Goal: Task Accomplishment & Management: Manage account settings

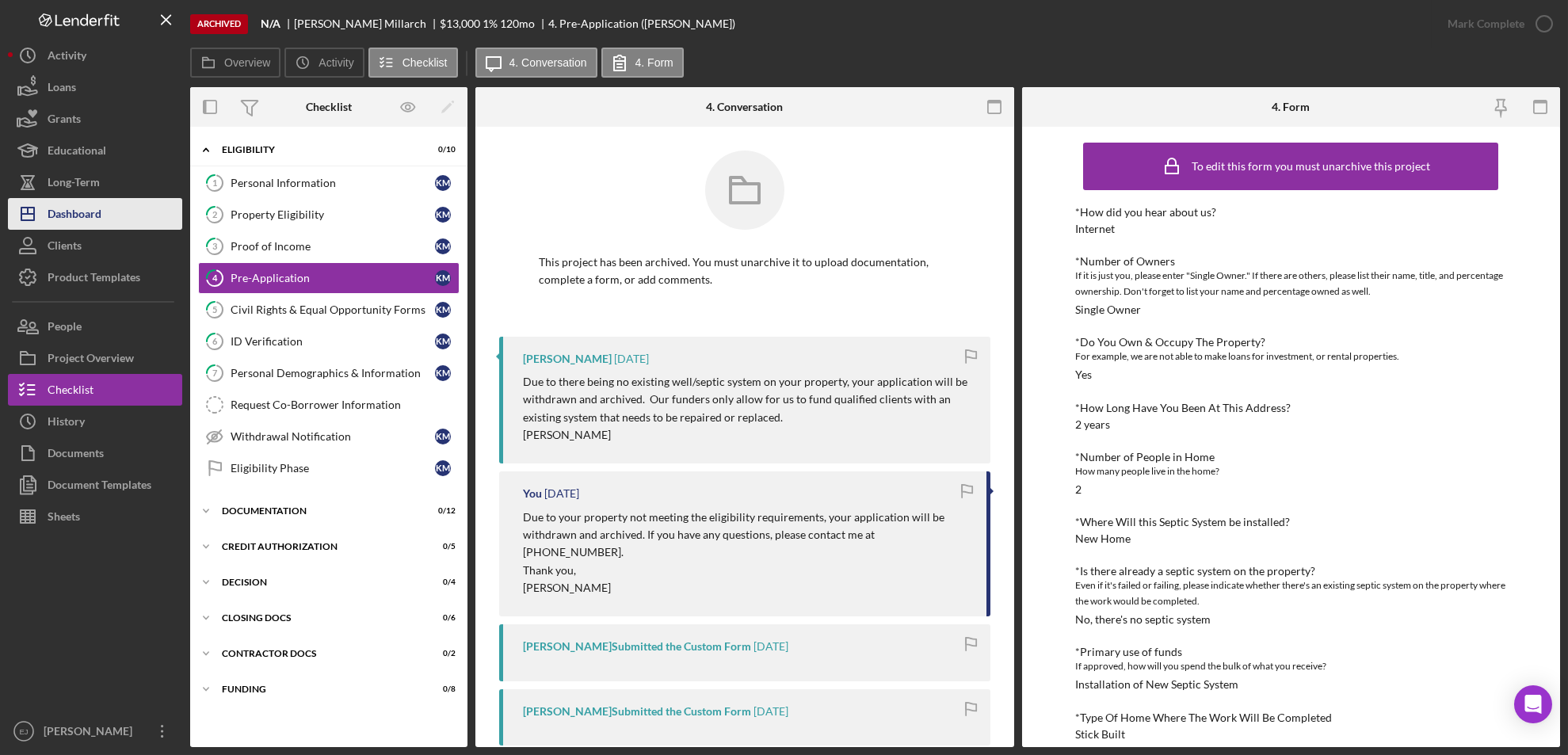
click at [93, 210] on div "Dashboard" at bounding box center [74, 216] width 54 height 36
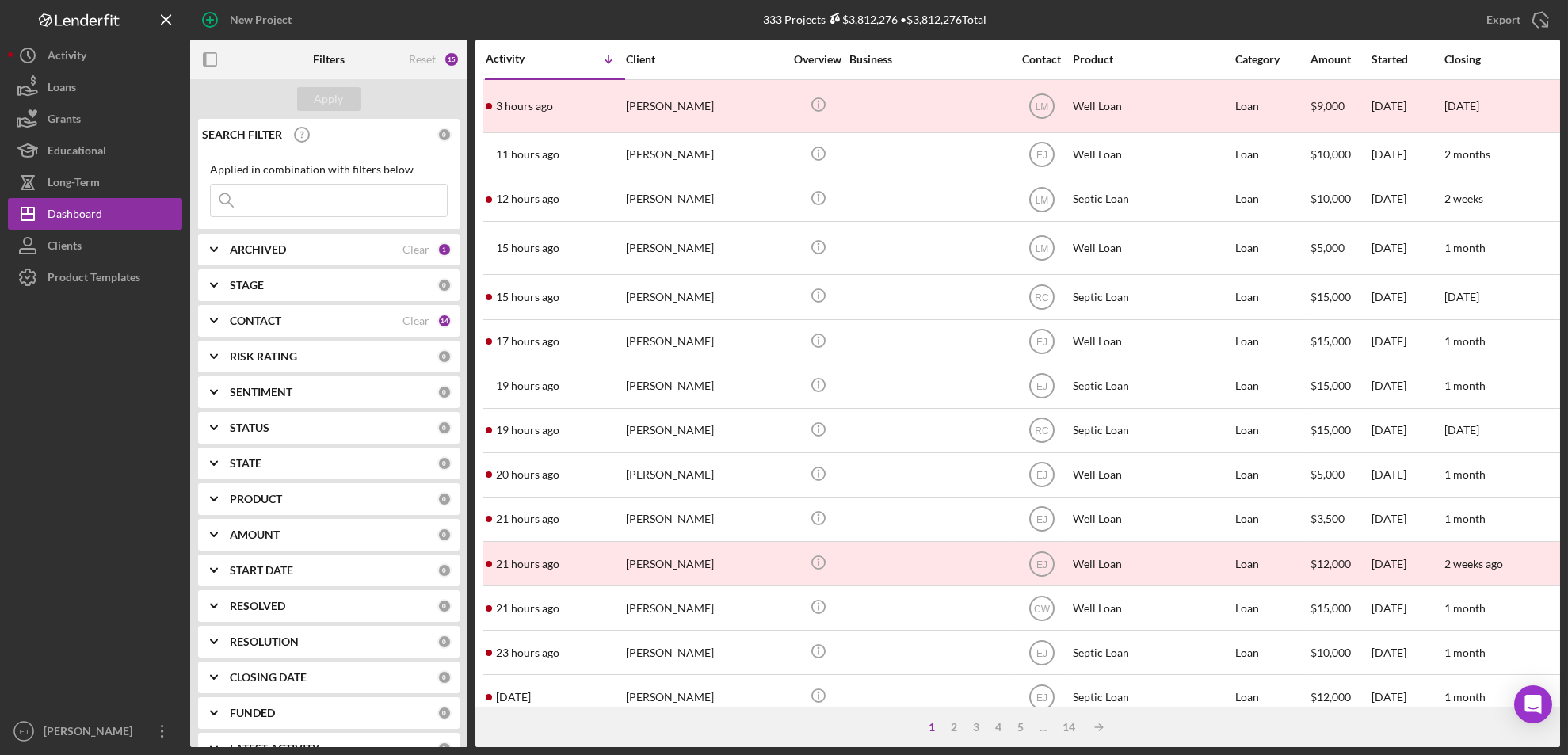
click at [245, 254] on b "ARCHIVED" at bounding box center [258, 249] width 57 height 13
click at [274, 389] on div "STAGE" at bounding box center [333, 389] width 207 height 13
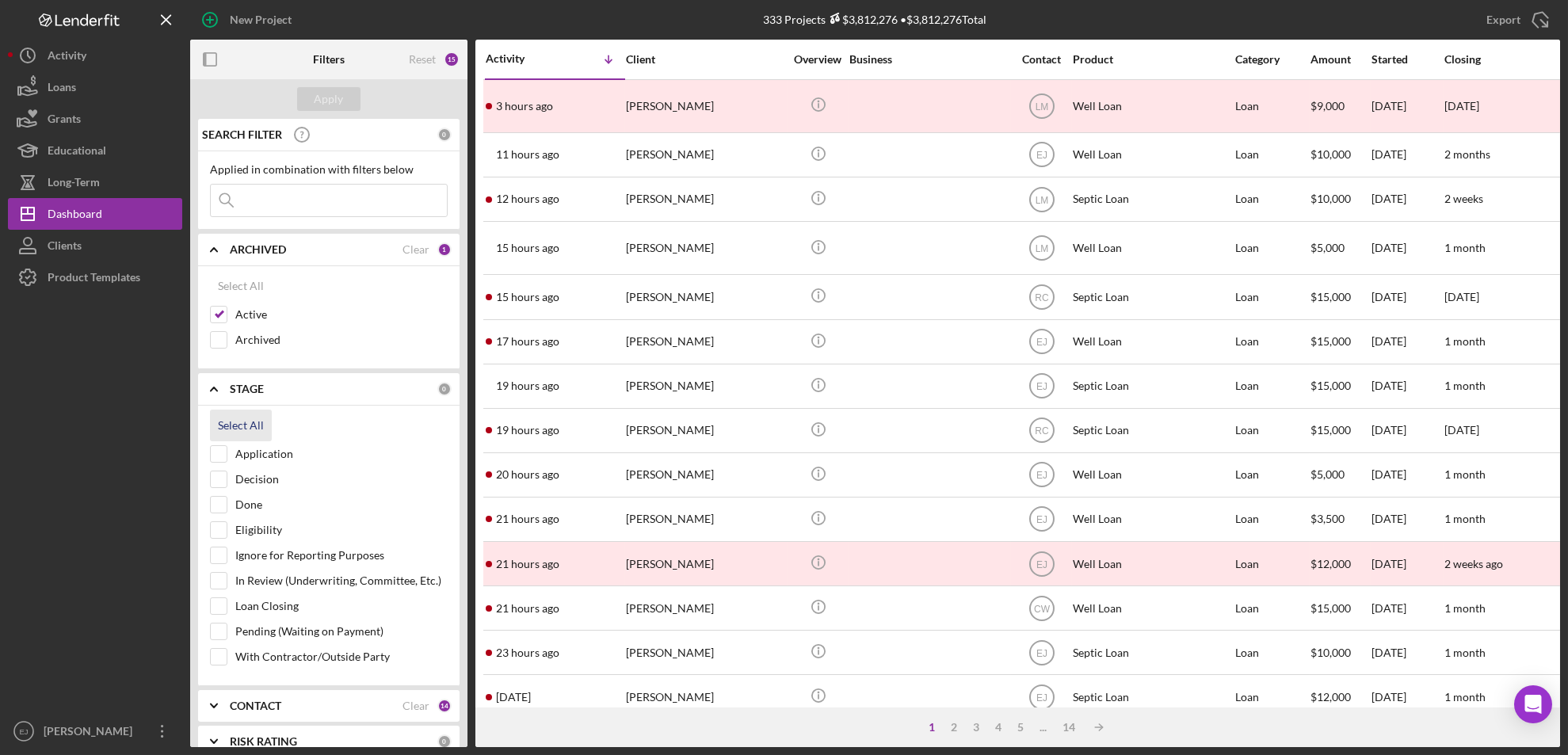
click at [242, 430] on div "Select All" at bounding box center [241, 426] width 46 height 32
checkbox input "true"
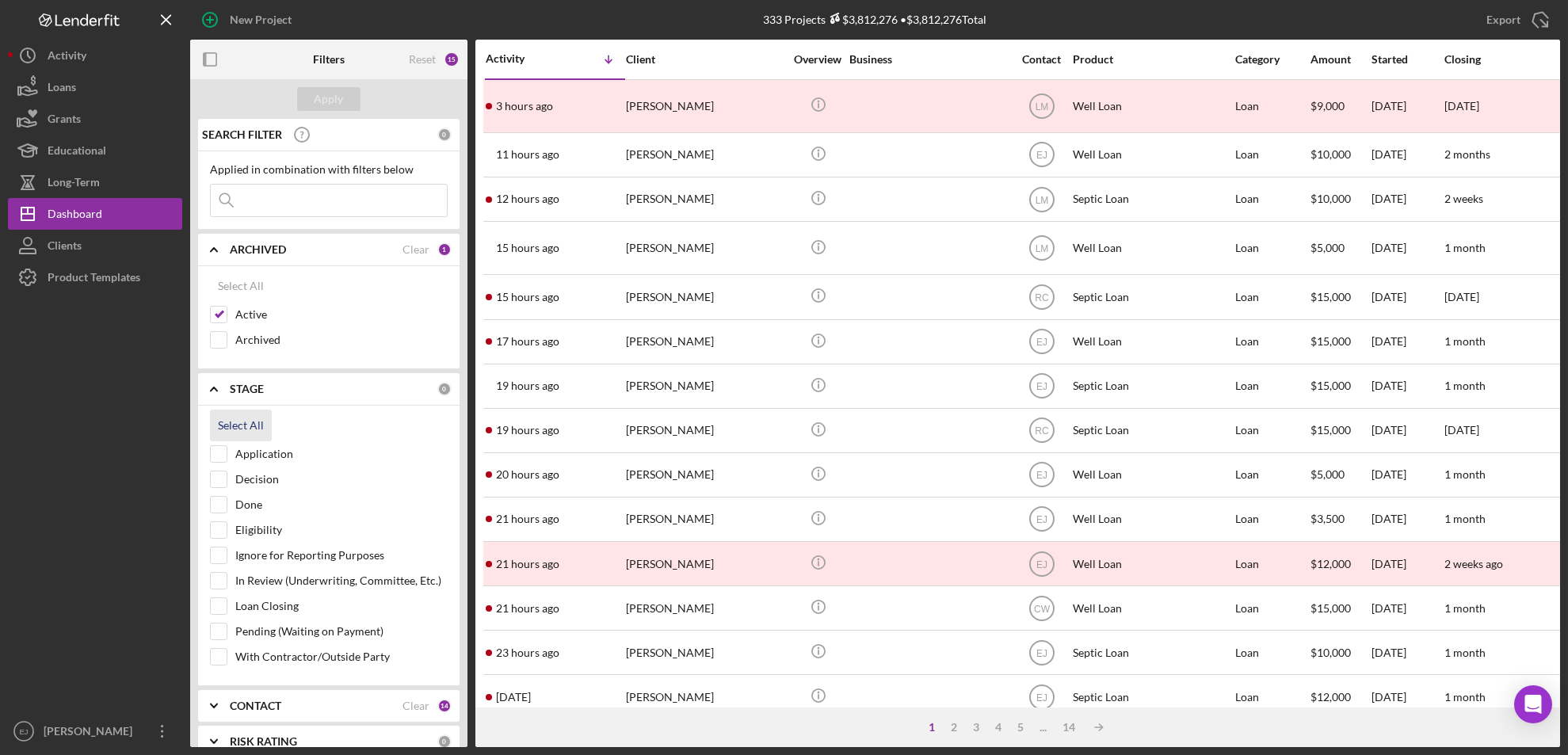
checkbox input "true"
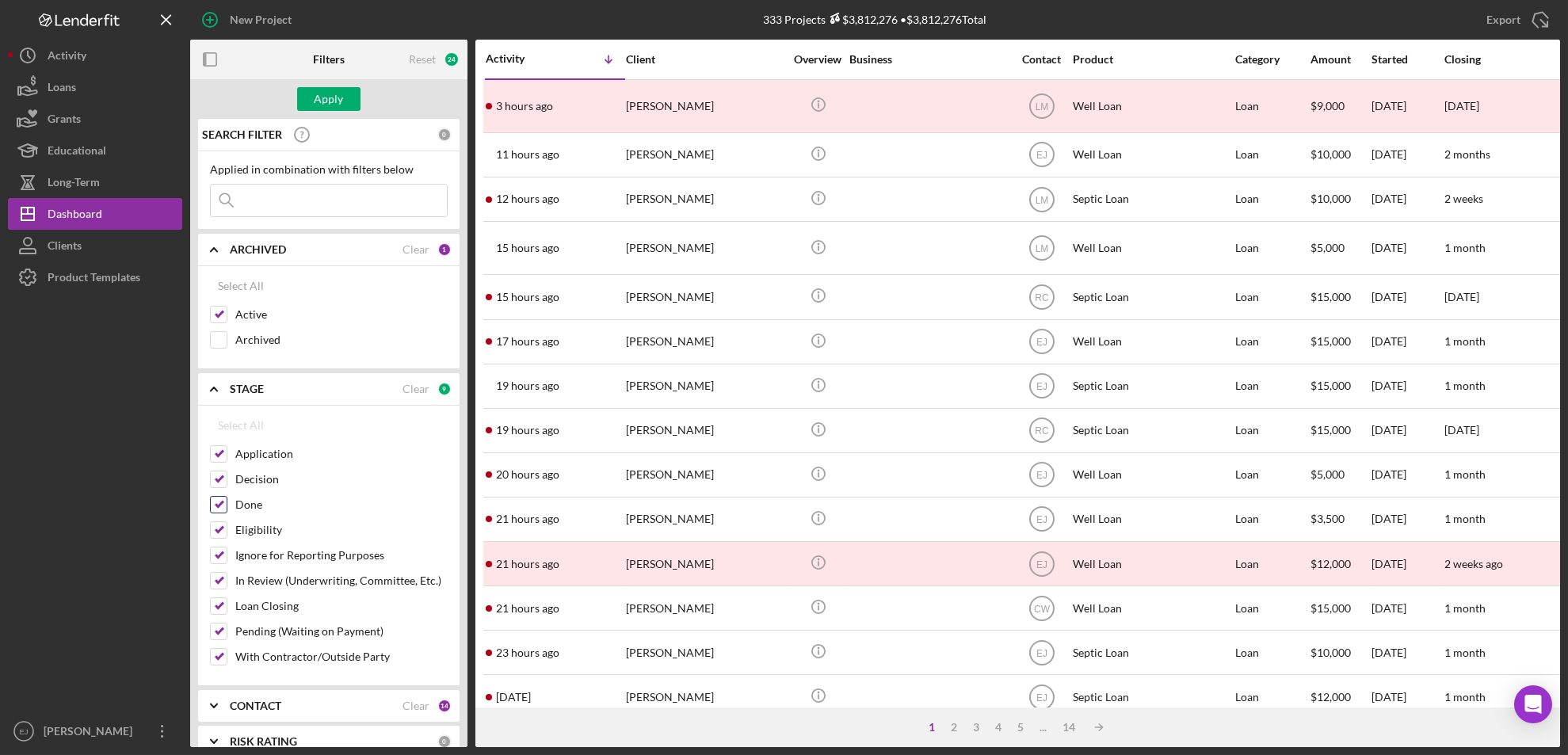
click at [216, 497] on input "Done" at bounding box center [218, 505] width 16 height 16
checkbox input "false"
click at [318, 88] on div "Apply" at bounding box center [329, 99] width 30 height 24
click at [218, 704] on icon "Icon/Expander" at bounding box center [214, 706] width 40 height 40
click at [461, 585] on div "SEARCH FILTER 0 Applied in combination with filters below Icon/Menu Close Icon/…" at bounding box center [329, 433] width 278 height 628
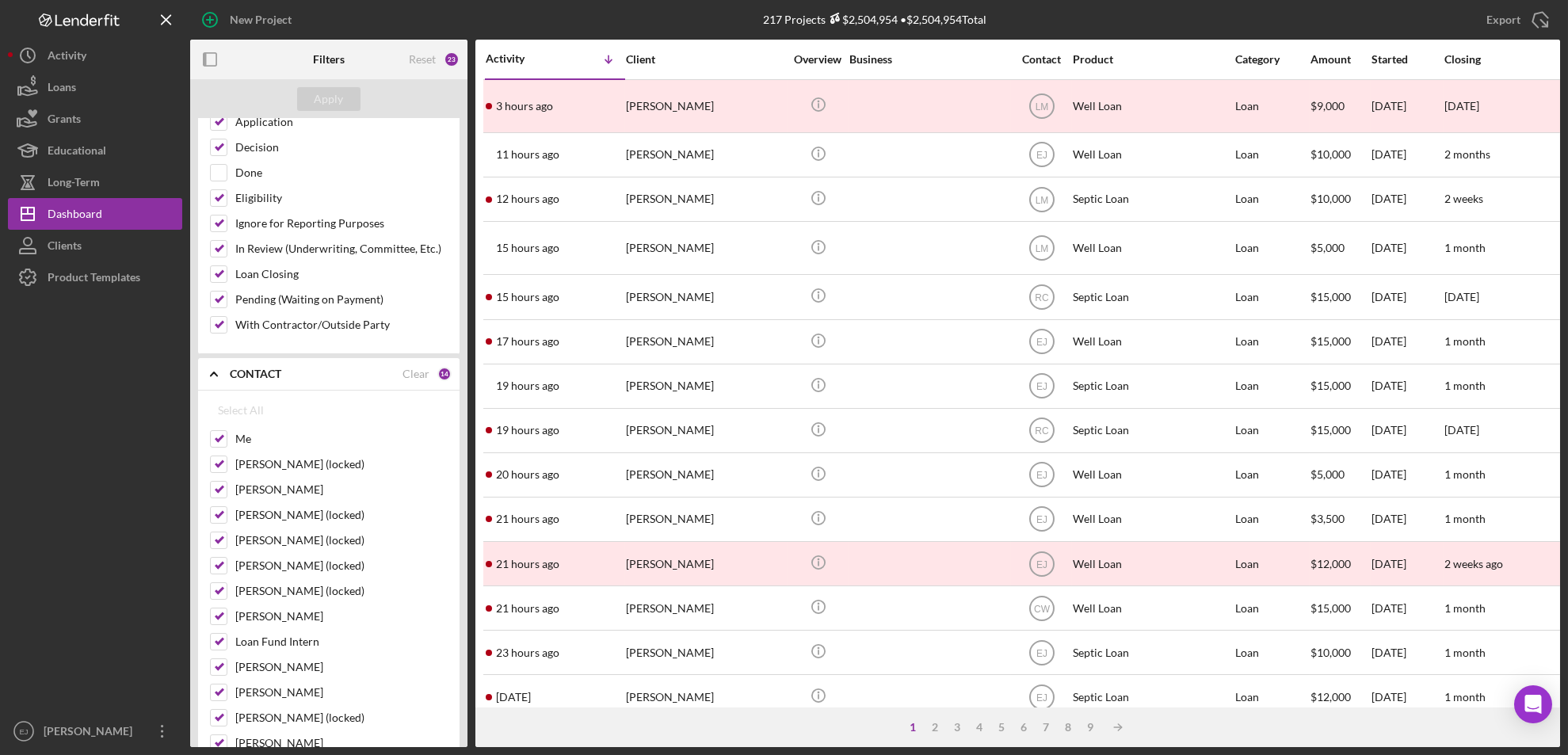
scroll to position [334, 0]
click at [215, 365] on icon "Icon/Expander" at bounding box center [214, 372] width 40 height 40
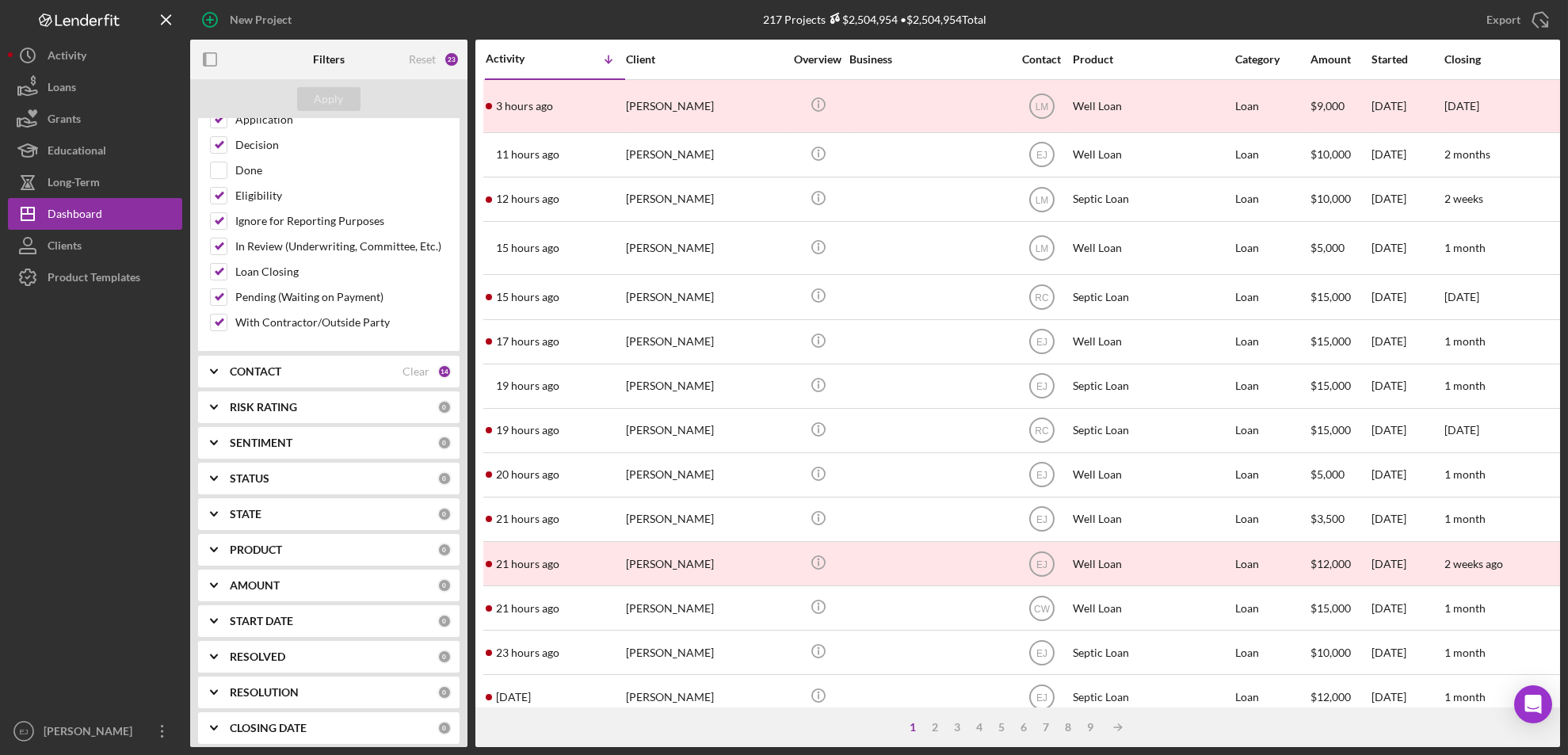
click at [216, 370] on polyline at bounding box center [213, 371] width 6 height 3
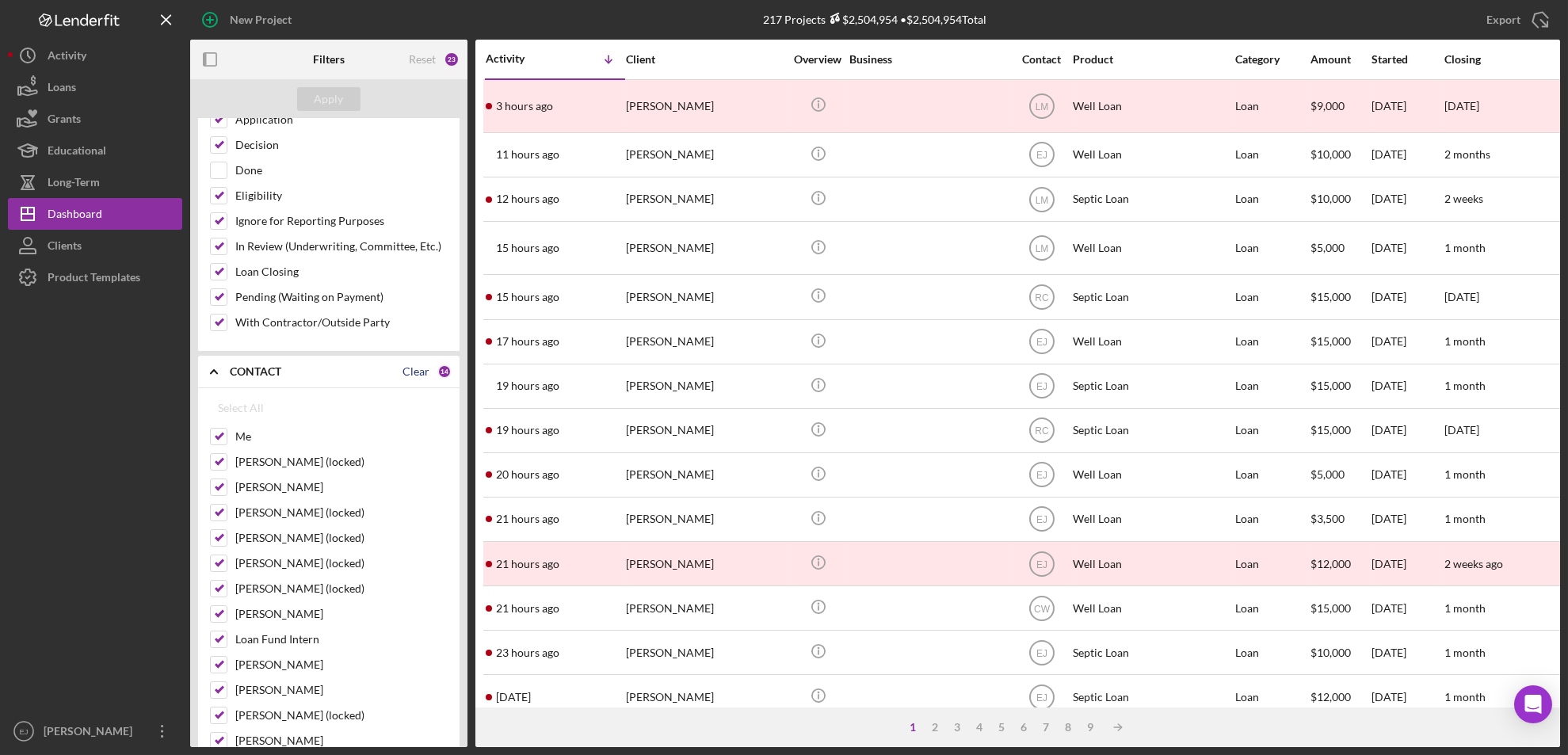
click at [416, 370] on div "Clear" at bounding box center [416, 371] width 27 height 13
checkbox input "false"
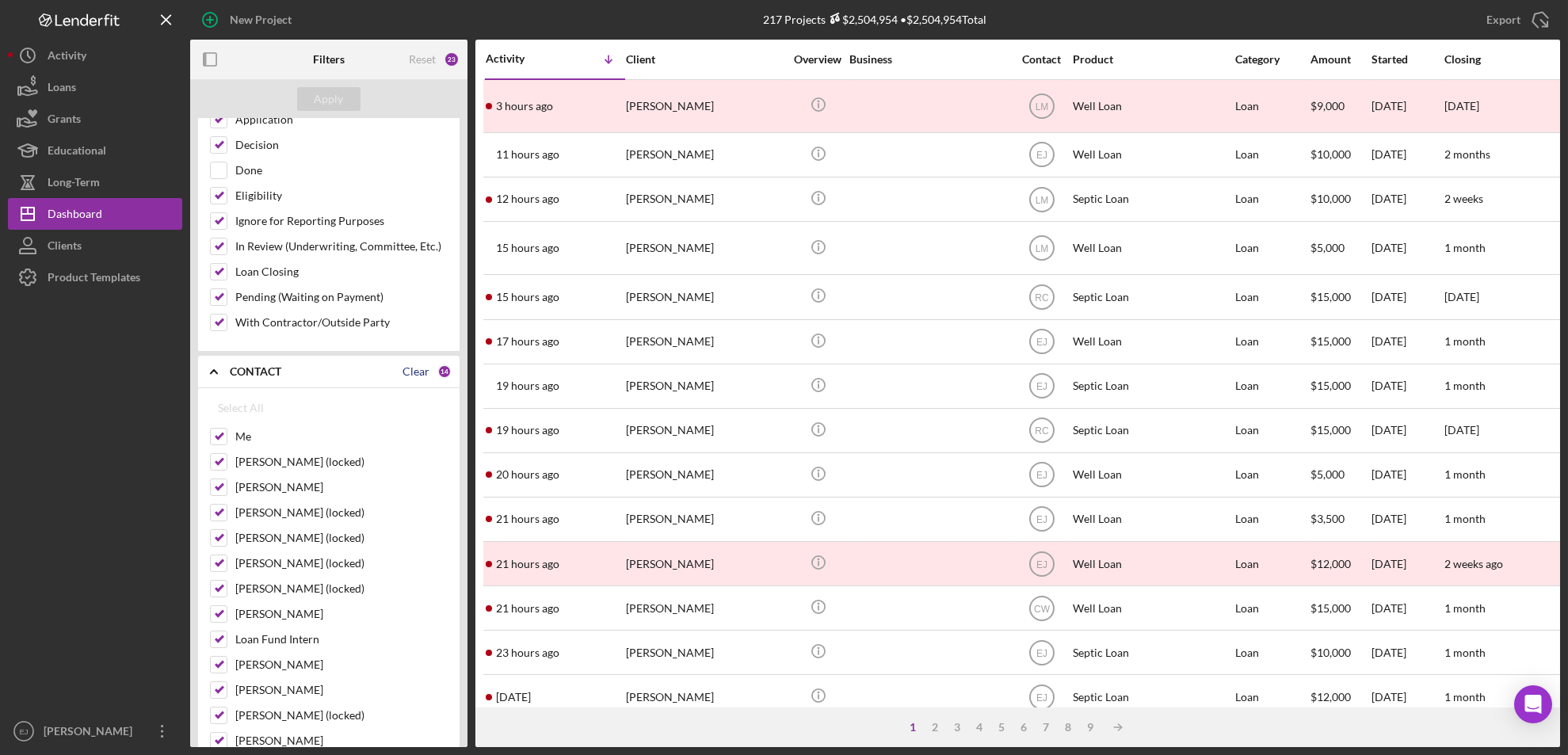
checkbox input "false"
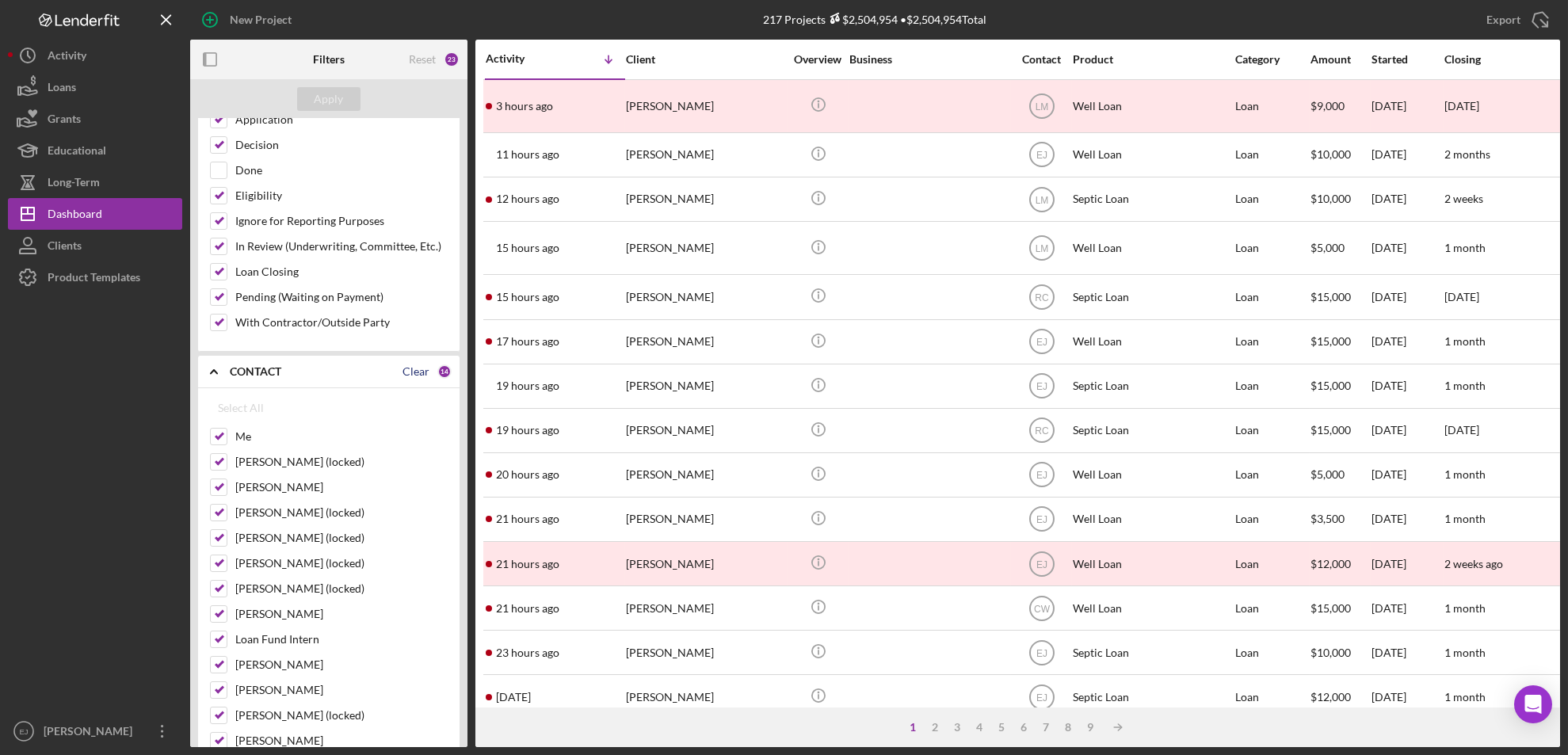
checkbox input "false"
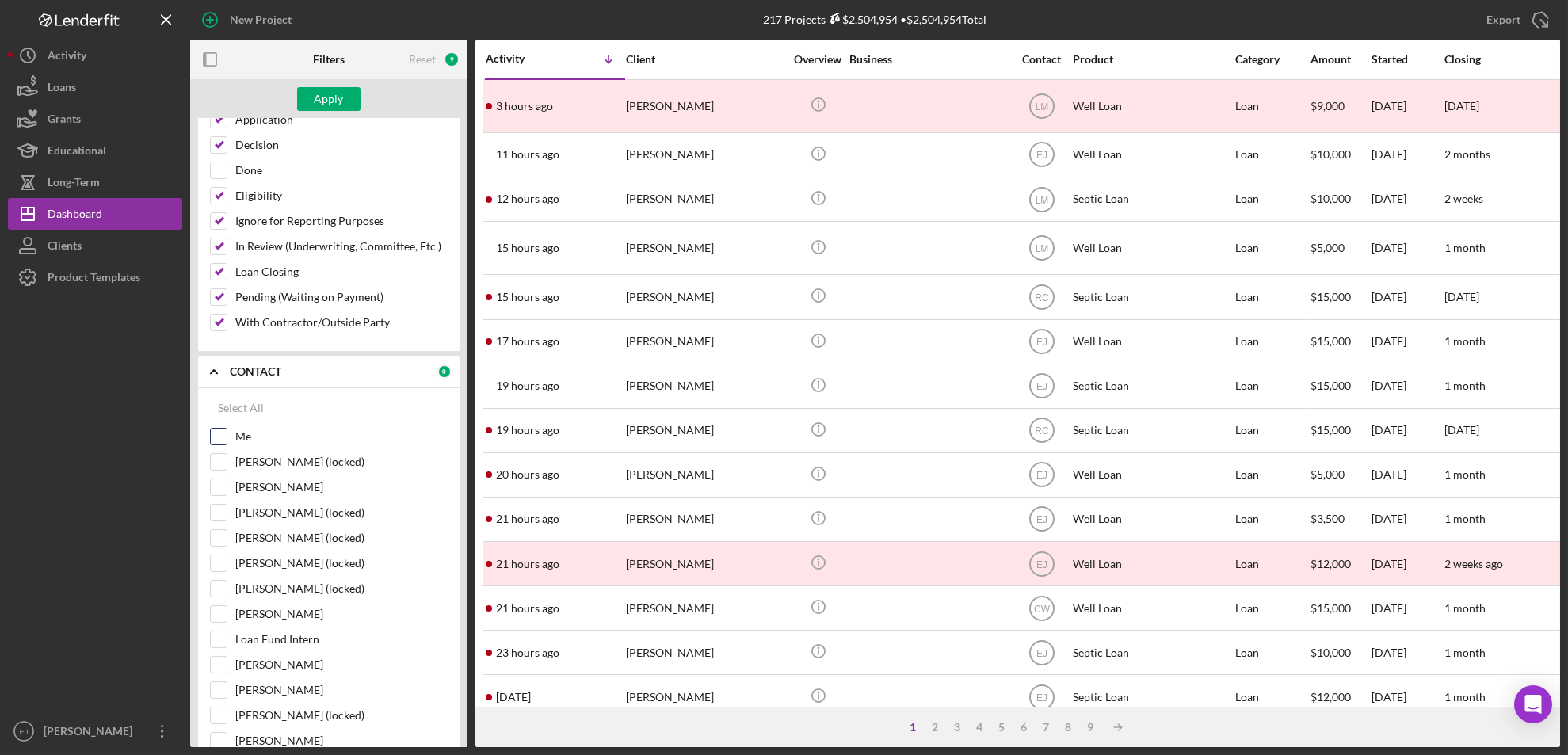
click at [226, 437] on div at bounding box center [219, 437] width 18 height 18
click at [216, 431] on input "Me" at bounding box center [218, 437] width 16 height 16
checkbox input "true"
click at [334, 116] on div "Apply" at bounding box center [329, 99] width 278 height 40
click at [328, 97] on div "Apply" at bounding box center [329, 99] width 30 height 24
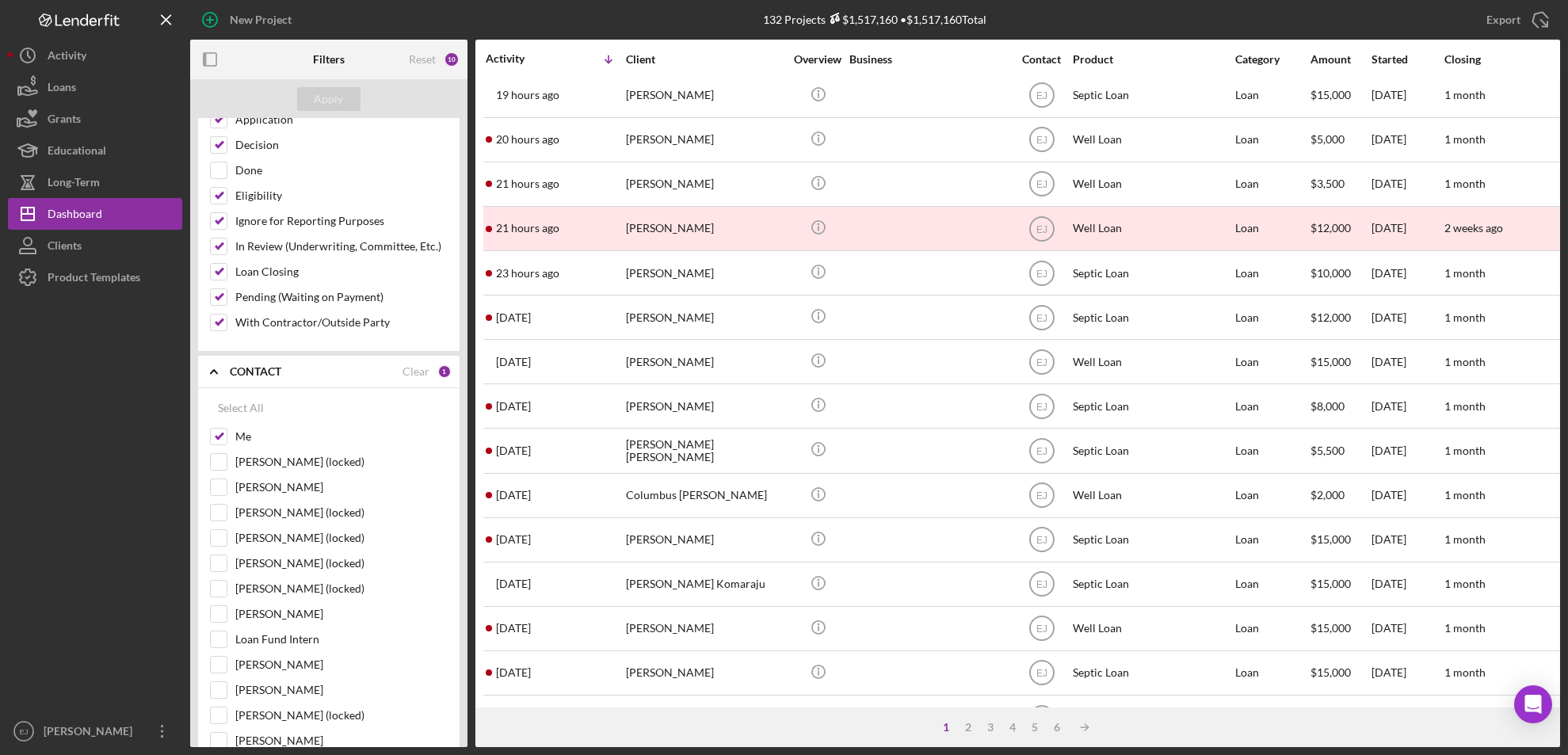
scroll to position [0, 0]
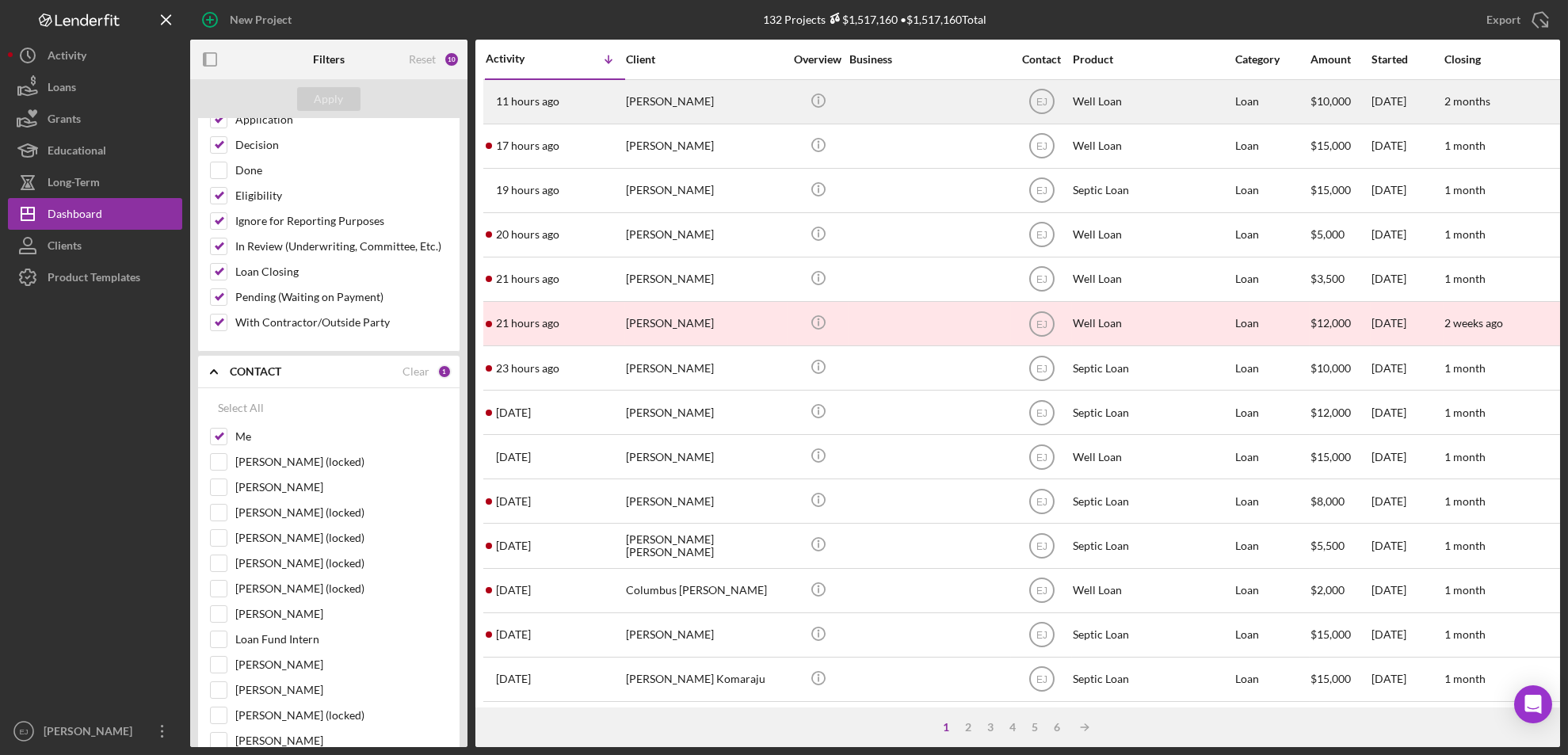
click at [721, 99] on div "June Choates" at bounding box center [705, 101] width 159 height 42
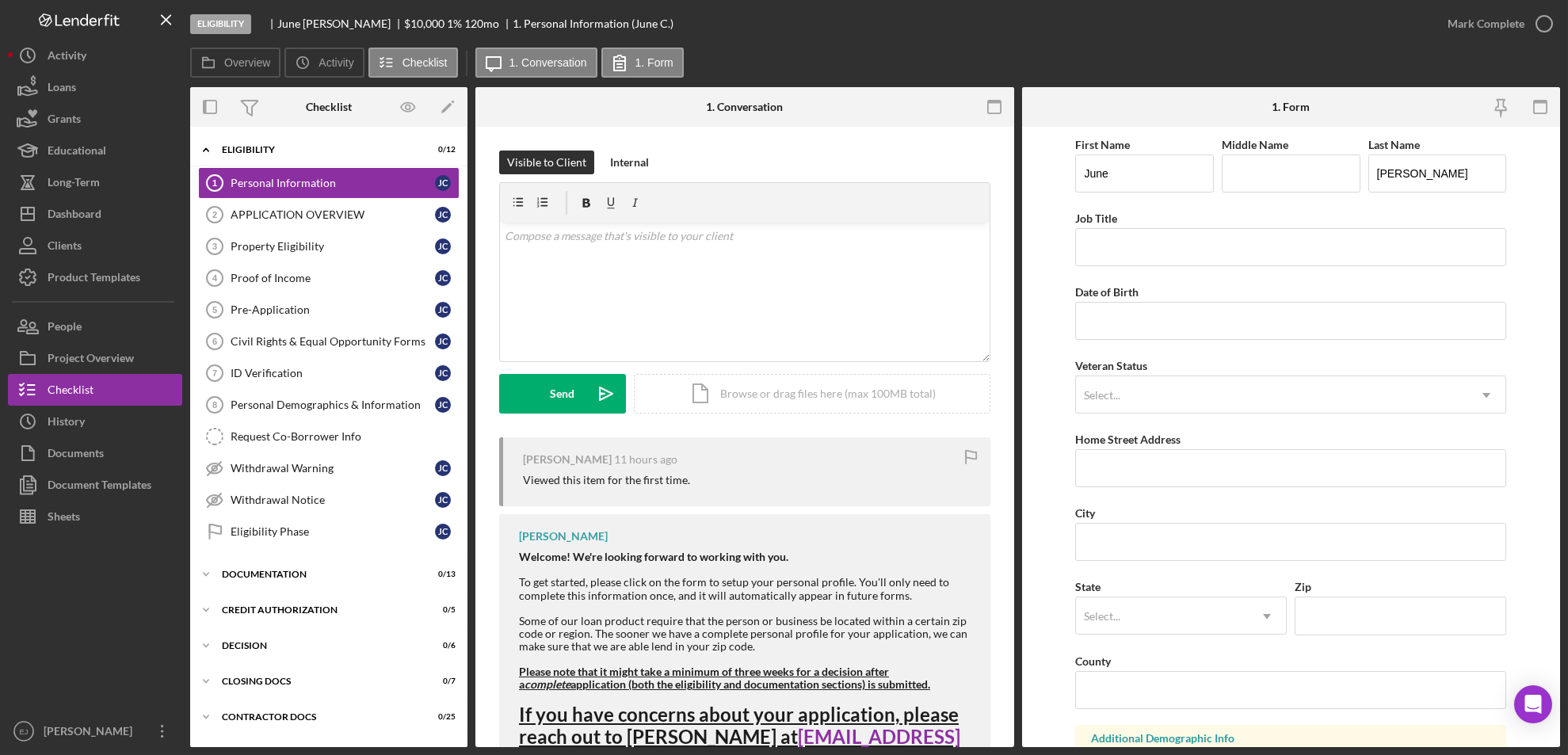
click at [1538, 305] on form "First Name June Middle Name Last Name Choates Job Title Date of Birth Veteran S…" at bounding box center [1290, 437] width 539 height 620
click at [523, 238] on p at bounding box center [745, 236] width 480 height 18
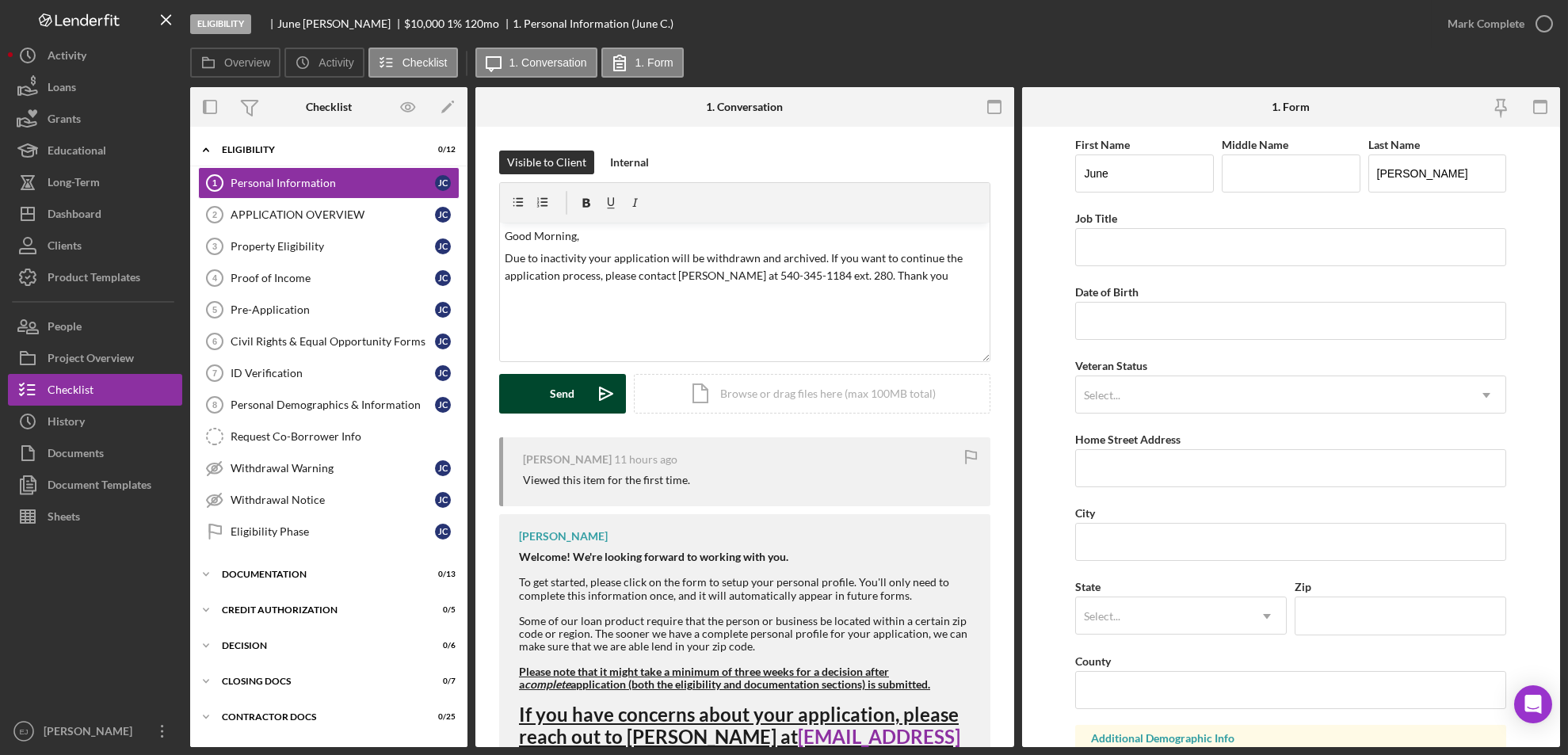
click at [585, 382] on button "Send Icon/icon-invite-send" at bounding box center [562, 394] width 127 height 40
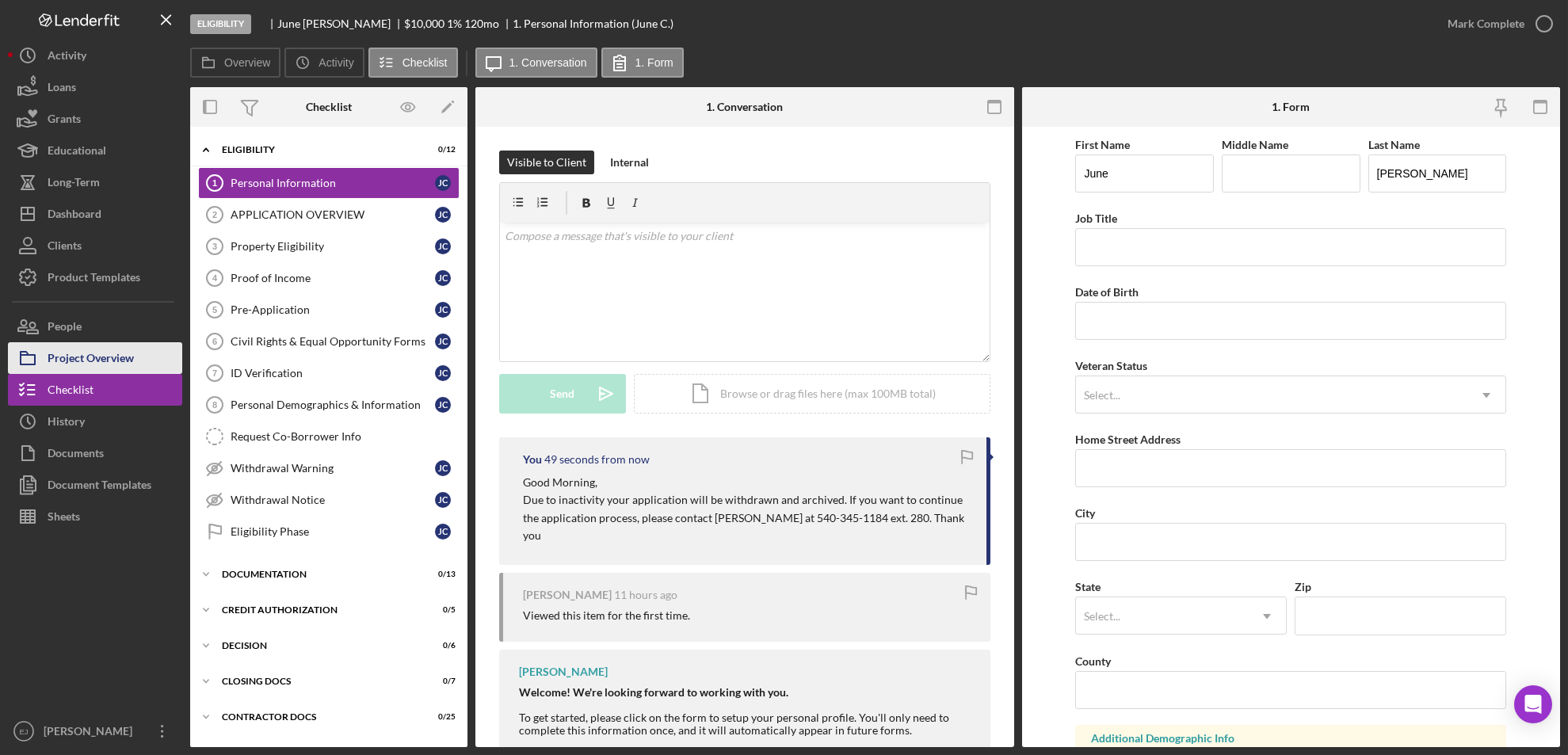
click at [136, 364] on button "Project Overview" at bounding box center [95, 358] width 175 height 32
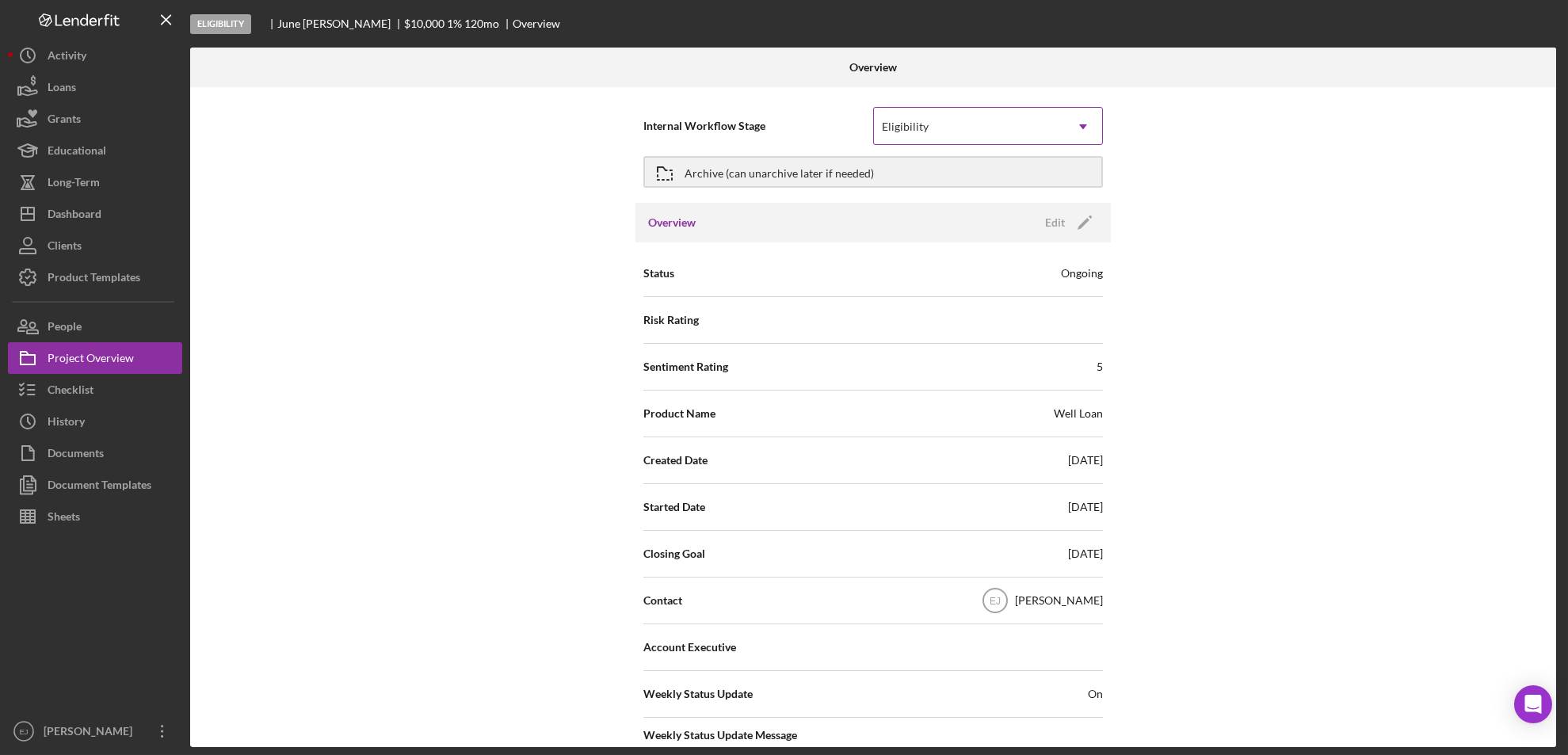
click at [1079, 116] on icon "Icon/Dropdown Arrow" at bounding box center [1083, 127] width 38 height 38
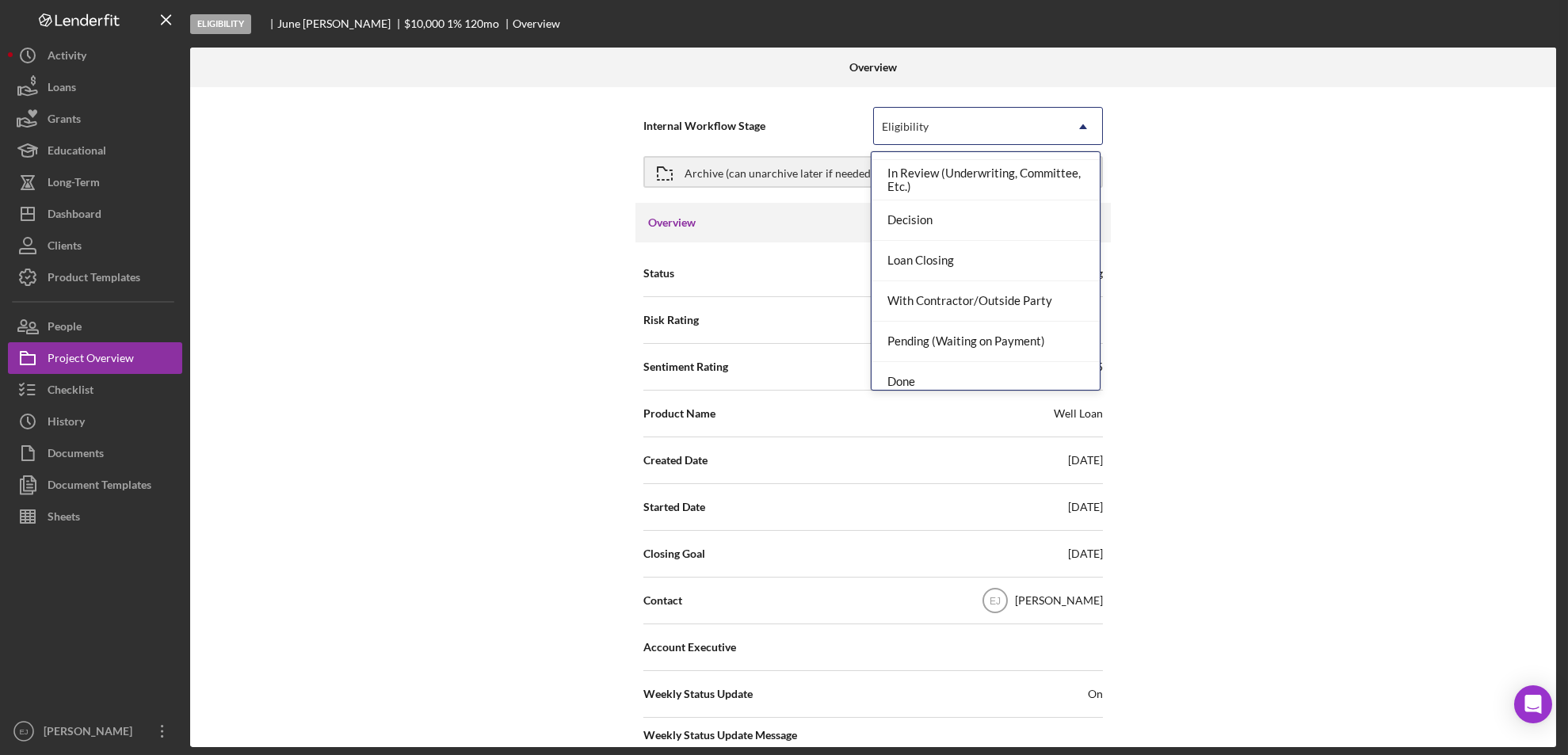
scroll to position [125, 0]
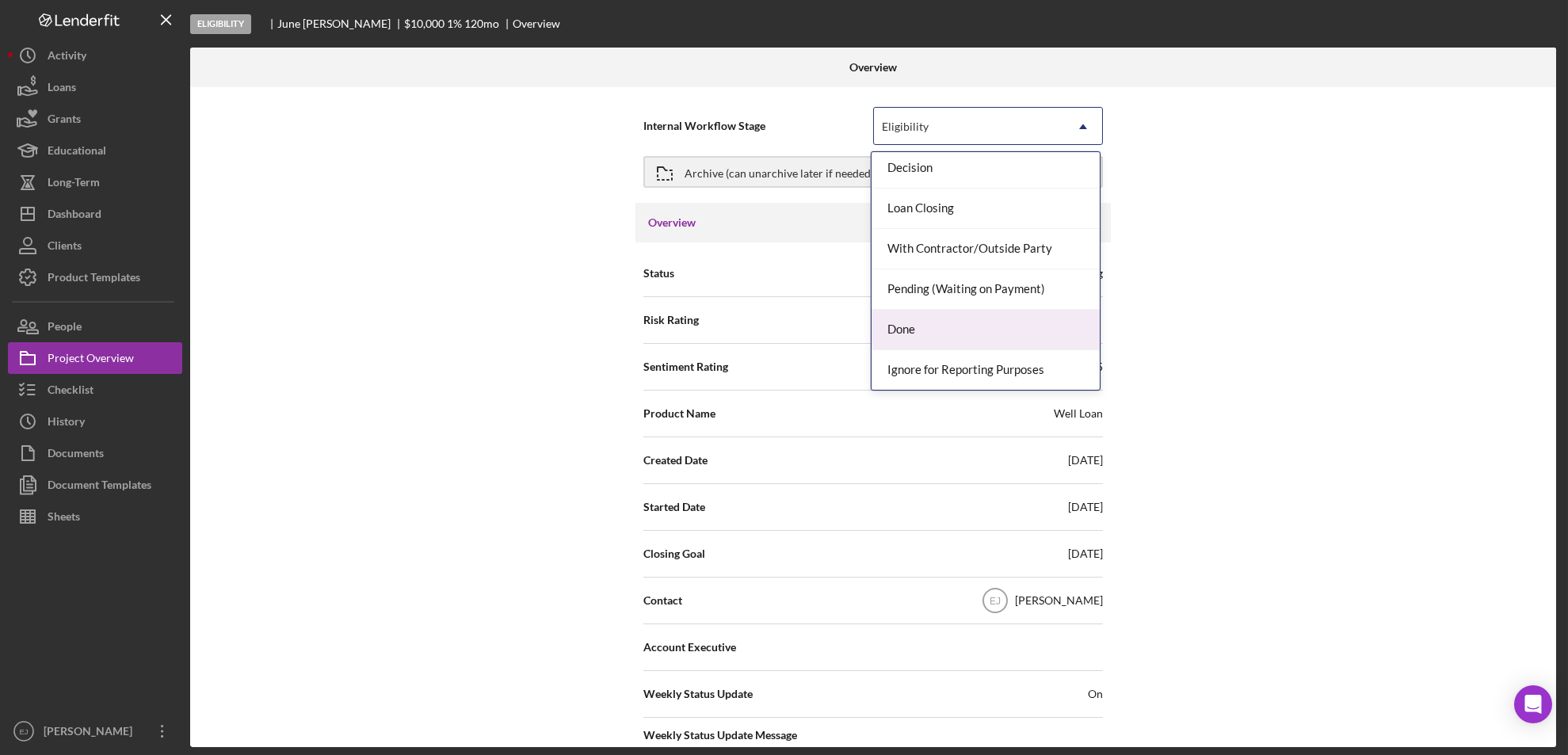
click at [1025, 326] on div "Done" at bounding box center [986, 329] width 228 height 41
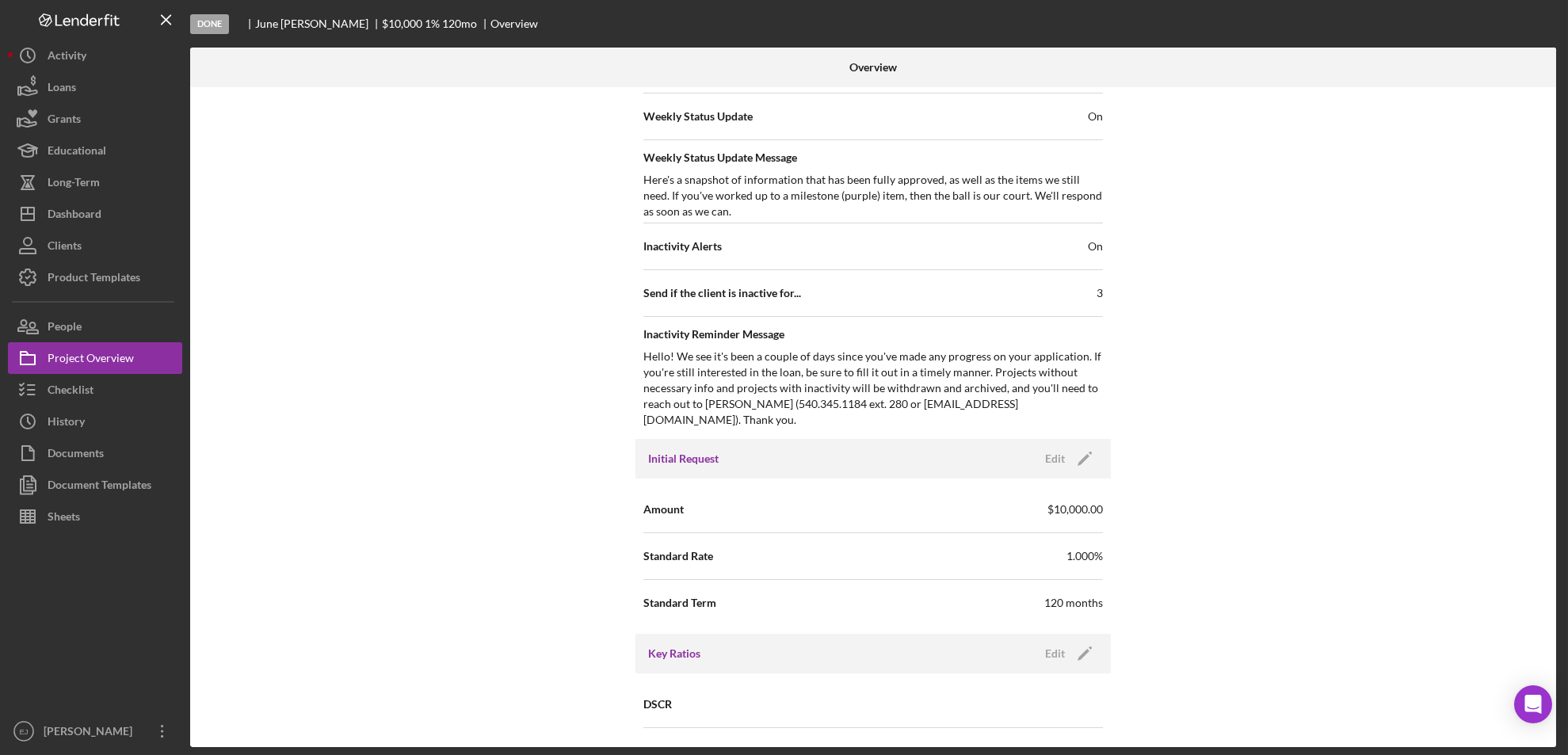
scroll to position [1696, 0]
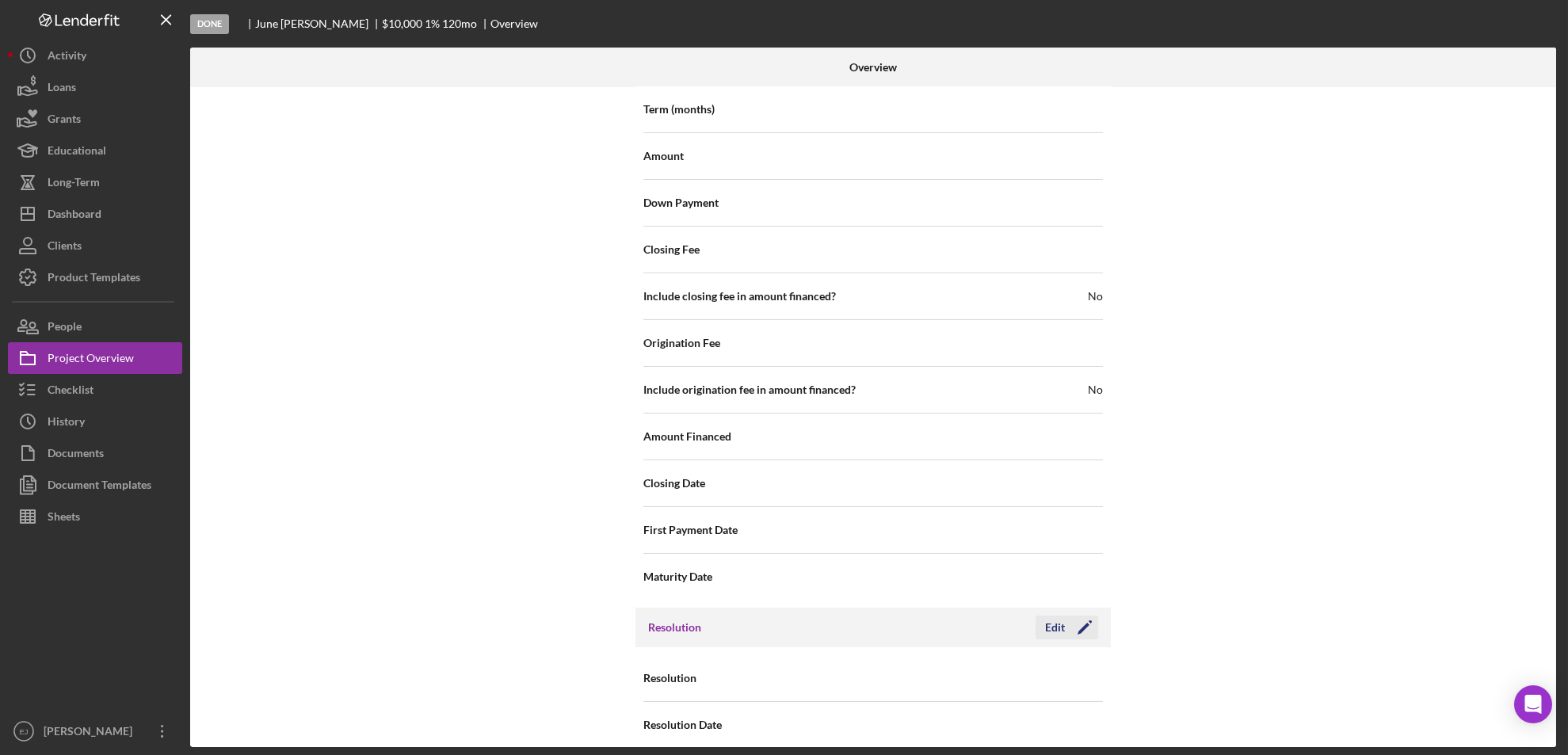
click at [1056, 616] on div "Edit" at bounding box center [1055, 628] width 20 height 24
click at [1065, 660] on icon "Icon/Dropdown Arrow" at bounding box center [1083, 679] width 38 height 38
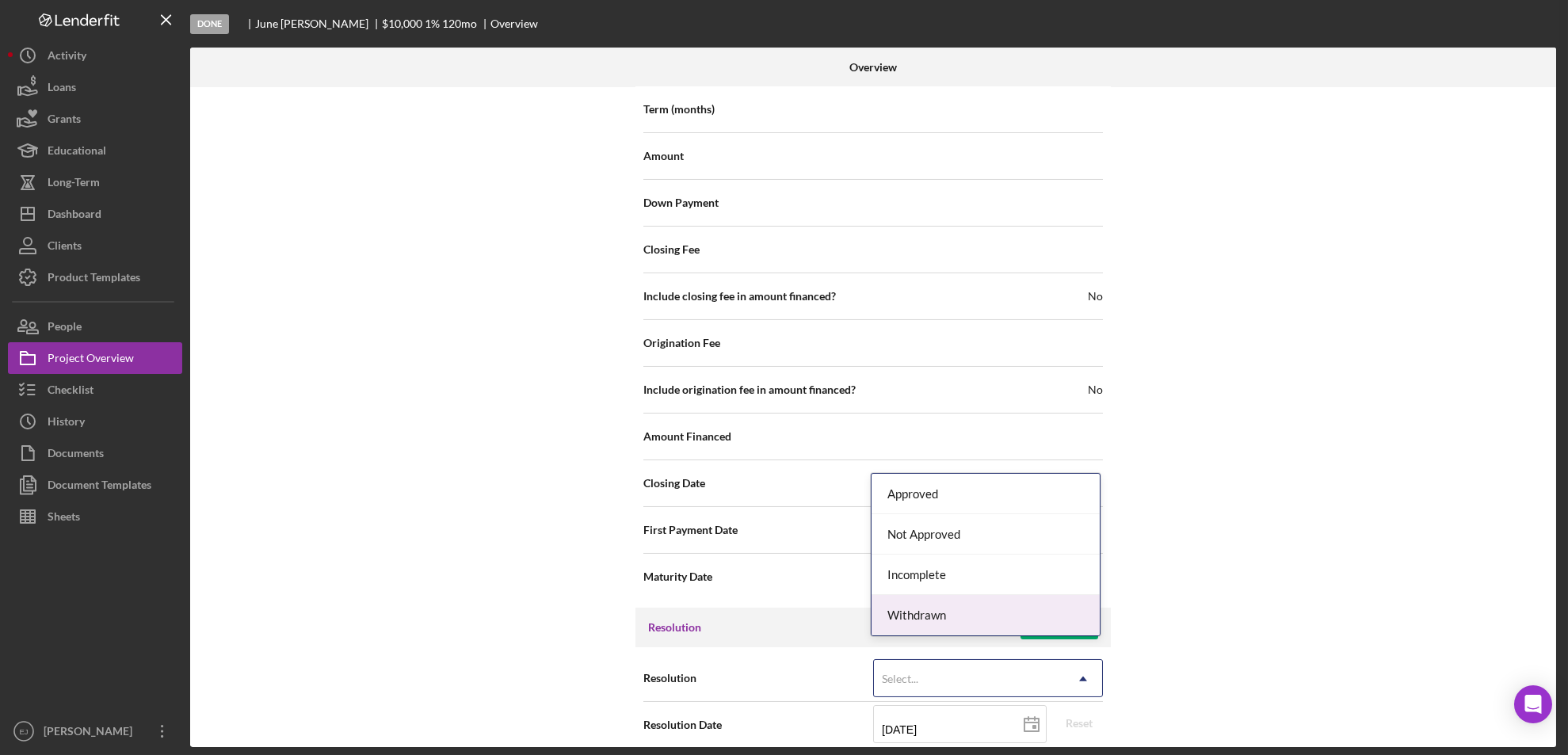
click at [1044, 616] on div "Withdrawn" at bounding box center [986, 615] width 228 height 41
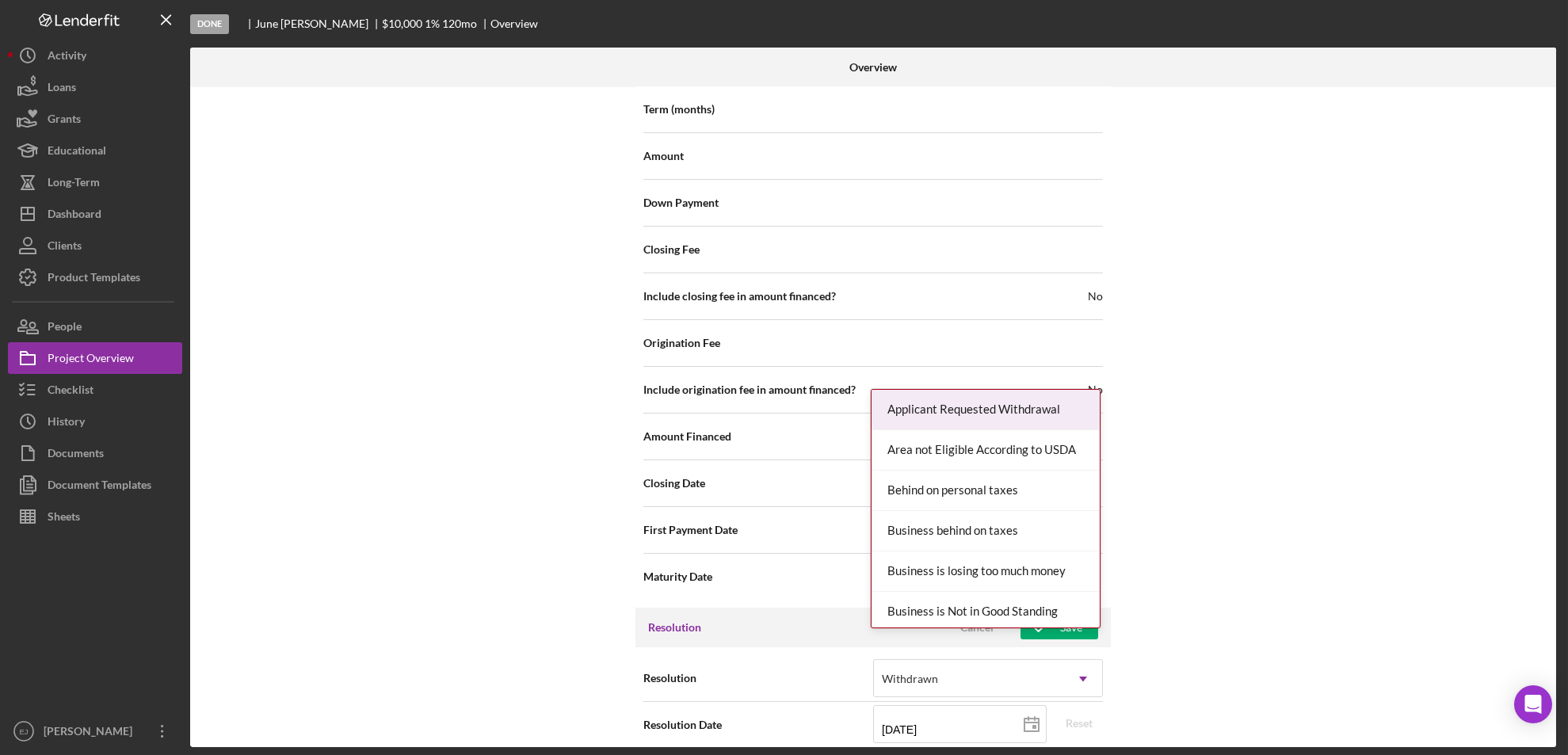
scroll to position [1796, 0]
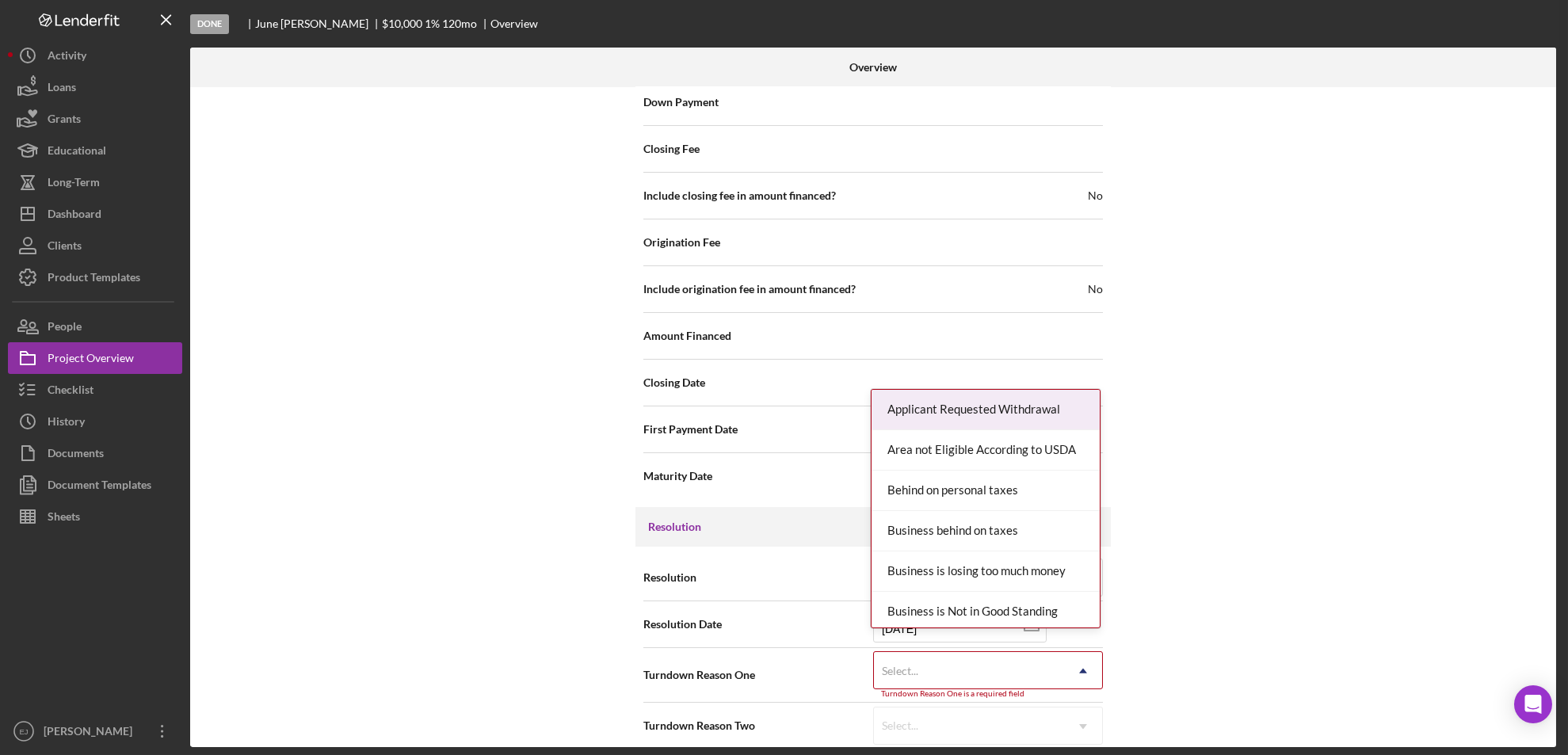
click at [1081, 738] on div "Resolution Withdrawn Icon/Dropdown Arrow Resolution Date 09/23/2025 2025-09-23 …" at bounding box center [873, 652] width 475 height 210
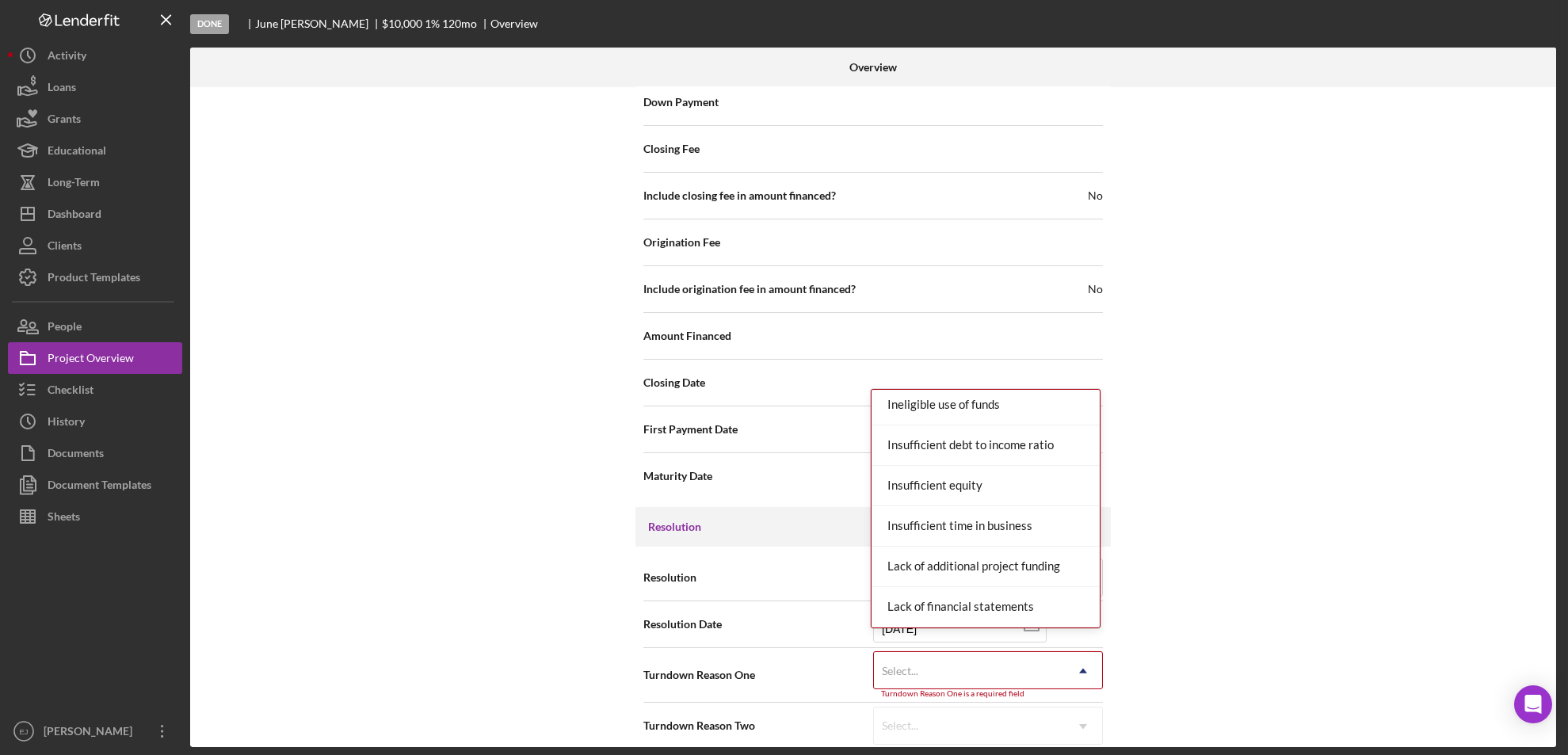
scroll to position [900, 0]
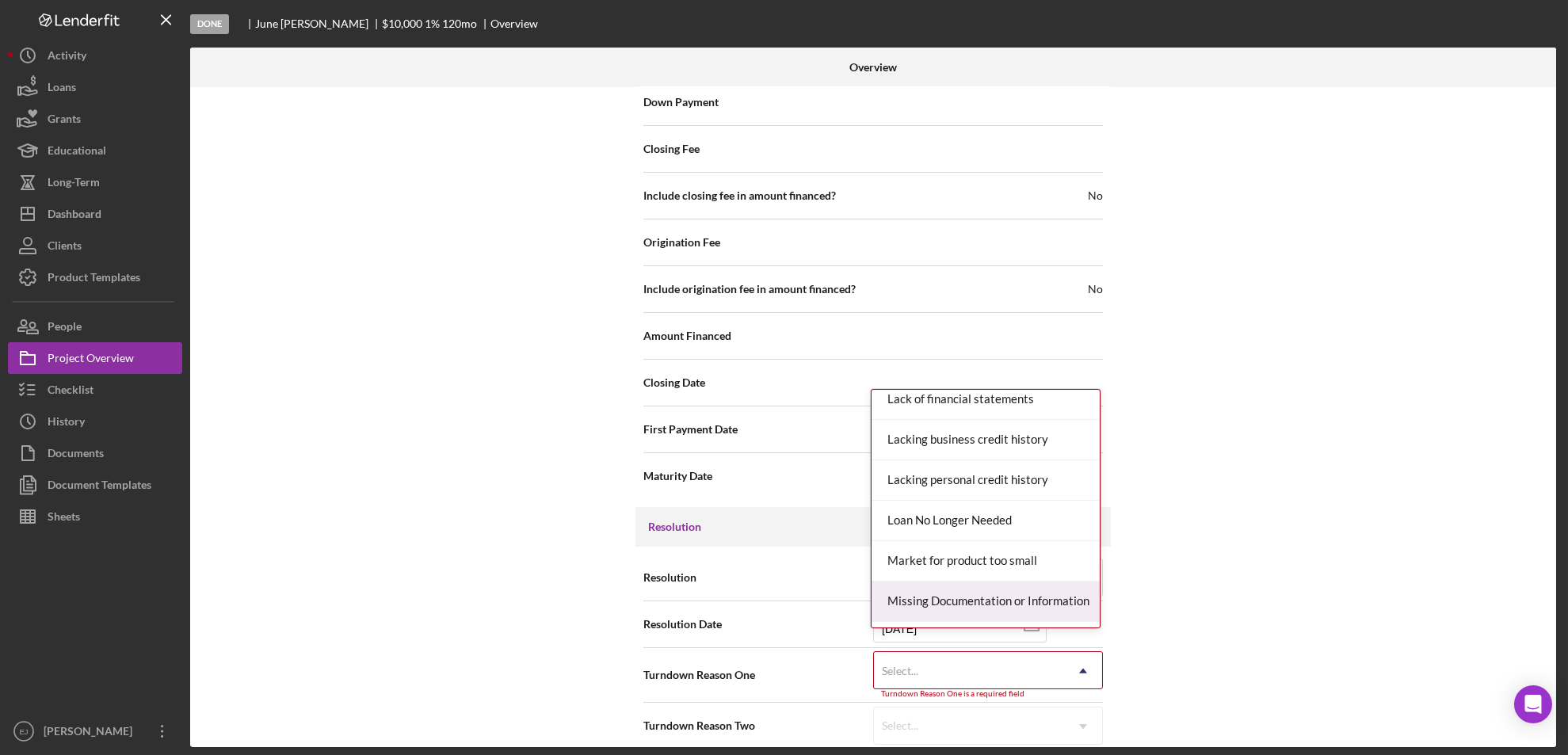
click at [1043, 602] on div "Missing Documentation or Information" at bounding box center [986, 601] width 228 height 41
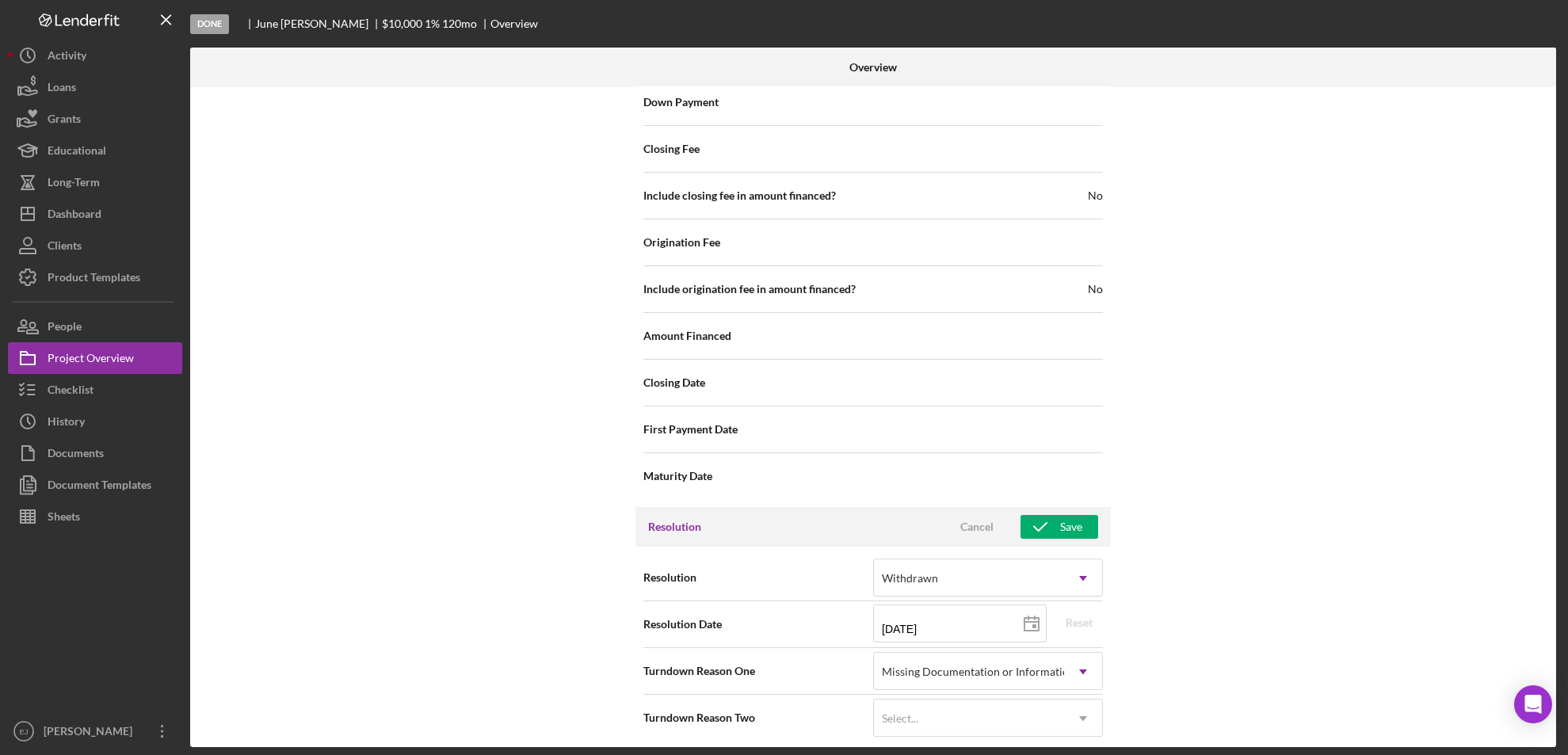
scroll to position [1789, 0]
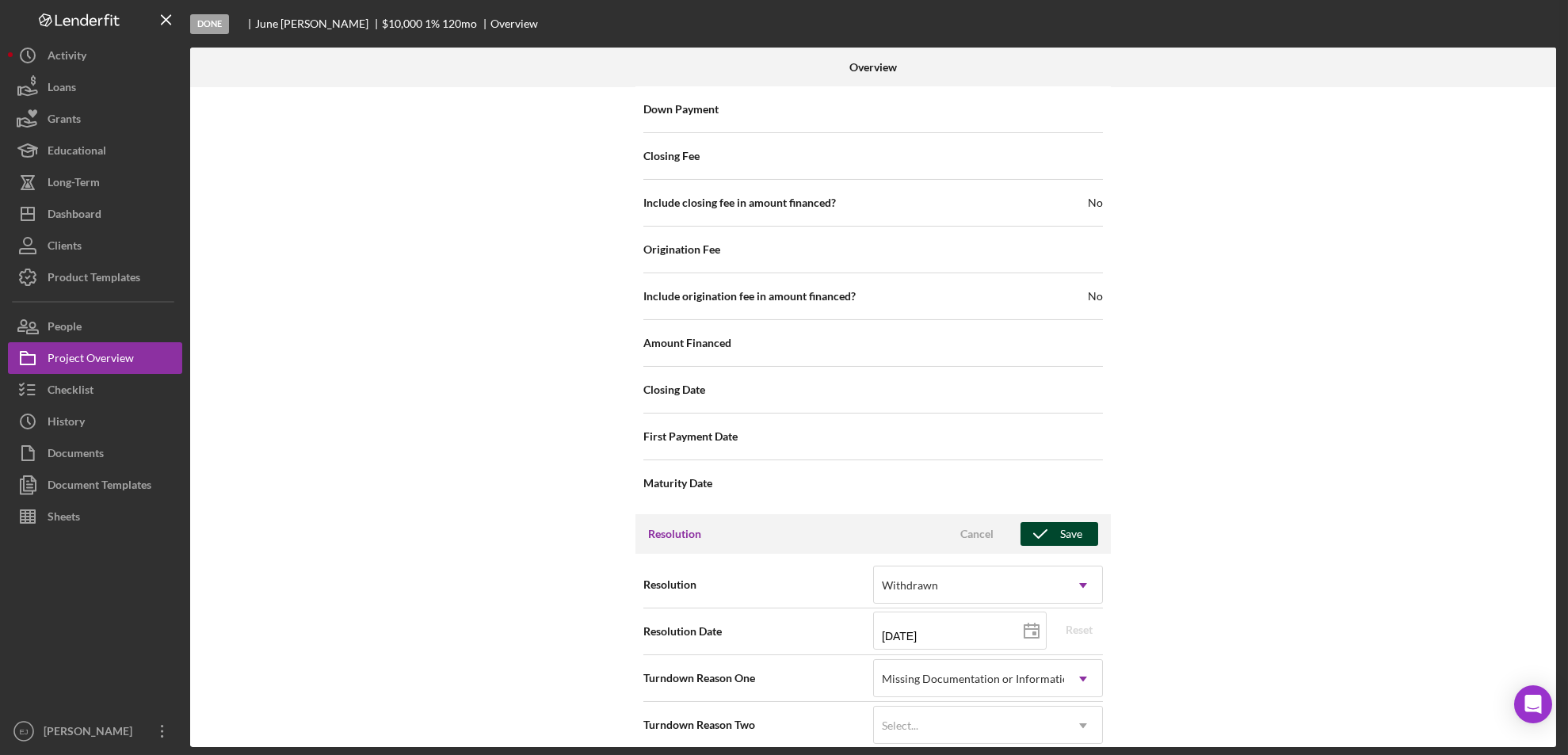
click at [1079, 528] on button "Save" at bounding box center [1059, 534] width 77 height 24
click at [1546, 147] on div "Internal Workflow Stage Done Icon/Dropdown Arrow Archive (can unarchive later i…" at bounding box center [873, 417] width 1366 height 660
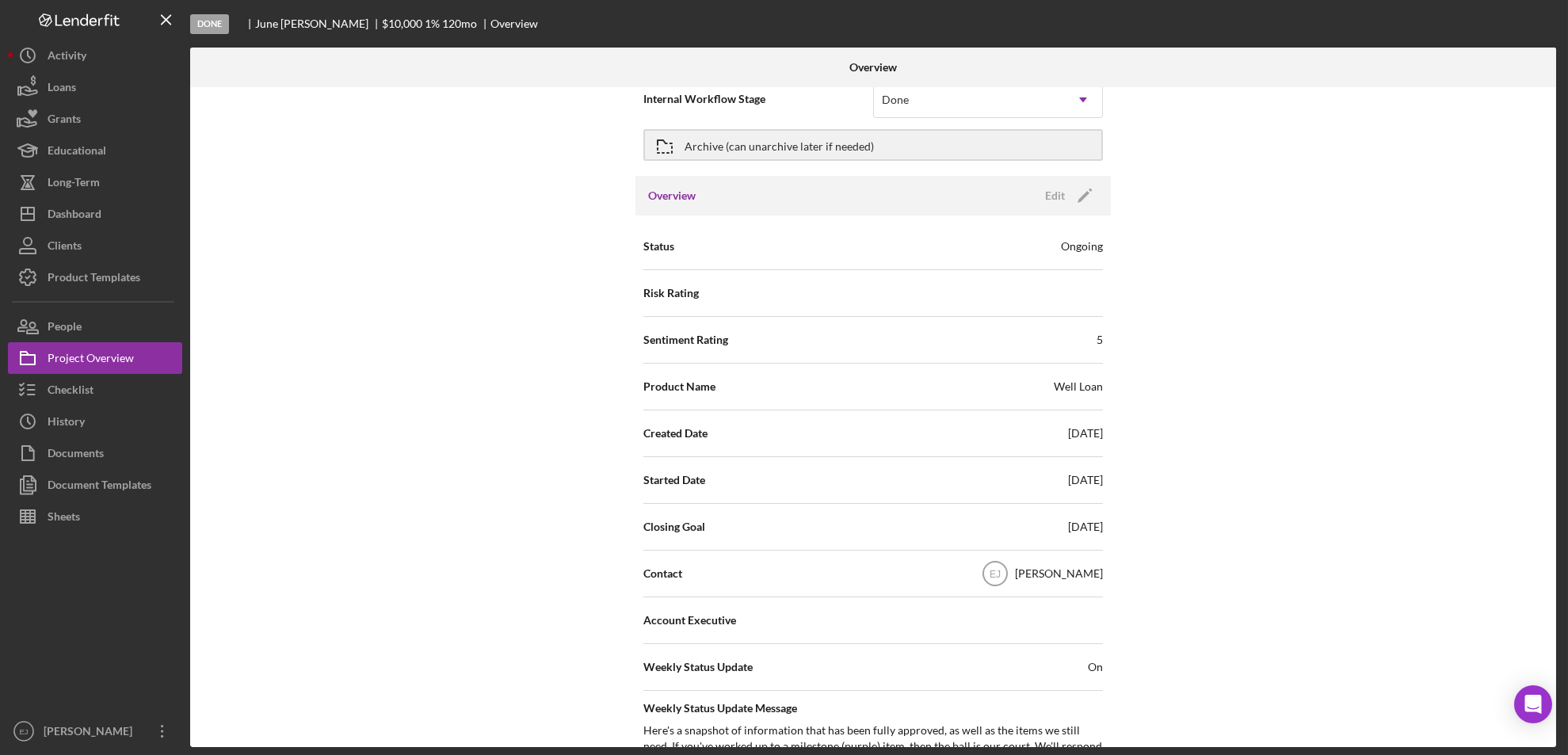
scroll to position [0, 0]
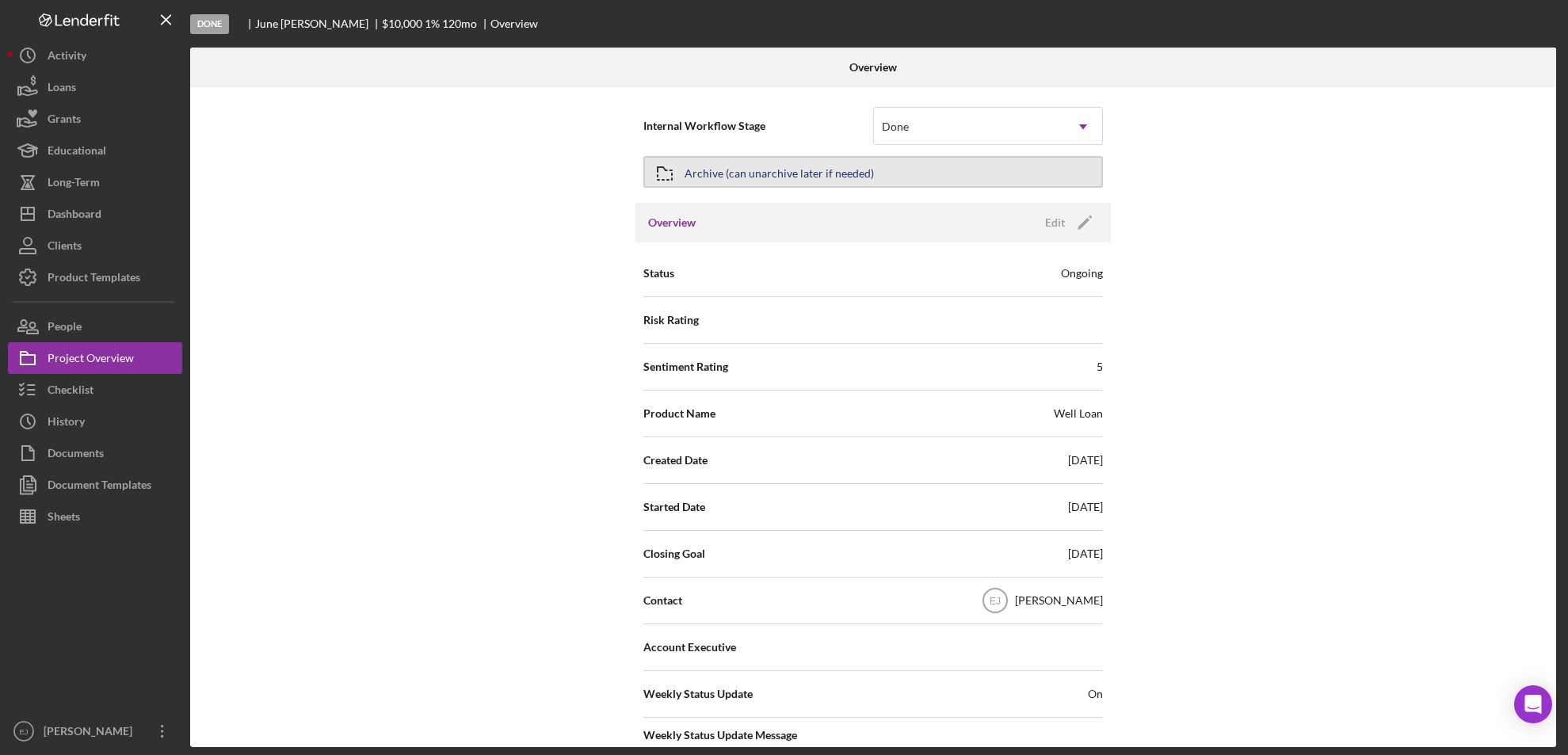
click at [901, 169] on button "Archive (can unarchive later if needed)" at bounding box center [873, 172] width 459 height 32
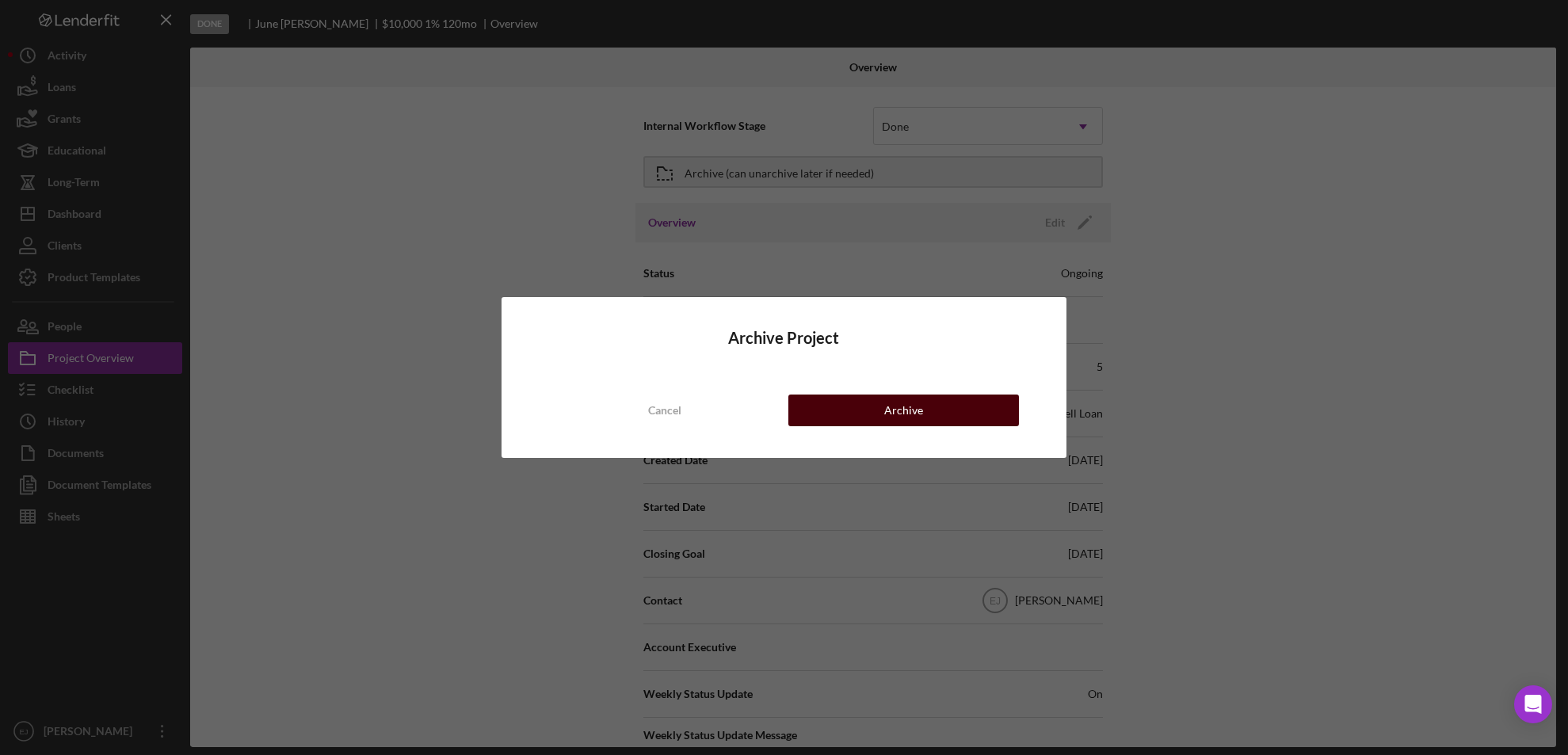
click at [933, 399] on button "Archive" at bounding box center [904, 411] width 231 height 32
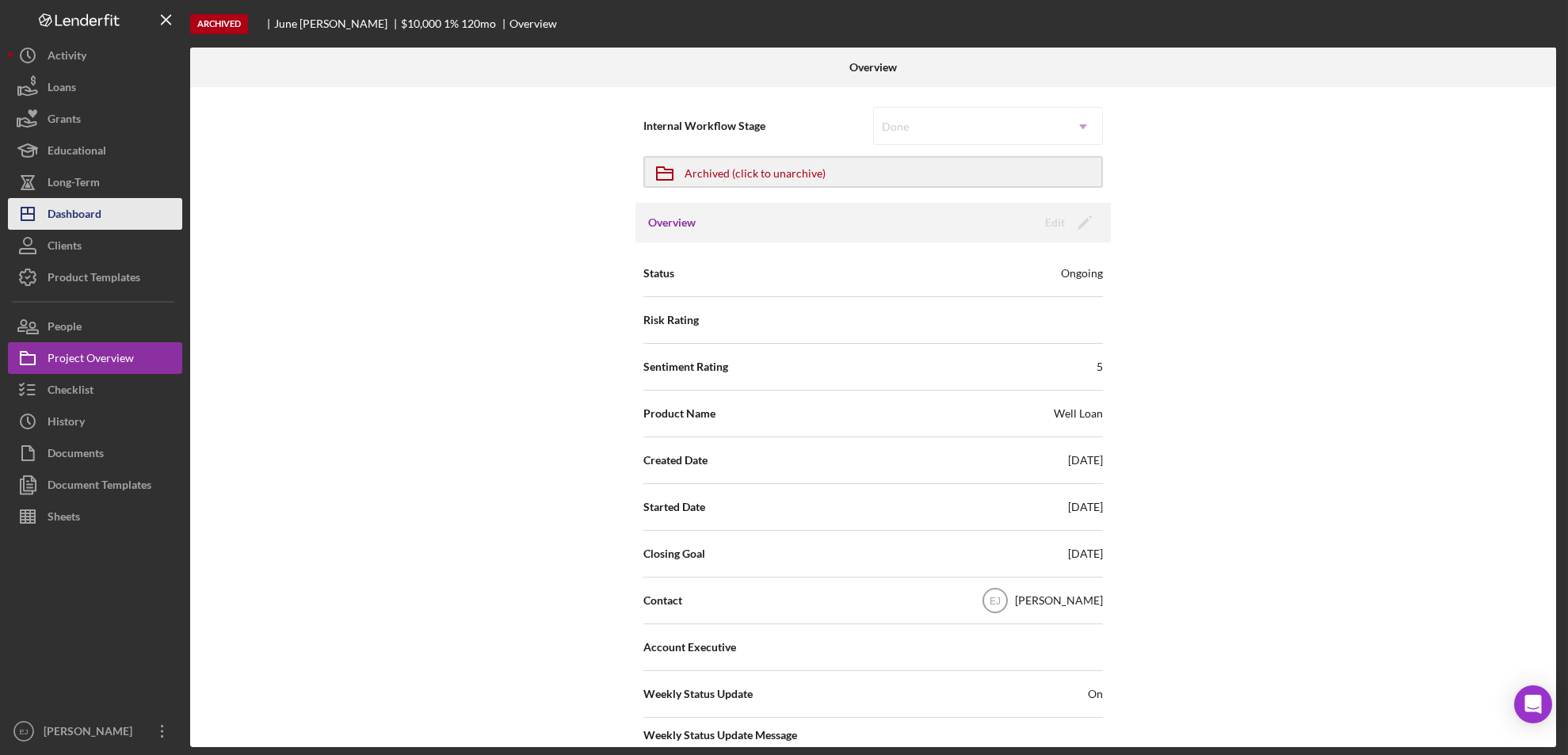
click at [102, 217] on button "Icon/Dashboard Dashboard" at bounding box center [95, 214] width 175 height 32
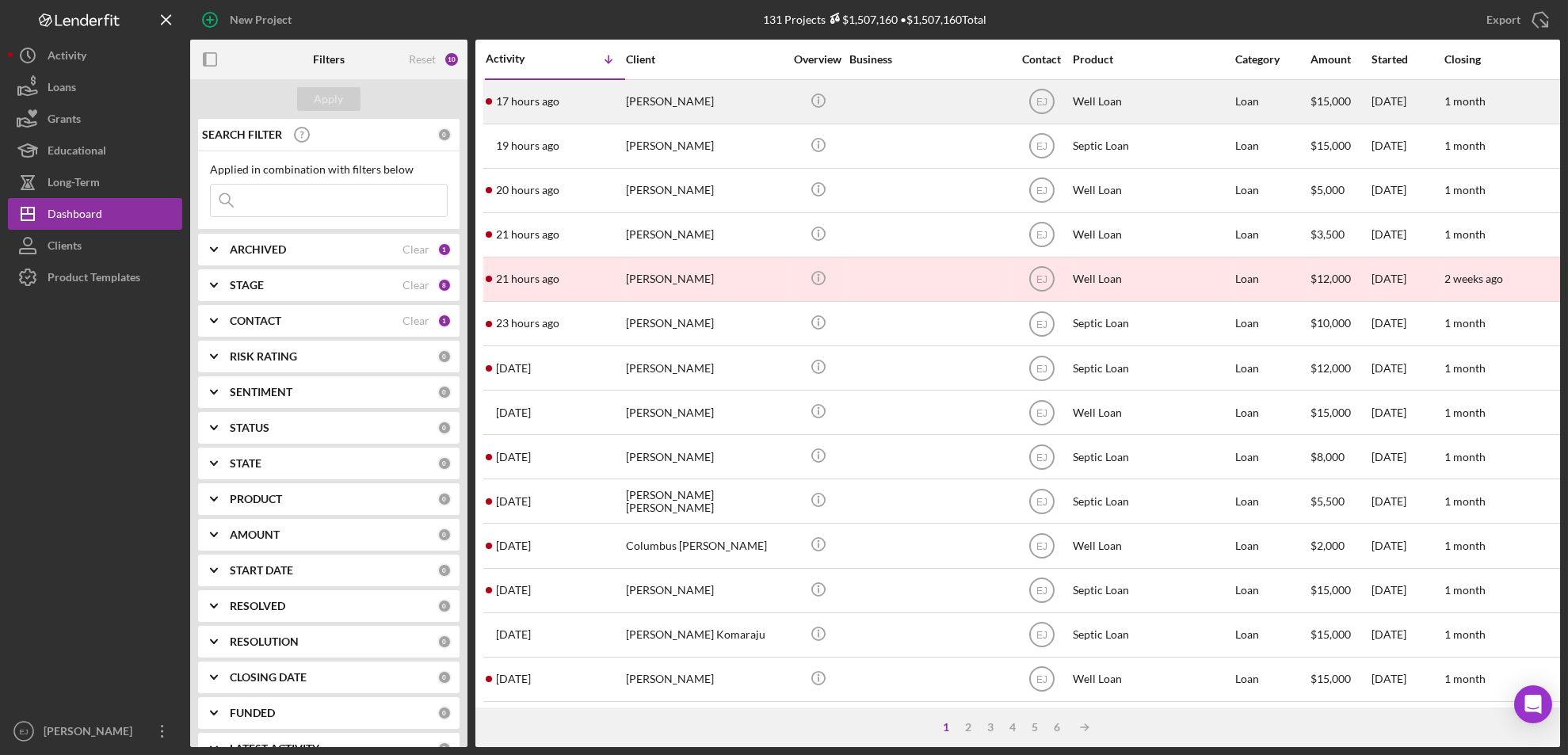
click at [685, 97] on div "[PERSON_NAME]" at bounding box center [705, 101] width 159 height 42
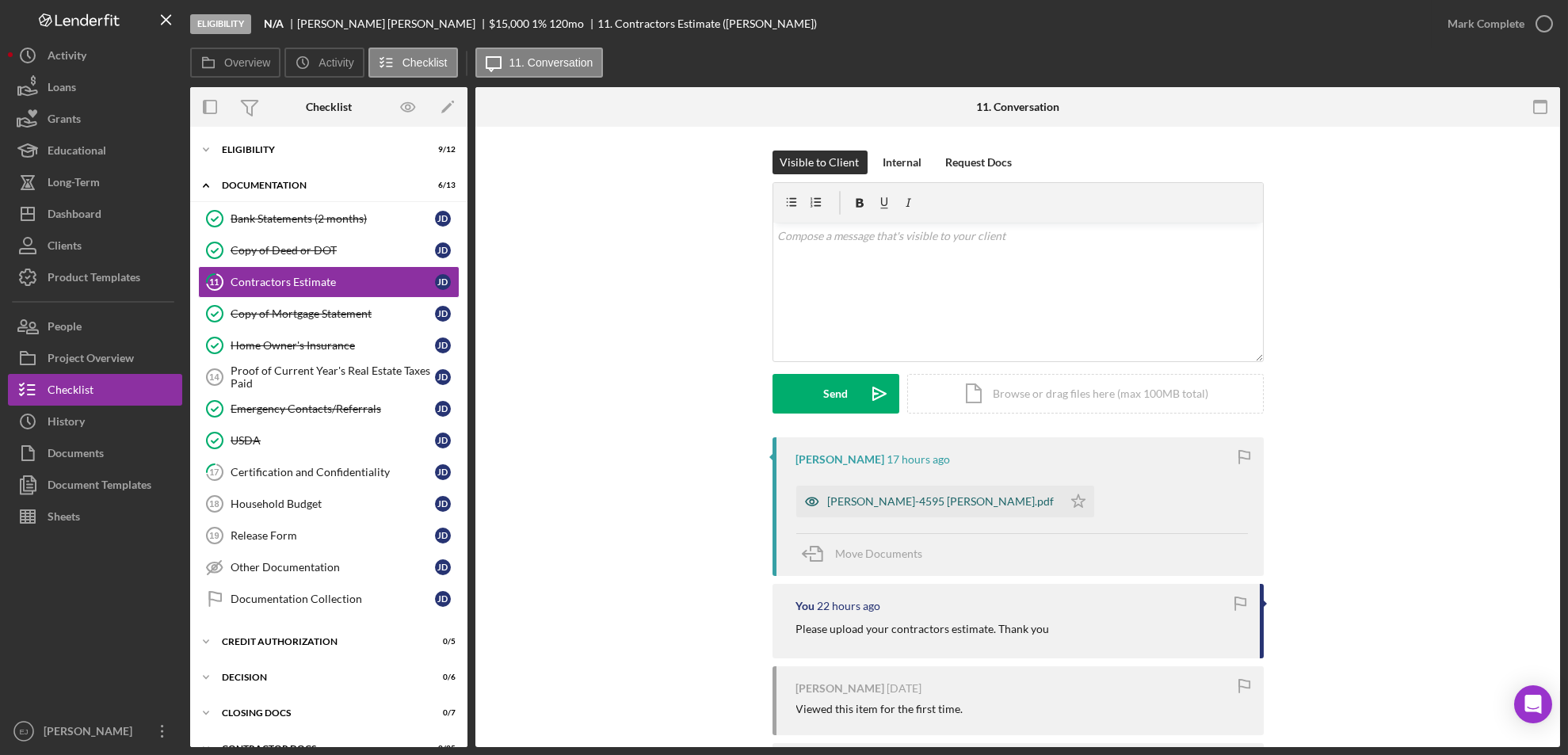
click at [867, 506] on div "Janet Dunnington-4595 Jeannette Pl.pdf" at bounding box center [941, 501] width 226 height 13
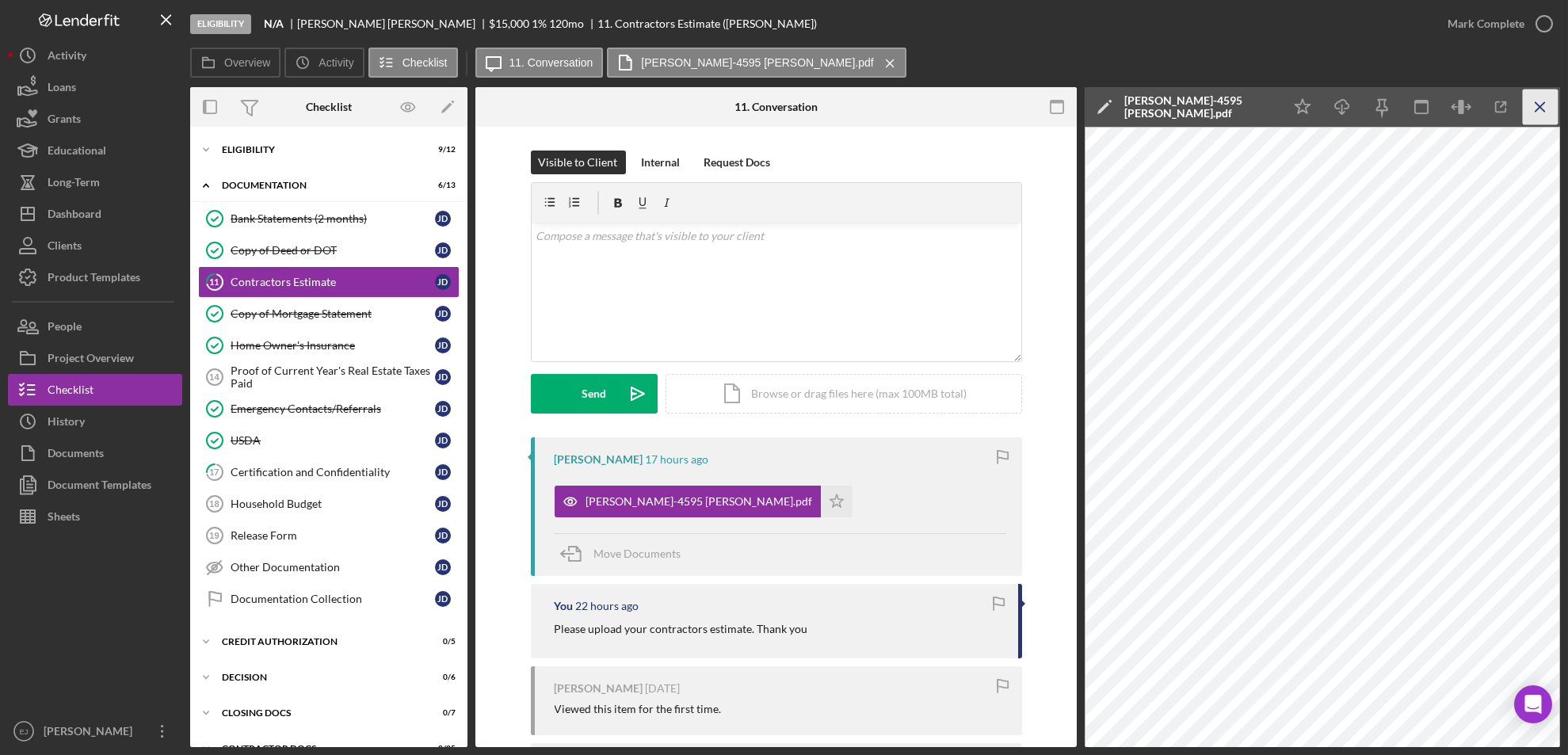
click at [1537, 114] on icon "Icon/Menu Close" at bounding box center [1540, 107] width 36 height 36
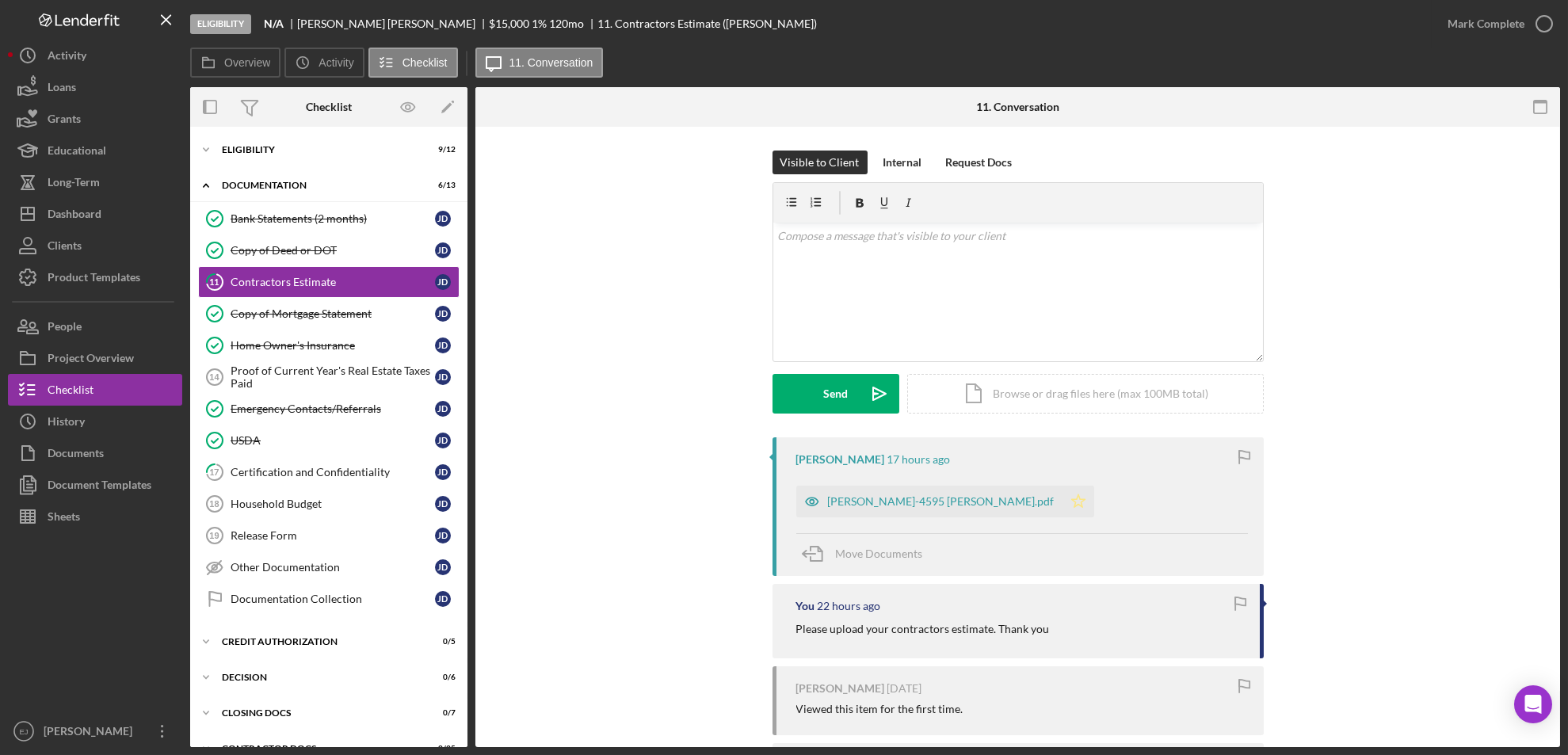
click at [1062, 506] on icon "Icon/Star" at bounding box center [1078, 502] width 32 height 32
click at [1550, 20] on icon "button" at bounding box center [1544, 24] width 40 height 40
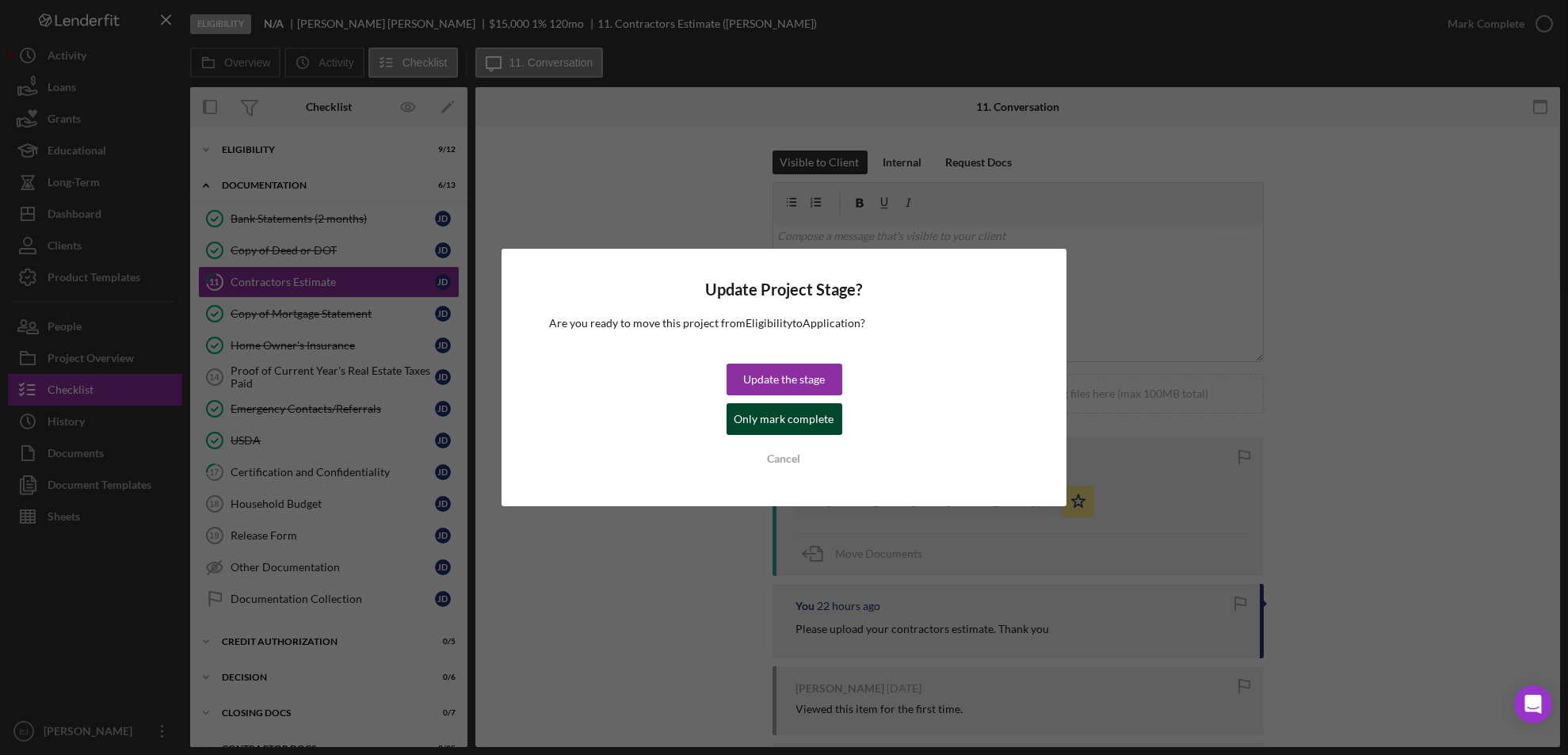
click at [812, 417] on div "Only mark complete" at bounding box center [784, 420] width 100 height 32
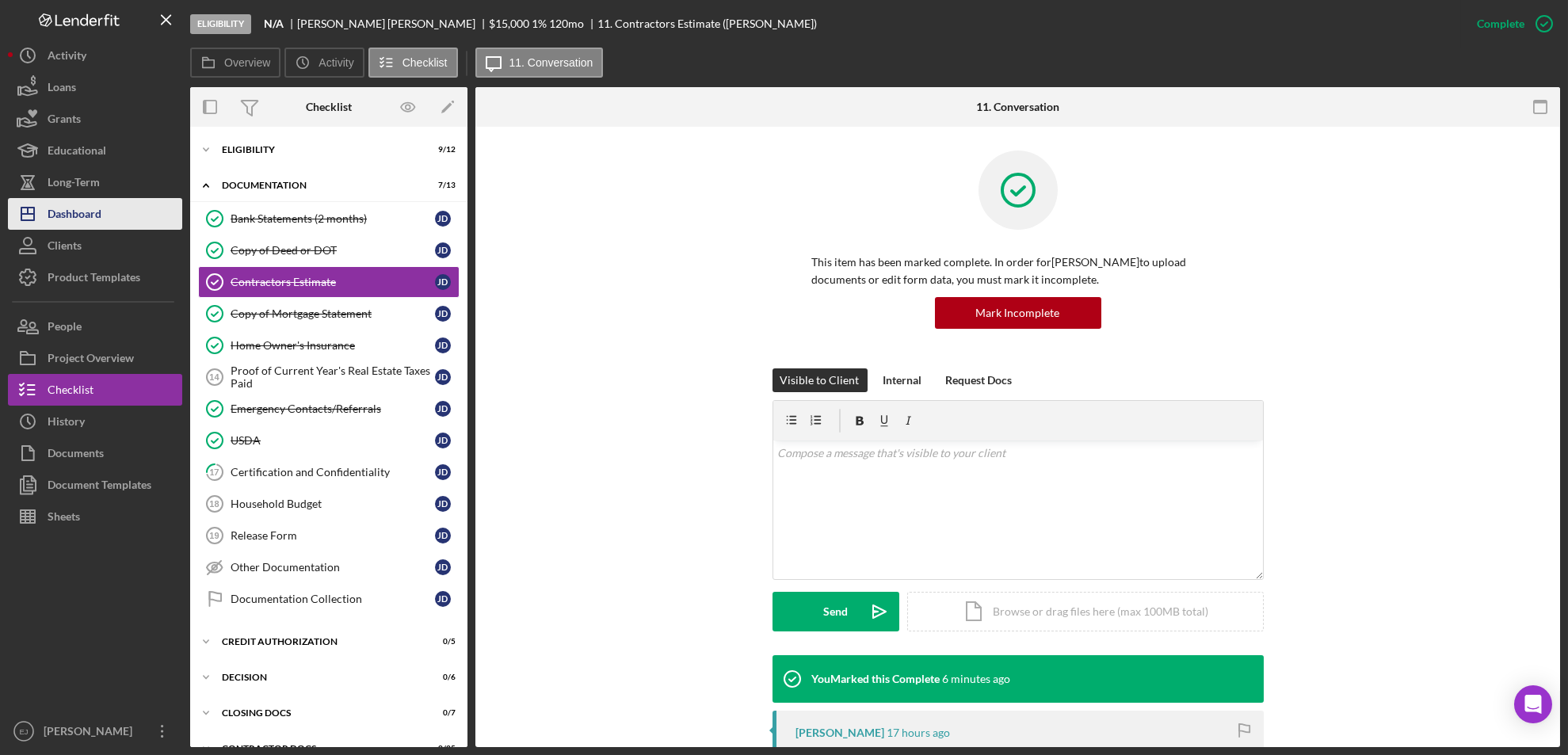
click at [131, 219] on button "Icon/Dashboard Dashboard" at bounding box center [95, 214] width 175 height 32
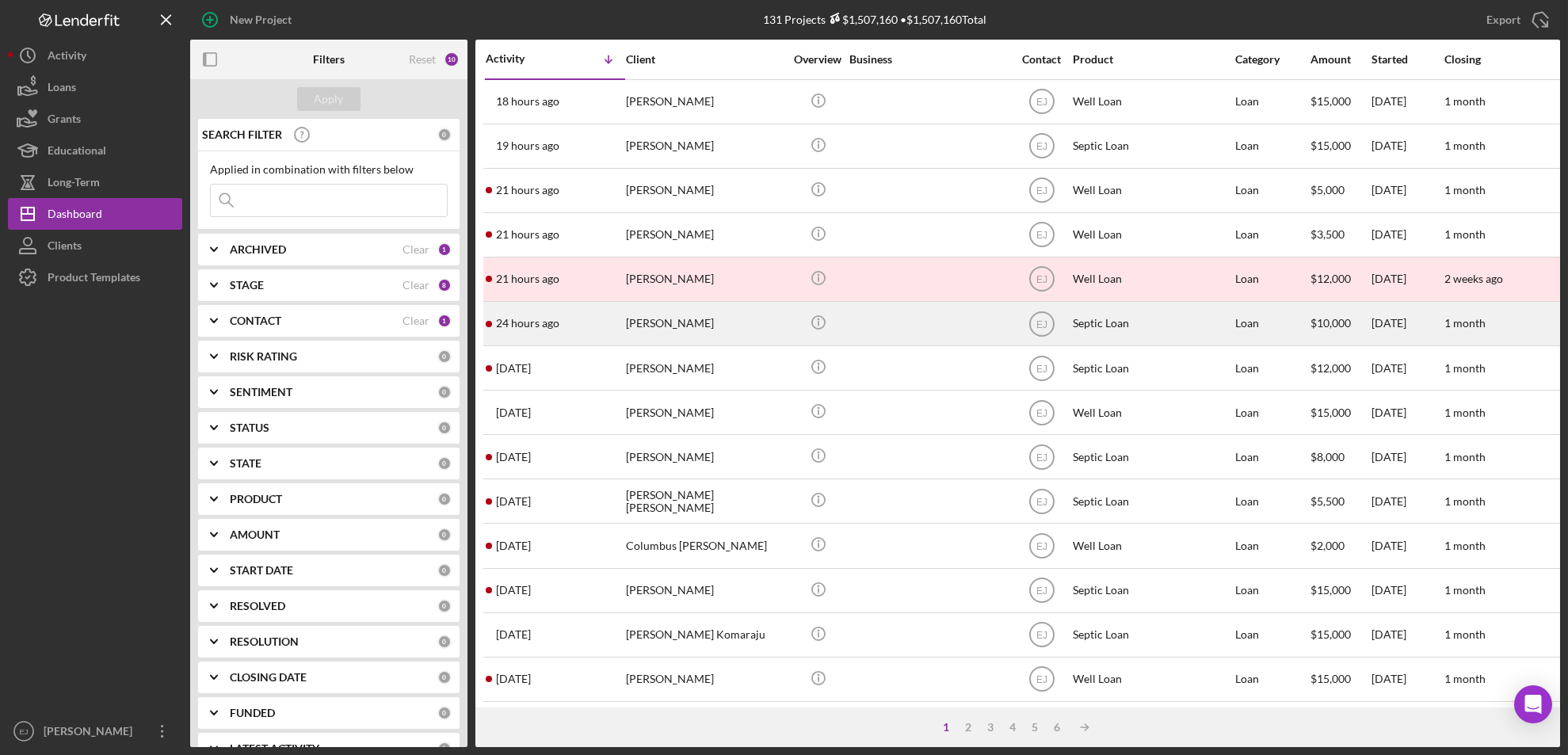
click at [717, 323] on div "[PERSON_NAME]" at bounding box center [705, 323] width 159 height 42
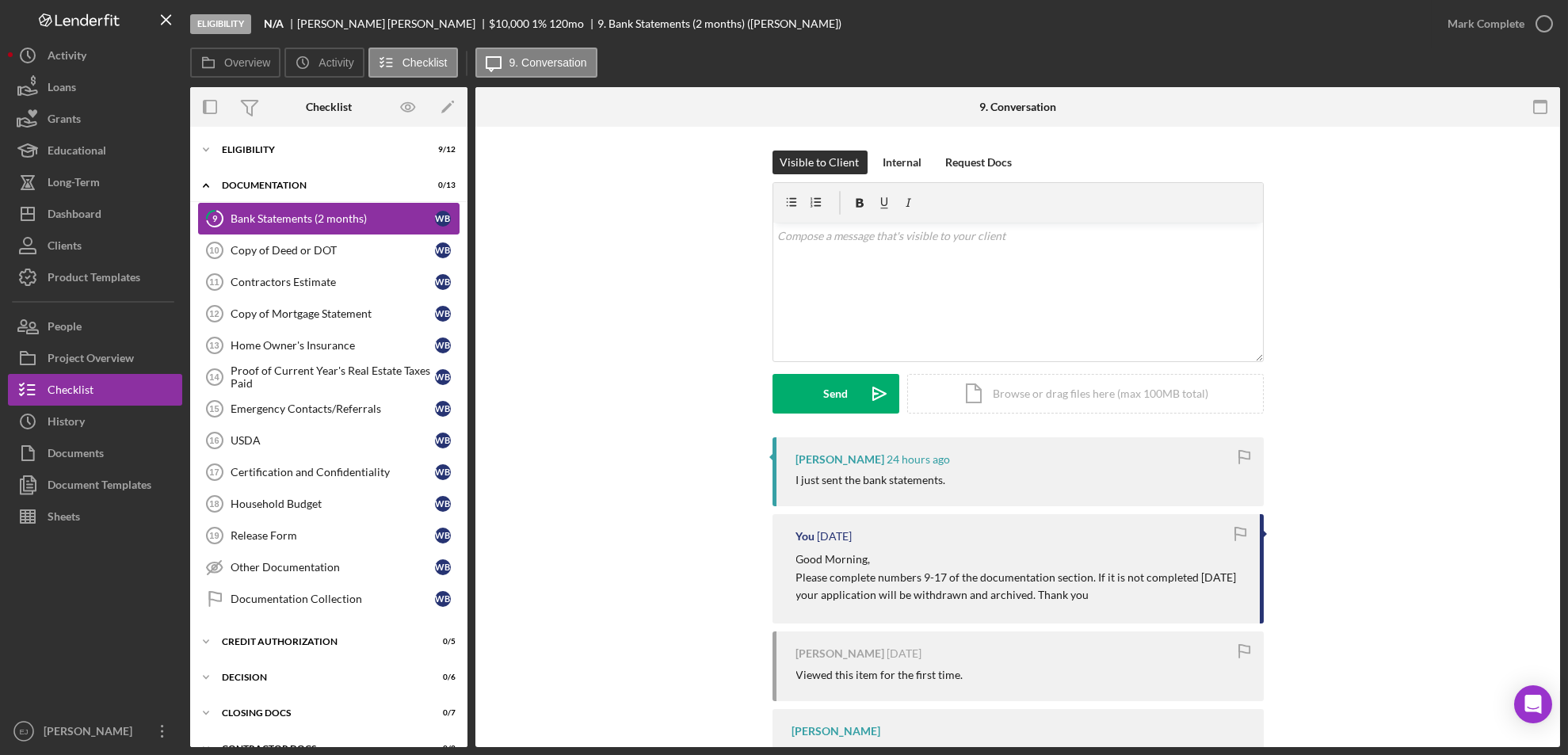
click at [291, 218] on div "Bank Statements (2 months)" at bounding box center [332, 218] width 204 height 13
click at [274, 239] on link "Copy of Deed or DOT 10 Copy of Deed or DOT W B" at bounding box center [329, 250] width 262 height 32
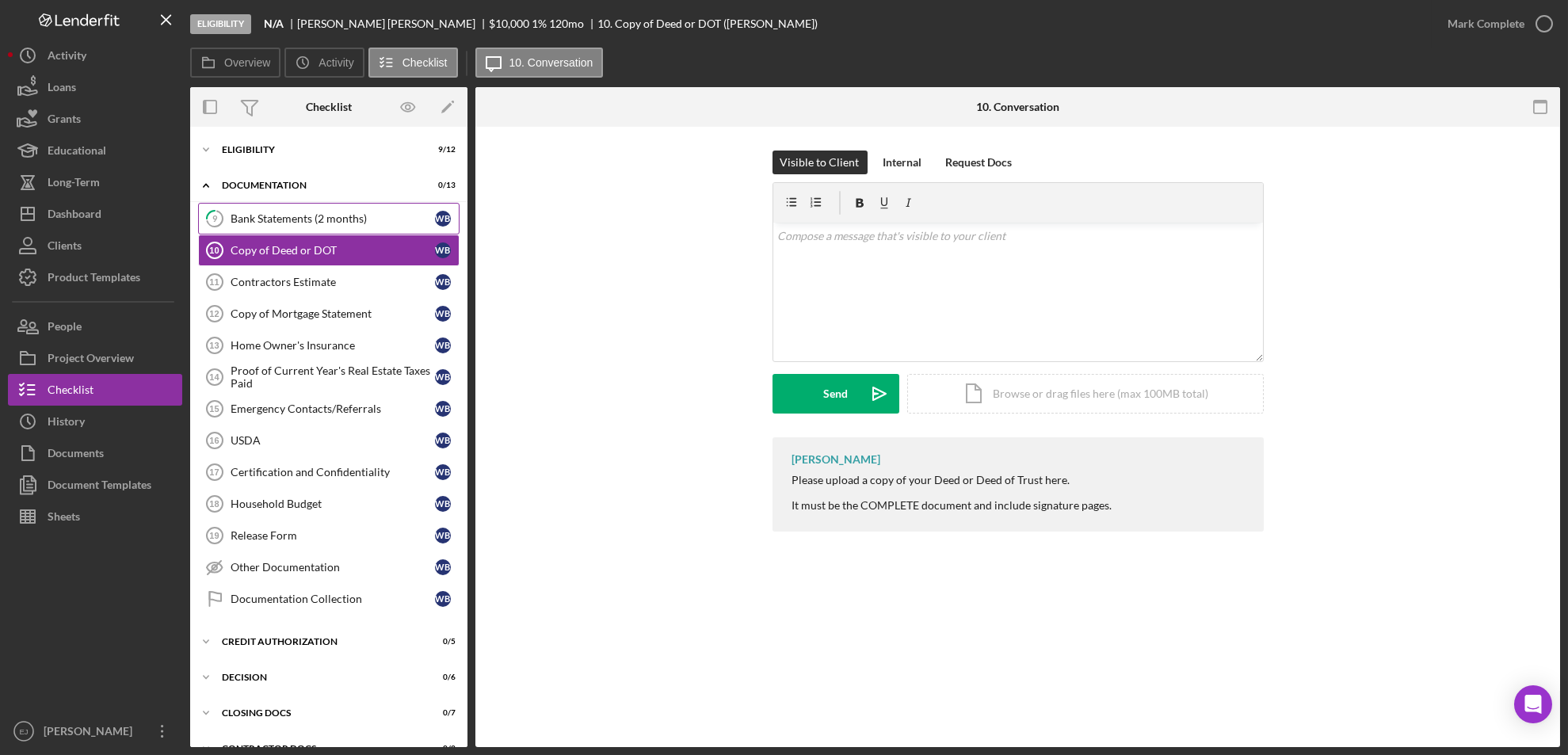
click at [261, 218] on div "Bank Statements (2 months)" at bounding box center [332, 218] width 204 height 13
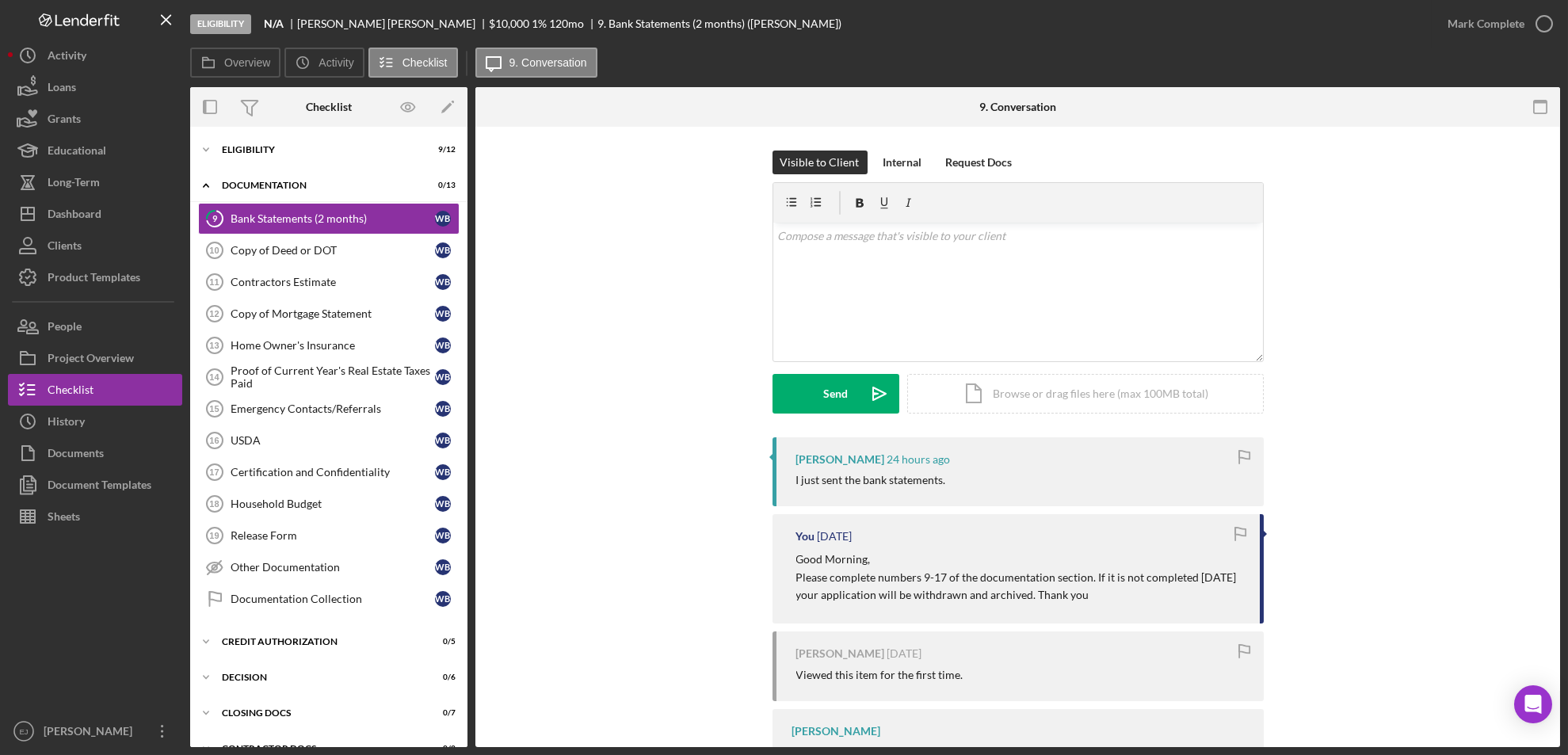
click at [1562, 671] on div "Eligibility N/A William Butler $10,000 $10,000 1 % 120 mo 9. Bank Statements (2…" at bounding box center [784, 377] width 1568 height 755
click at [125, 428] on button "Icon/History History" at bounding box center [95, 422] width 175 height 32
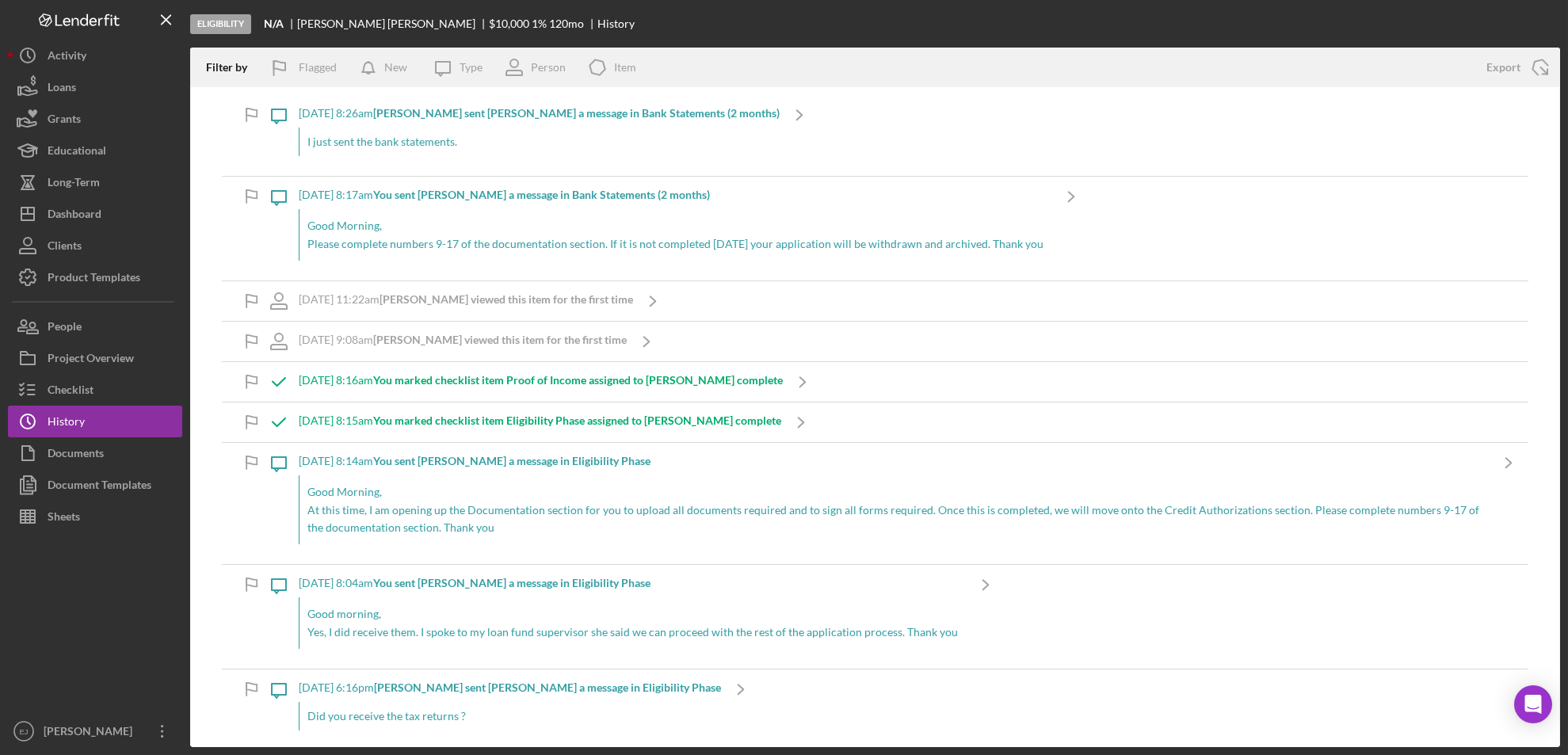
click at [405, 134] on div "I just sent the bank statements." at bounding box center [539, 142] width 481 height 29
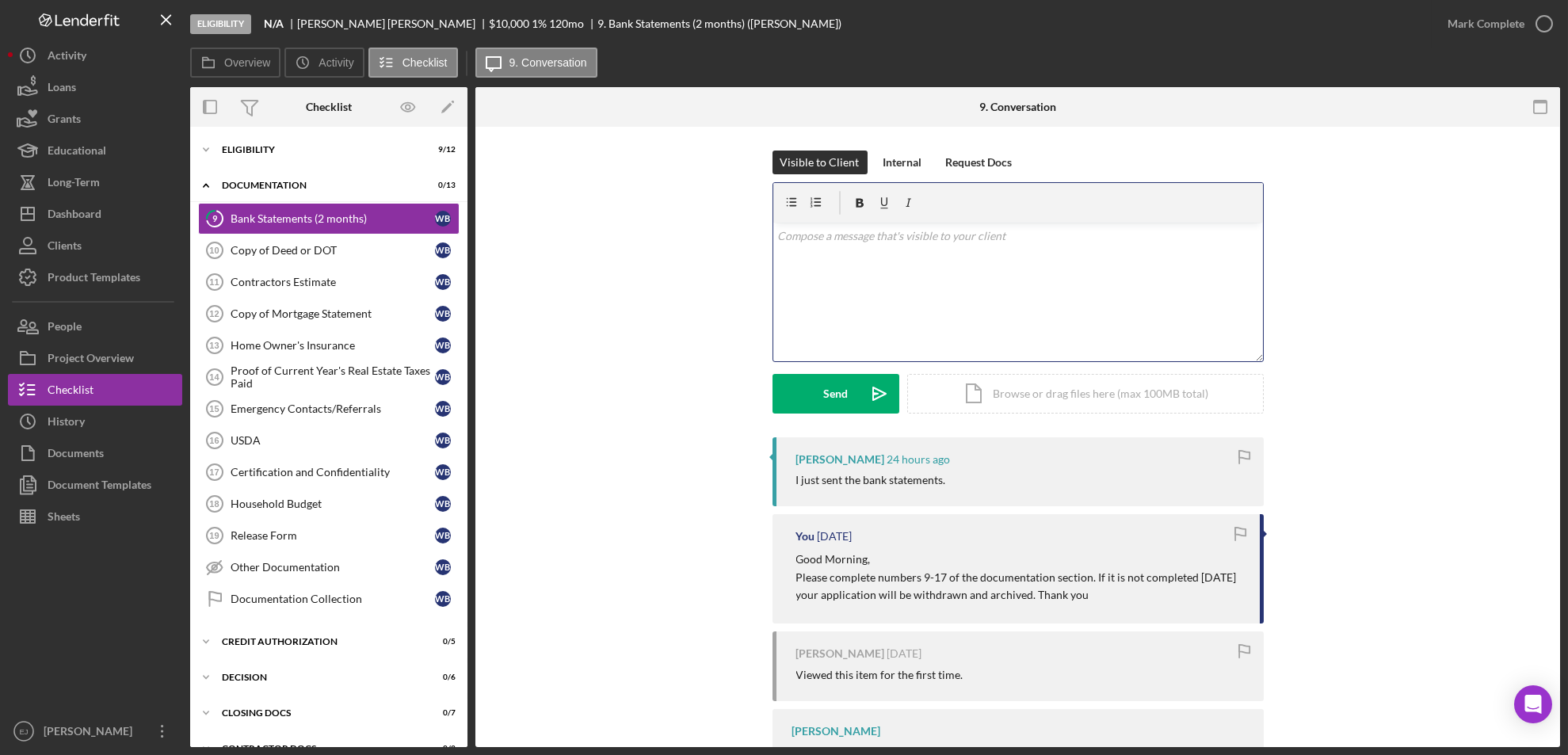
click at [824, 264] on div "v Color teal Color pink Remove color Add row above Add row below Add column bef…" at bounding box center [1019, 292] width 490 height 139
click at [823, 261] on p "Please upload your bank statements" at bounding box center [1018, 259] width 481 height 18
click at [967, 262] on p "Please upload your bank statements" at bounding box center [1018, 259] width 481 height 18
click at [967, 257] on p "Please upload your bank statements" at bounding box center [1018, 259] width 481 height 18
click at [810, 234] on p "GOOD morning," at bounding box center [1018, 236] width 481 height 18
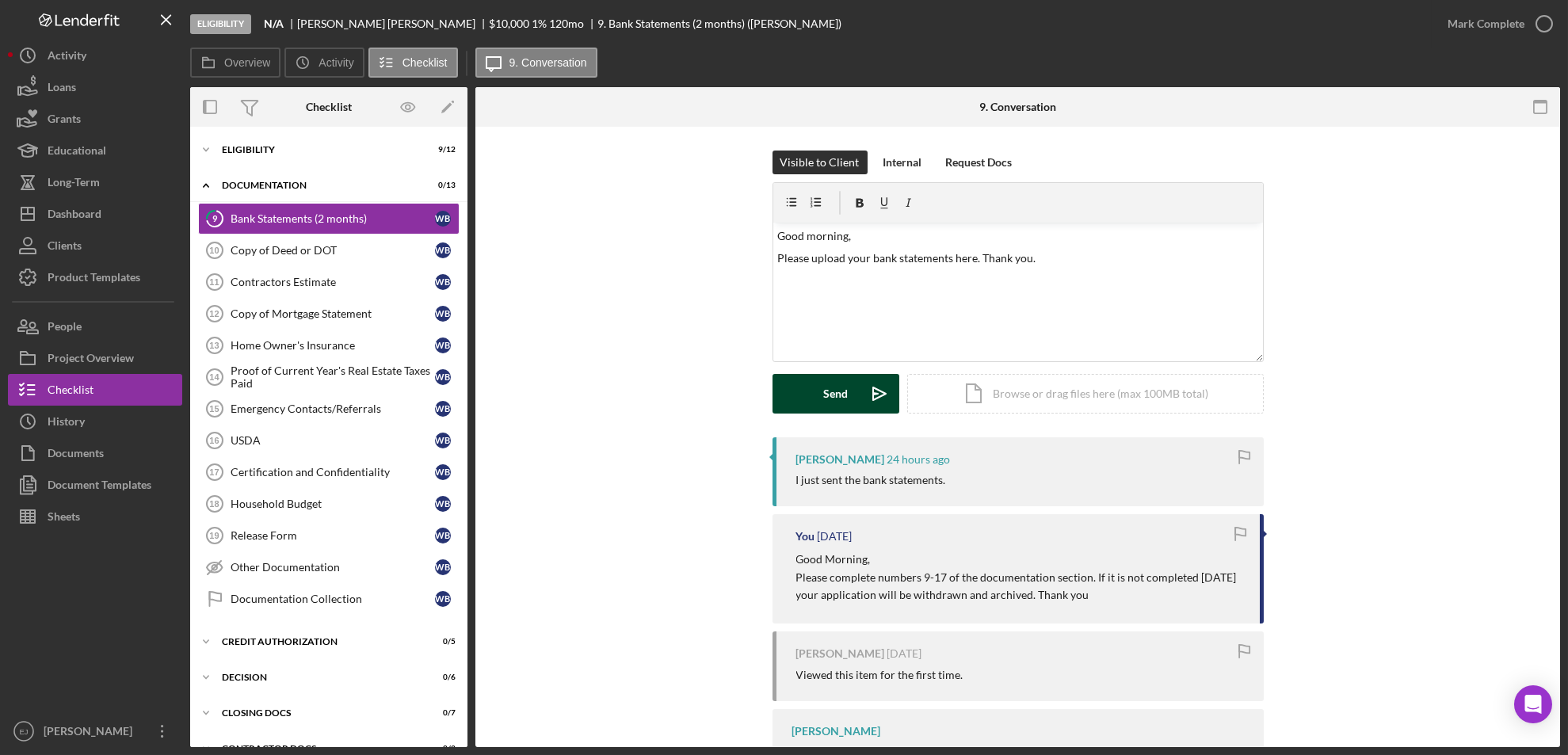
click at [846, 395] on button "Send Icon/icon-invite-send" at bounding box center [836, 394] width 127 height 40
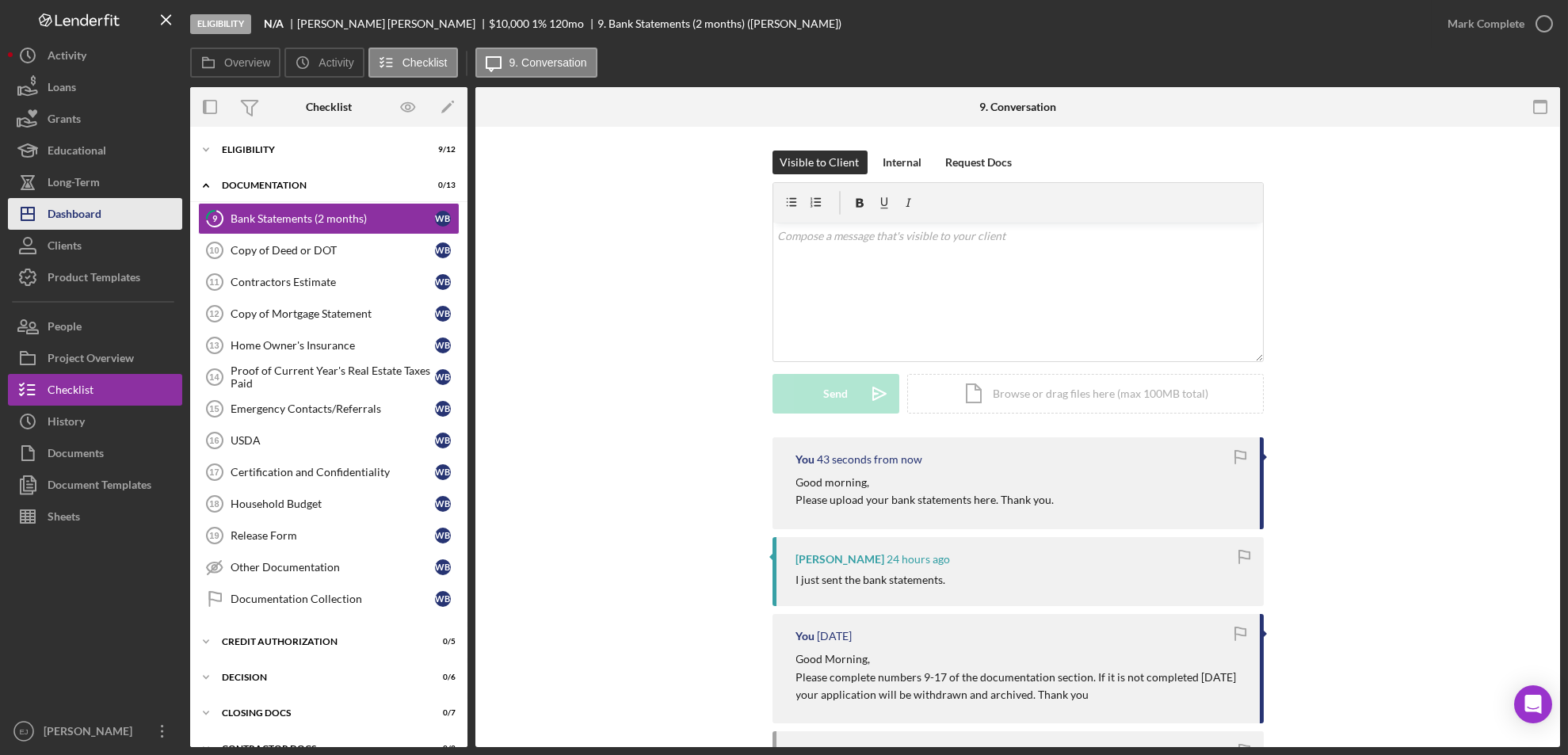
click at [104, 215] on button "Icon/Dashboard Dashboard" at bounding box center [95, 214] width 175 height 32
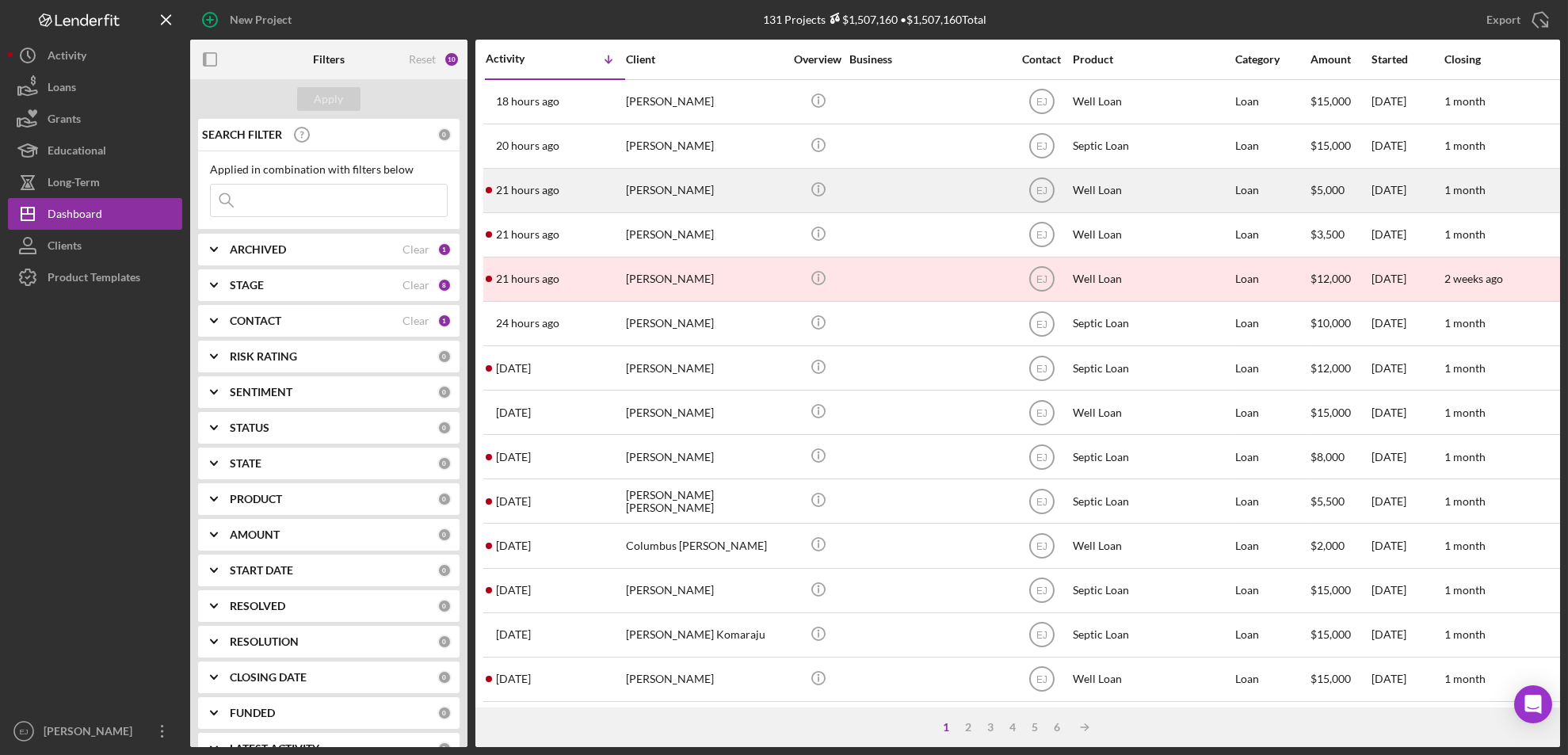
click at [654, 191] on div "AVA HOLLAND" at bounding box center [705, 190] width 159 height 42
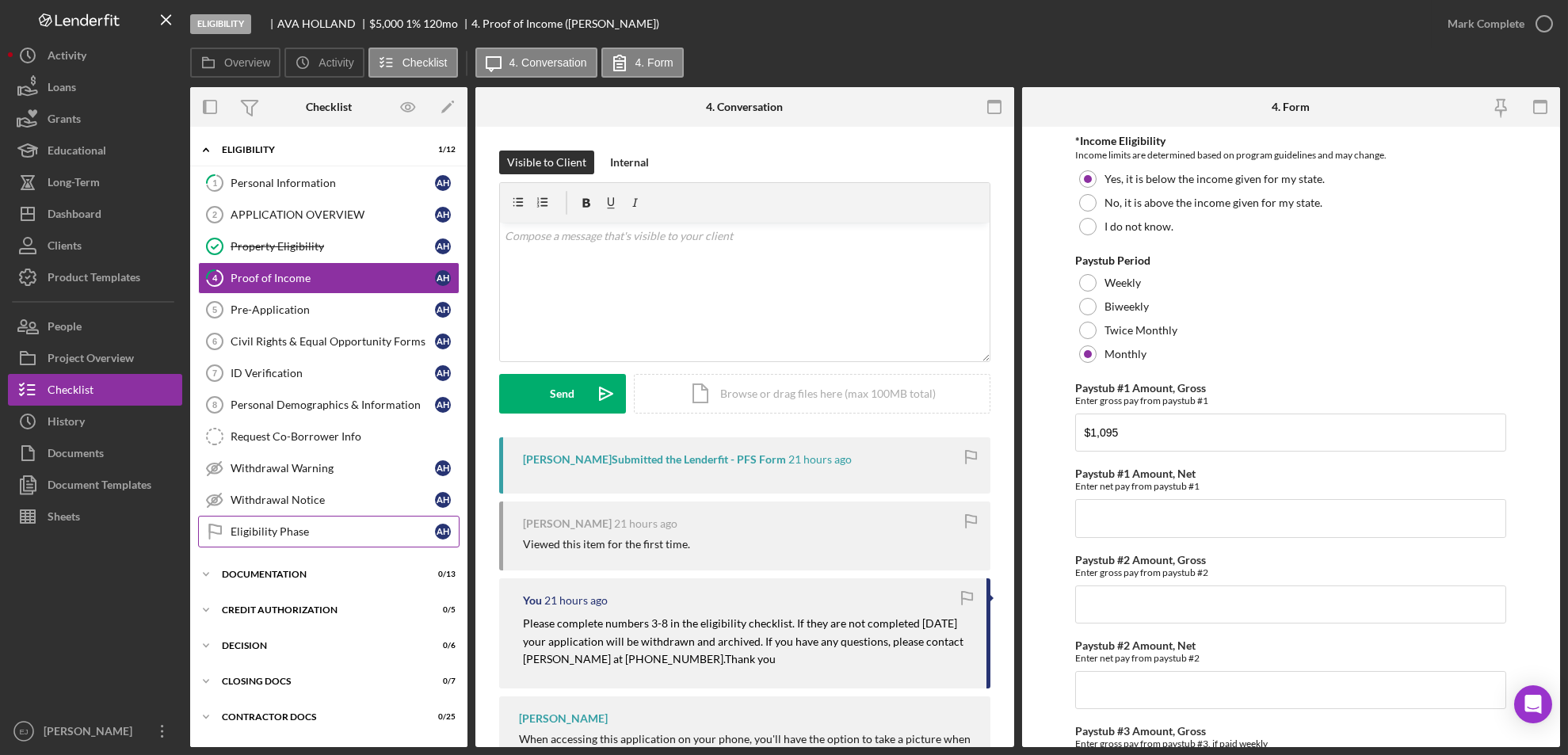
click at [292, 540] on link "Eligibility Phase Eligibility Phase A H" at bounding box center [329, 532] width 262 height 32
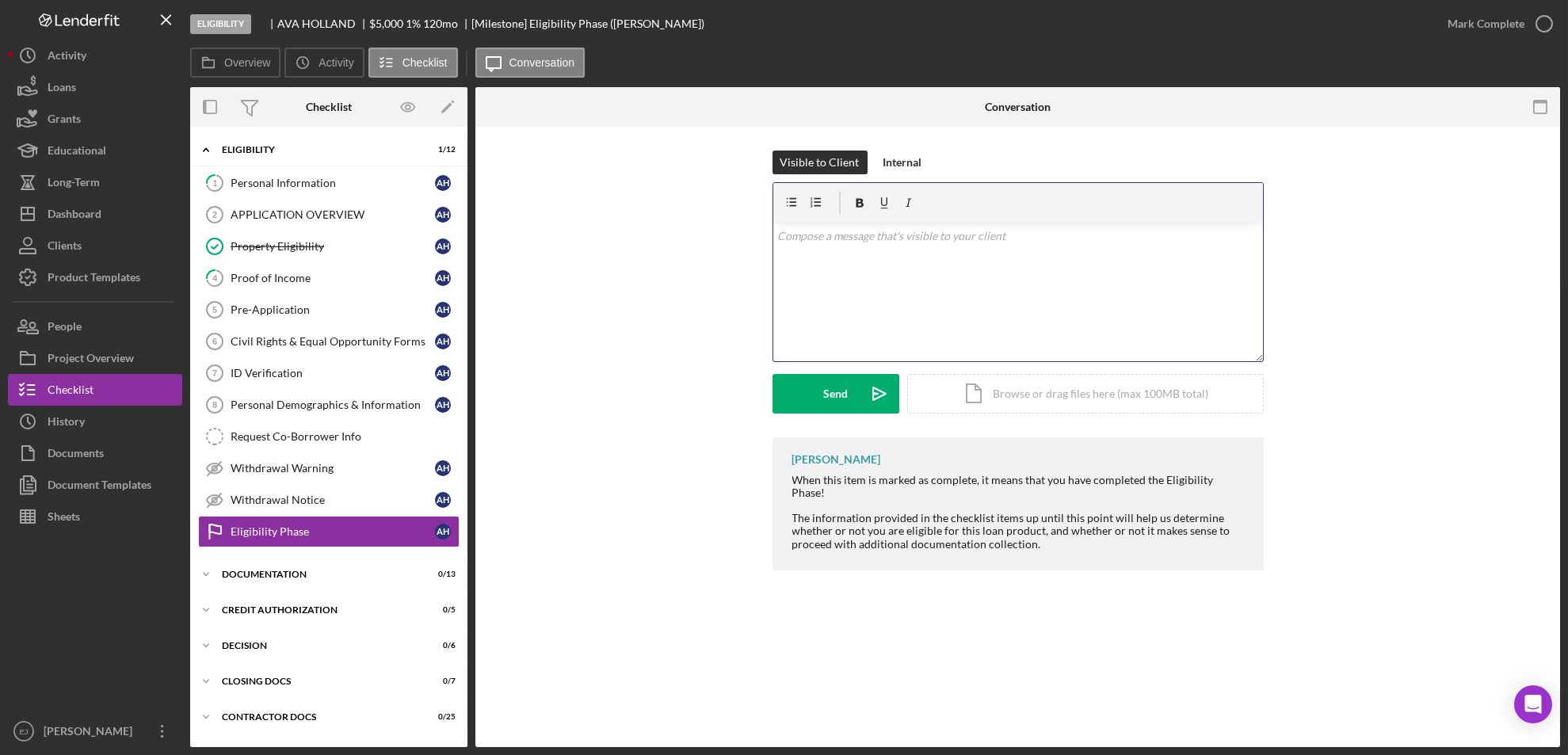
click at [843, 240] on p at bounding box center [1018, 236] width 481 height 18
click at [886, 274] on p "After speaking with you yesterday I am withdrawing your application from here a…" at bounding box center [1018, 268] width 481 height 36
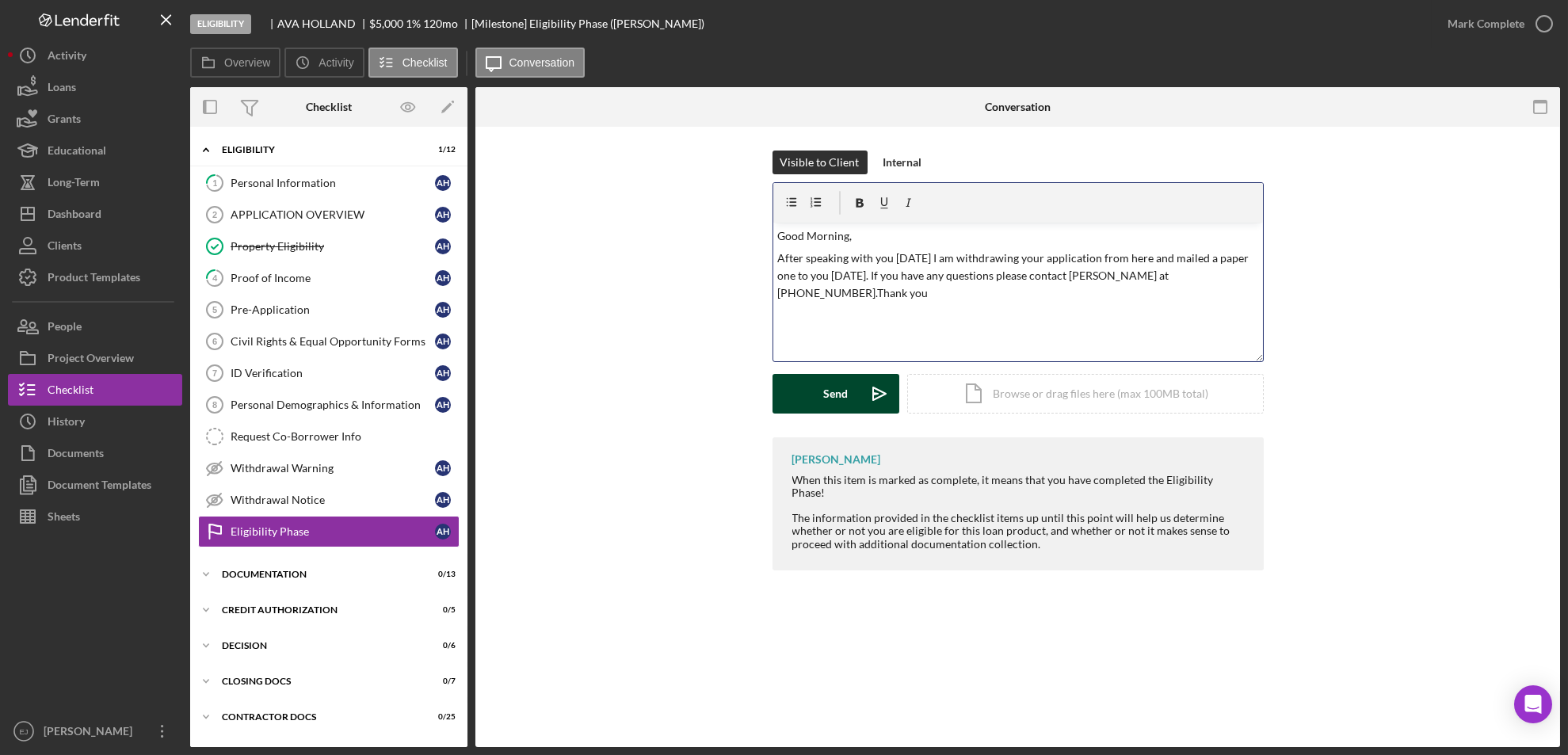
click at [825, 393] on div "Send" at bounding box center [835, 394] width 25 height 40
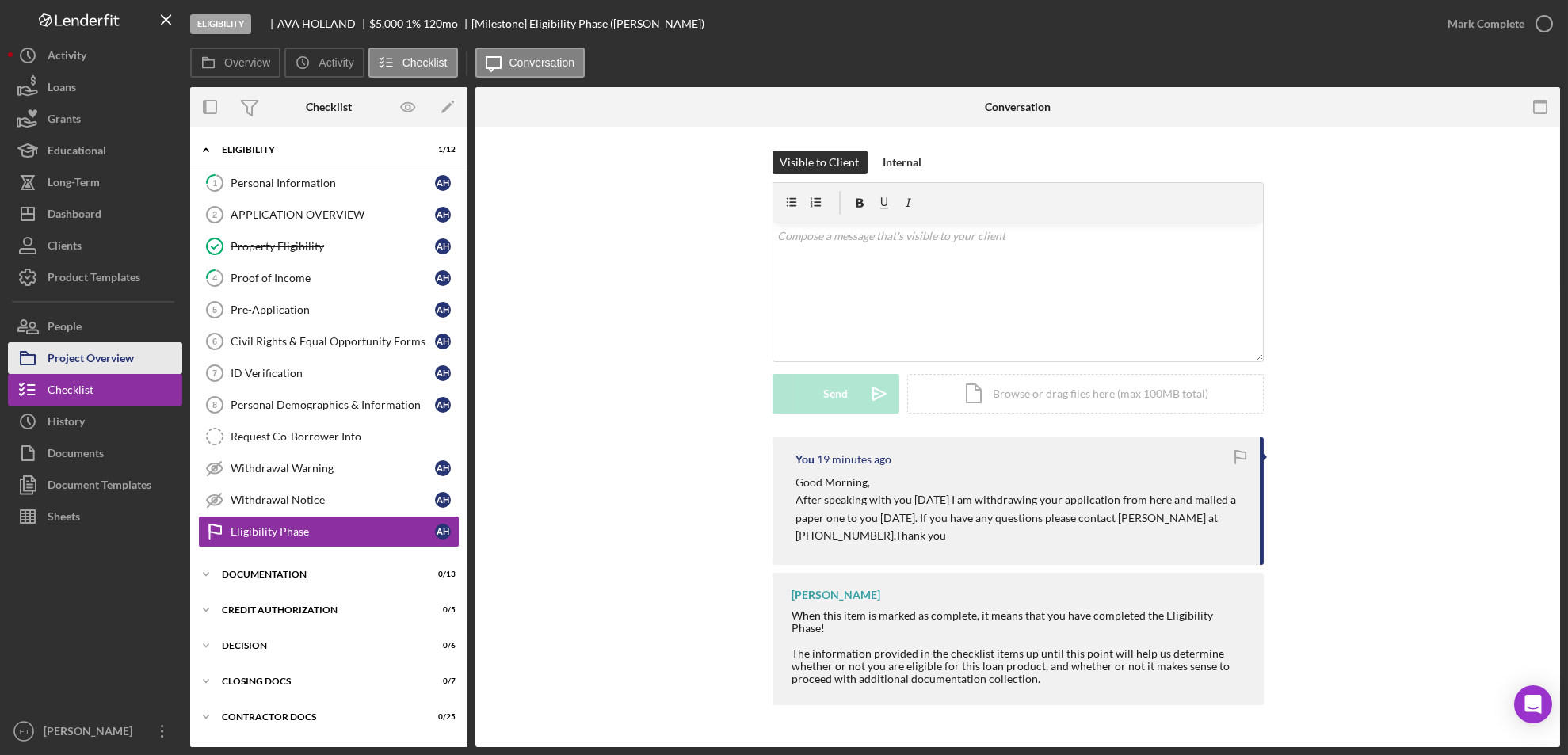
click at [100, 356] on div "Project Overview" at bounding box center [90, 360] width 86 height 36
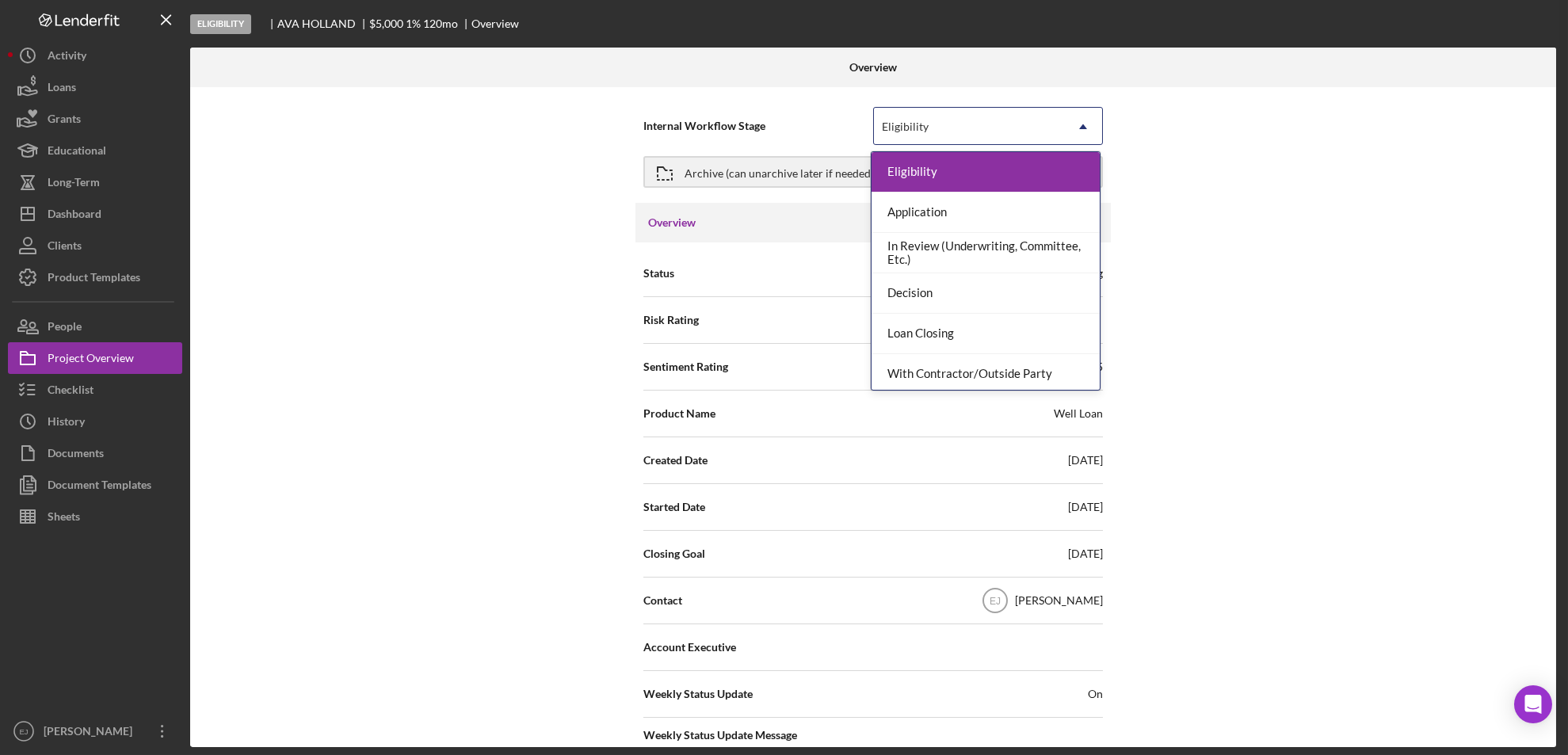
click at [1084, 124] on icon "Icon/Dropdown Arrow" at bounding box center [1083, 127] width 38 height 38
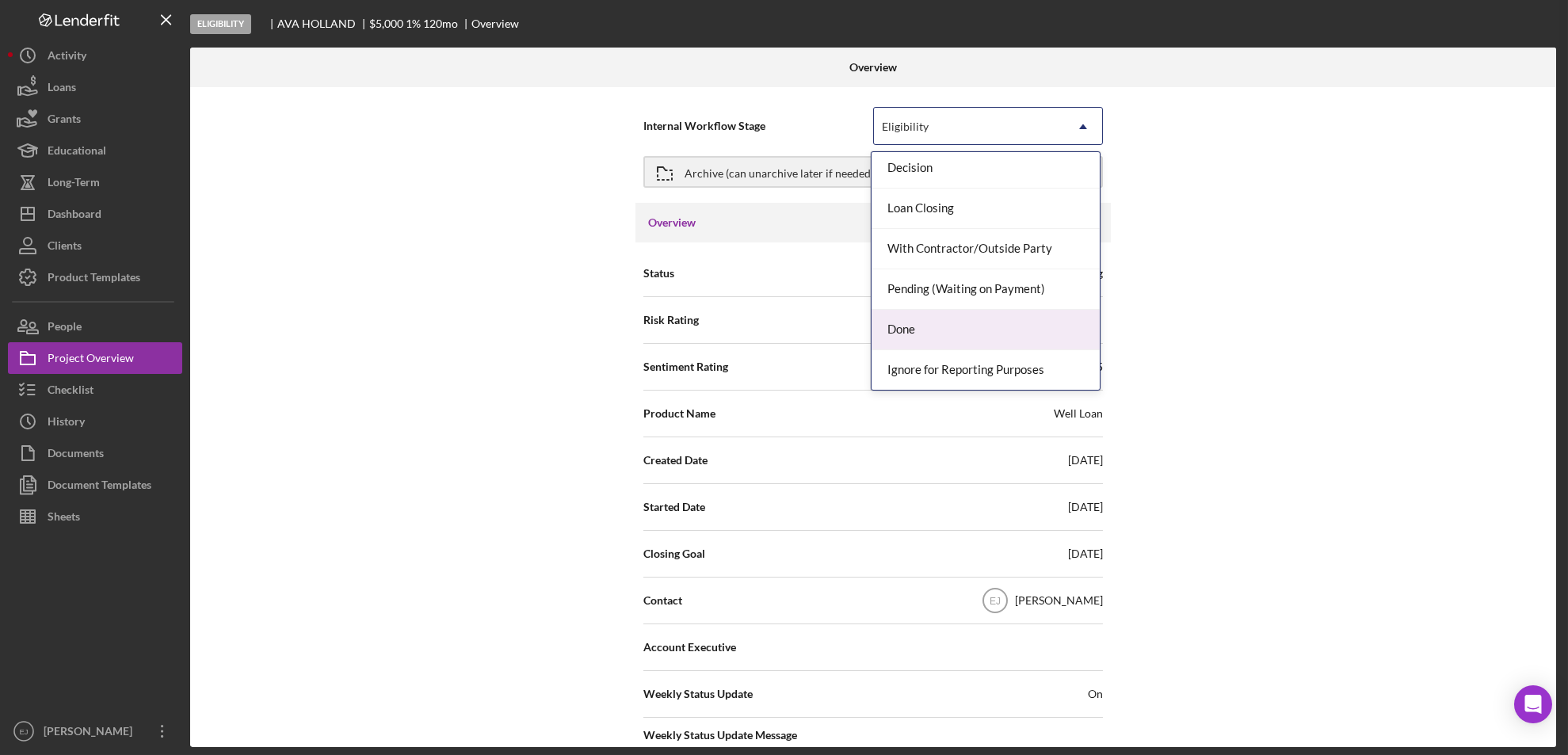
click at [1046, 339] on div "Done" at bounding box center [986, 329] width 228 height 41
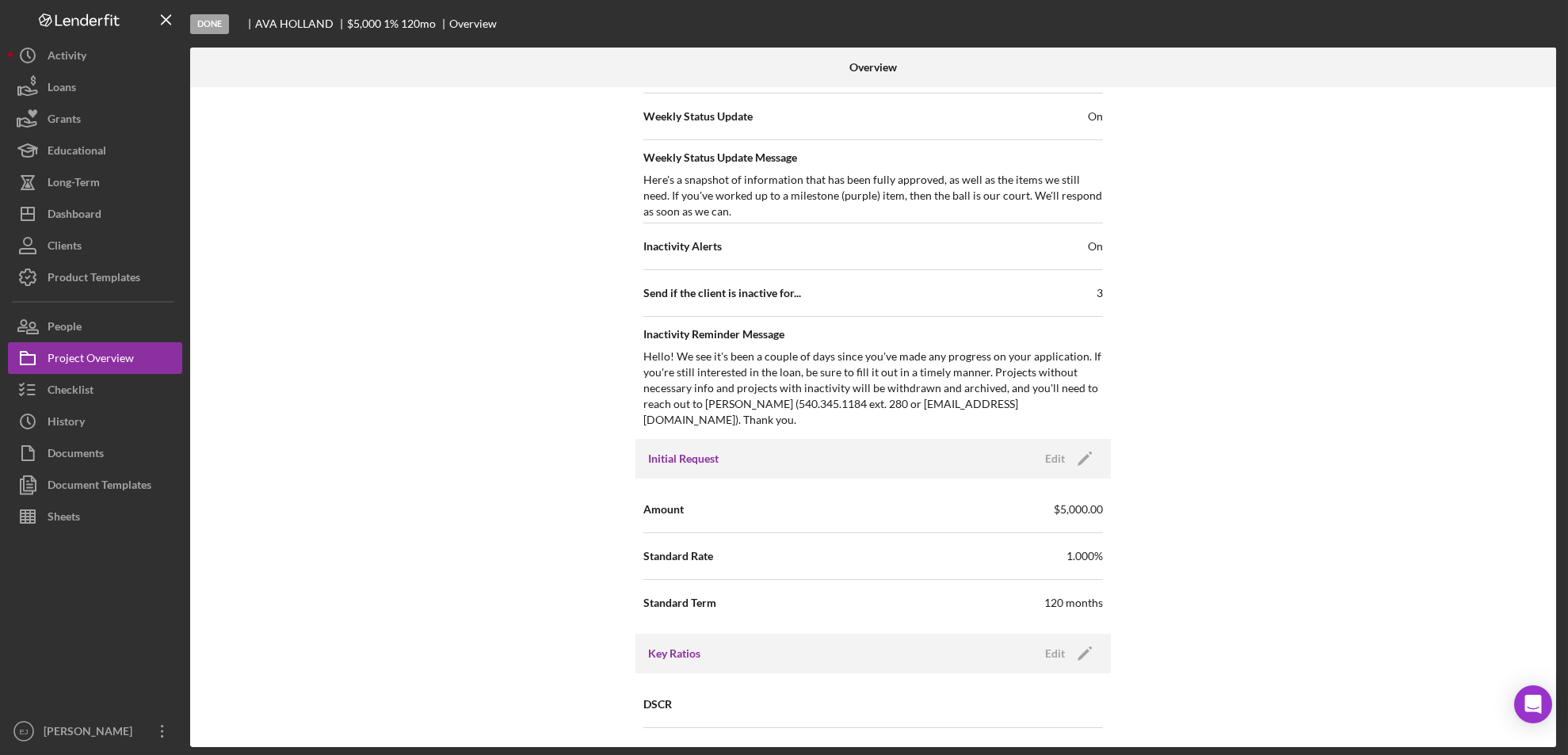
scroll to position [1696, 0]
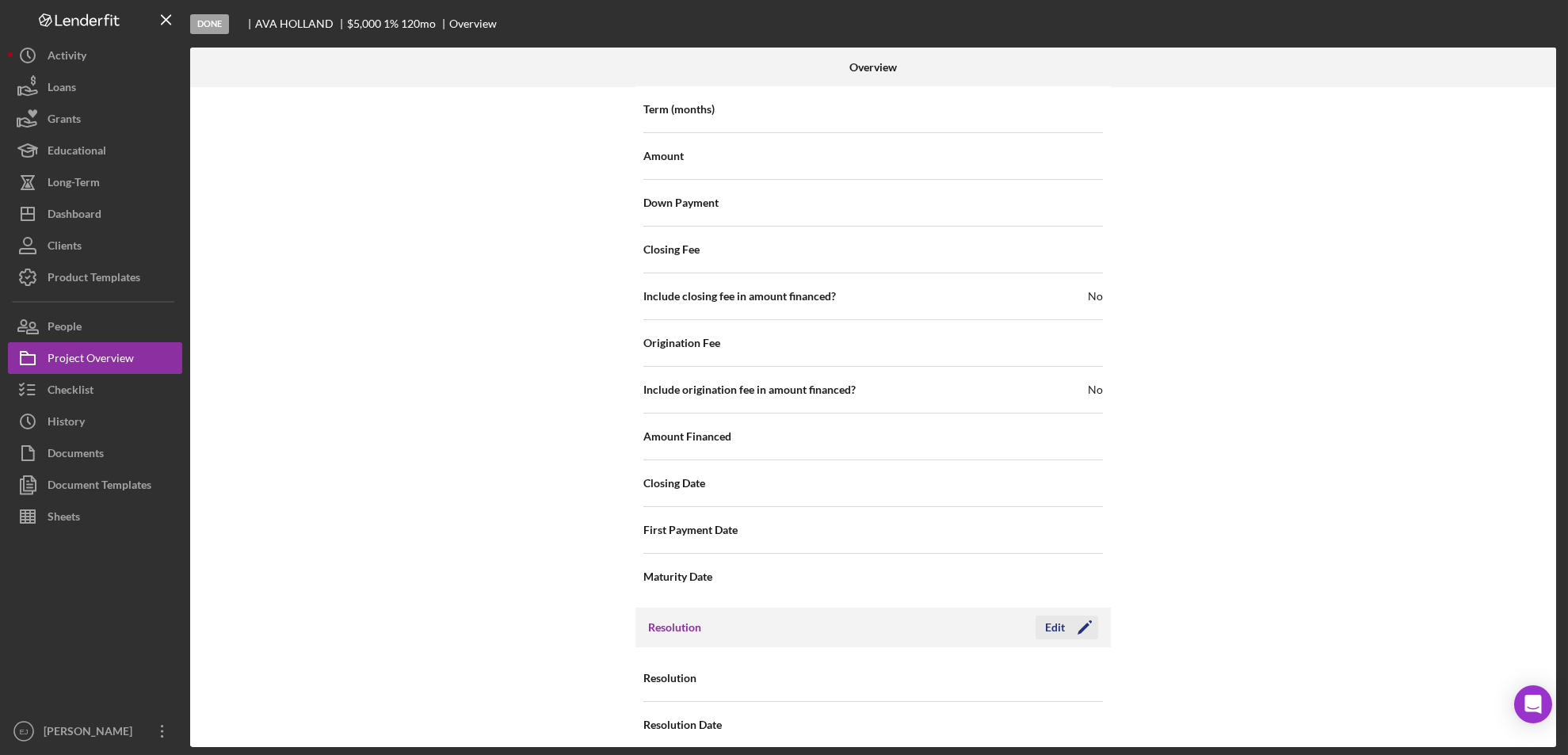
click at [1037, 616] on button "Edit Icon/Edit" at bounding box center [1066, 628] width 62 height 24
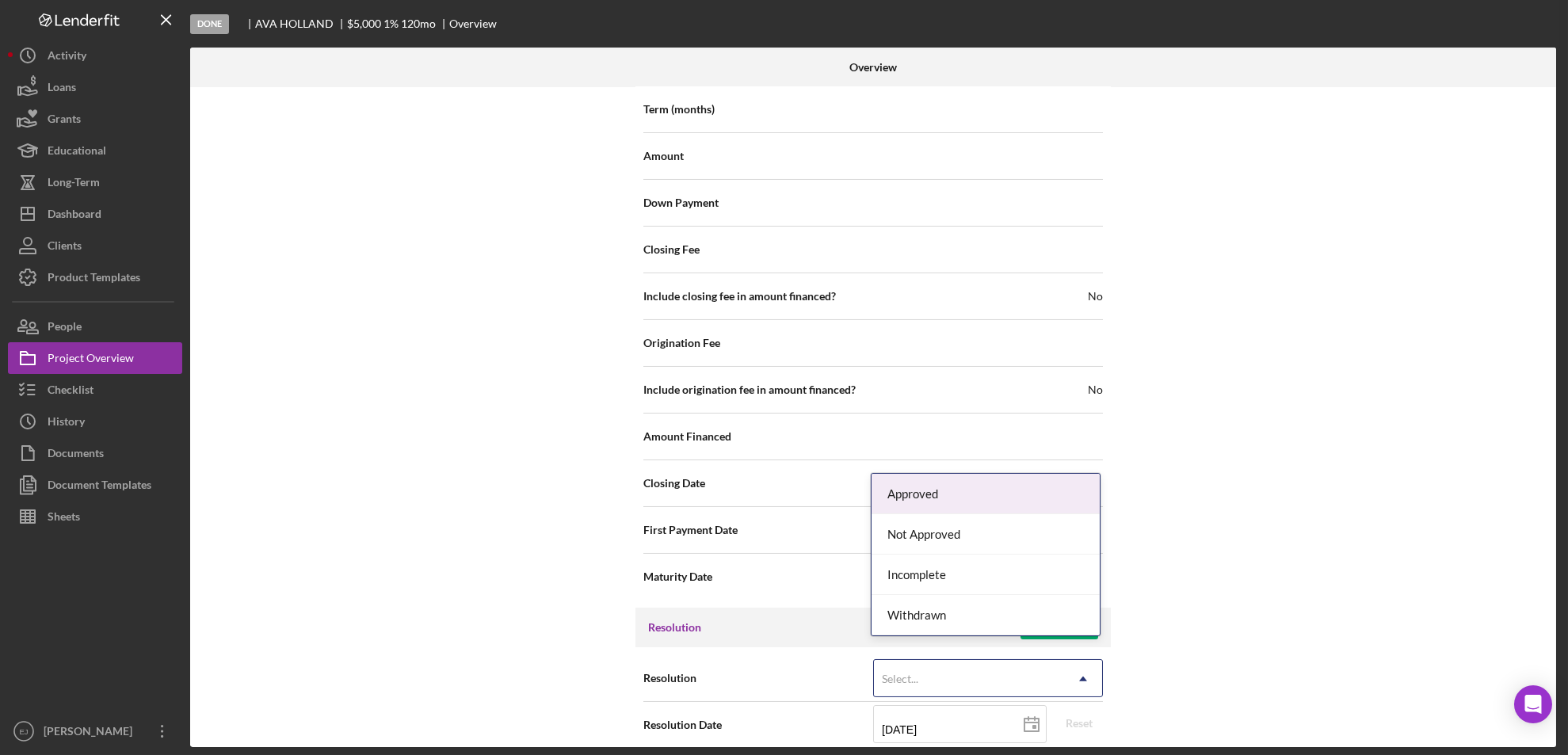
click at [1077, 668] on icon "Icon/Dropdown Arrow" at bounding box center [1083, 679] width 38 height 38
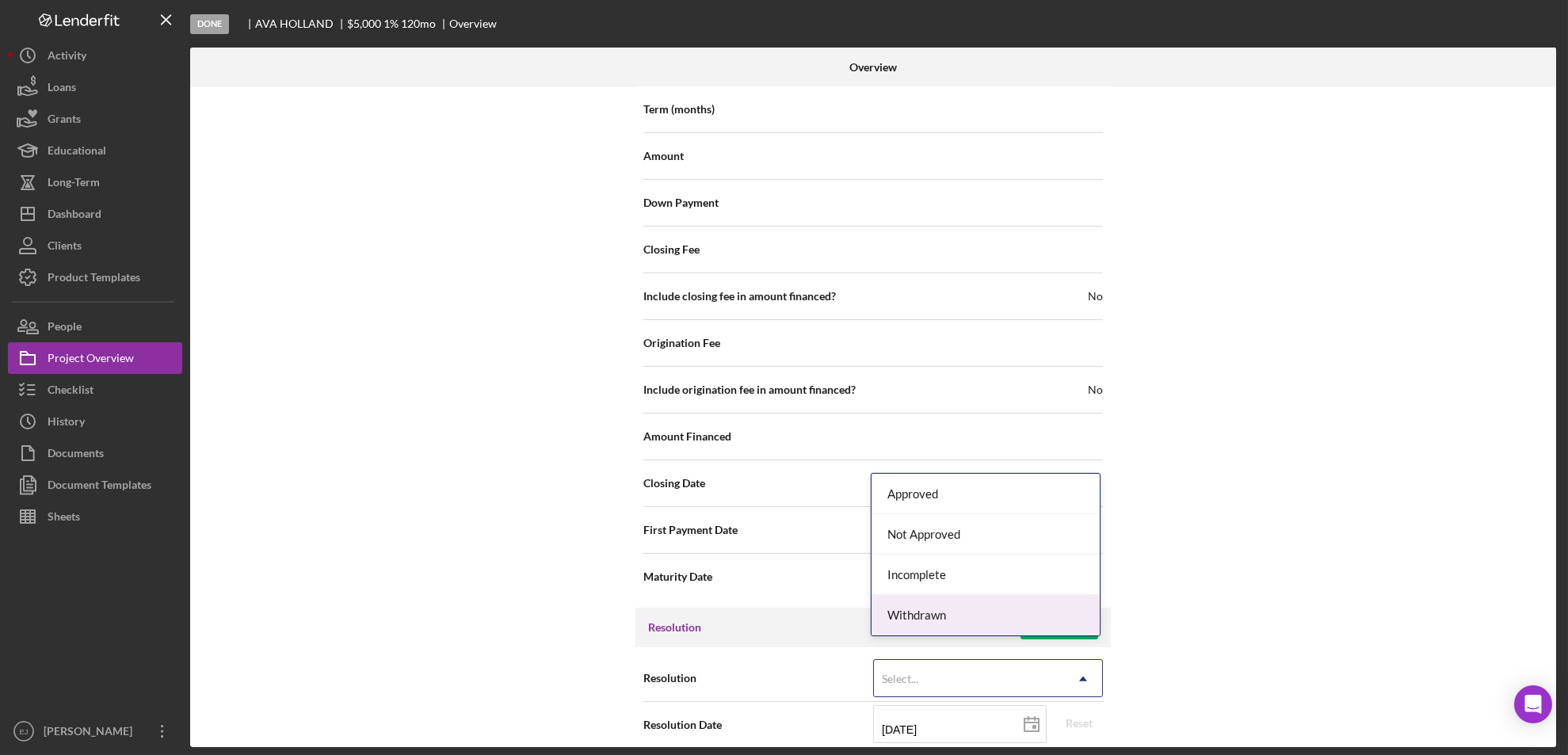
click at [1041, 614] on div "Withdrawn" at bounding box center [986, 615] width 228 height 41
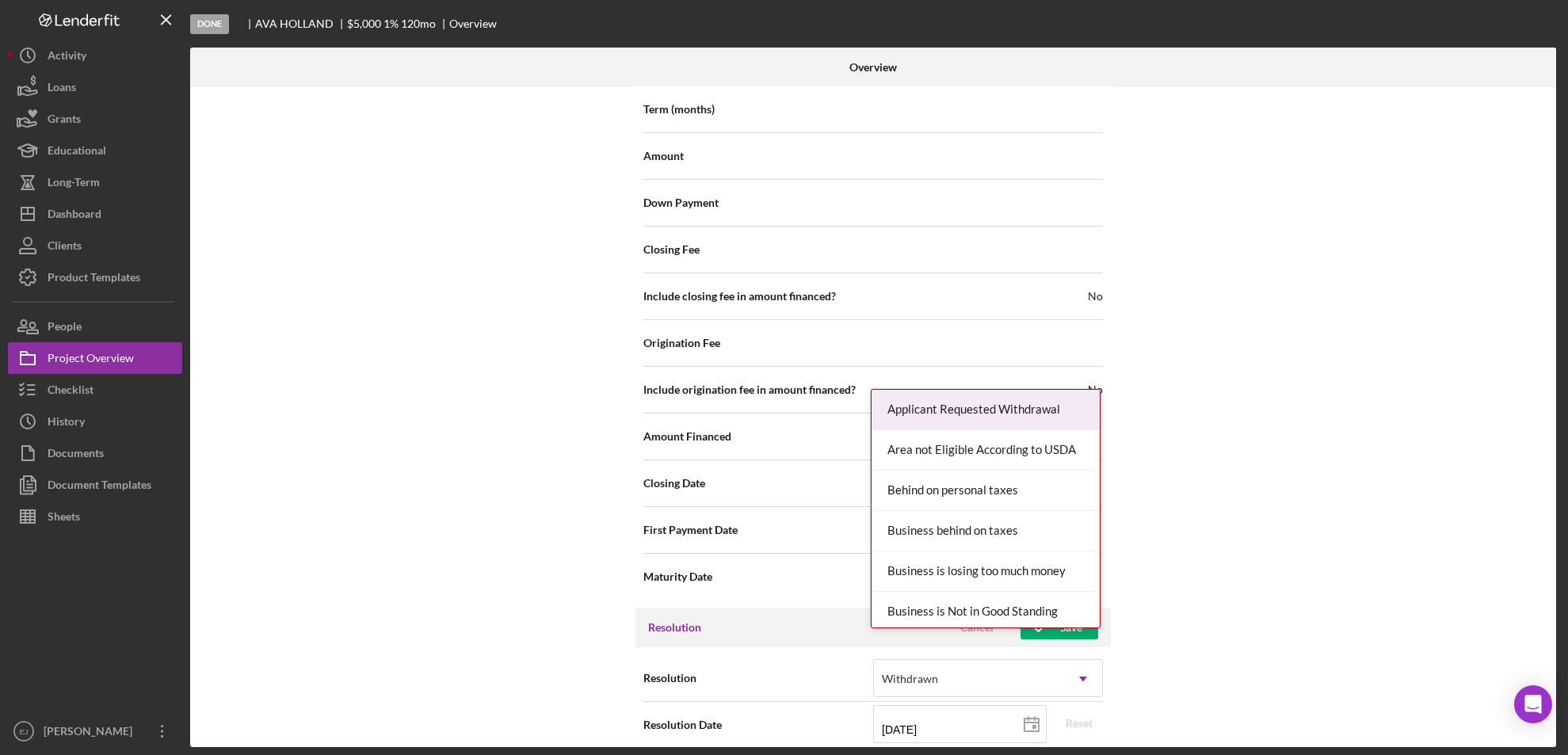
scroll to position [1796, 0]
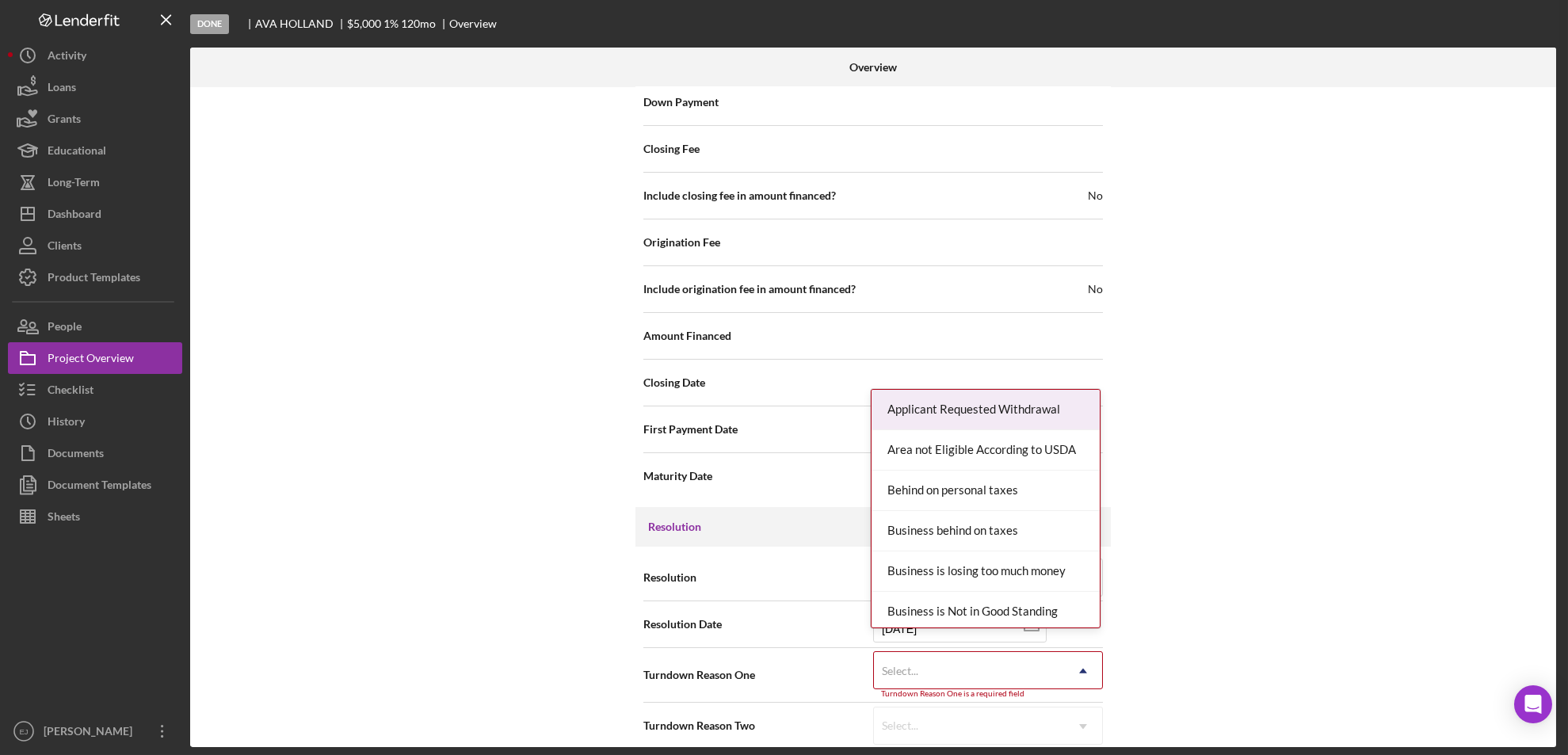
click at [999, 735] on div "Resolution Withdrawn Icon/Dropdown Arrow Resolution Date 09/23/2025 2025-09-23 …" at bounding box center [873, 652] width 475 height 210
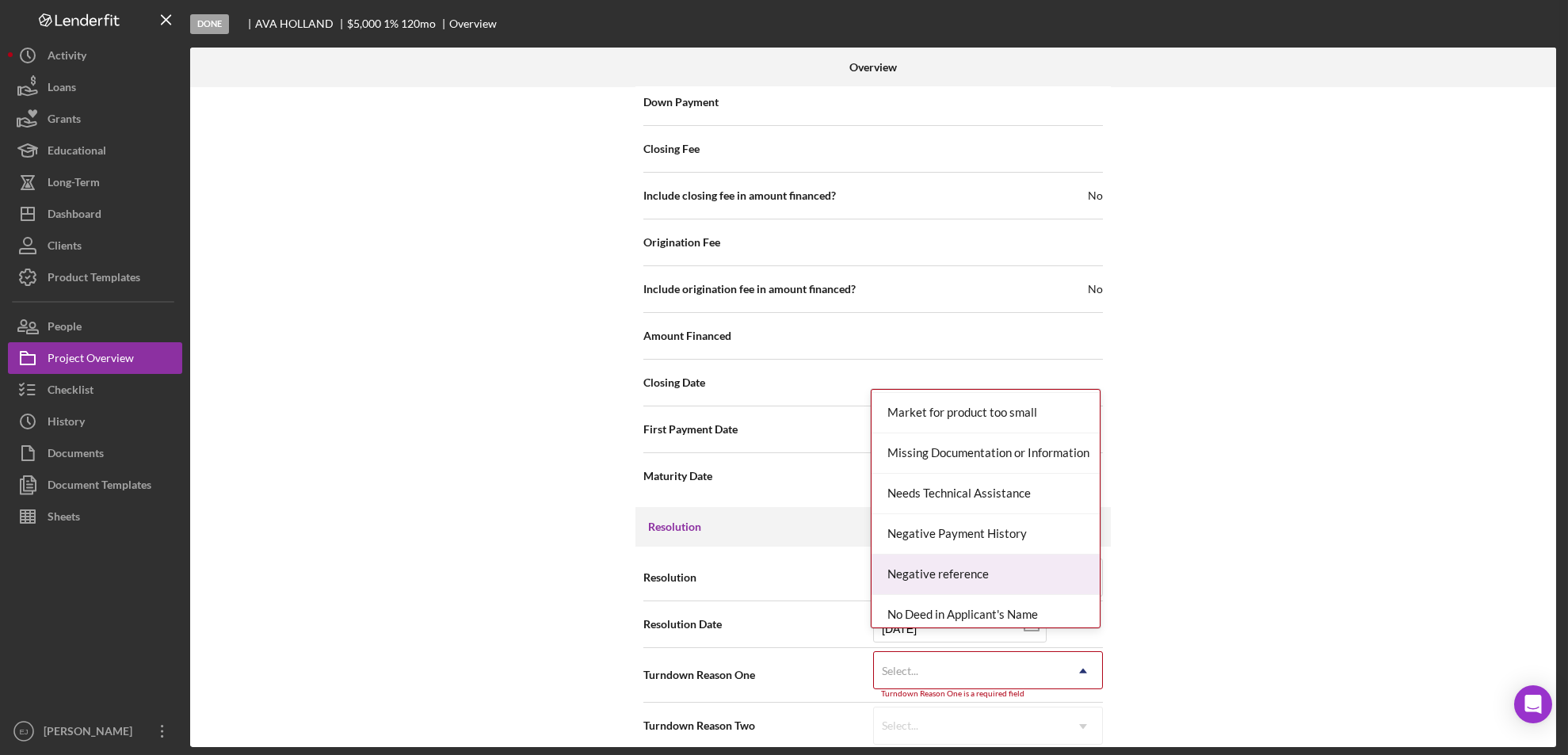
scroll to position [1034, 0]
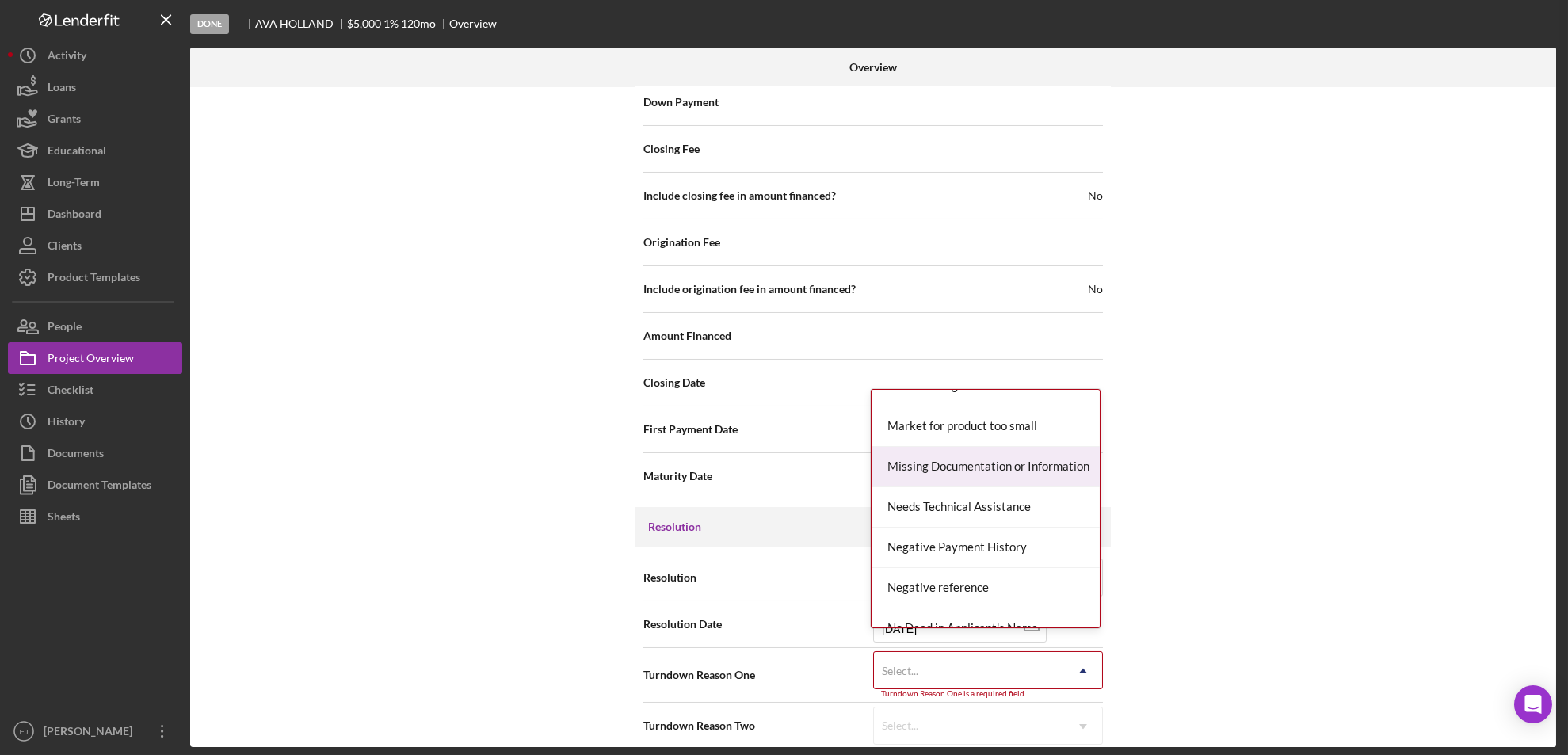
click at [1025, 479] on div "Missing Documentation or Information" at bounding box center [986, 467] width 228 height 41
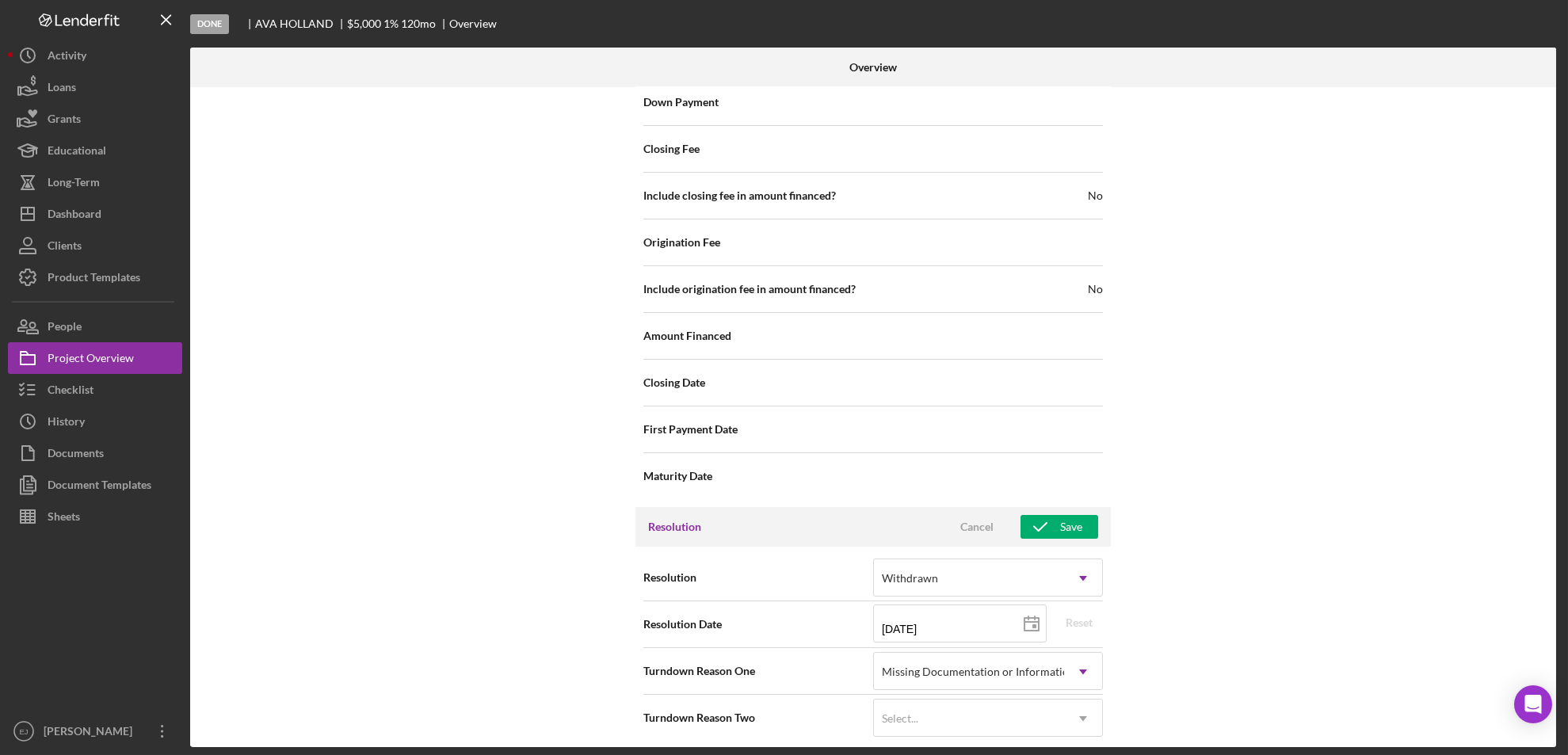
scroll to position [1789, 0]
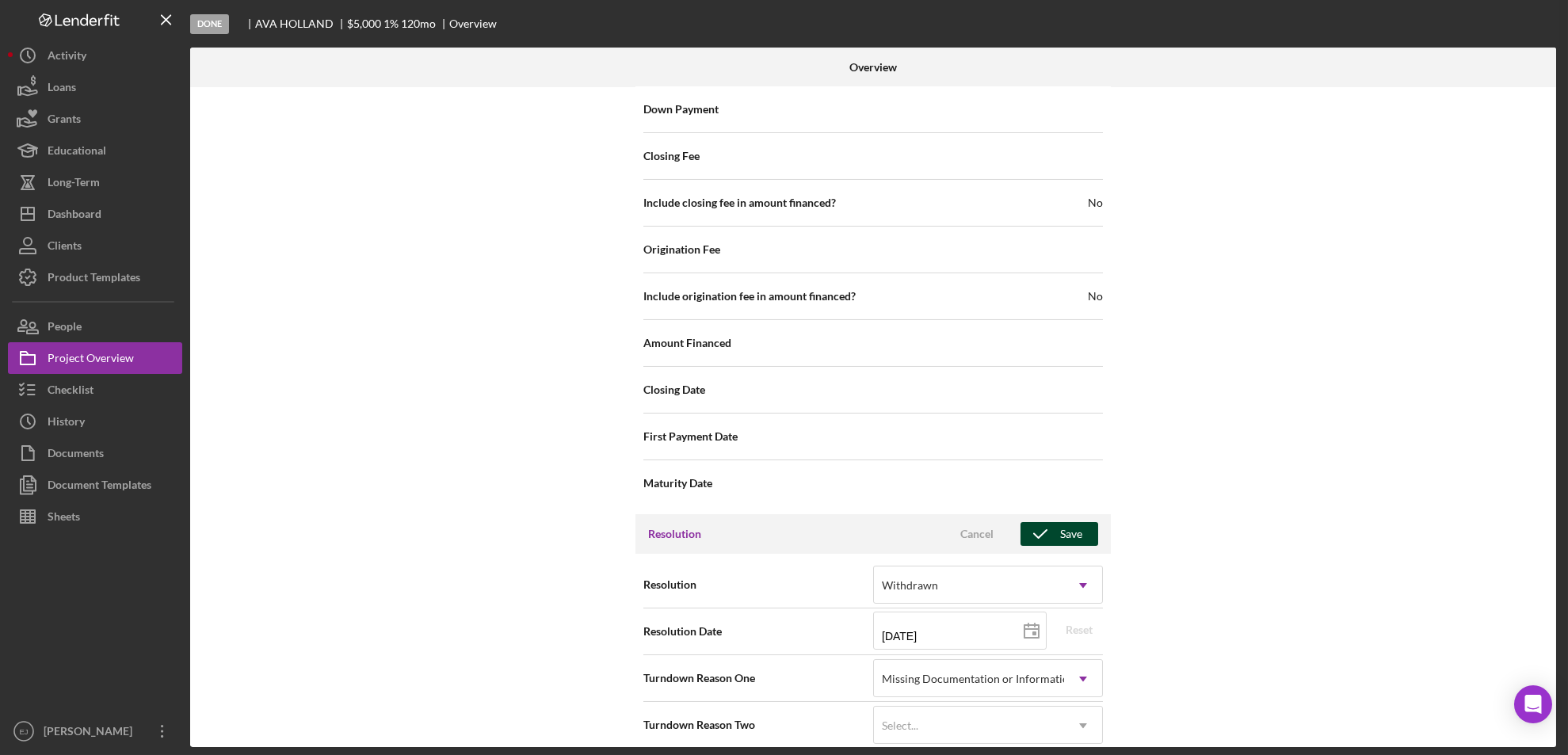
click at [1075, 522] on div "Save" at bounding box center [1071, 534] width 22 height 24
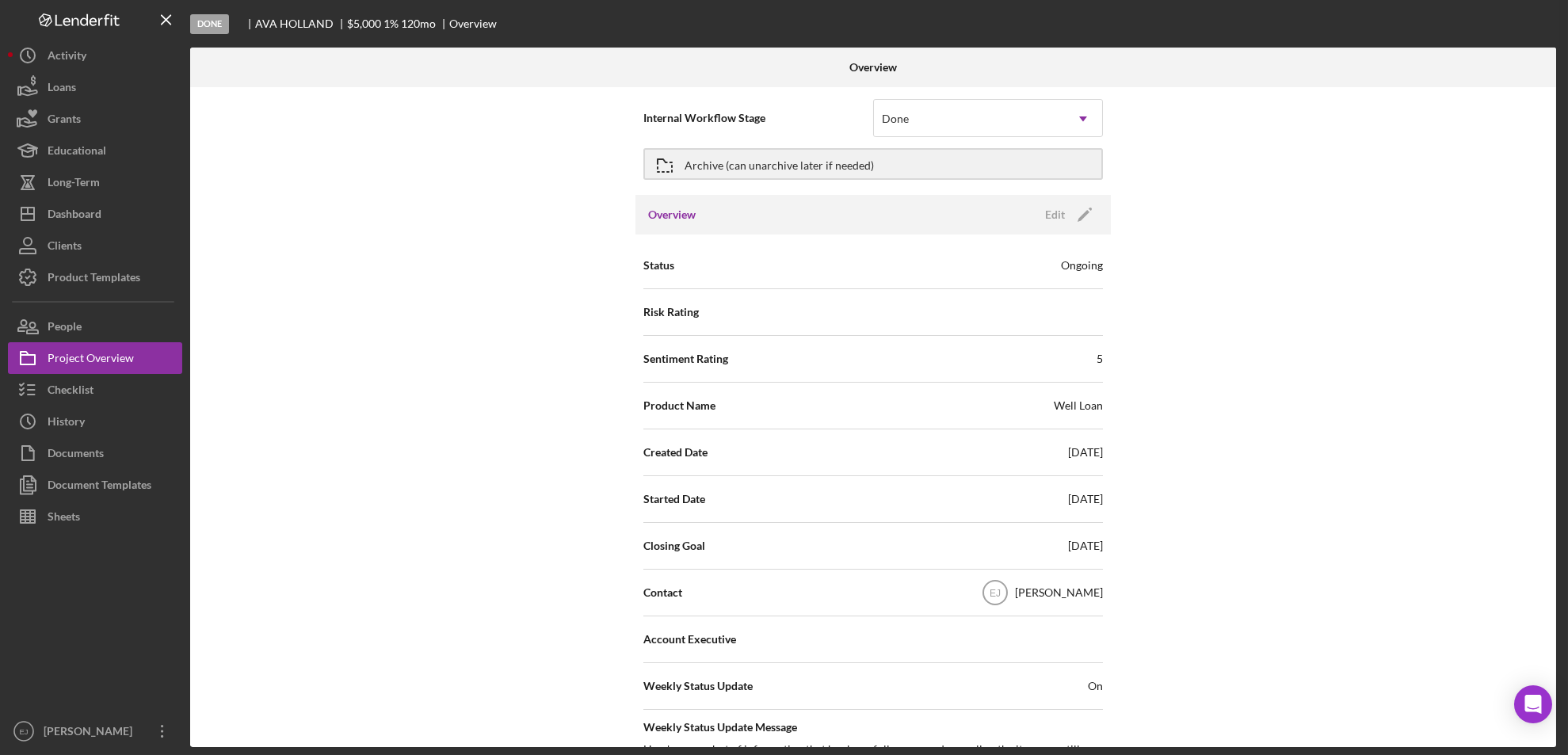
scroll to position [0, 0]
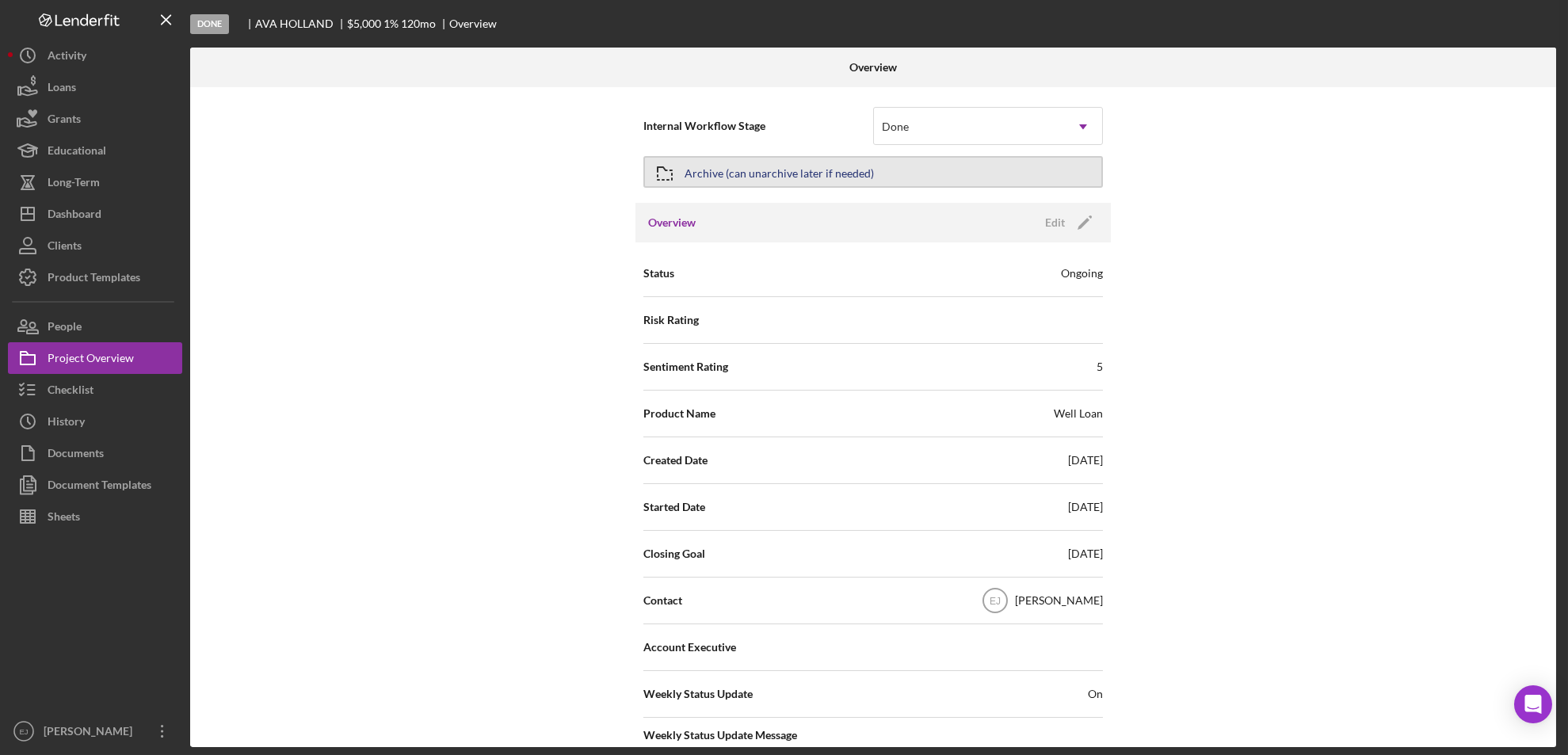
click at [680, 170] on icon "button" at bounding box center [664, 174] width 40 height 40
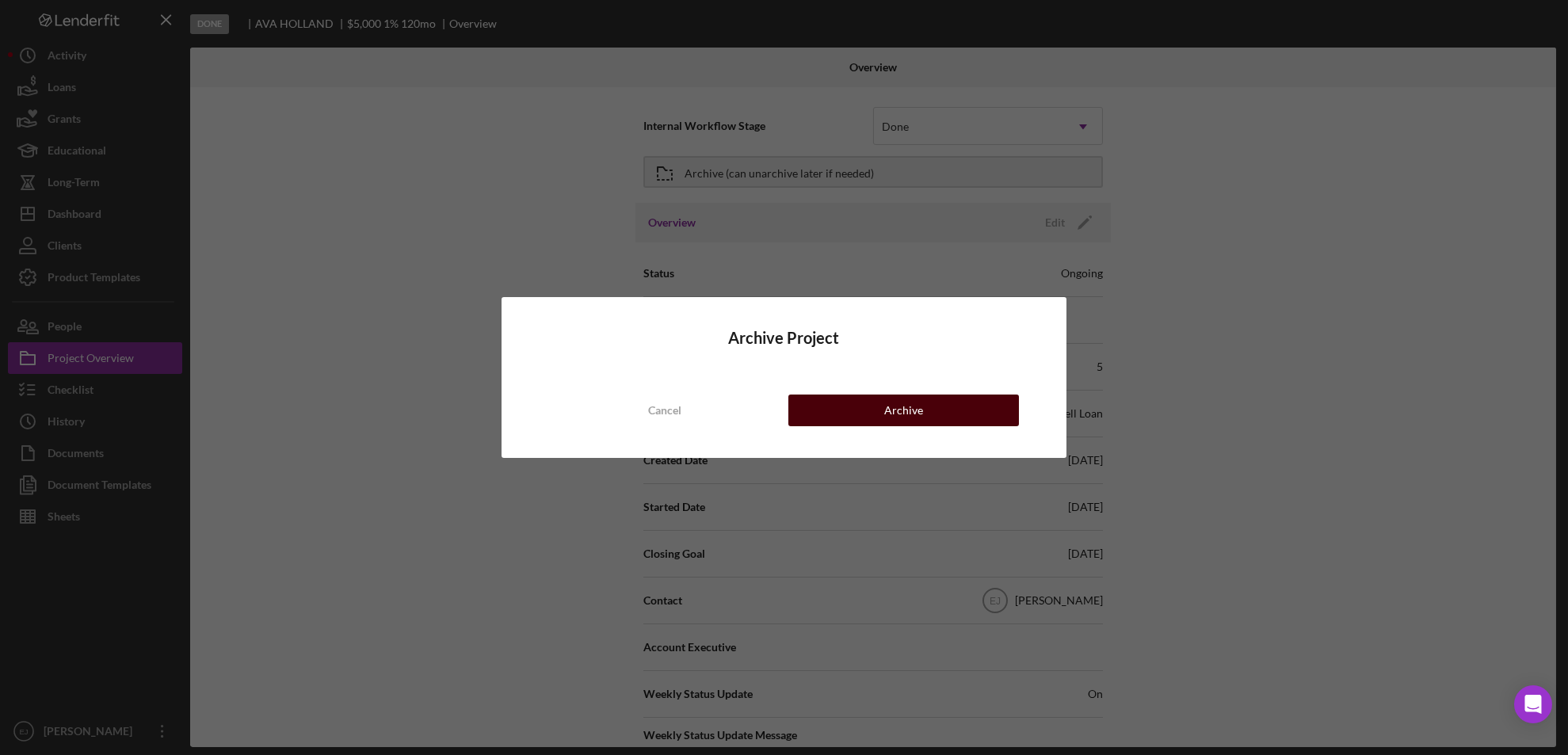
click at [854, 404] on button "Archive" at bounding box center [904, 411] width 231 height 32
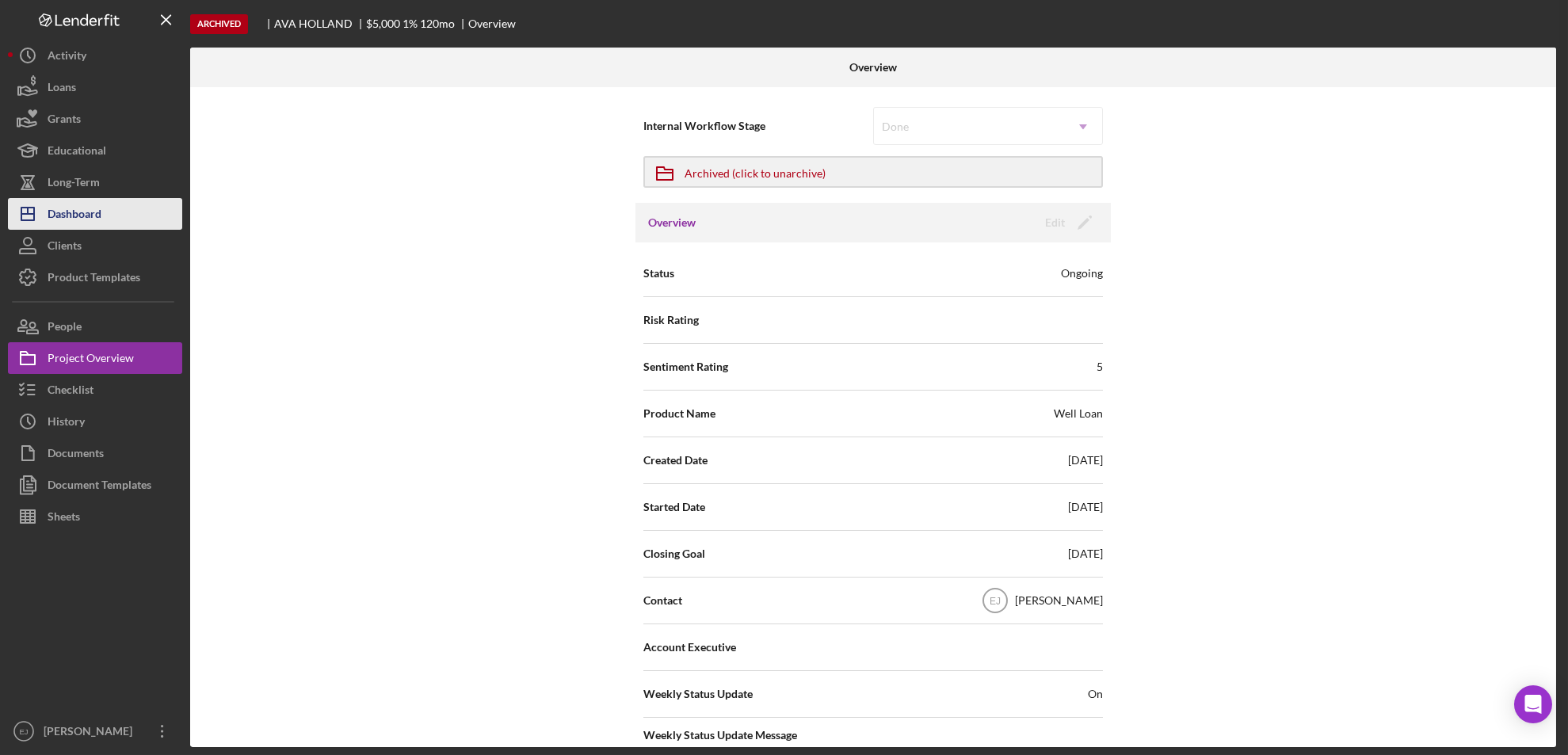
click at [119, 228] on button "Icon/Dashboard Dashboard" at bounding box center [95, 214] width 175 height 32
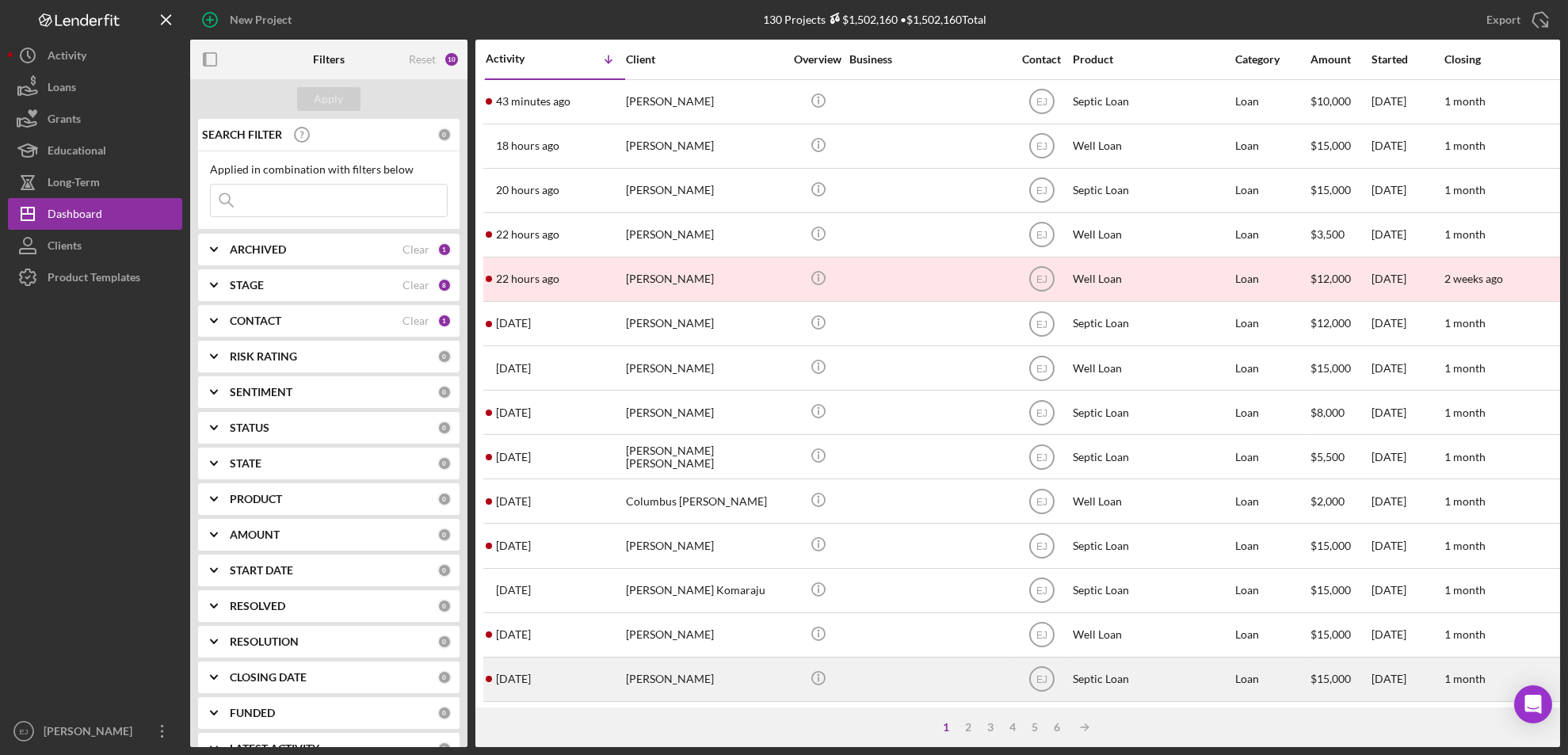
click at [669, 681] on div "[PERSON_NAME]" at bounding box center [705, 680] width 159 height 42
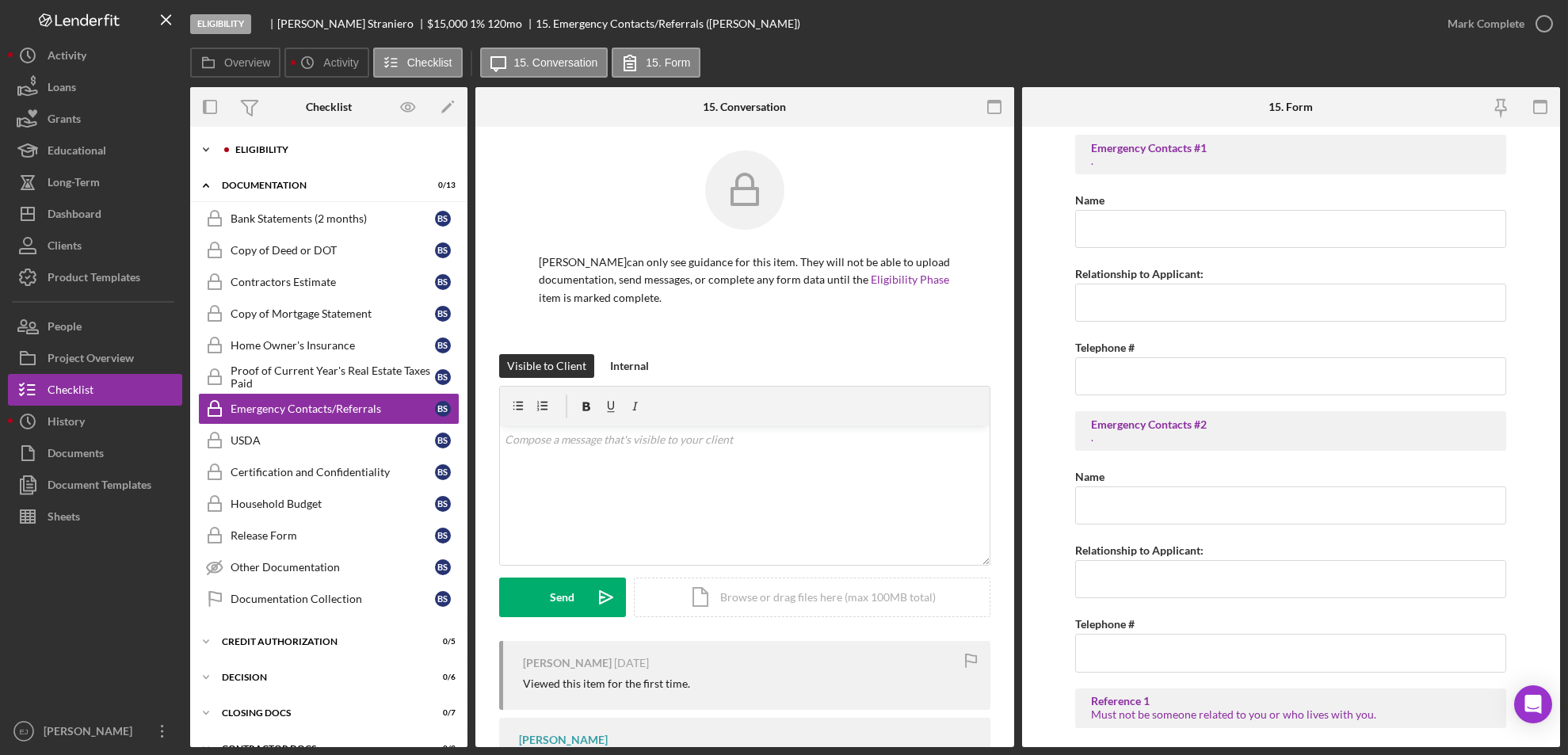
click at [206, 142] on icon "Icon/Expander" at bounding box center [206, 150] width 32 height 32
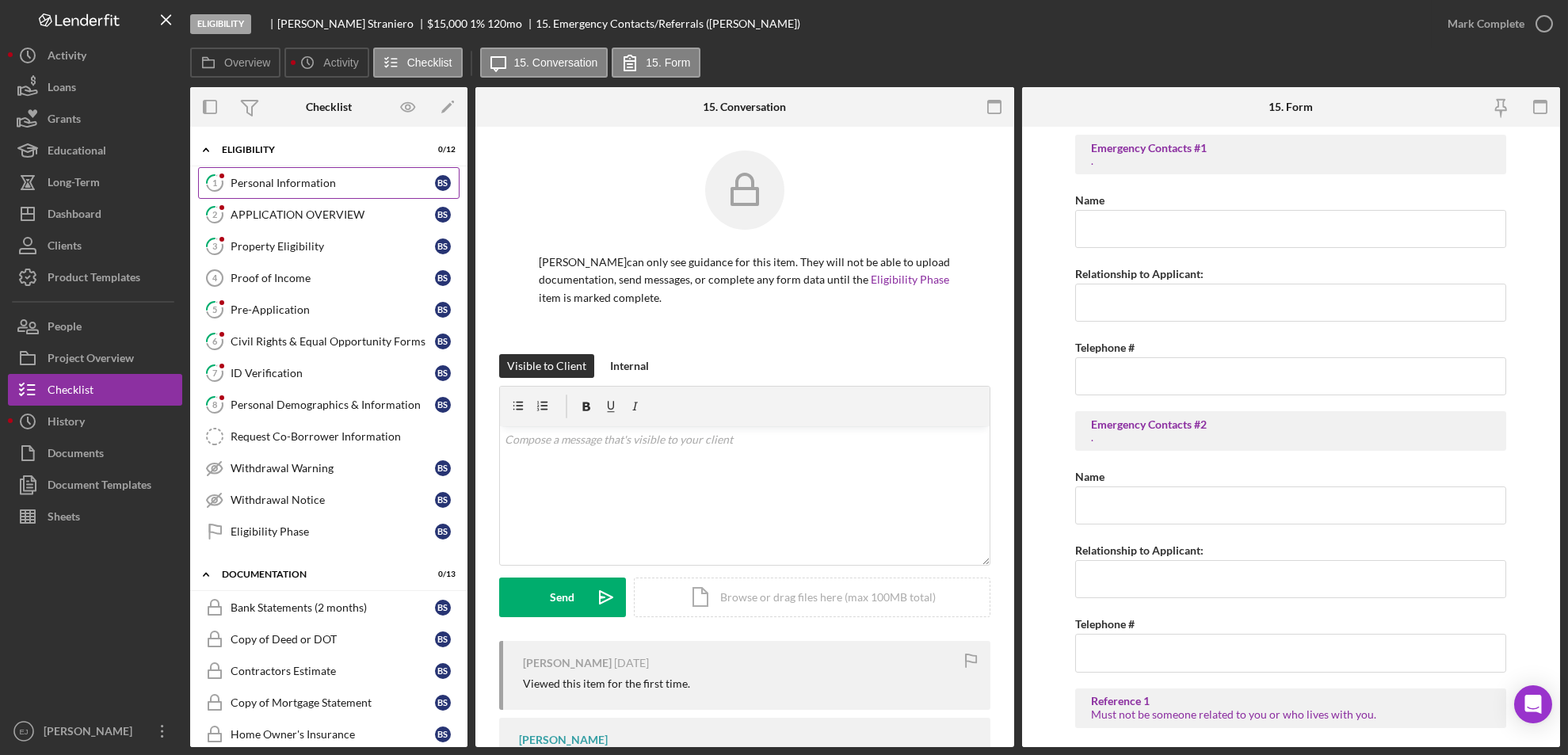
click at [258, 183] on div "Personal Information" at bounding box center [332, 183] width 204 height 13
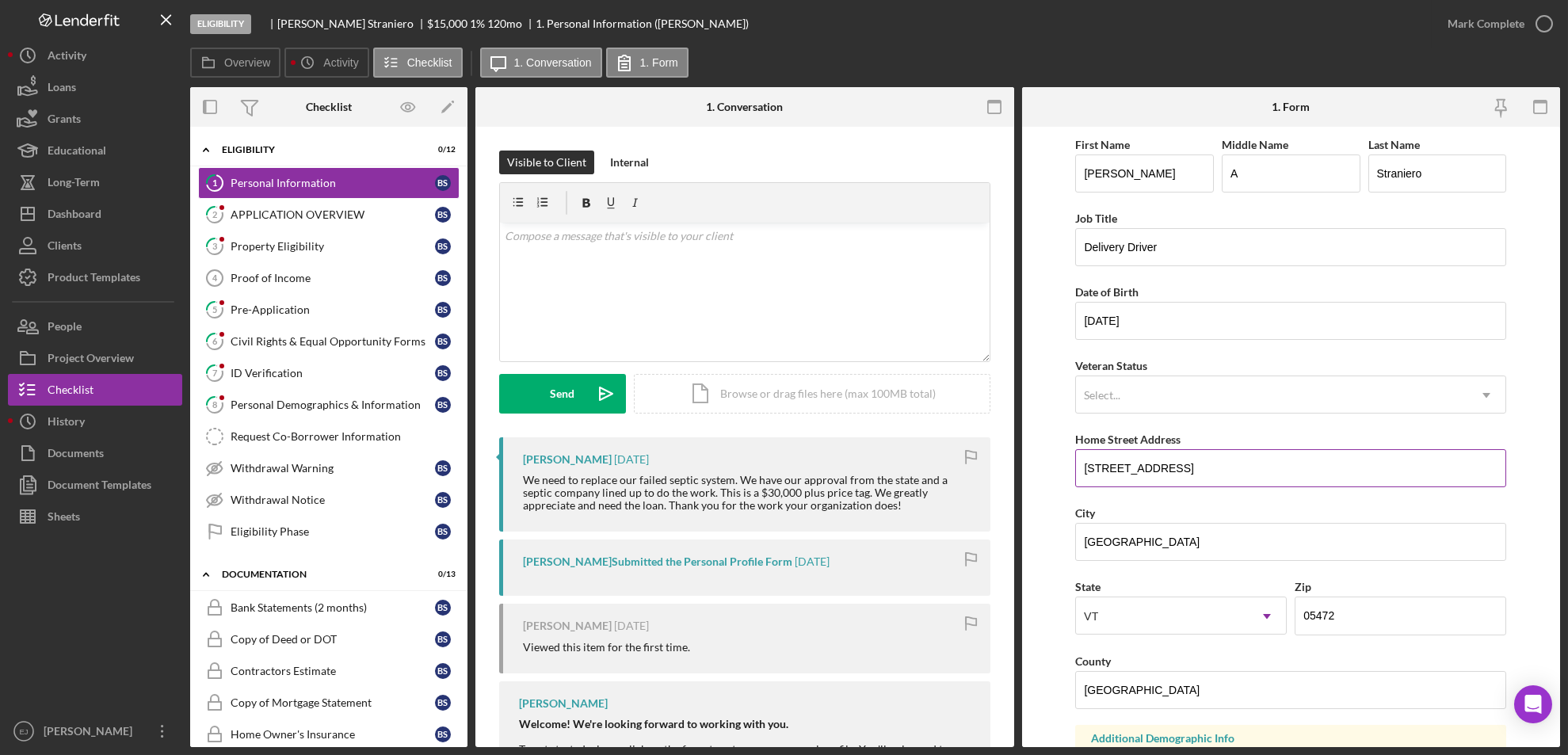
drag, startPoint x: 1078, startPoint y: 471, endPoint x: 1193, endPoint y: 461, distance: 115.4
click at [1193, 461] on input "436 Lime Kiln Rd" at bounding box center [1290, 468] width 431 height 38
click at [313, 255] on link "3 Property Eligibility B S" at bounding box center [329, 246] width 262 height 32
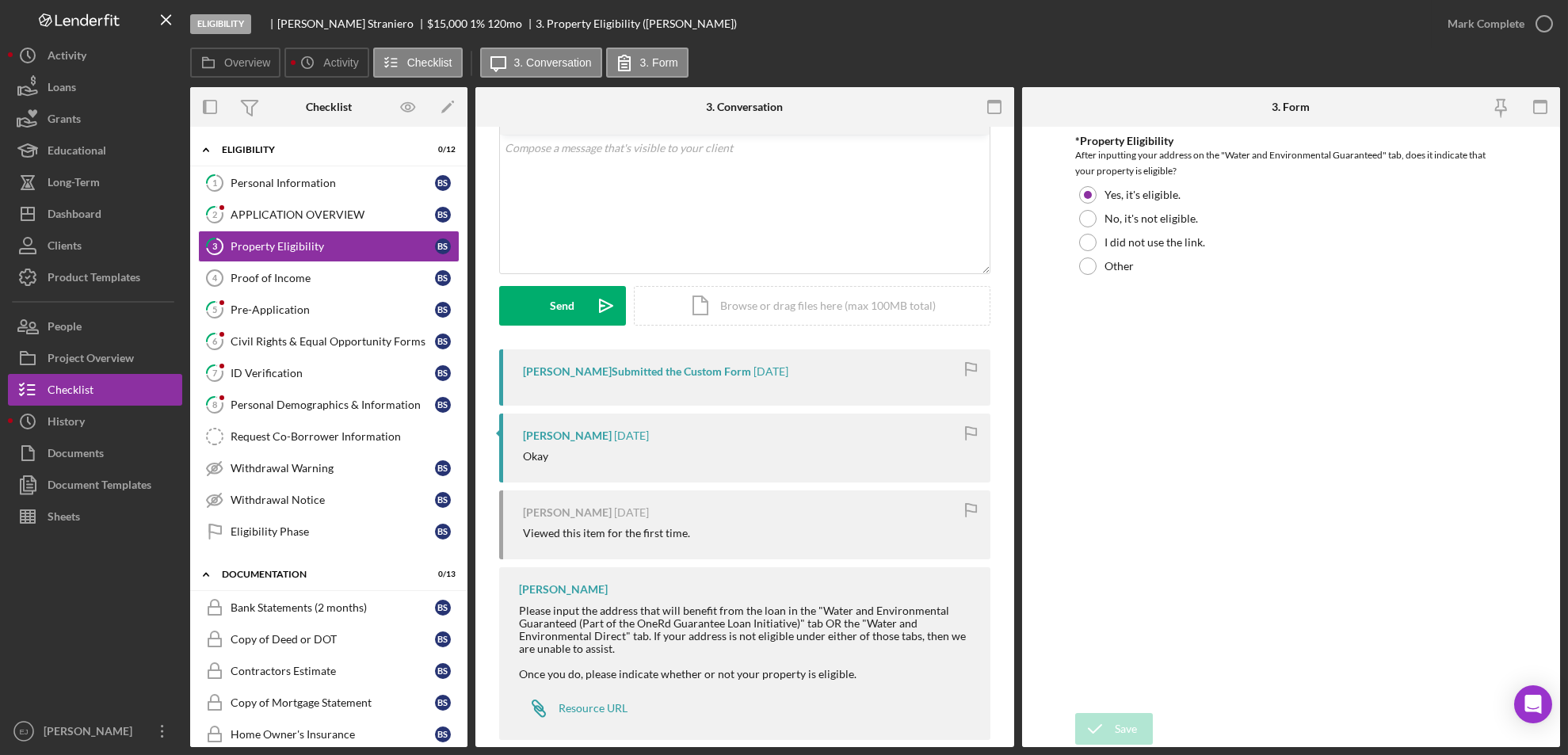
scroll to position [111, 0]
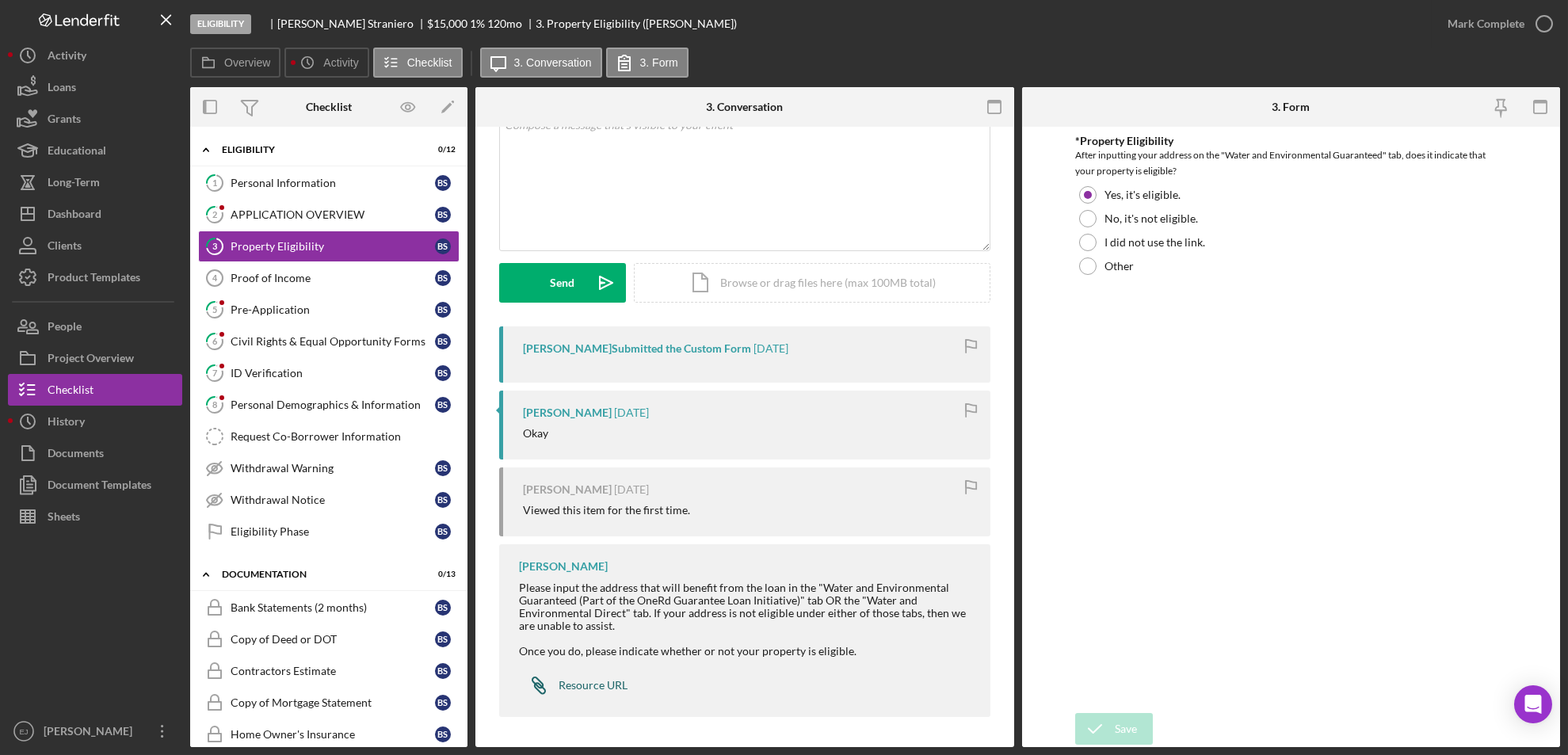
click at [577, 674] on link "Icon/Link Resource URL" at bounding box center [572, 686] width 108 height 32
click at [797, 291] on div "Icon/Document Browse or drag files here (max 100MB total) Tap to choose files o…" at bounding box center [811, 283] width 356 height 40
click at [351, 309] on div "Pre-Application" at bounding box center [332, 310] width 204 height 13
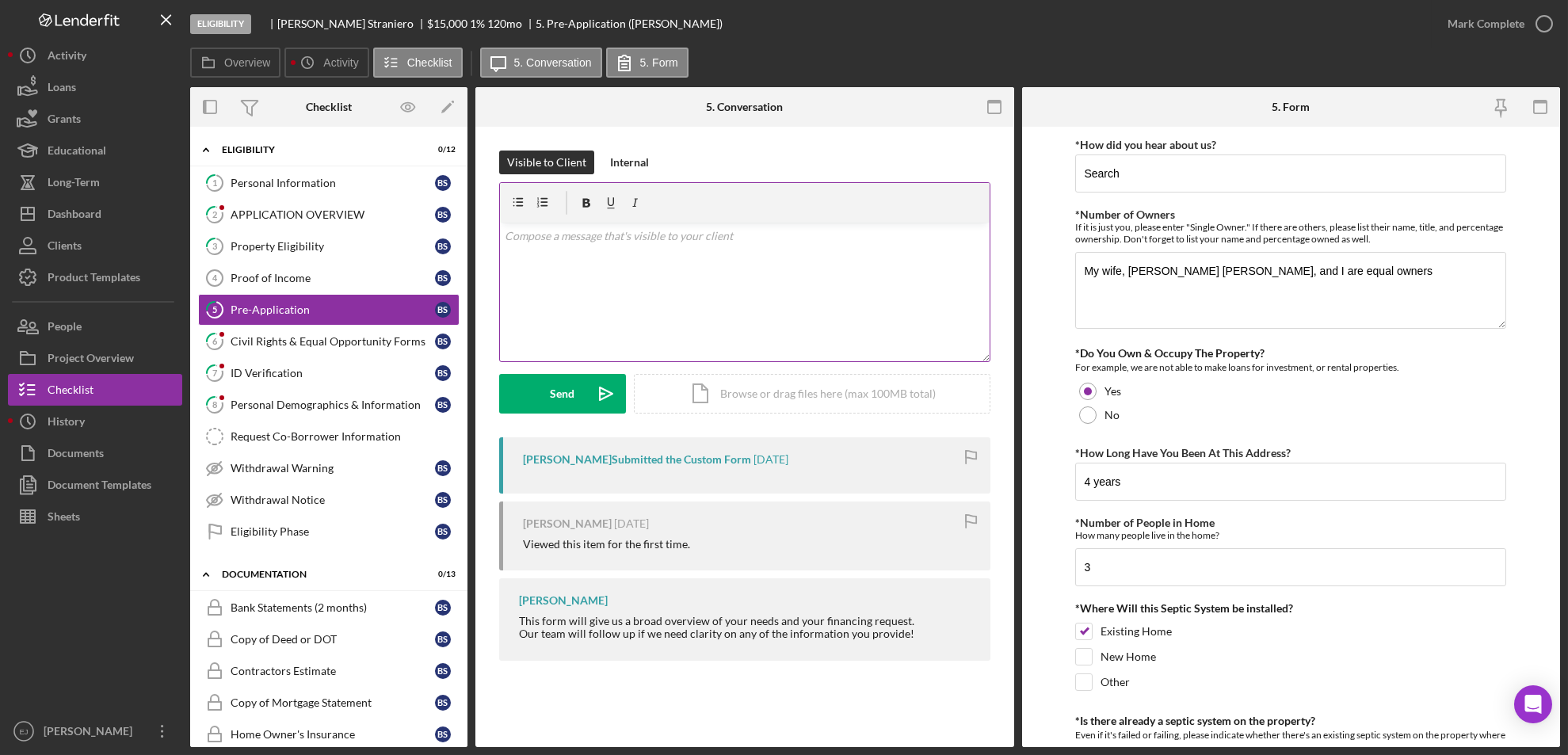
click at [198, 294] on link "5 Pre-Application B S" at bounding box center [329, 310] width 262 height 32
click at [297, 252] on div "Property Eligibility" at bounding box center [332, 246] width 204 height 13
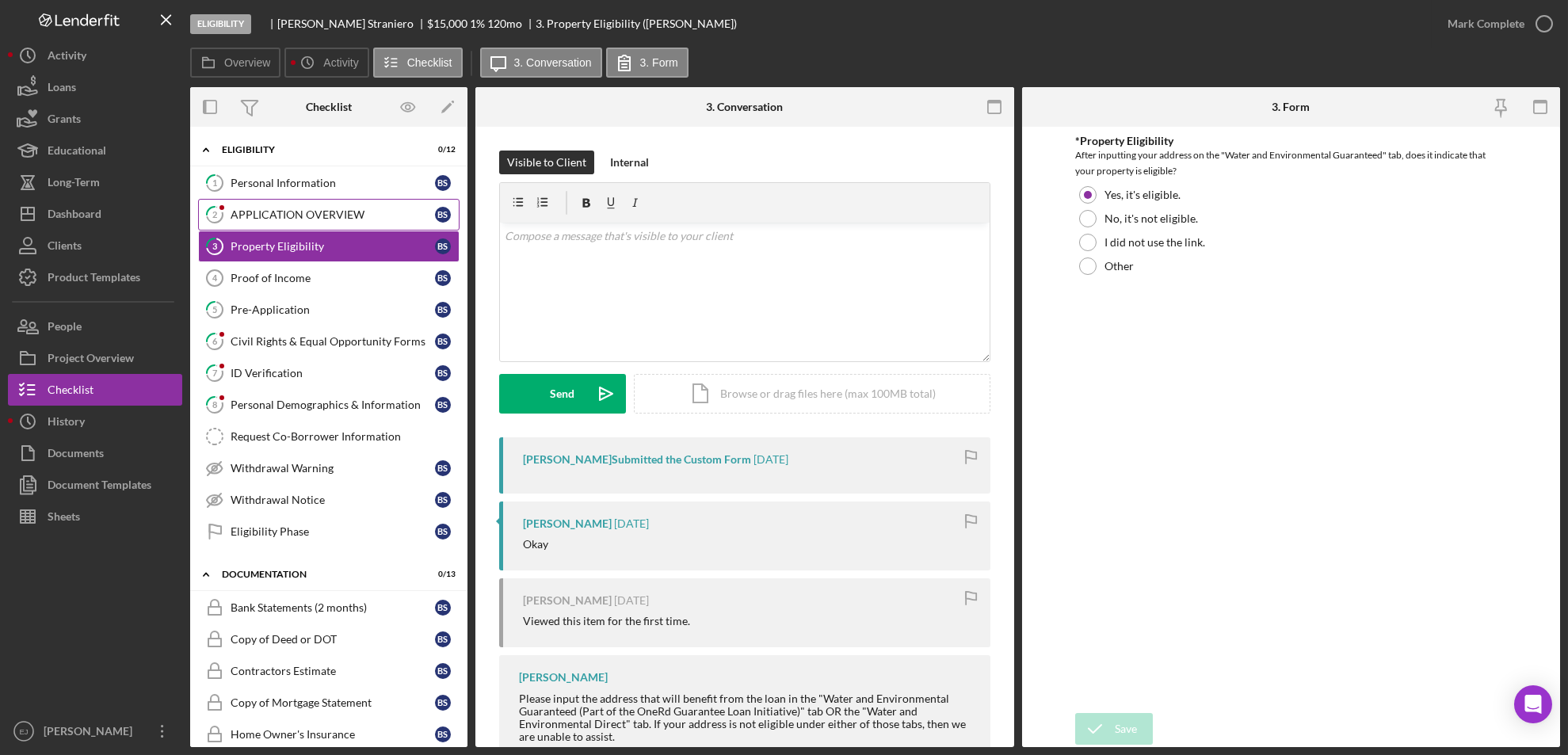
click at [320, 209] on div "APPLICATION OVERVIEW" at bounding box center [332, 214] width 204 height 13
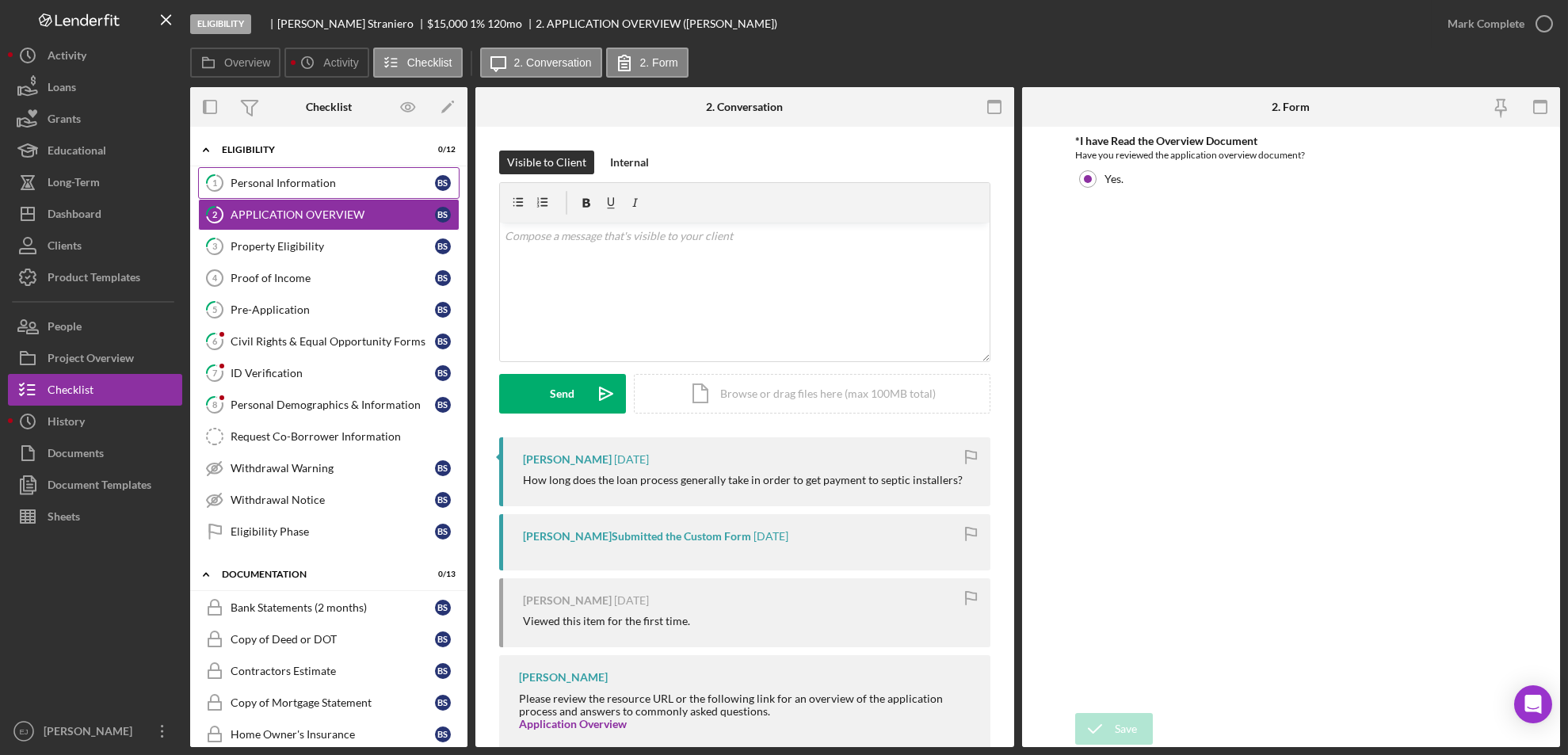
click at [307, 172] on link "1 Personal Information B S" at bounding box center [329, 184] width 262 height 32
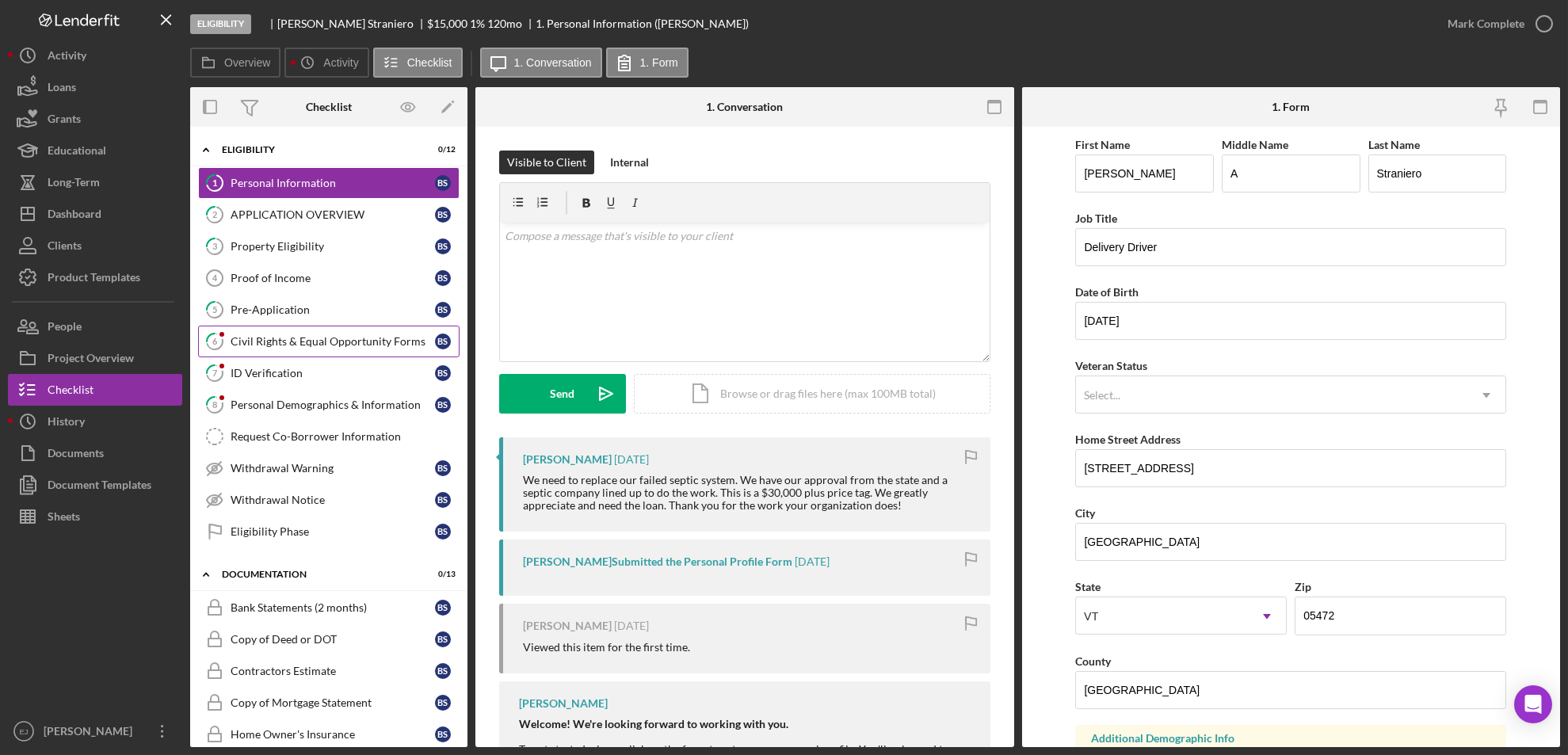
click at [291, 349] on link "6 Civil Rights & Equal Opportunity Forms B S" at bounding box center [329, 341] width 262 height 32
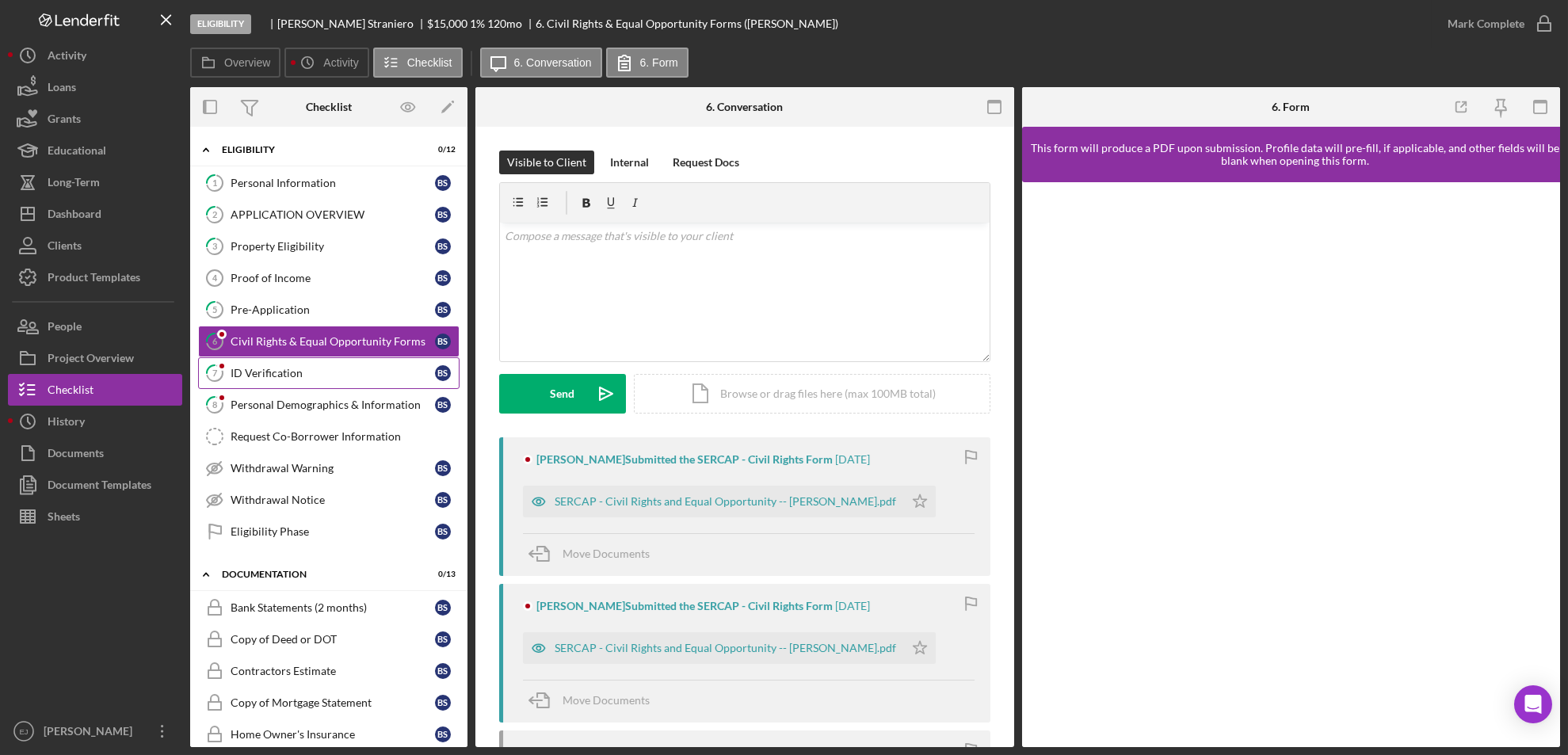
click at [285, 371] on div "ID Verification" at bounding box center [332, 373] width 204 height 13
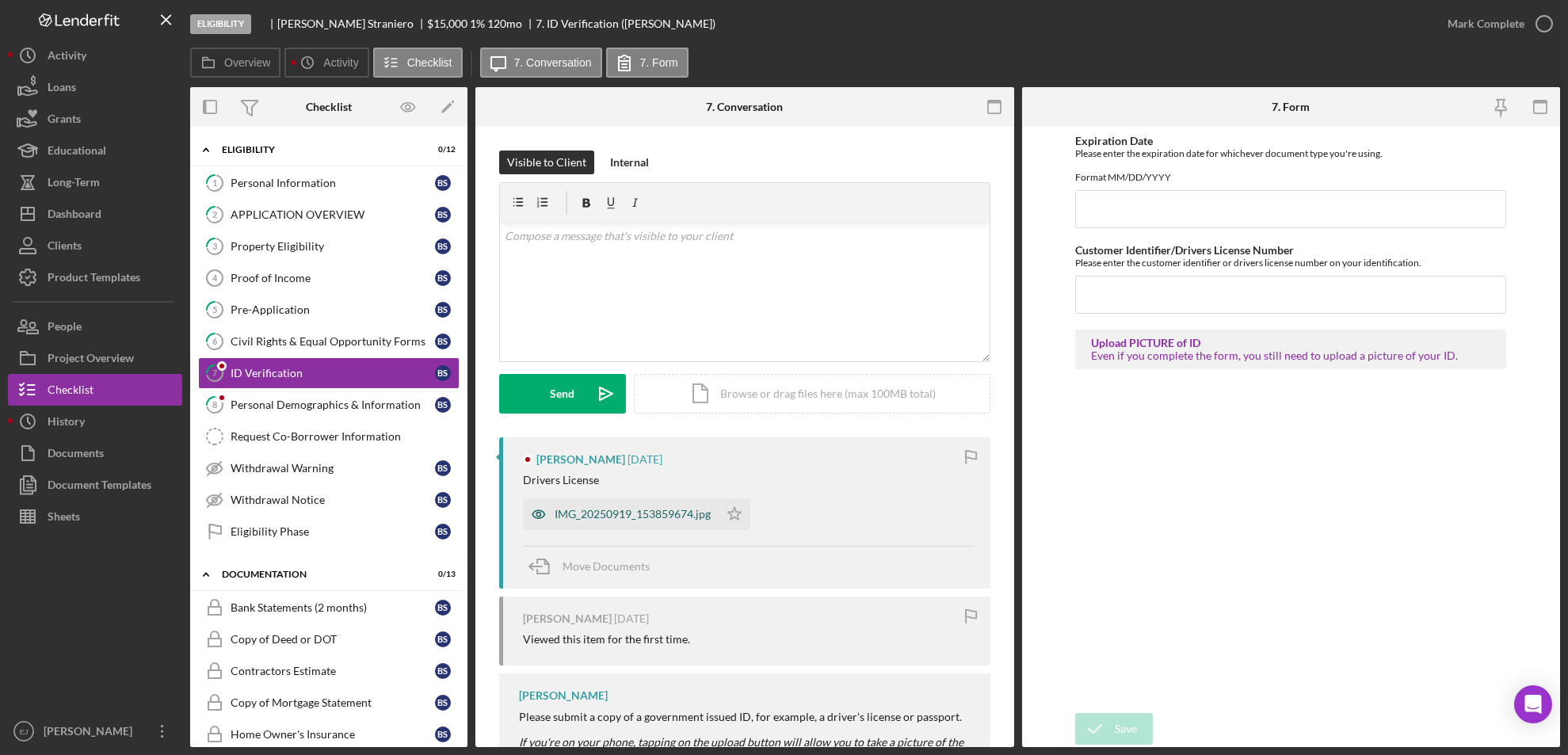
click at [619, 514] on div "IMG_20250919_153859674.jpg" at bounding box center [632, 514] width 156 height 13
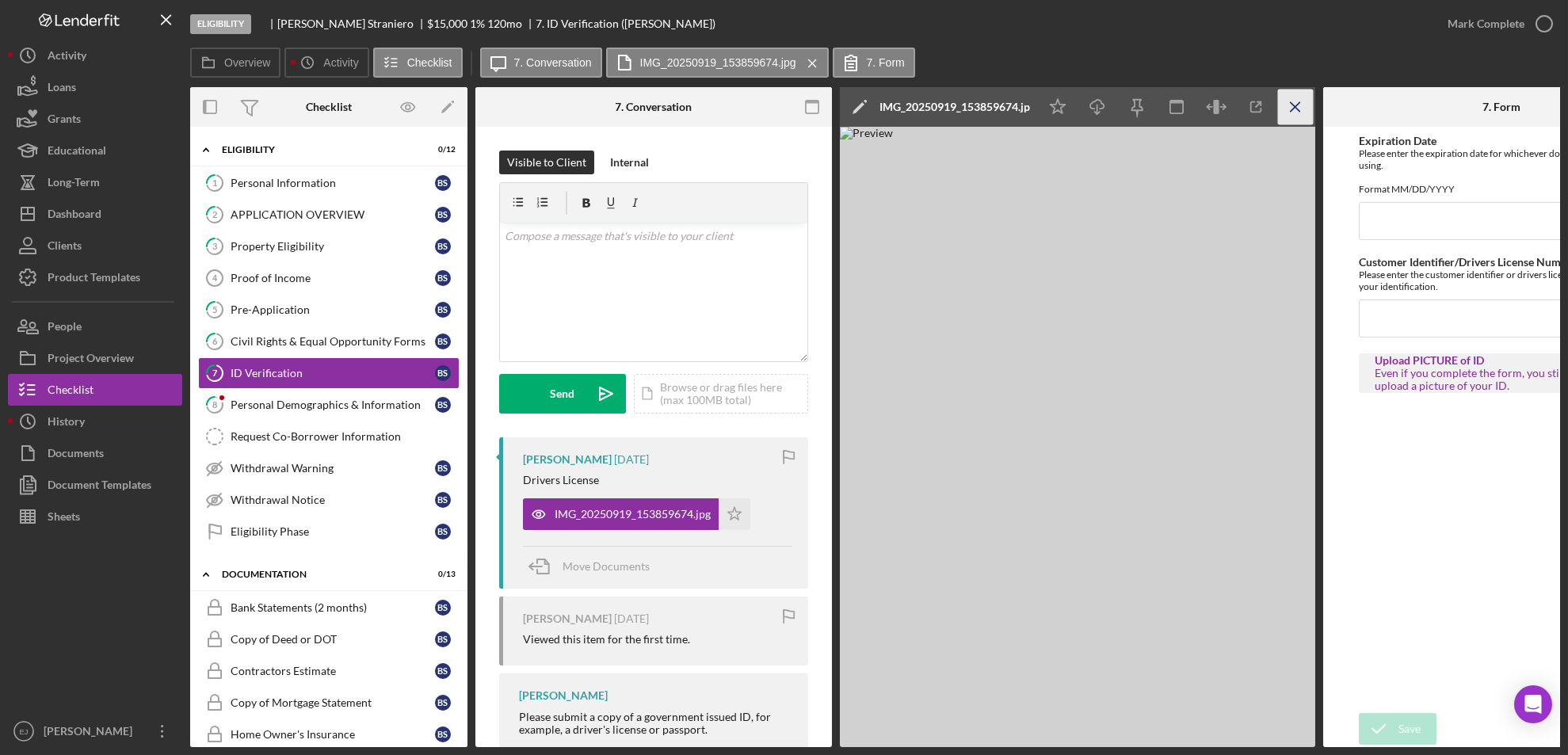
click at [1285, 109] on icon "Icon/Menu Close" at bounding box center [1296, 107] width 36 height 36
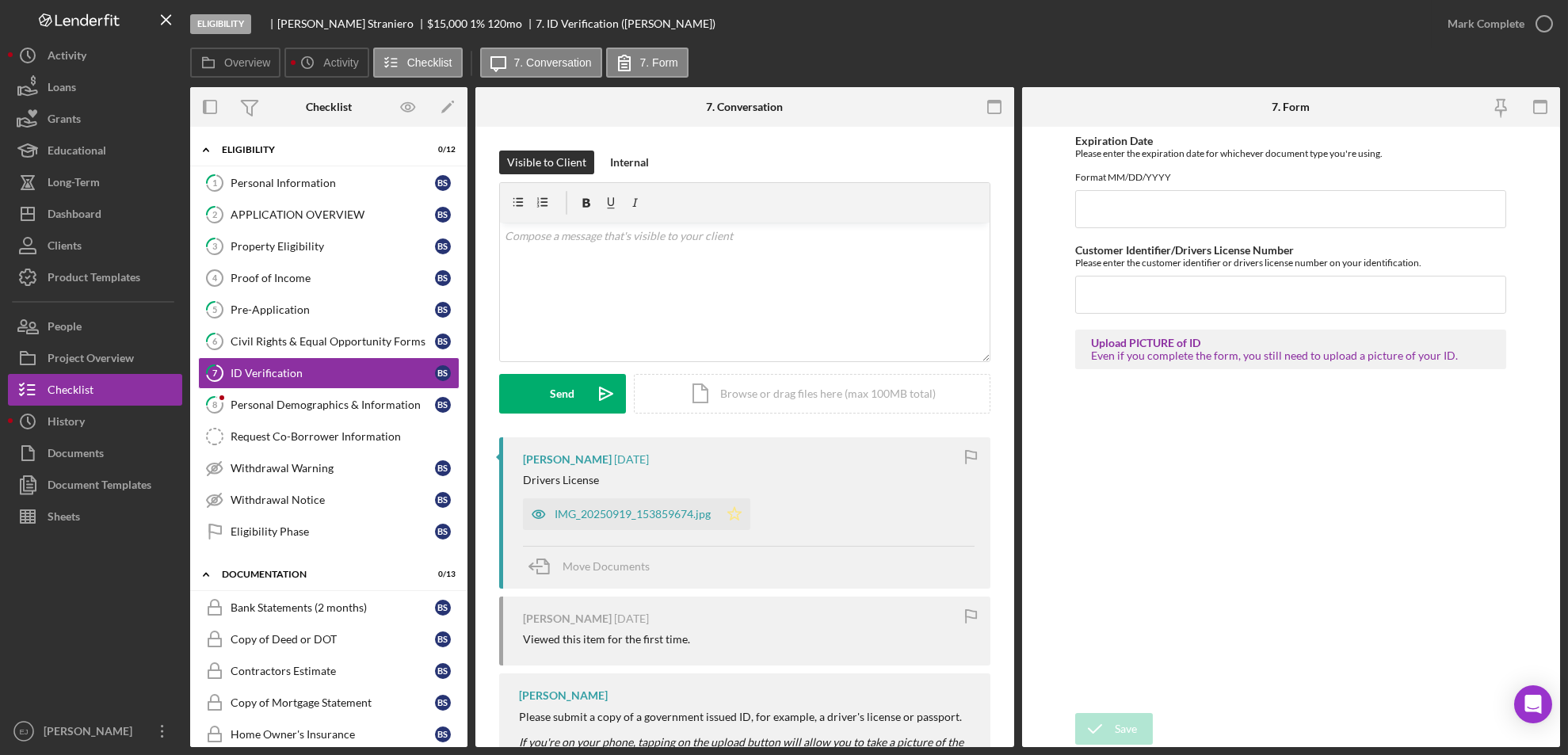
click at [735, 514] on icon "Icon/Star" at bounding box center [735, 514] width 32 height 32
click at [1543, 26] on icon "button" at bounding box center [1544, 24] width 40 height 40
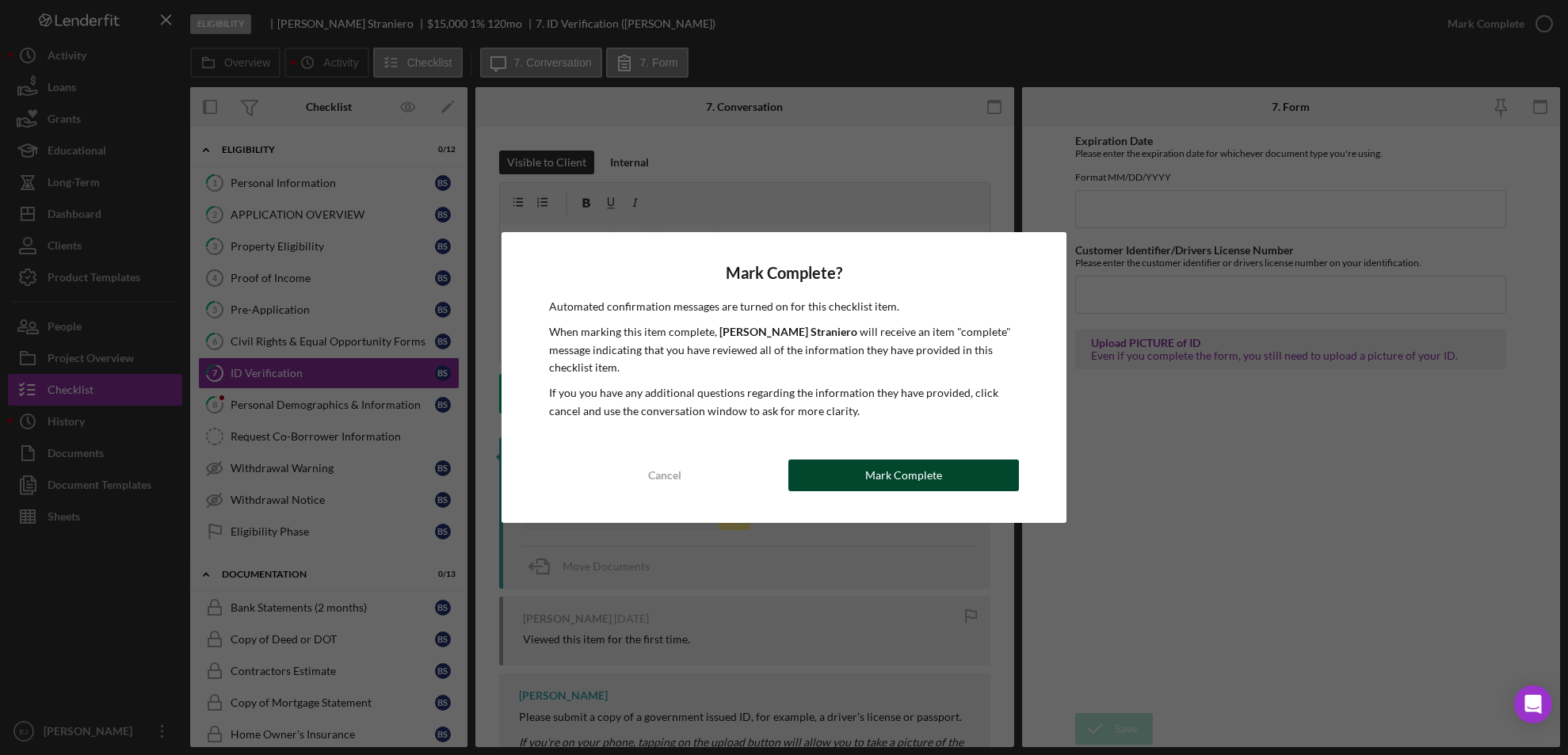
click at [901, 470] on div "Mark Complete" at bounding box center [903, 475] width 76 height 32
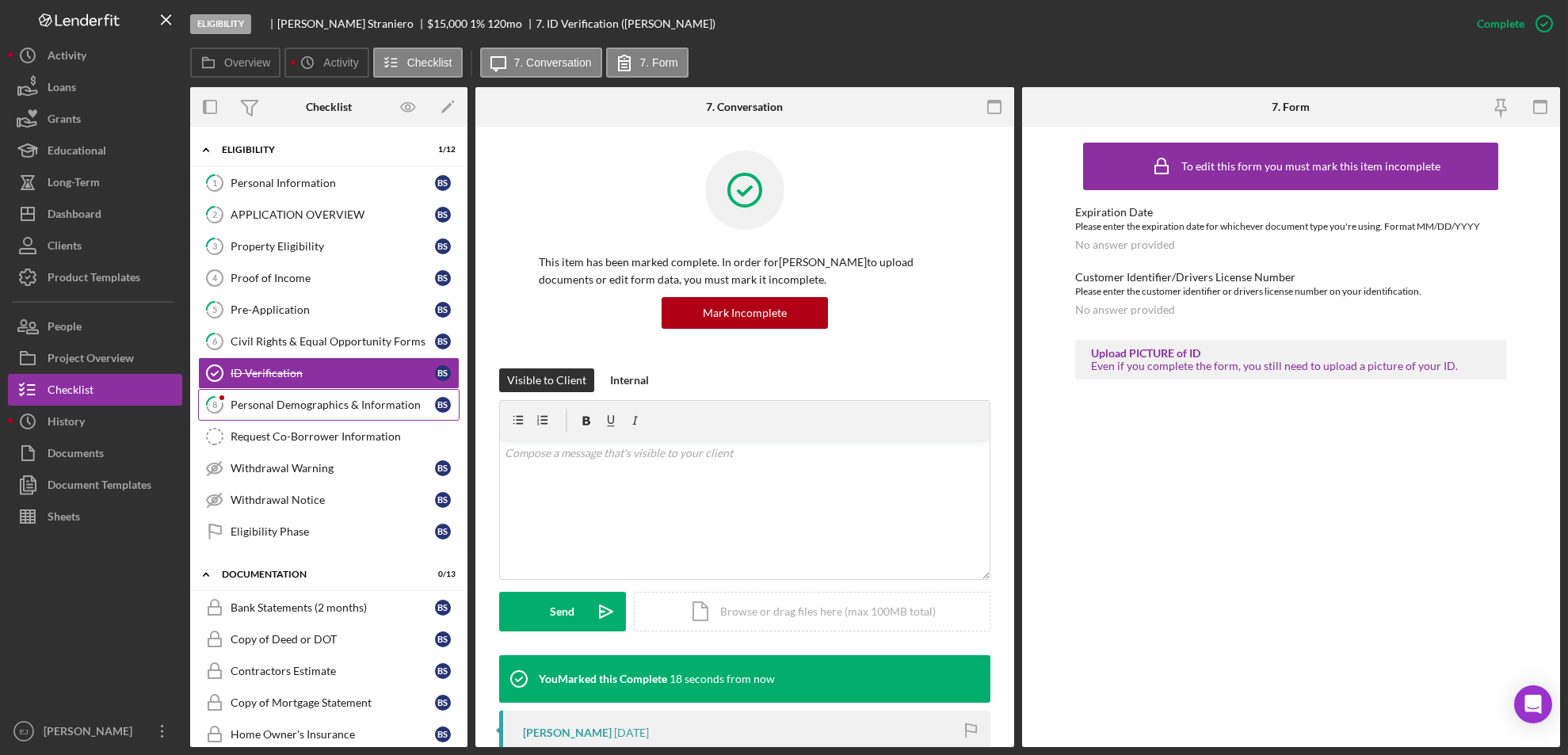
click at [290, 415] on link "8 Personal Demographics & Information B S" at bounding box center [329, 405] width 262 height 32
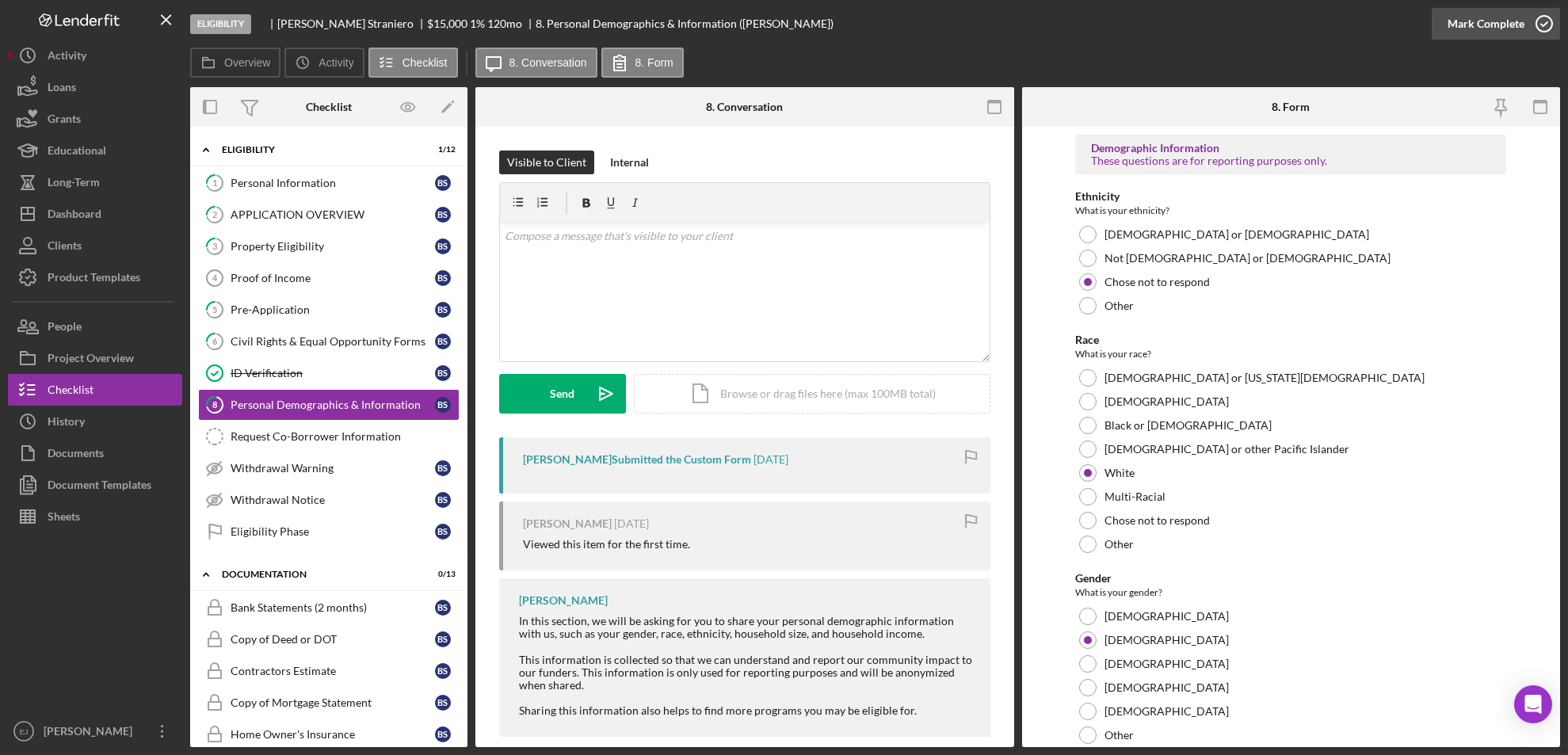
click at [1546, 25] on icon "button" at bounding box center [1544, 24] width 40 height 40
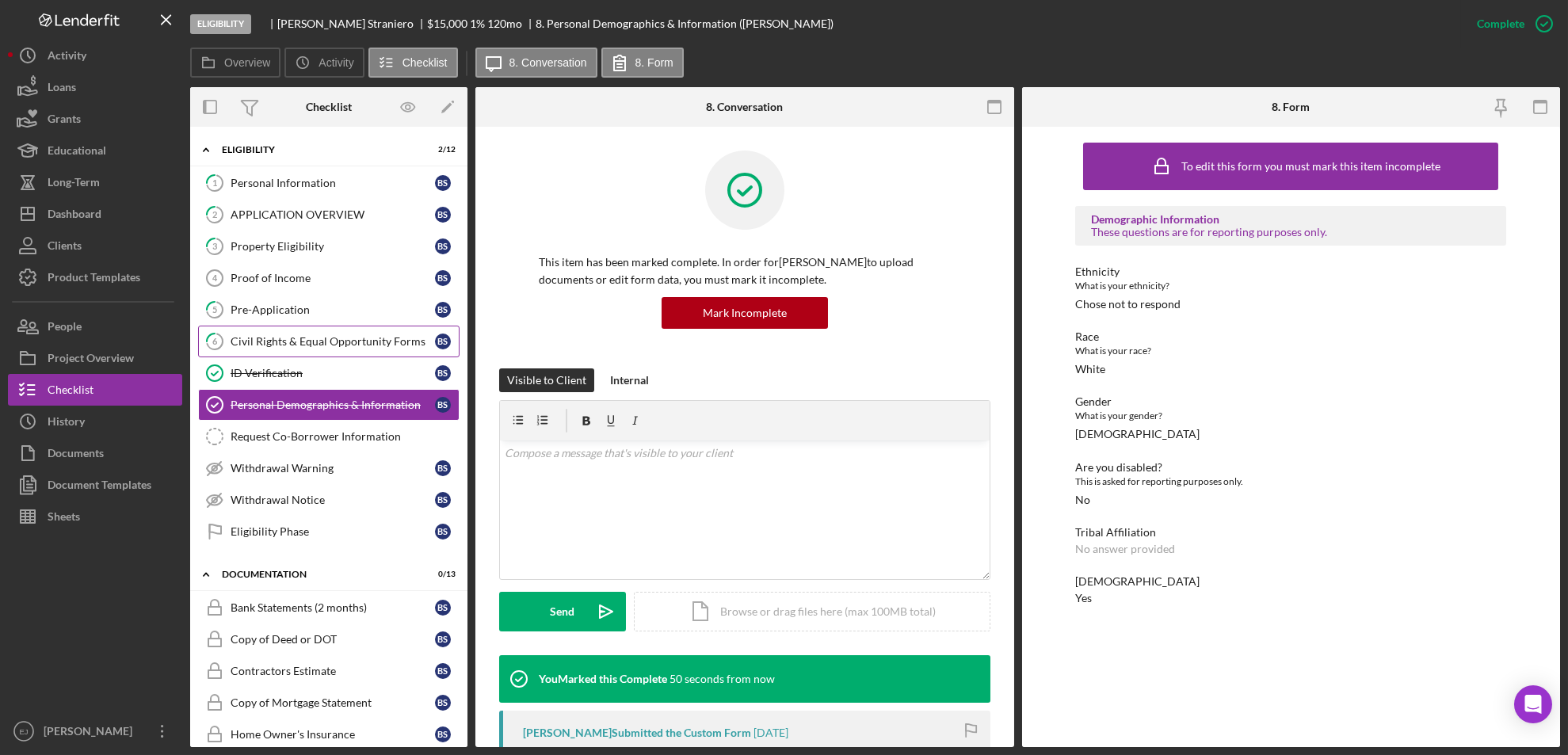
click at [298, 350] on link "6 Civil Rights & Equal Opportunity Forms B S" at bounding box center [329, 341] width 262 height 32
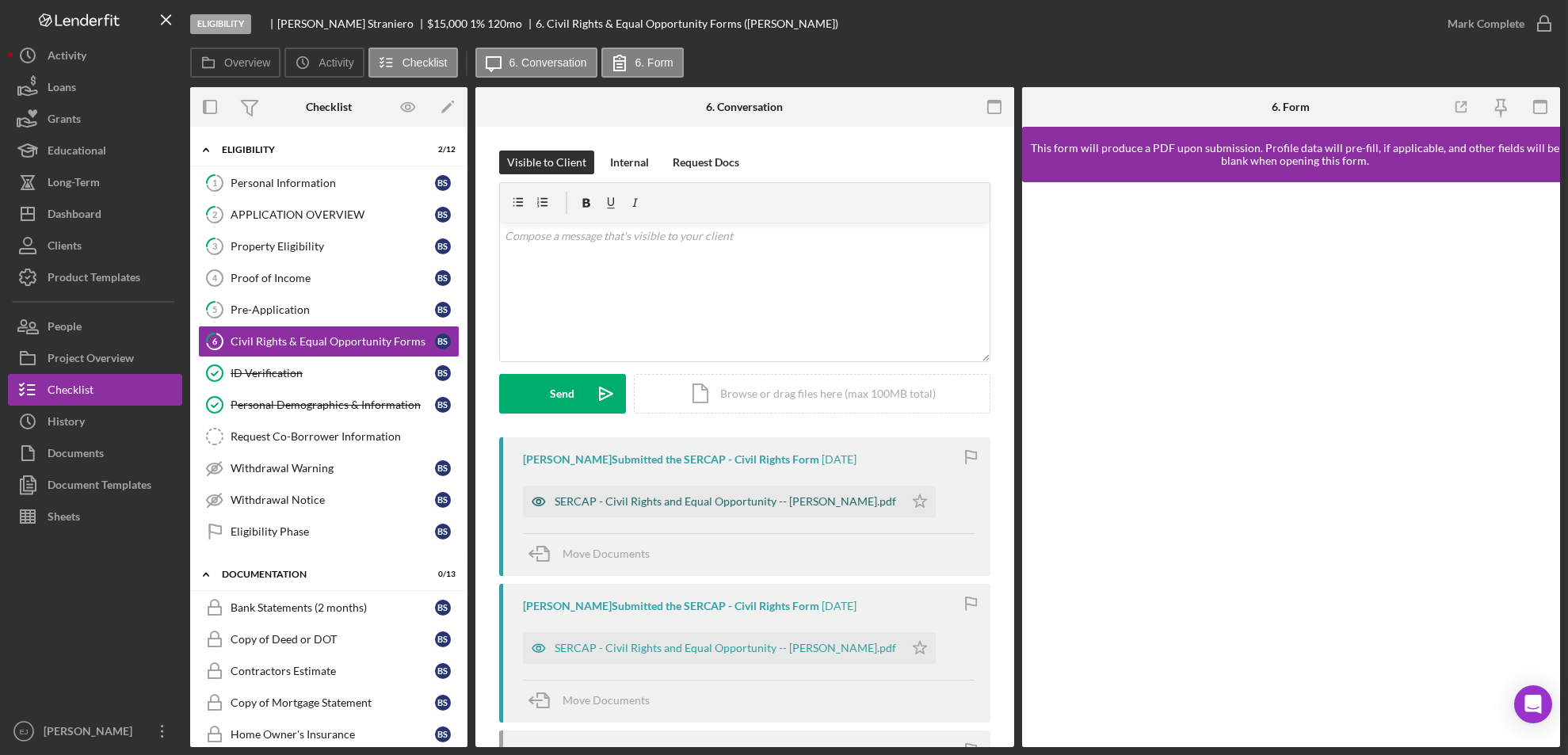
click at [840, 491] on div "SERCAP - Civil Rights and Equal Opportunity -- Bryan Straniero.pdf" at bounding box center [713, 502] width 381 height 32
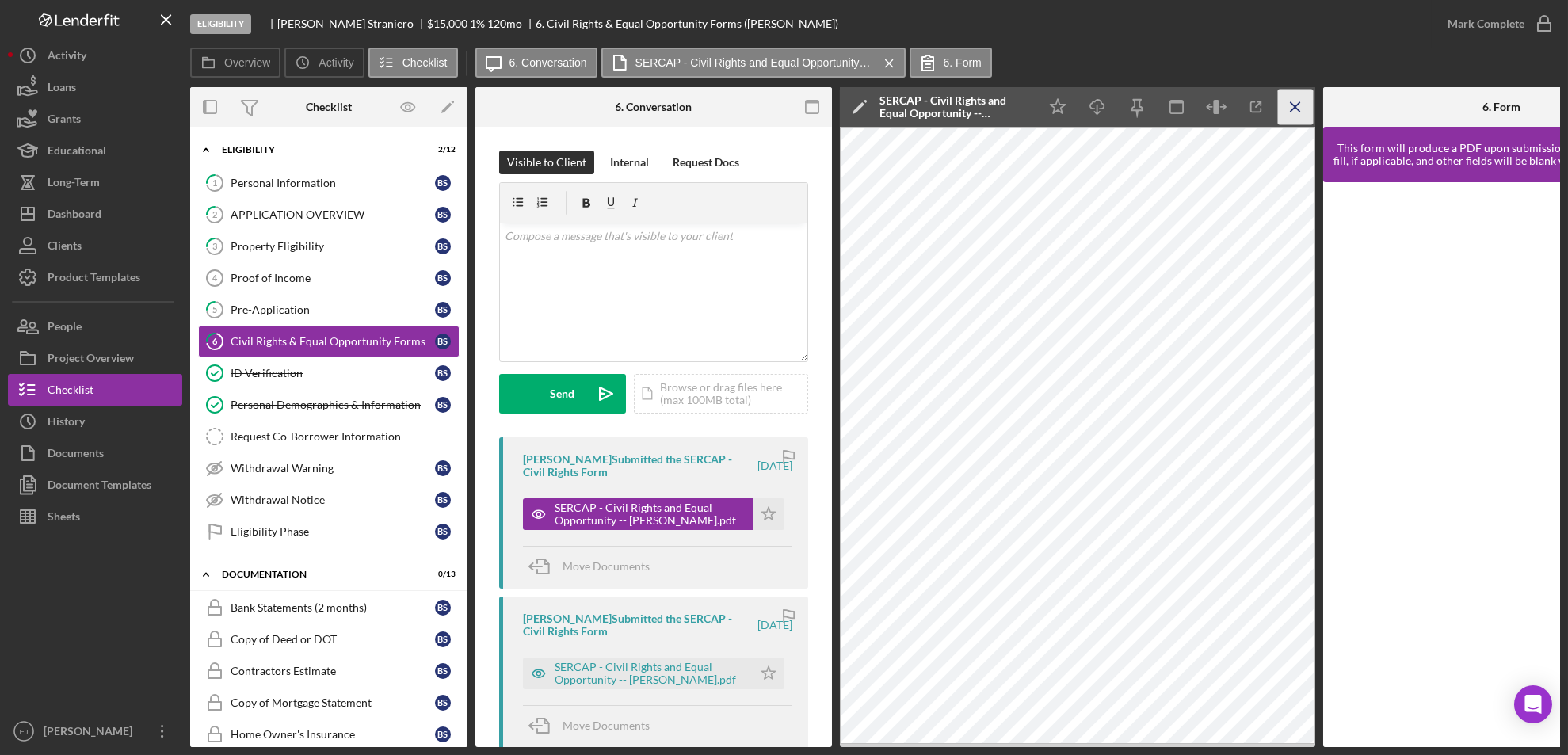
click at [1297, 107] on icon "Icon/Menu Close" at bounding box center [1296, 107] width 36 height 36
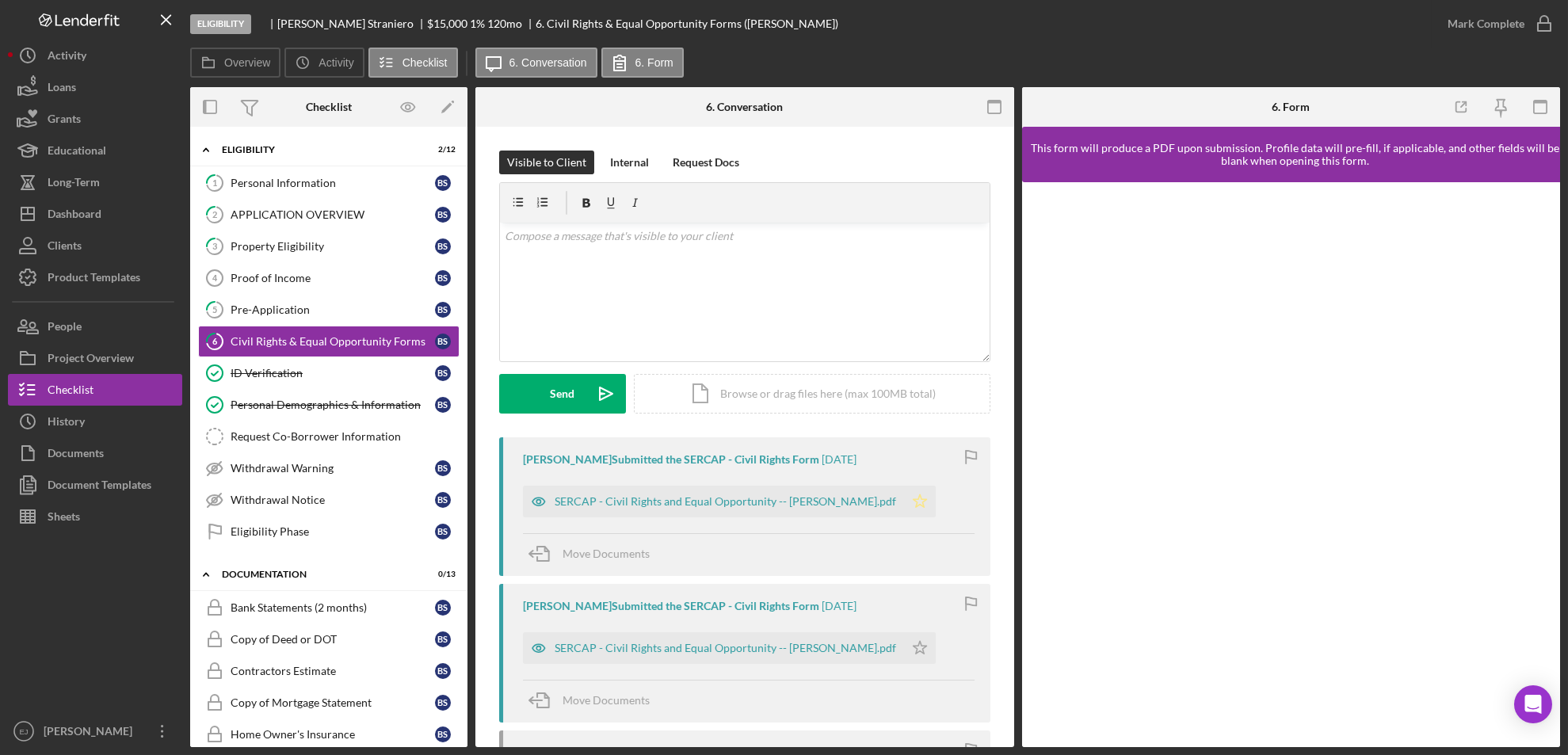
click at [913, 503] on polygon "button" at bounding box center [920, 500] width 14 height 13
click at [1548, 25] on icon "button" at bounding box center [1544, 24] width 40 height 40
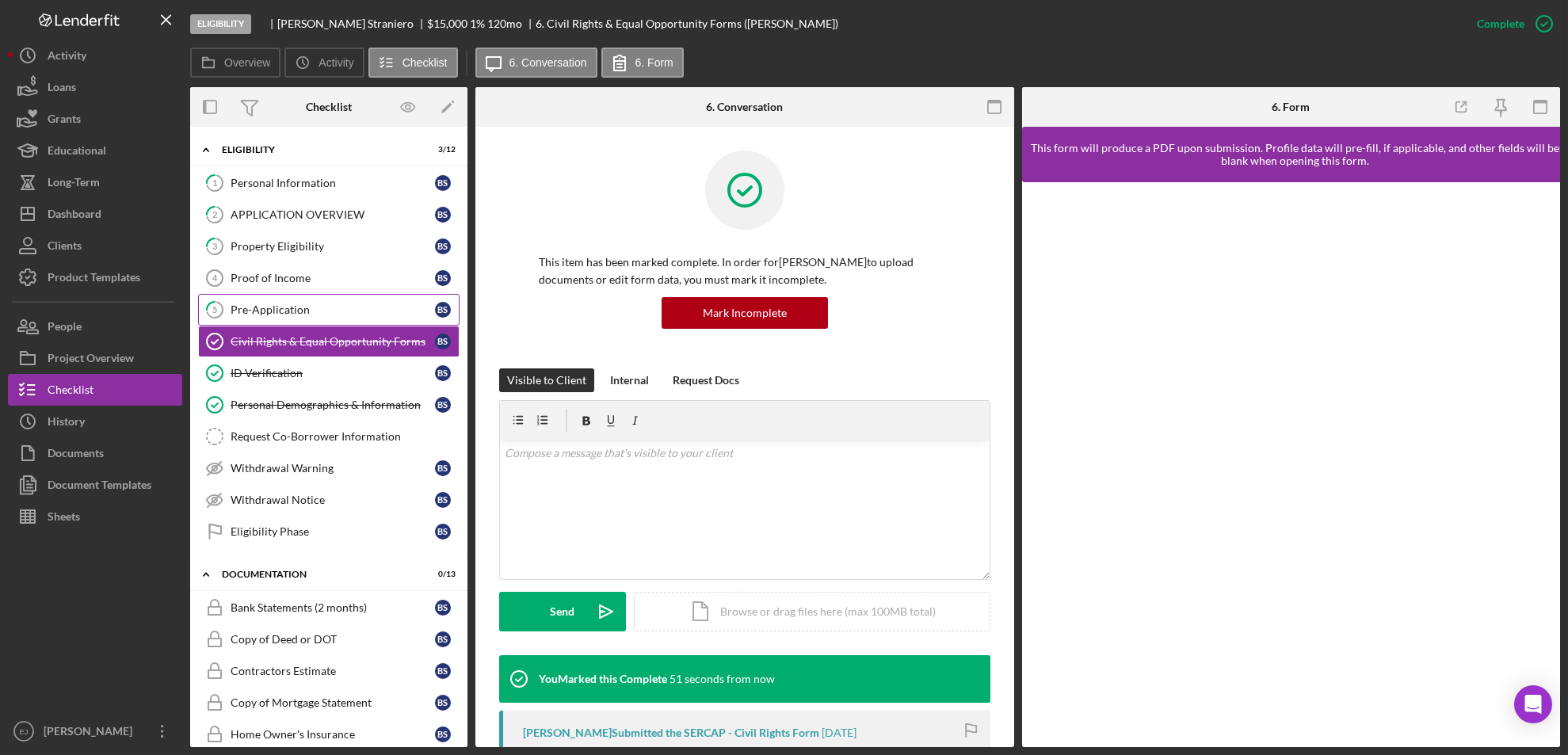
click at [297, 302] on link "5 Pre-Application B S" at bounding box center [329, 310] width 262 height 32
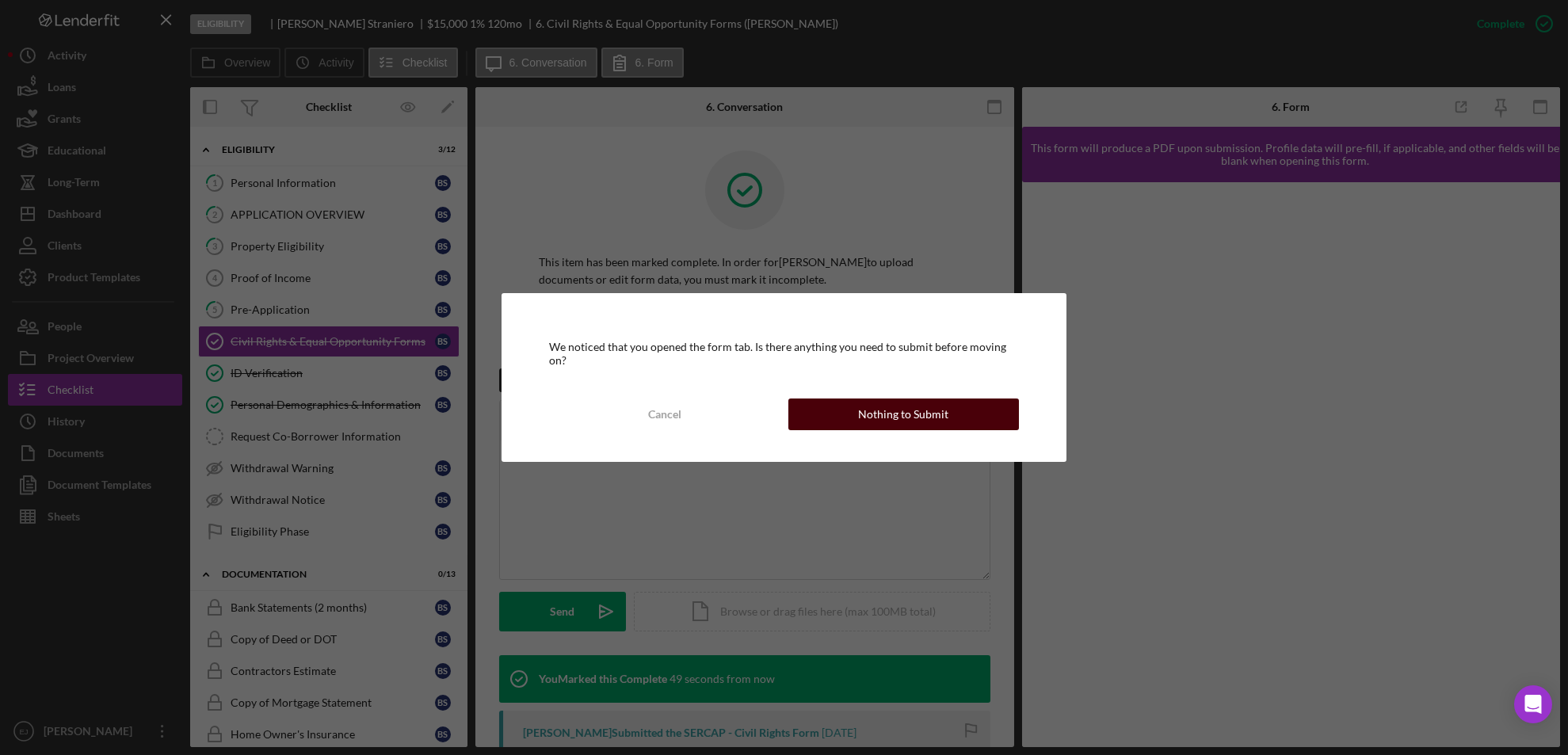
click at [975, 416] on button "Nothing to Submit" at bounding box center [904, 415] width 231 height 32
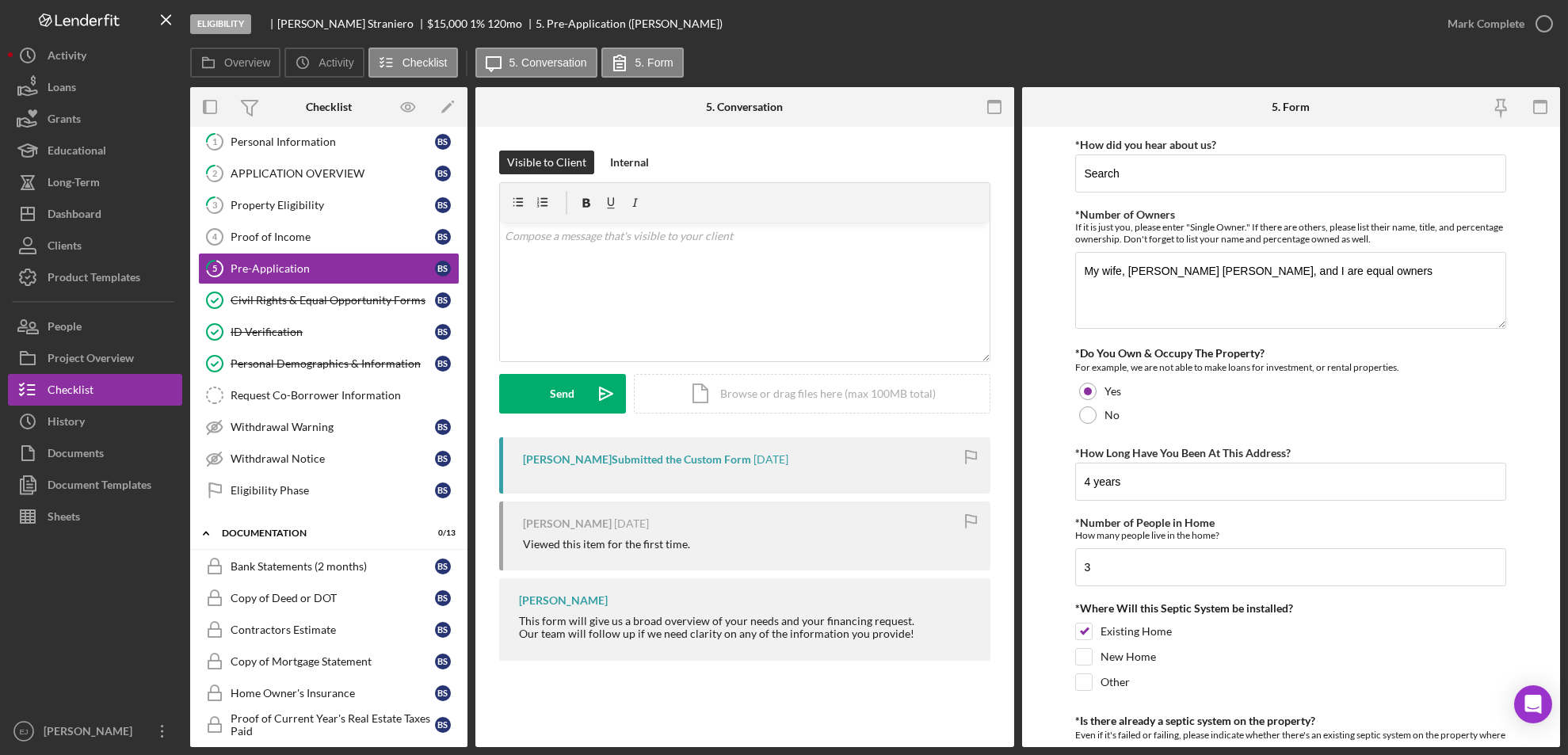
scroll to position [83, 0]
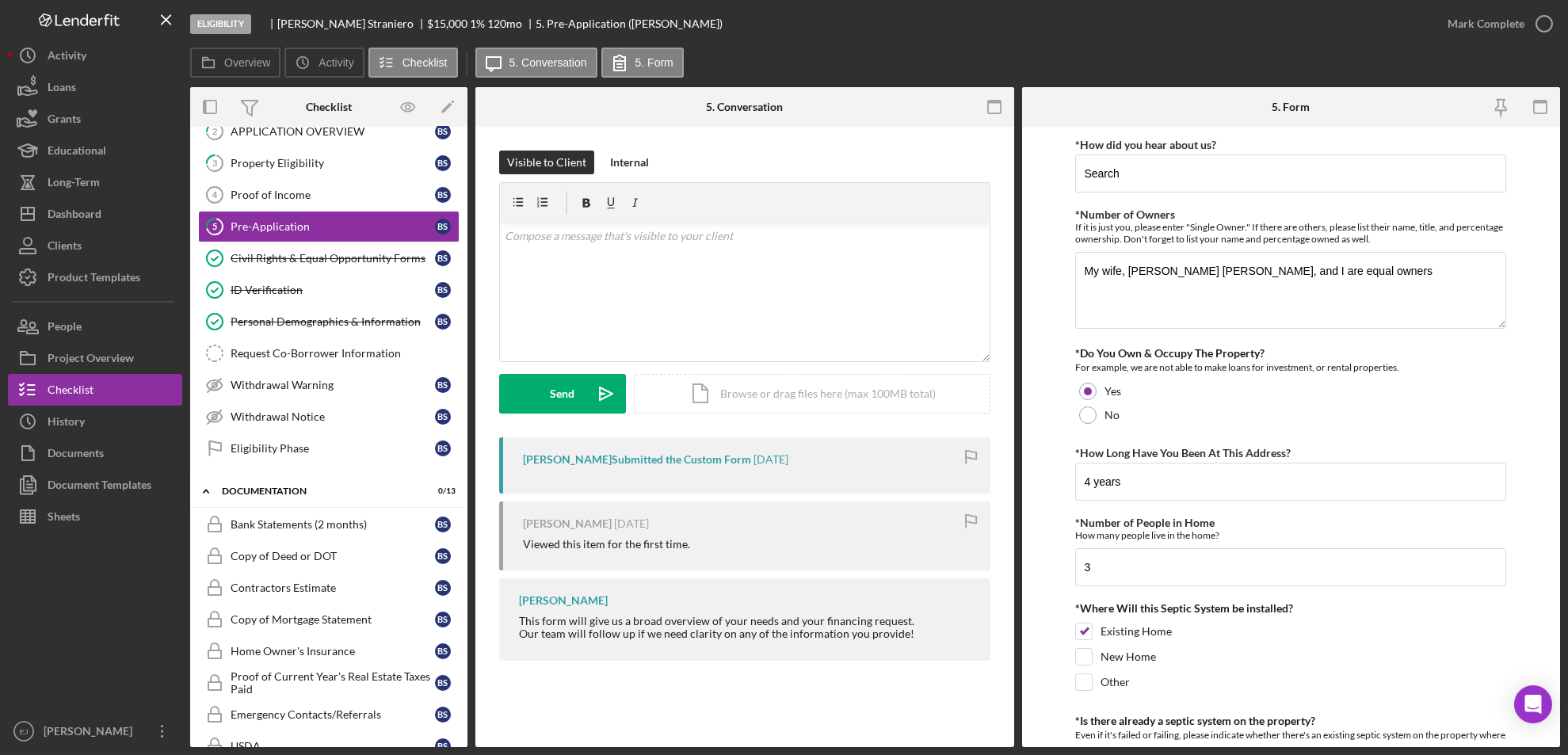
click at [1048, 573] on form "*How did you hear about us? Search *Number of Owners If it is just you, please …" at bounding box center [1290, 437] width 539 height 620
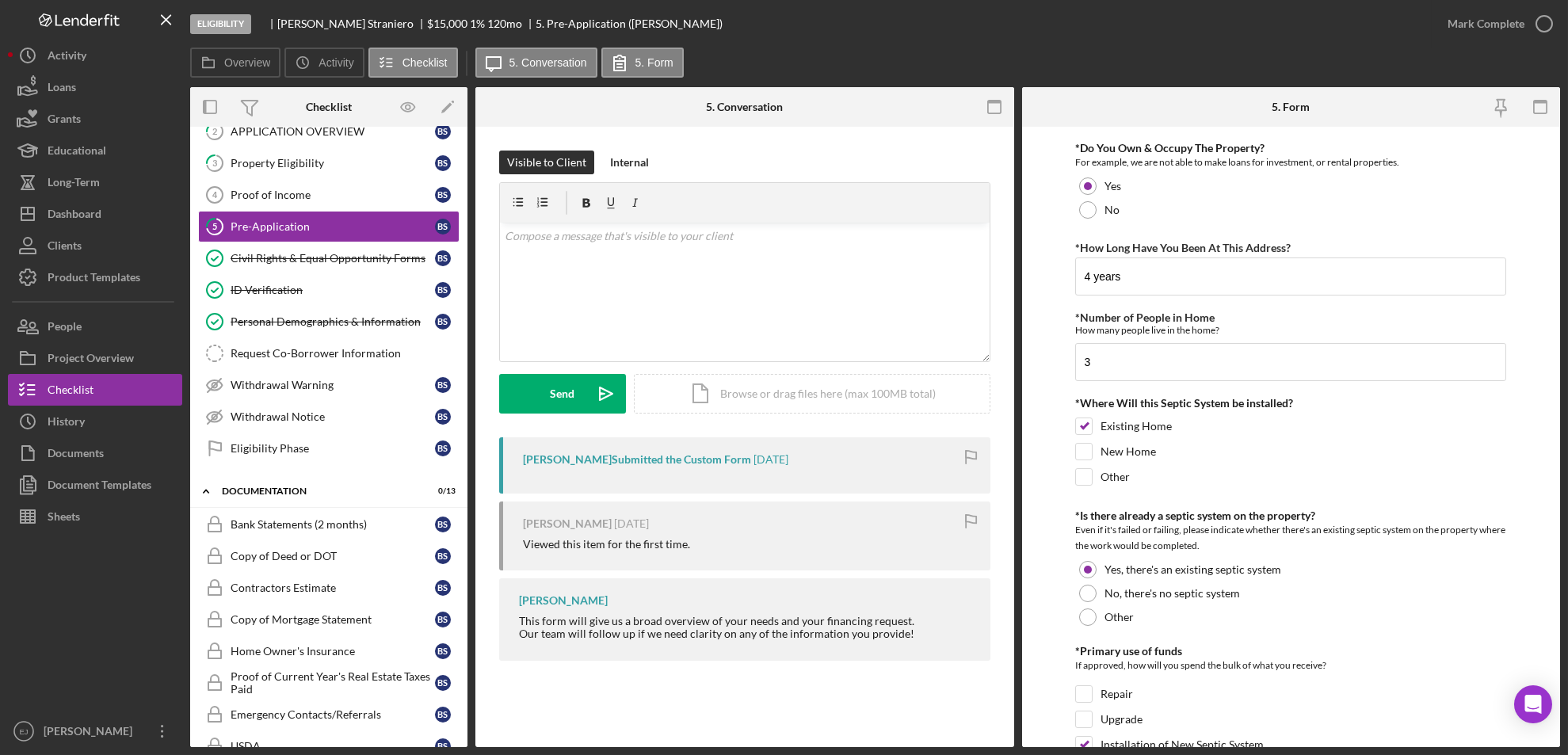
scroll to position [0, 0]
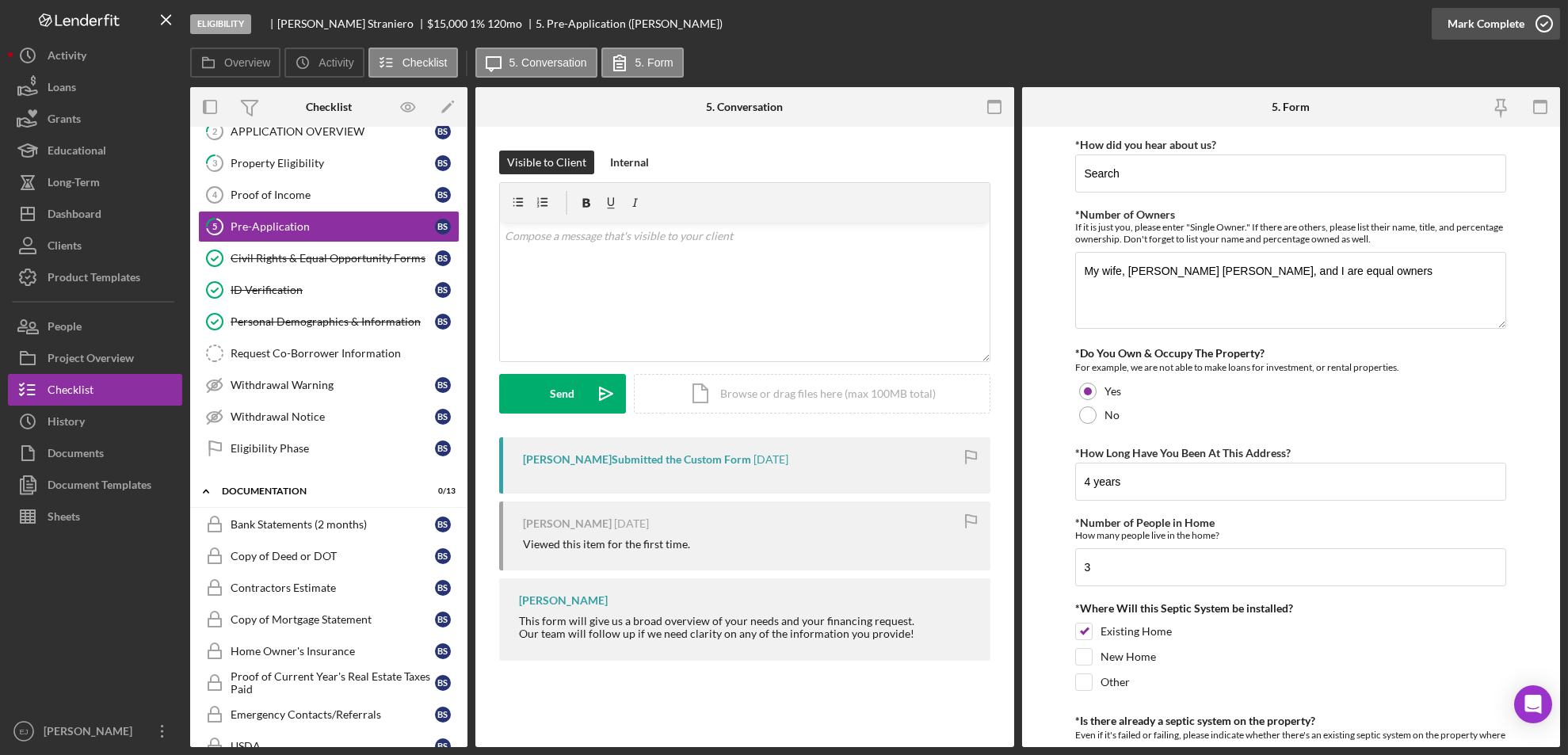
click at [1529, 14] on icon "button" at bounding box center [1544, 24] width 40 height 40
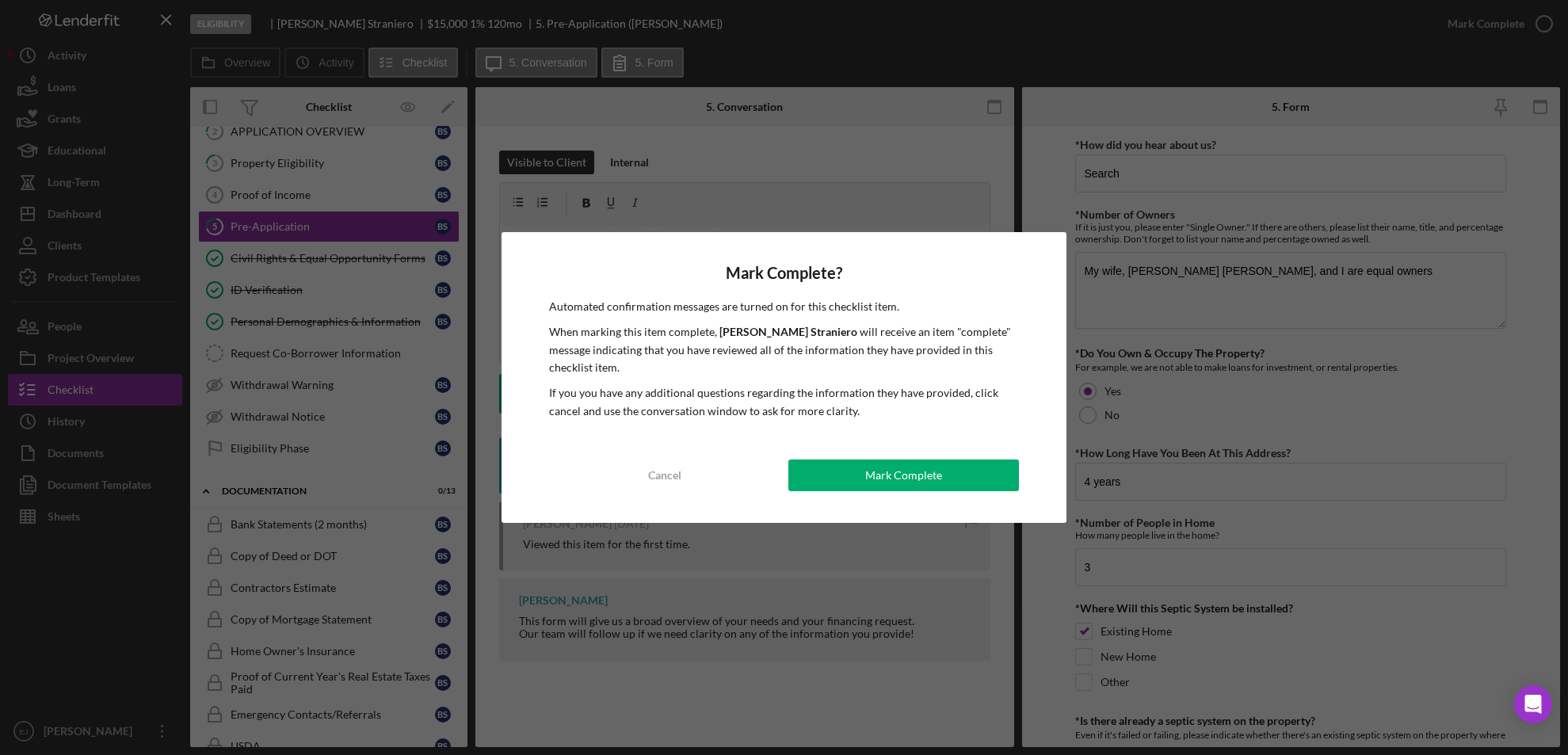
drag, startPoint x: 854, startPoint y: 466, endPoint x: 817, endPoint y: 614, distance: 152.6
click at [817, 614] on div "Mark Complete? Automated confirmation messages are turned on for this checklist…" at bounding box center [784, 377] width 1568 height 755
click at [1025, 671] on div "Mark Complete? Automated confirmation messages are turned on for this checklist…" at bounding box center [784, 377] width 1568 height 755
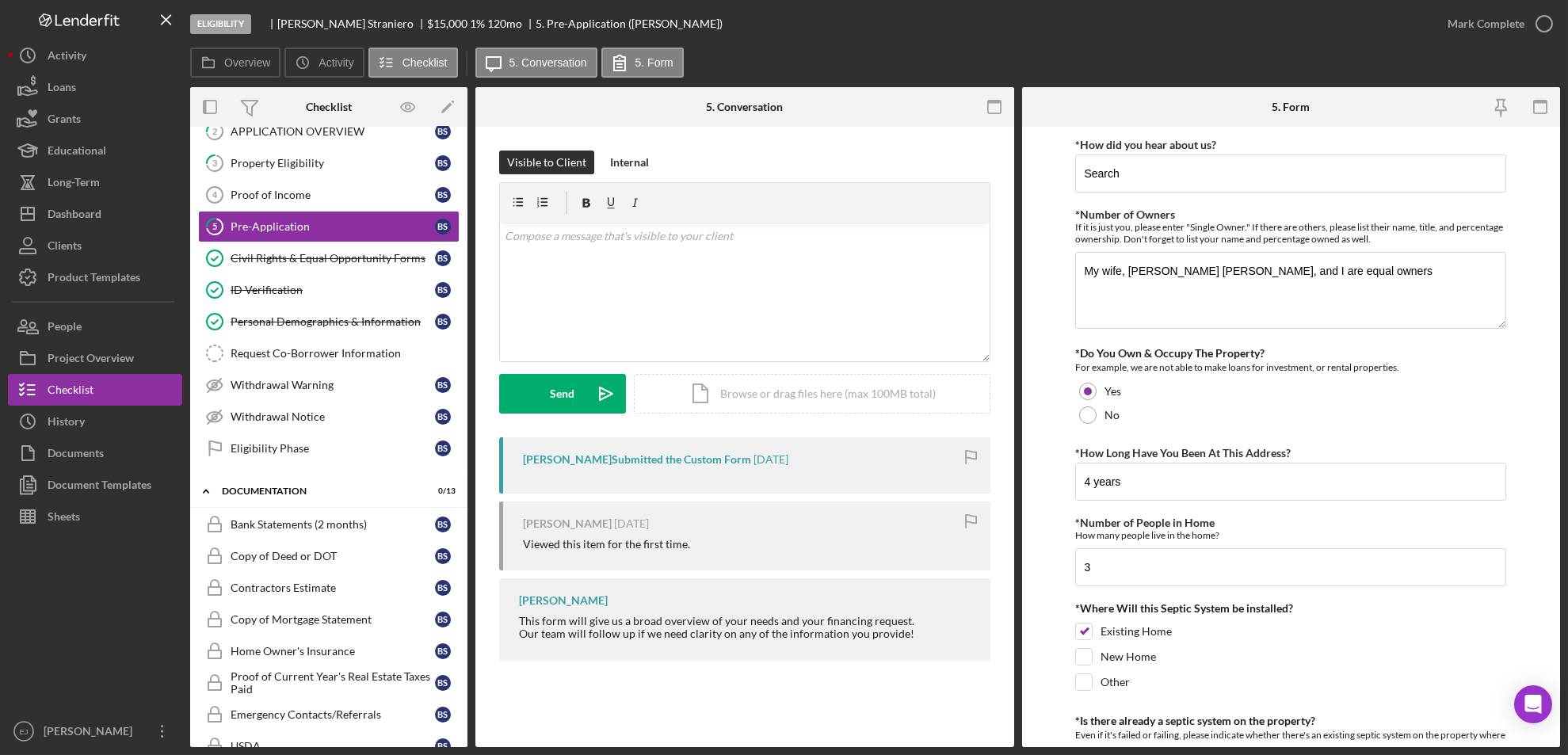
click at [1030, 319] on form "*How did you hear about us? Search *Number of Owners If it is just you, please …" at bounding box center [1290, 437] width 539 height 620
click at [1559, 412] on form "*How did you hear about us? Search *Number of Owners If it is just you, please …" at bounding box center [1290, 437] width 539 height 620
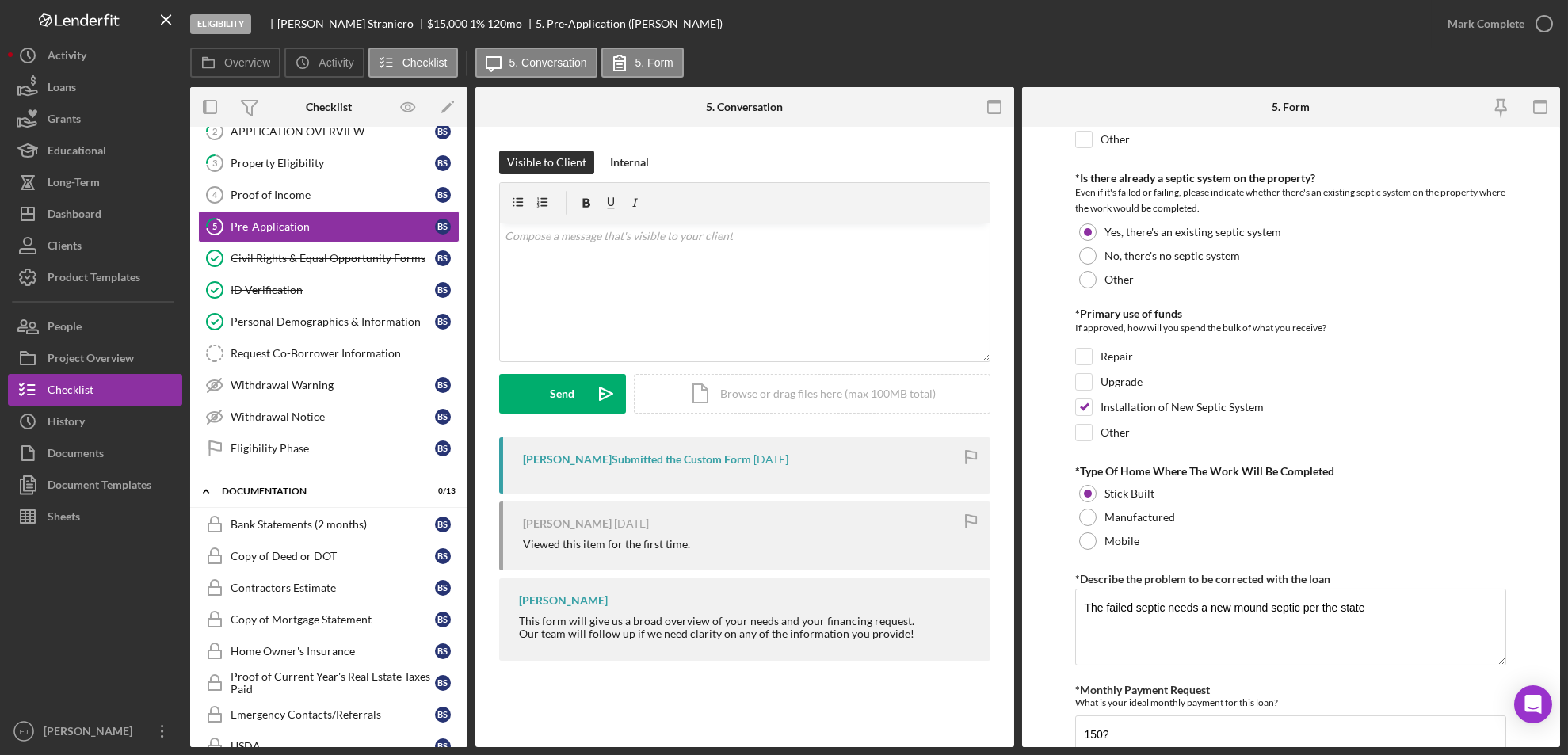
click at [1560, 701] on div "Eligibility Bryan Straniero $15,000 $15,000 1 % 120 mo 5. Pre-Application (Brya…" at bounding box center [784, 377] width 1568 height 755
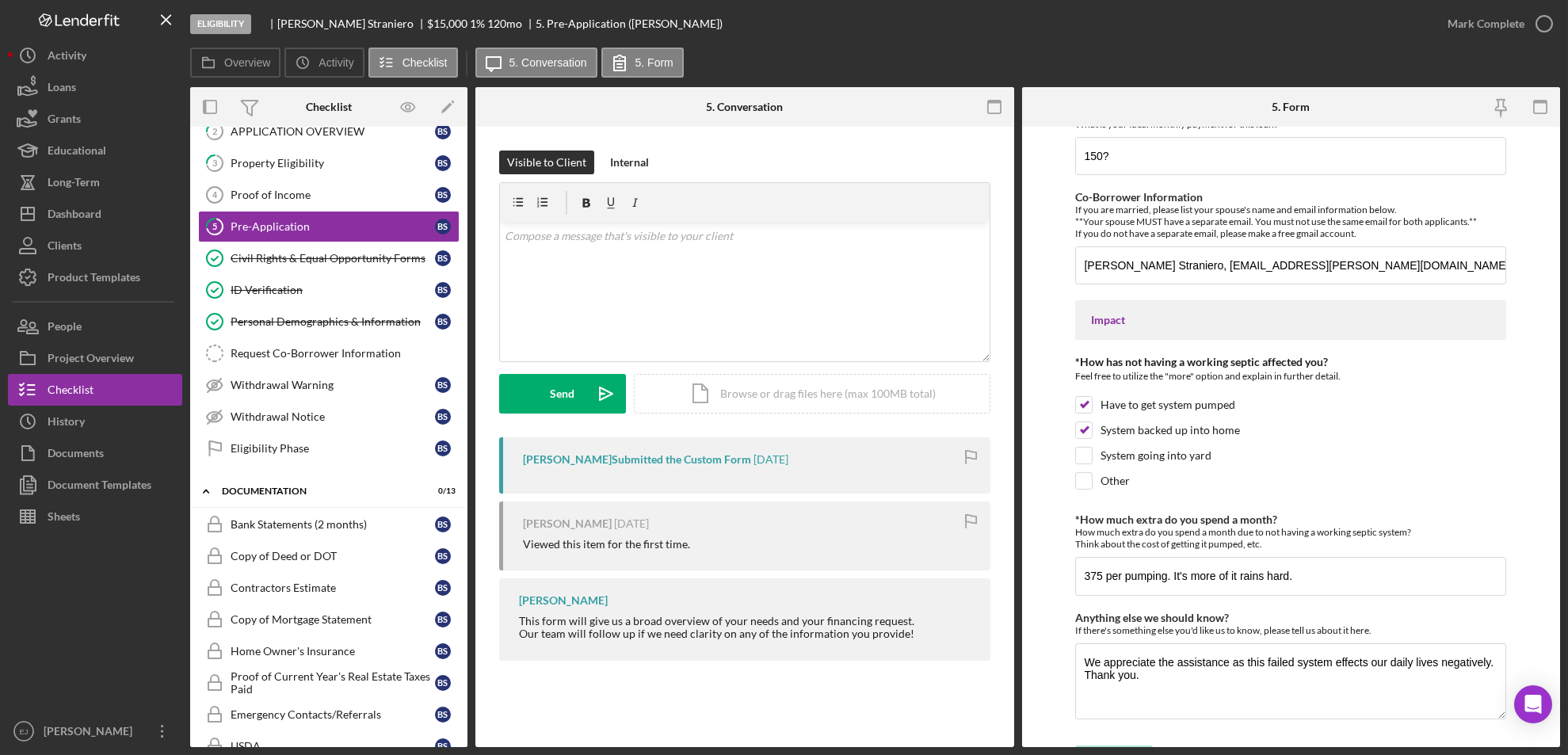
scroll to position [1155, 0]
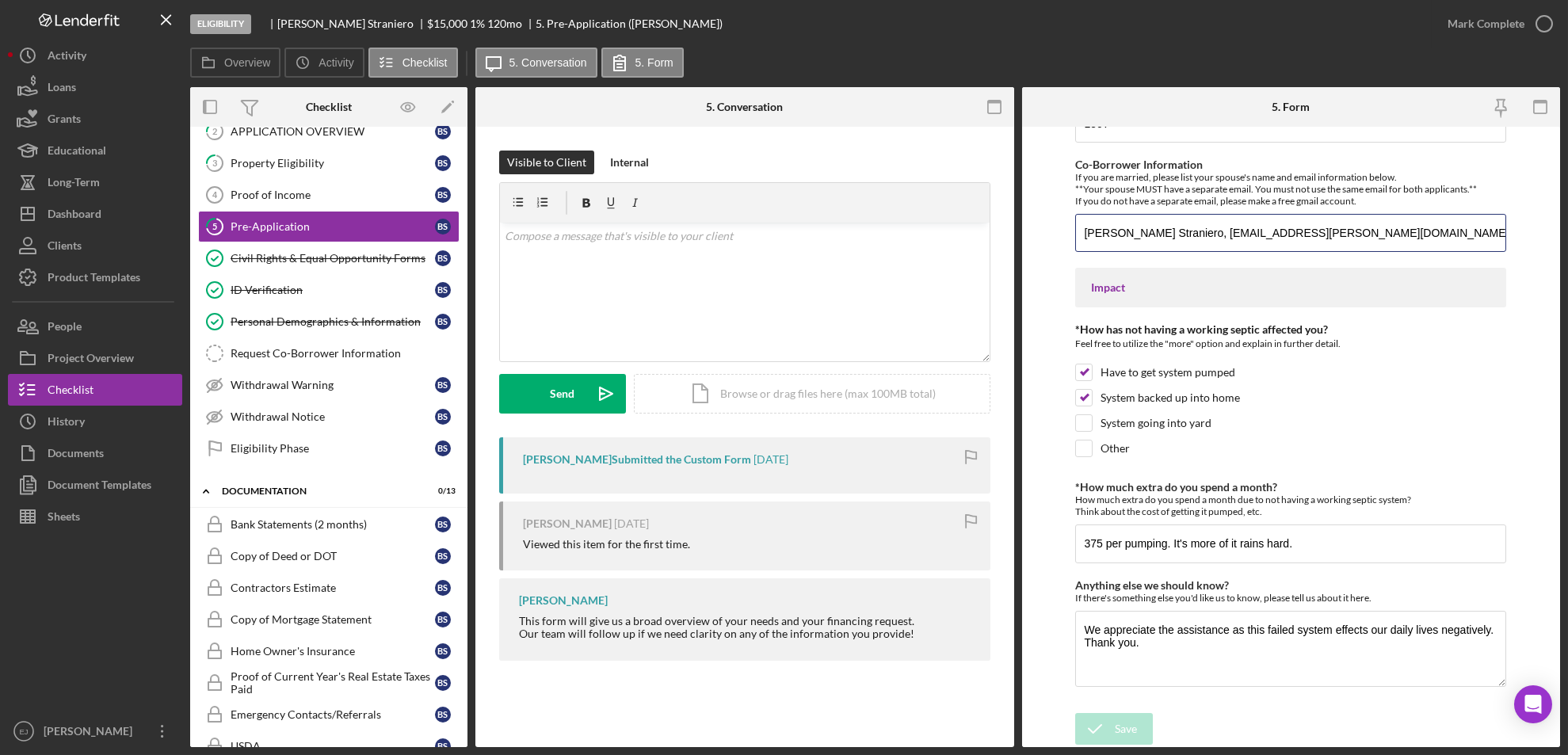
drag, startPoint x: 1083, startPoint y: 230, endPoint x: 1504, endPoint y: 203, distance: 421.9
click at [1504, 203] on form "*How did you hear about us? Search *Number of Owners If it is just you, please …" at bounding box center [1290, 437] width 539 height 620
click at [309, 159] on div "Property Eligibility" at bounding box center [332, 163] width 204 height 13
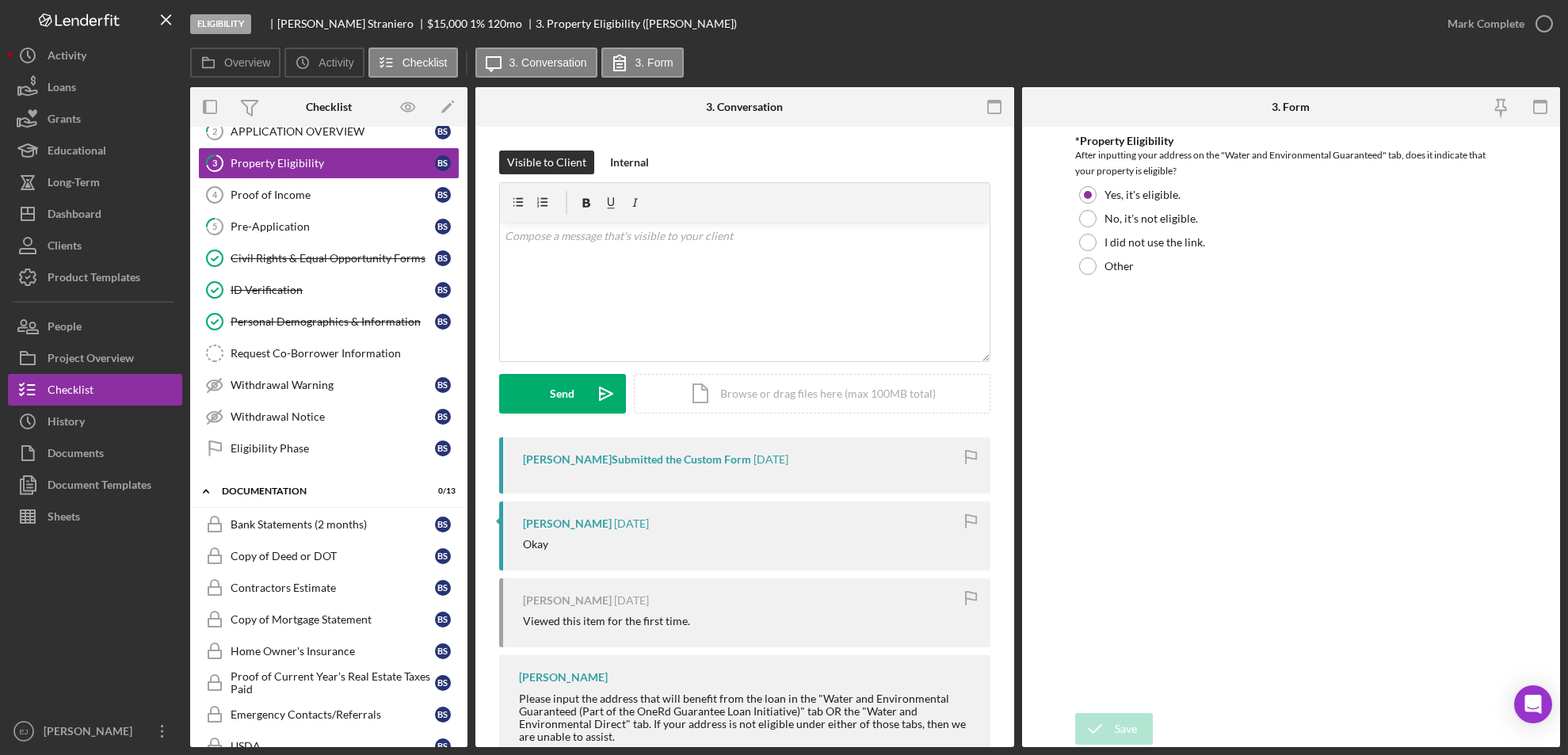
click at [462, 153] on div "1 Personal Information B S 2 APPLICATION OVERVIEW B S 3 Property Eligibility B …" at bounding box center [329, 278] width 278 height 388
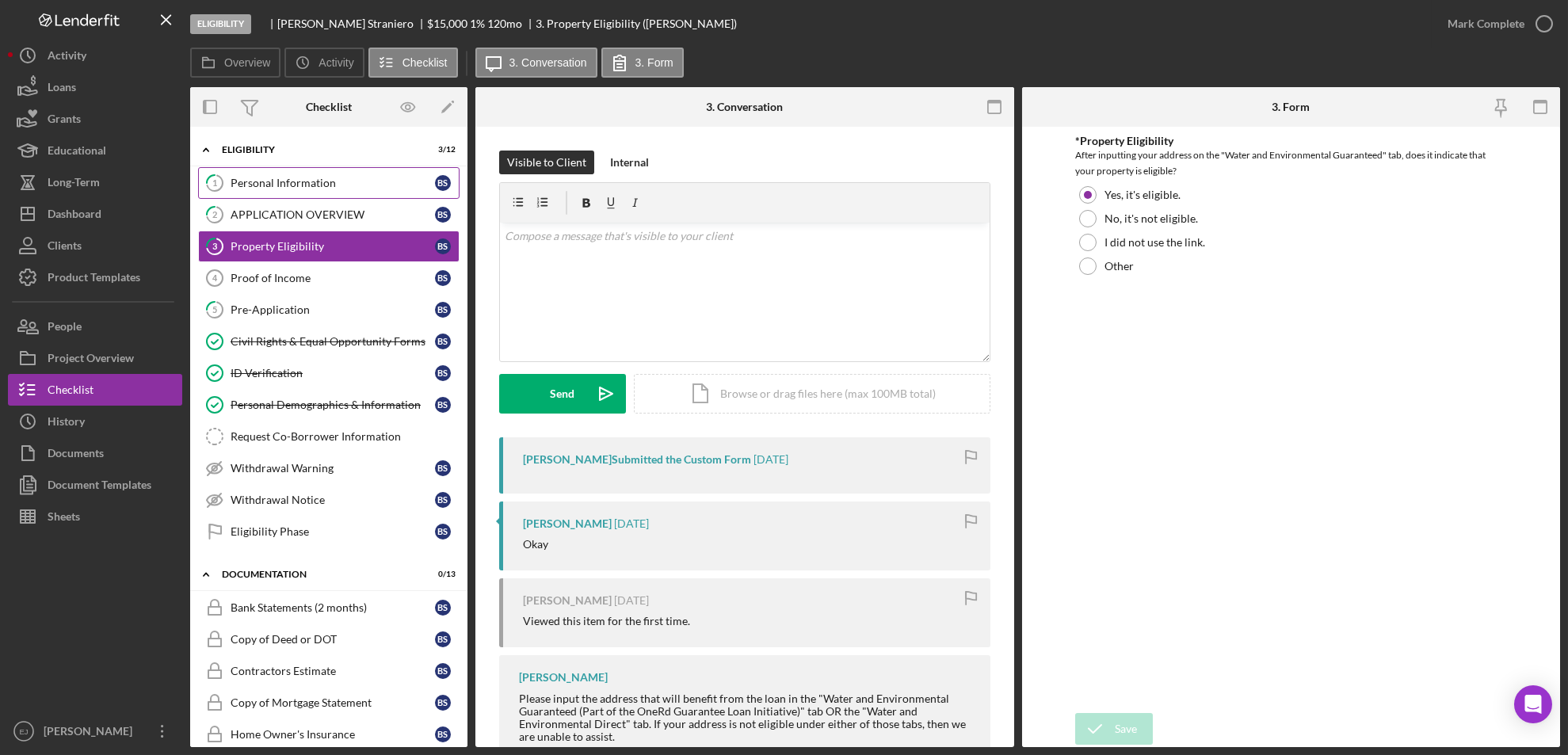
click at [312, 176] on link "1 Personal Information B S" at bounding box center [329, 184] width 262 height 32
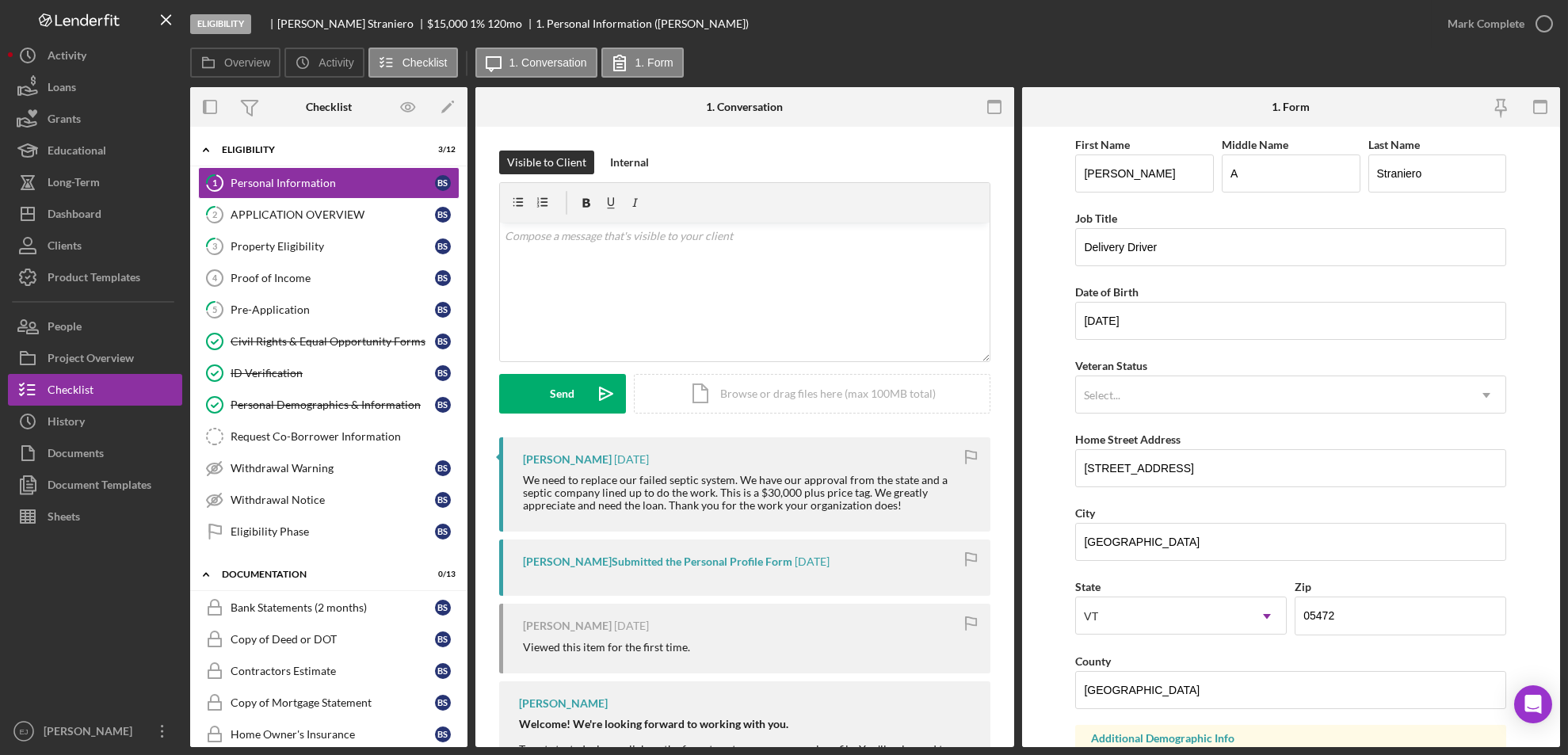
scroll to position [217, 0]
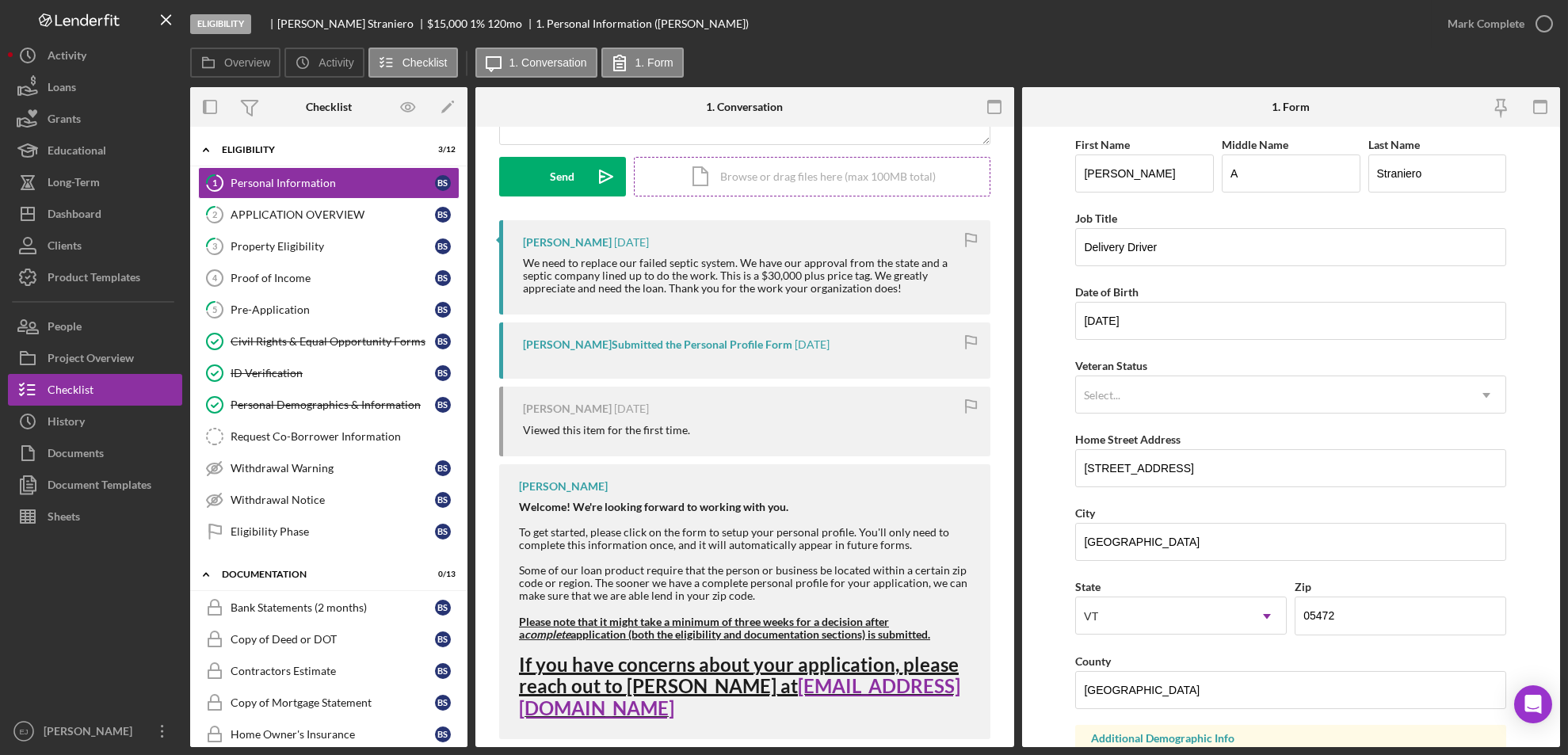
click at [775, 165] on div "Icon/Document Browse or drag files here (max 100MB total) Tap to choose files o…" at bounding box center [811, 177] width 356 height 40
click at [329, 248] on div "Property Eligibility" at bounding box center [332, 246] width 204 height 13
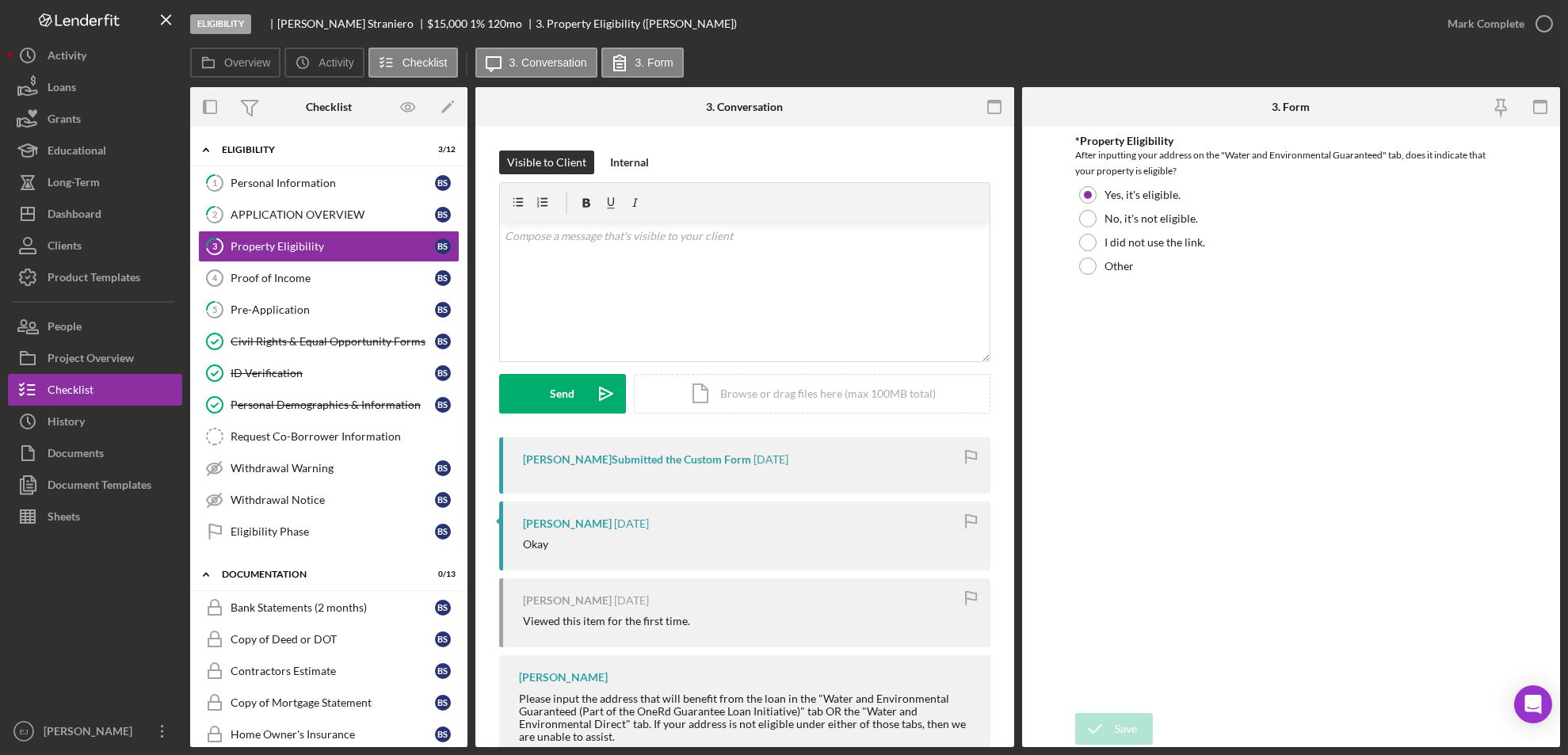
scroll to position [111, 0]
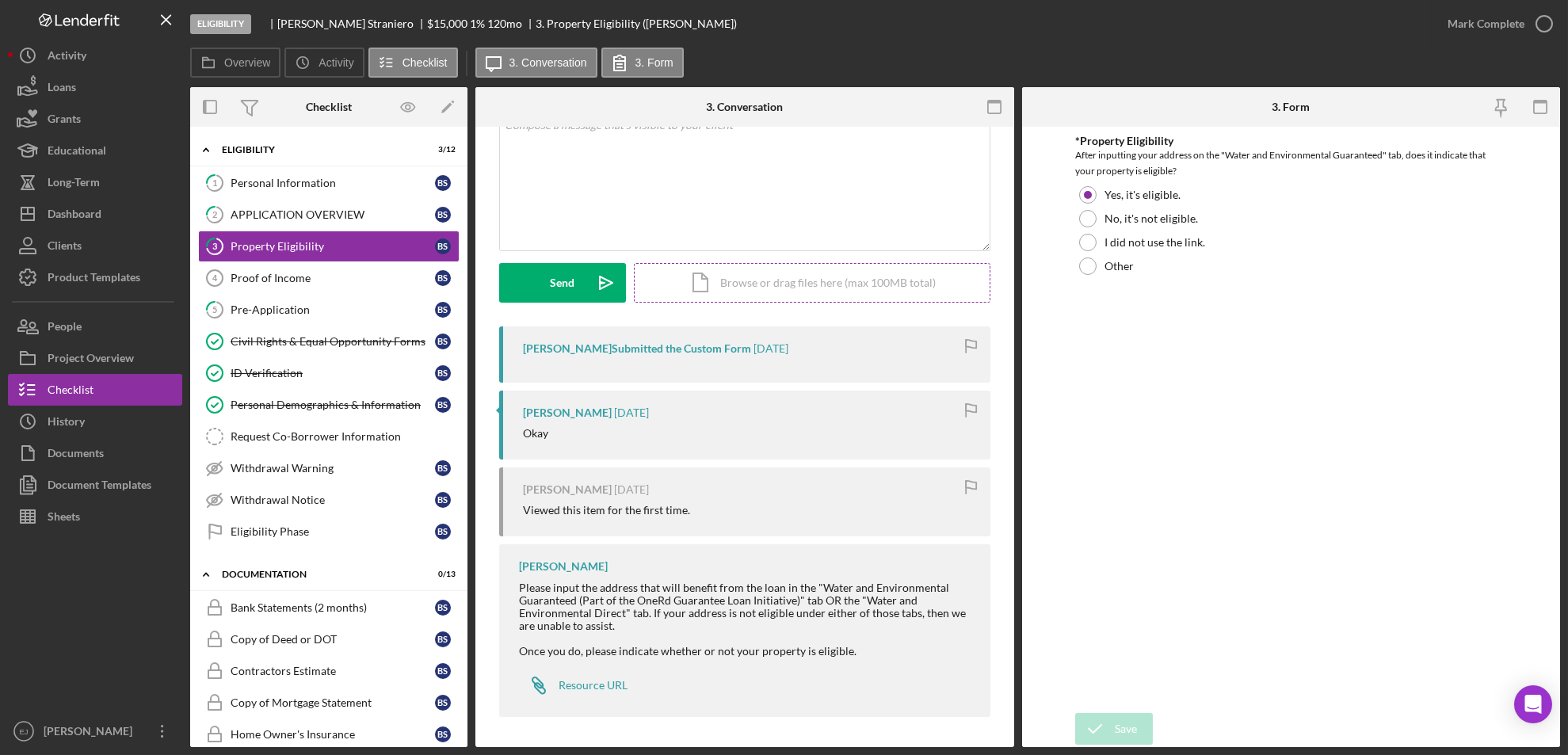
click at [818, 284] on div "Icon/Document Browse or drag files here (max 100MB total) Tap to choose files o…" at bounding box center [811, 283] width 356 height 40
click at [576, 278] on div "Upload" at bounding box center [563, 283] width 36 height 40
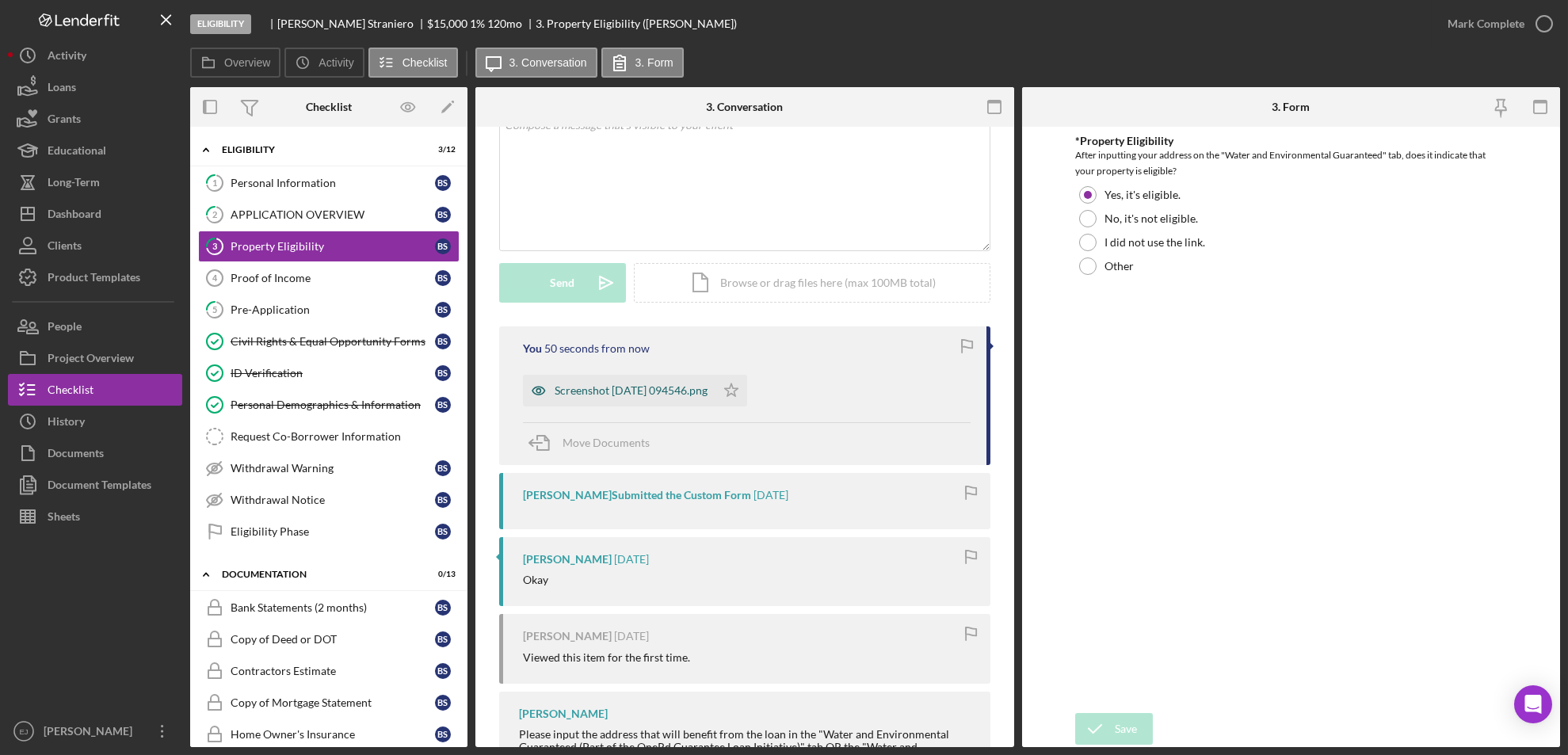
click at [671, 391] on div "Screenshot 2025-09-23 094546.png" at bounding box center [631, 390] width 153 height 13
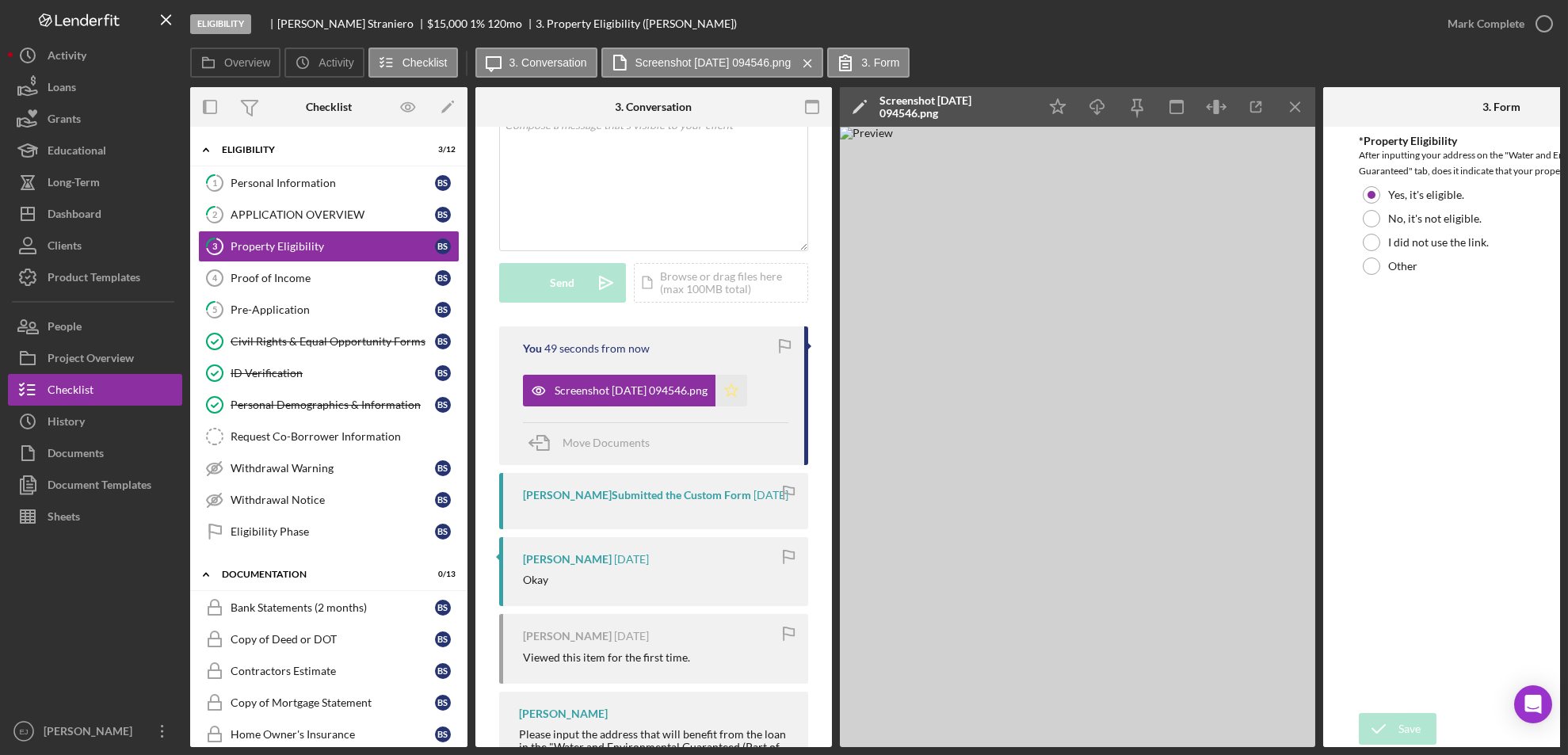
click at [739, 393] on polygon "button" at bounding box center [732, 390] width 14 height 13
click at [1306, 100] on icon "Icon/Menu Close" at bounding box center [1296, 107] width 36 height 36
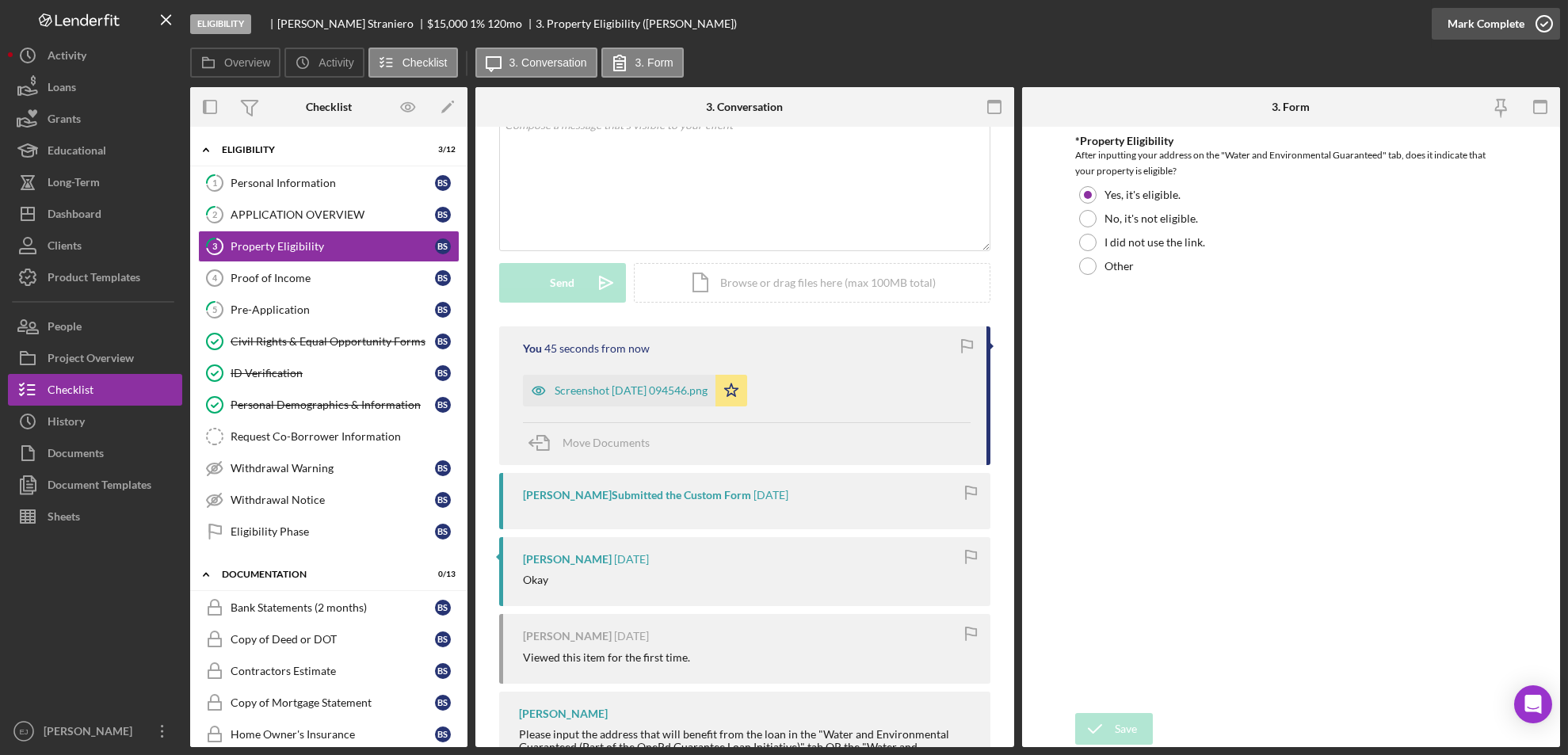
click at [1532, 25] on icon "button" at bounding box center [1544, 24] width 40 height 40
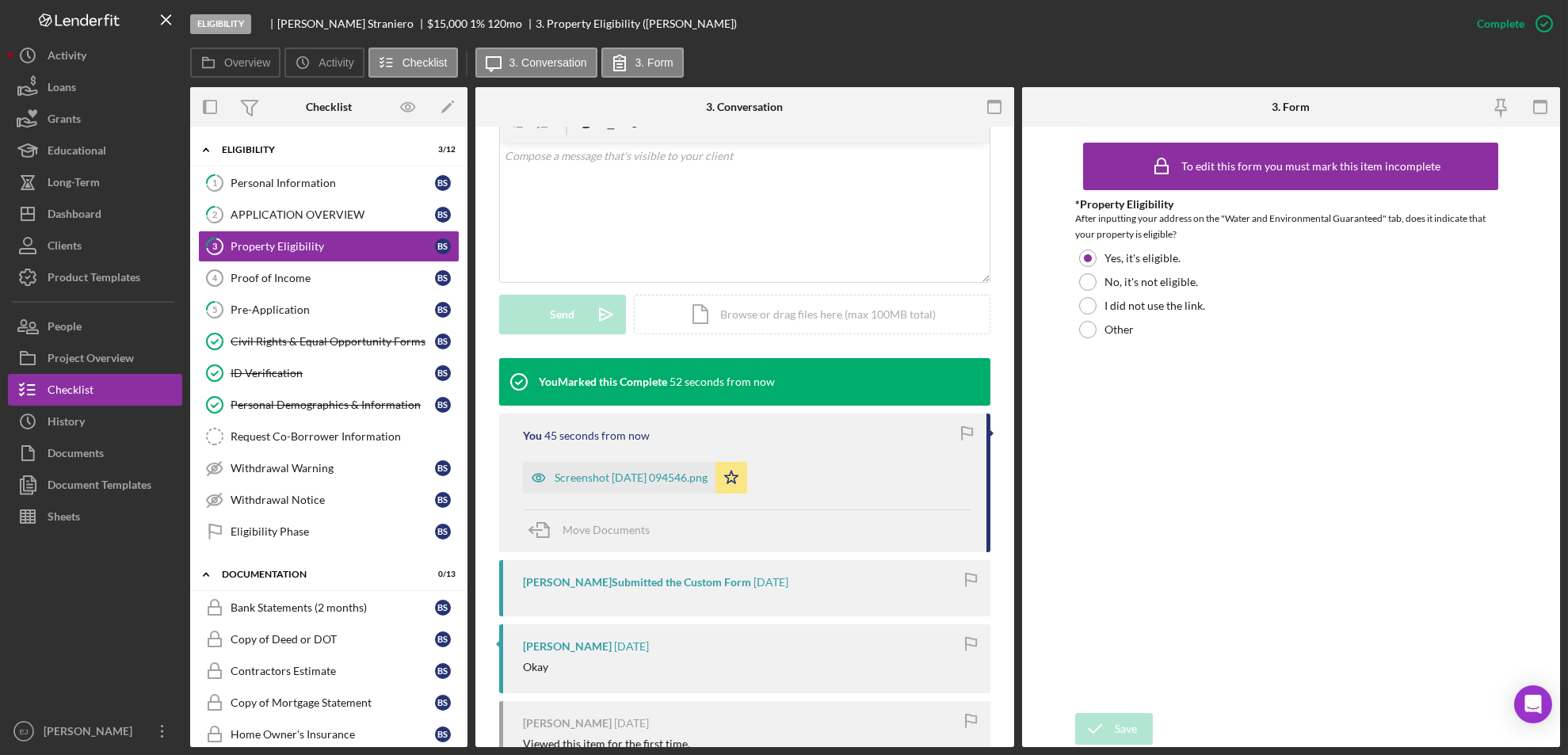
scroll to position [329, 0]
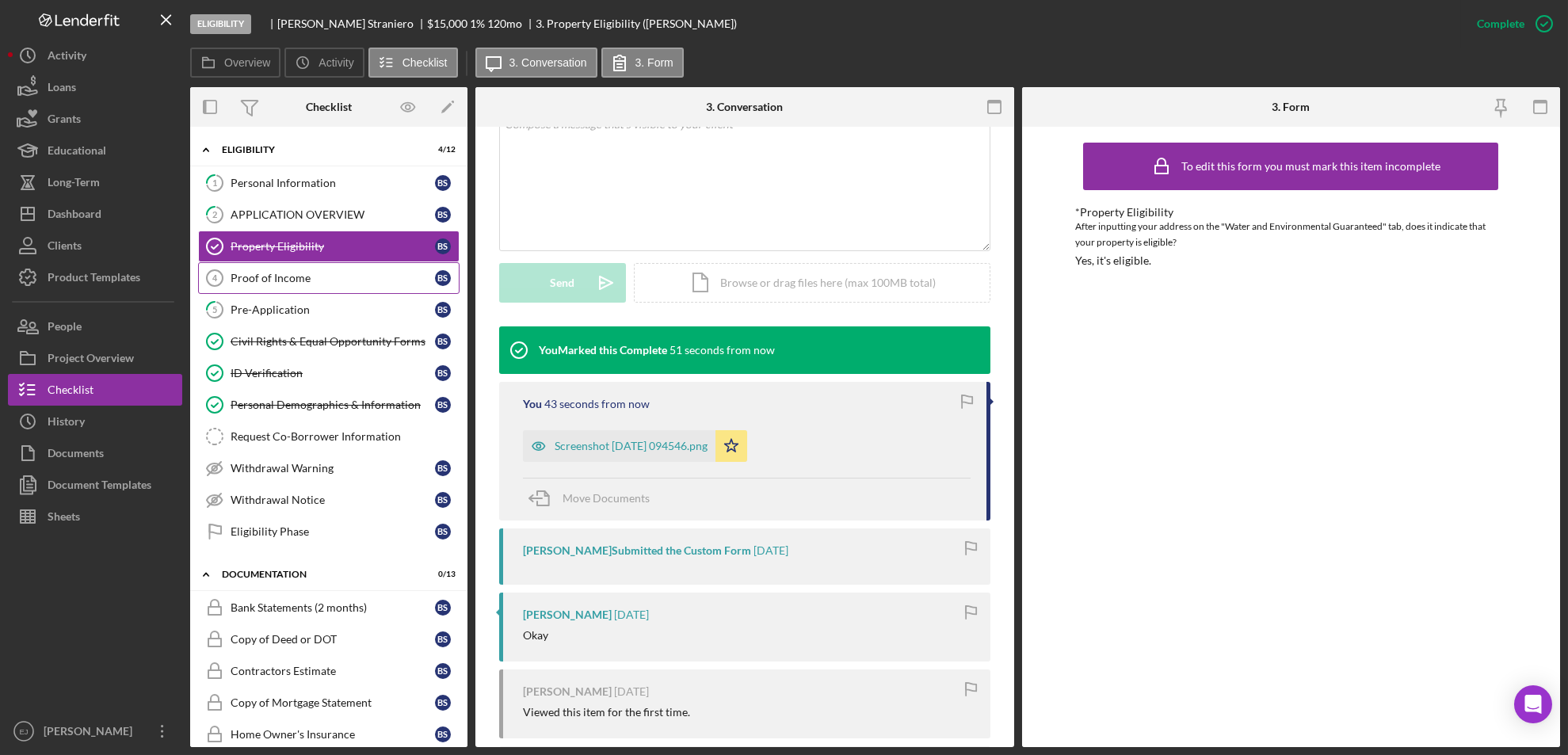
click at [328, 282] on div "Proof of Income" at bounding box center [332, 278] width 204 height 13
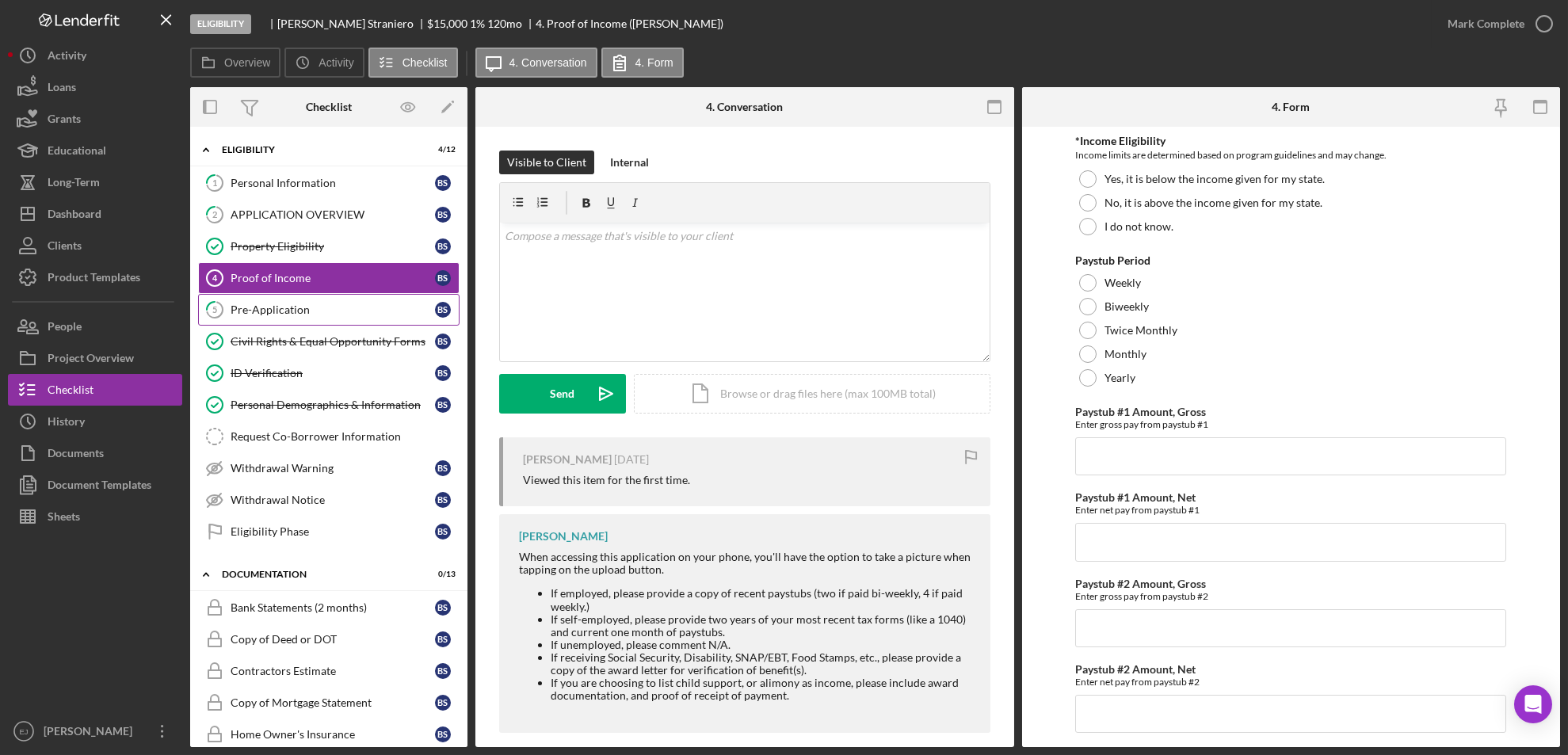
click at [297, 309] on div "Pre-Application" at bounding box center [332, 310] width 204 height 13
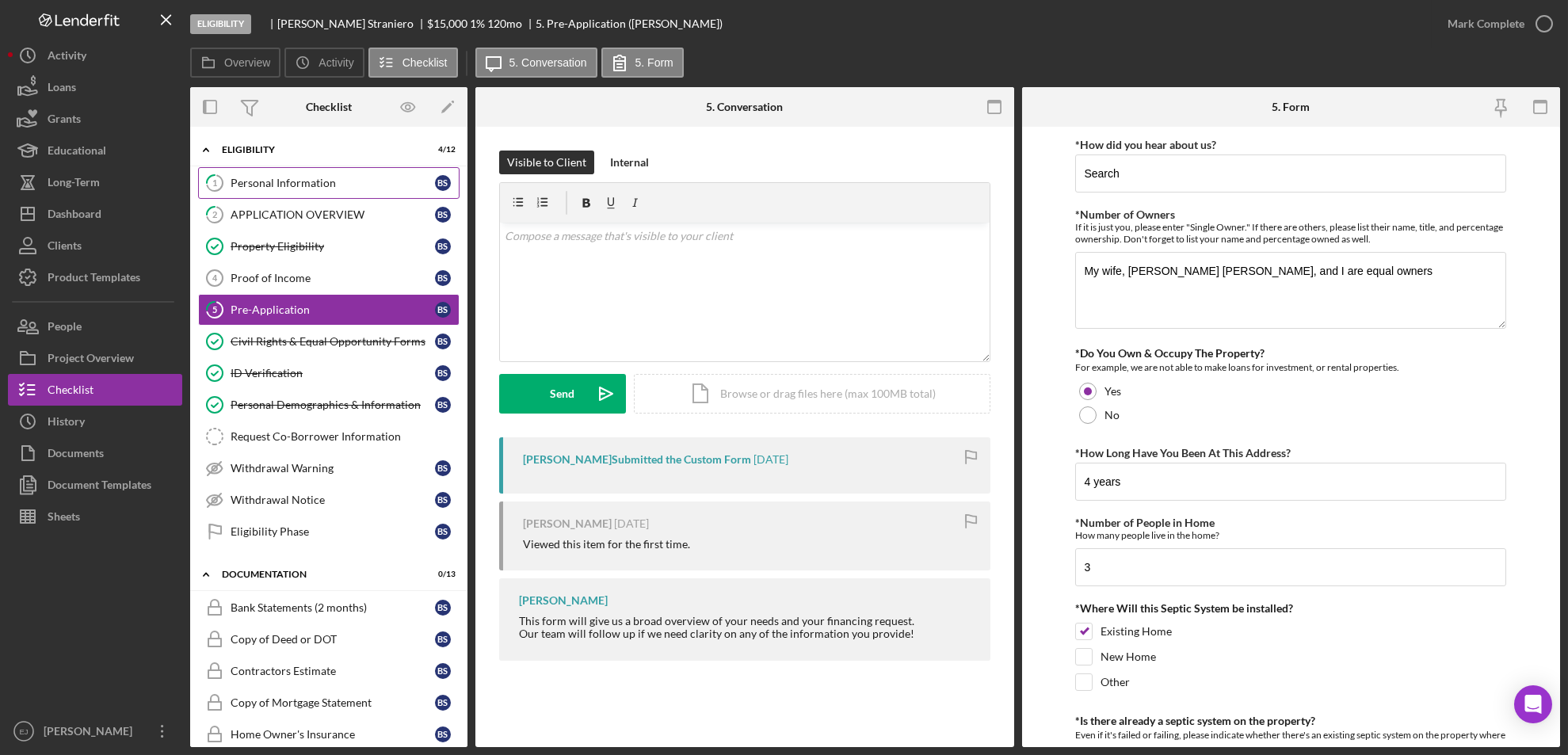
click at [315, 180] on div "Personal Information" at bounding box center [332, 183] width 204 height 13
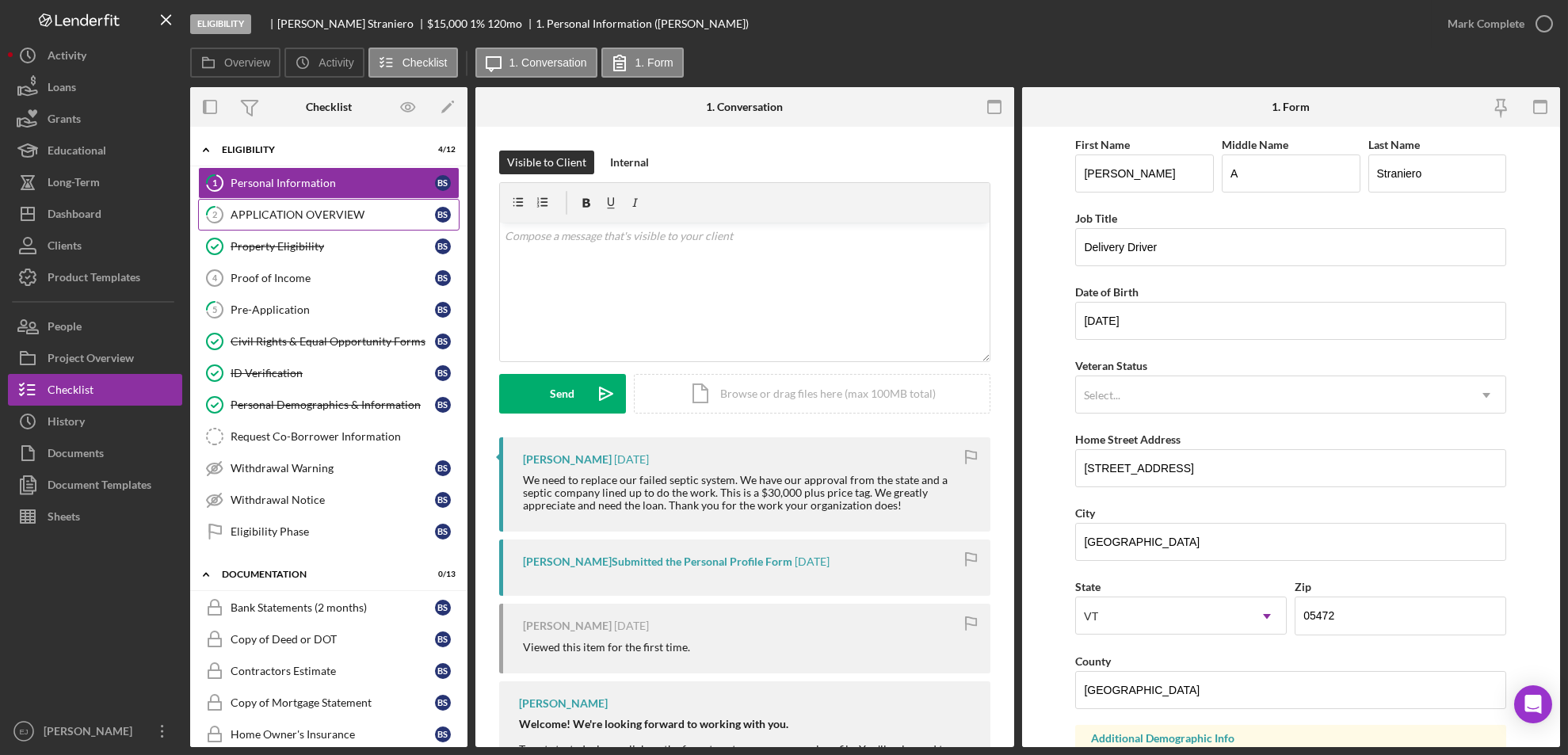
click at [343, 215] on div "APPLICATION OVERVIEW" at bounding box center [332, 214] width 204 height 13
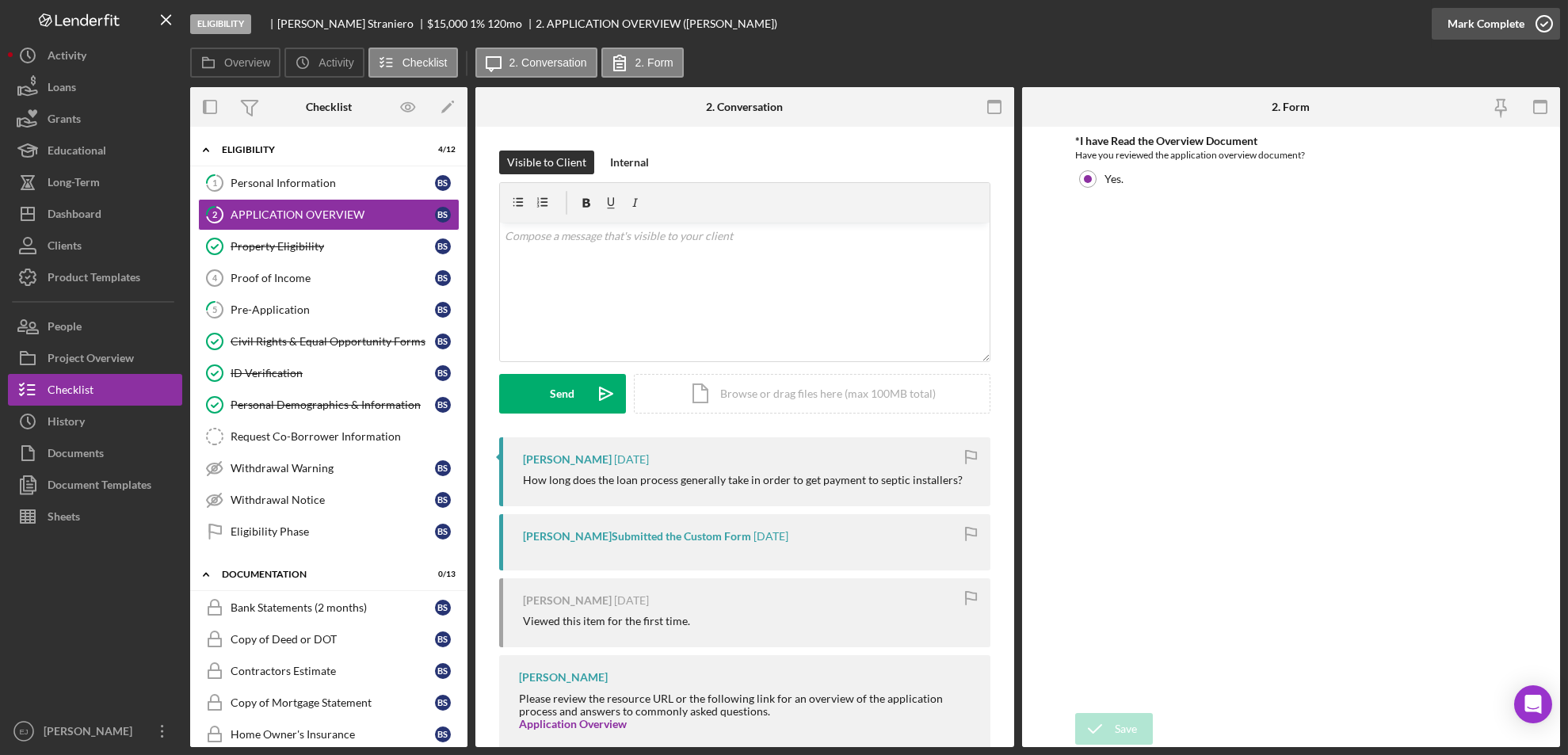
click at [1554, 23] on icon "button" at bounding box center [1544, 24] width 40 height 40
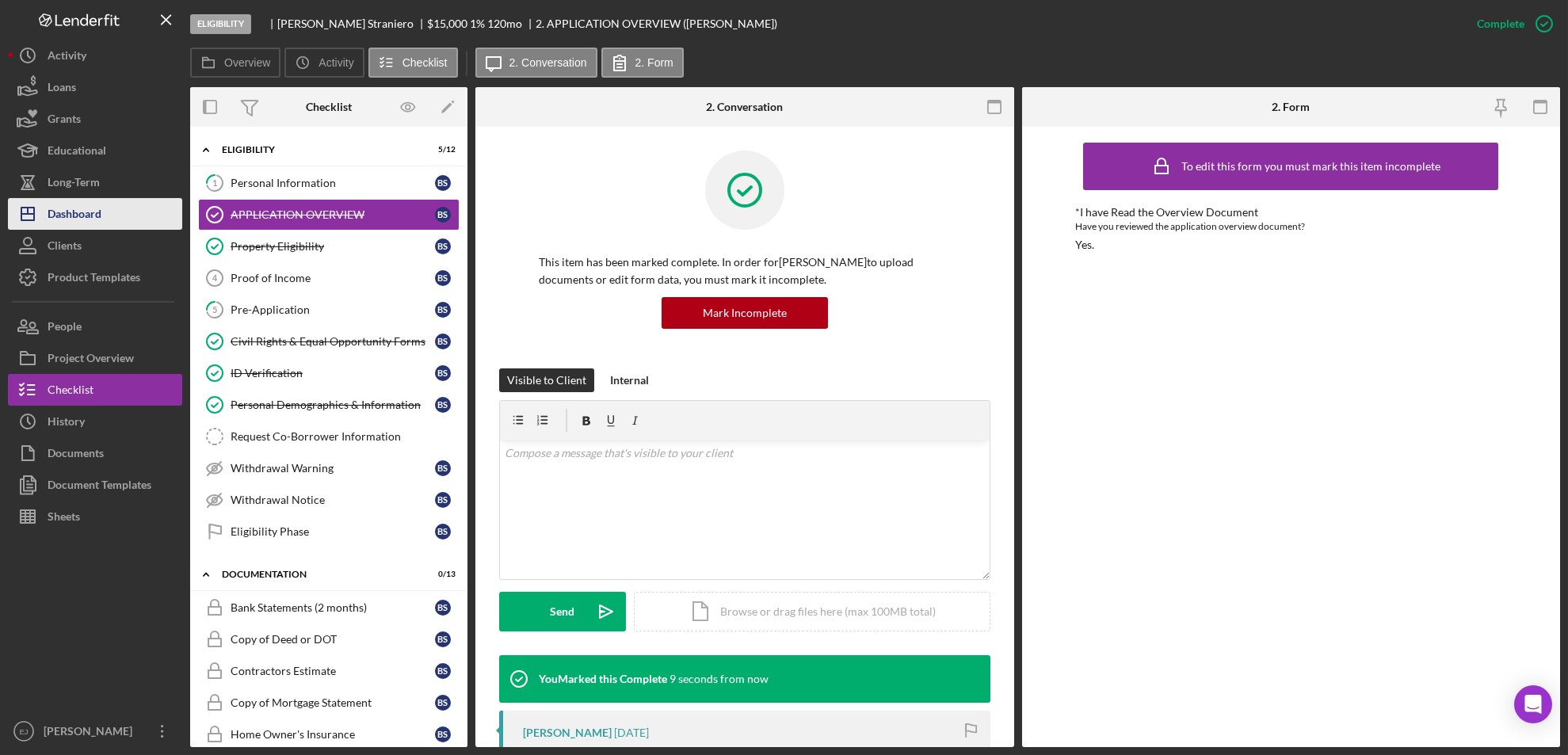
click at [112, 226] on button "Icon/Dashboard Dashboard" at bounding box center [95, 214] width 175 height 32
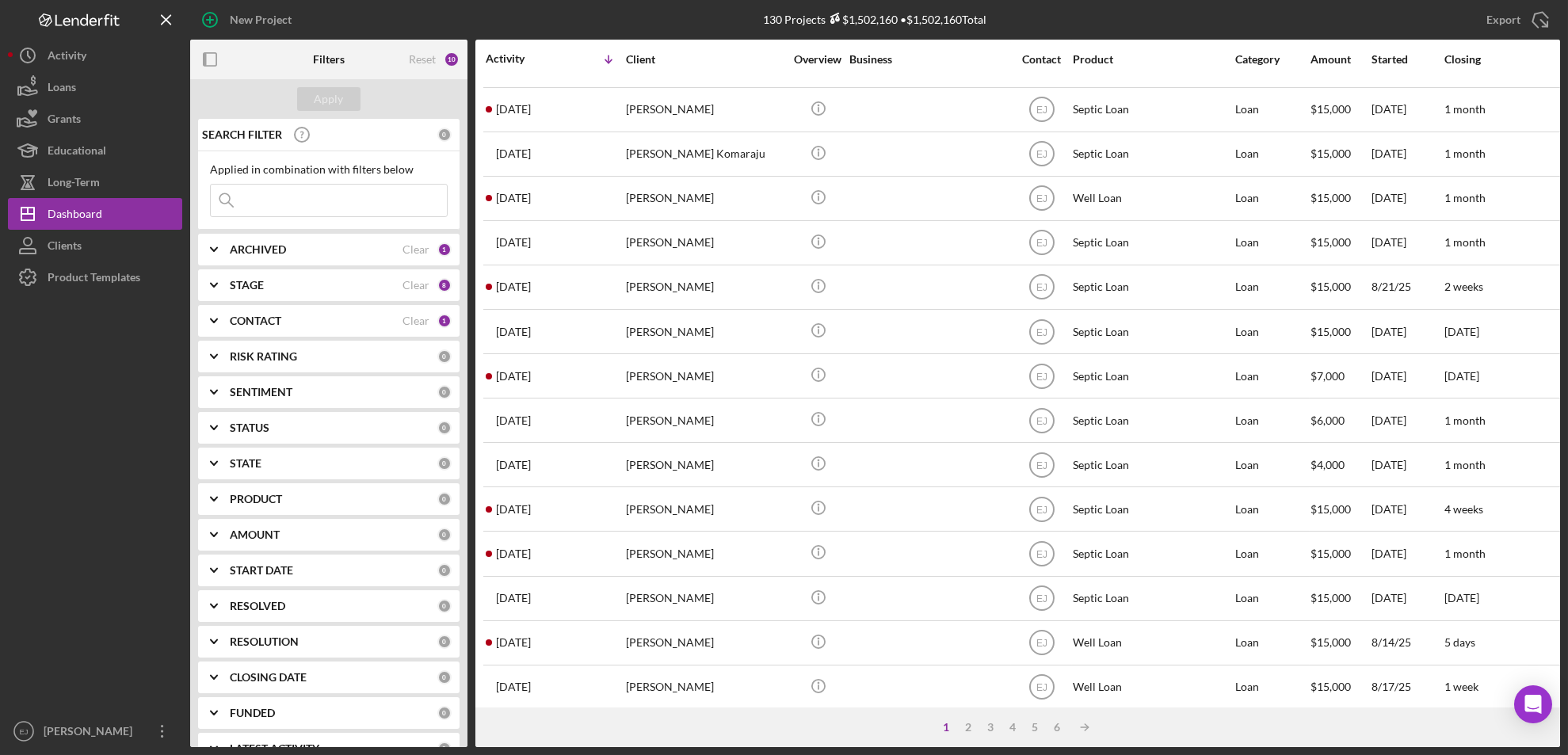
scroll to position [517, 0]
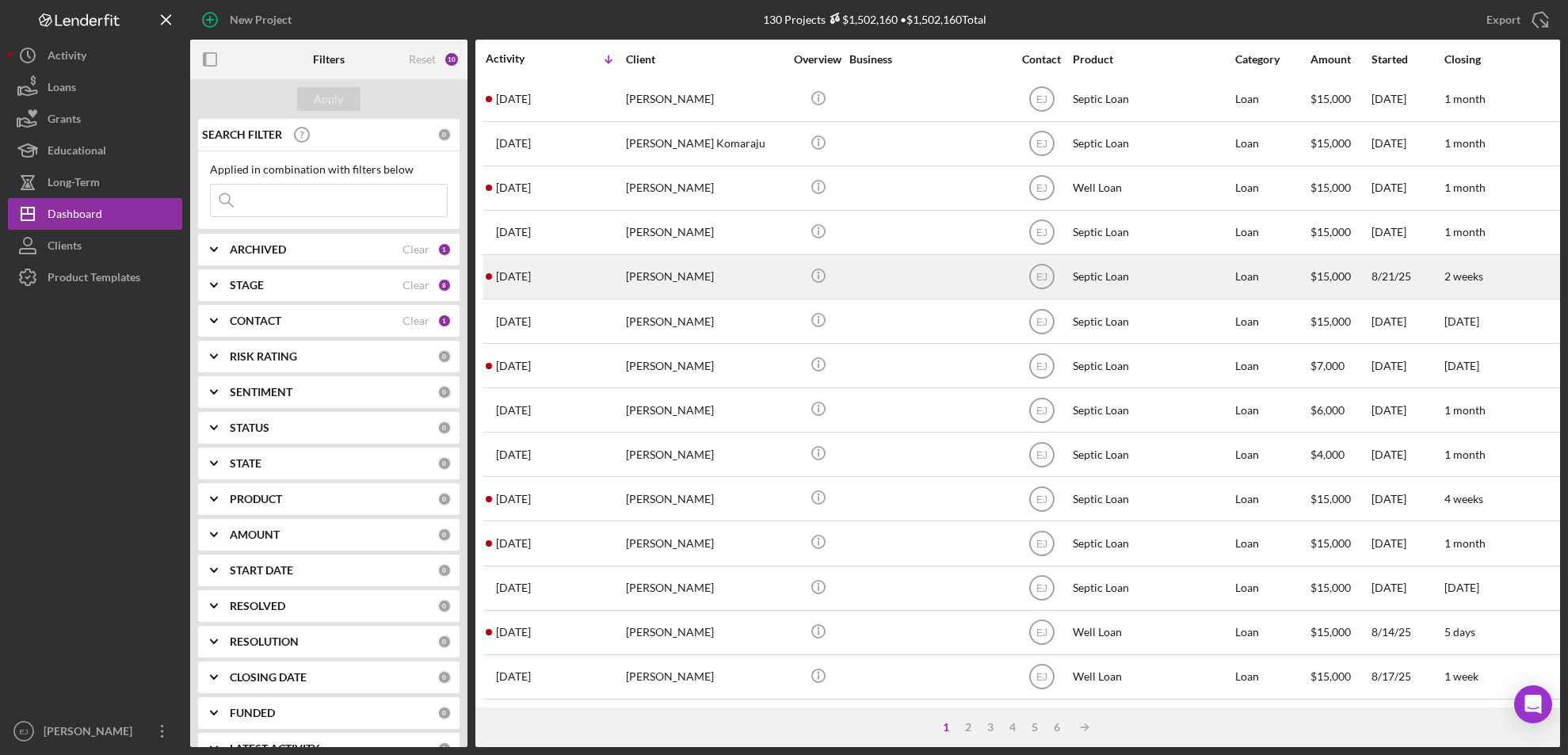
click at [652, 260] on div "[PERSON_NAME]" at bounding box center [705, 277] width 159 height 42
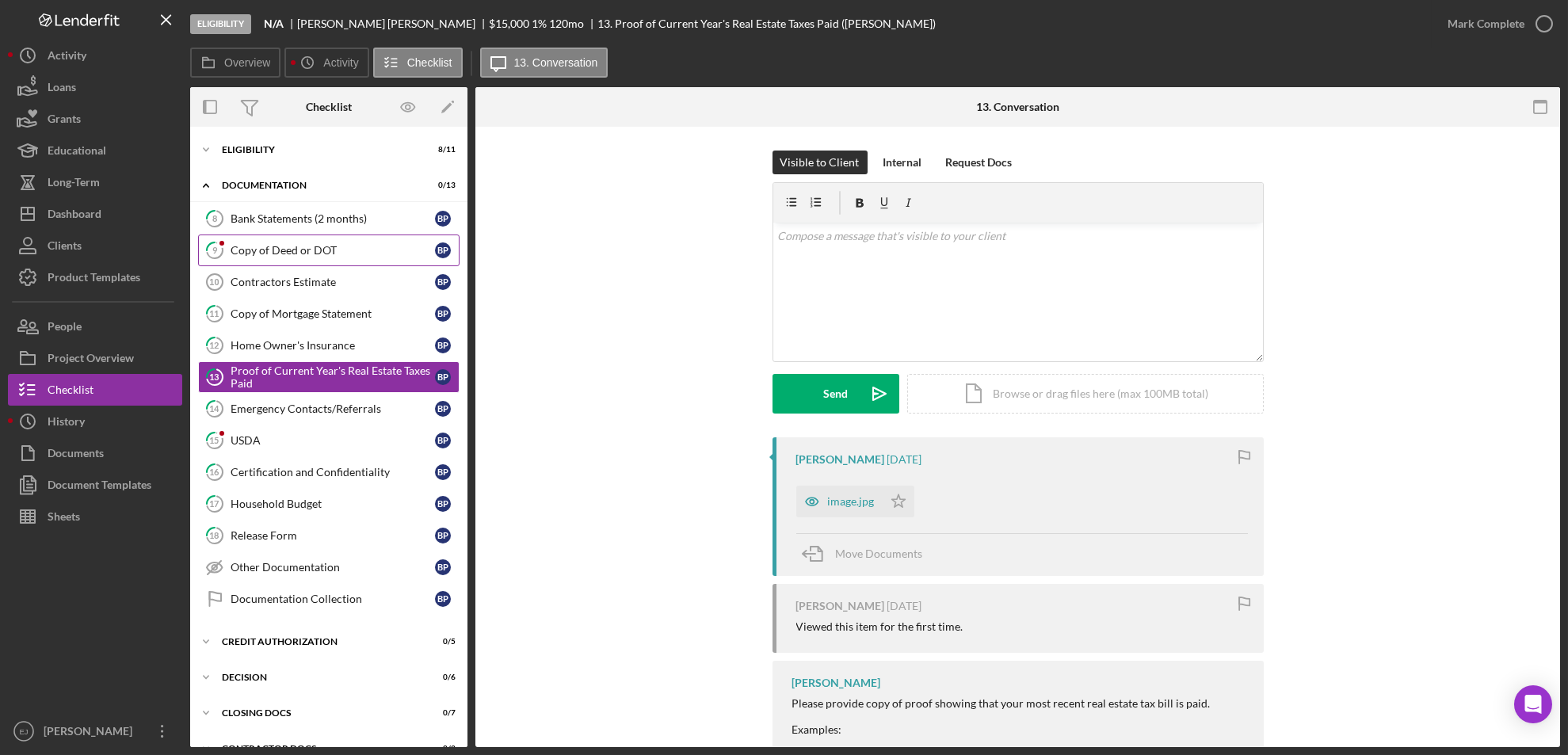
click at [267, 250] on div "Copy of Deed or DOT" at bounding box center [332, 250] width 204 height 13
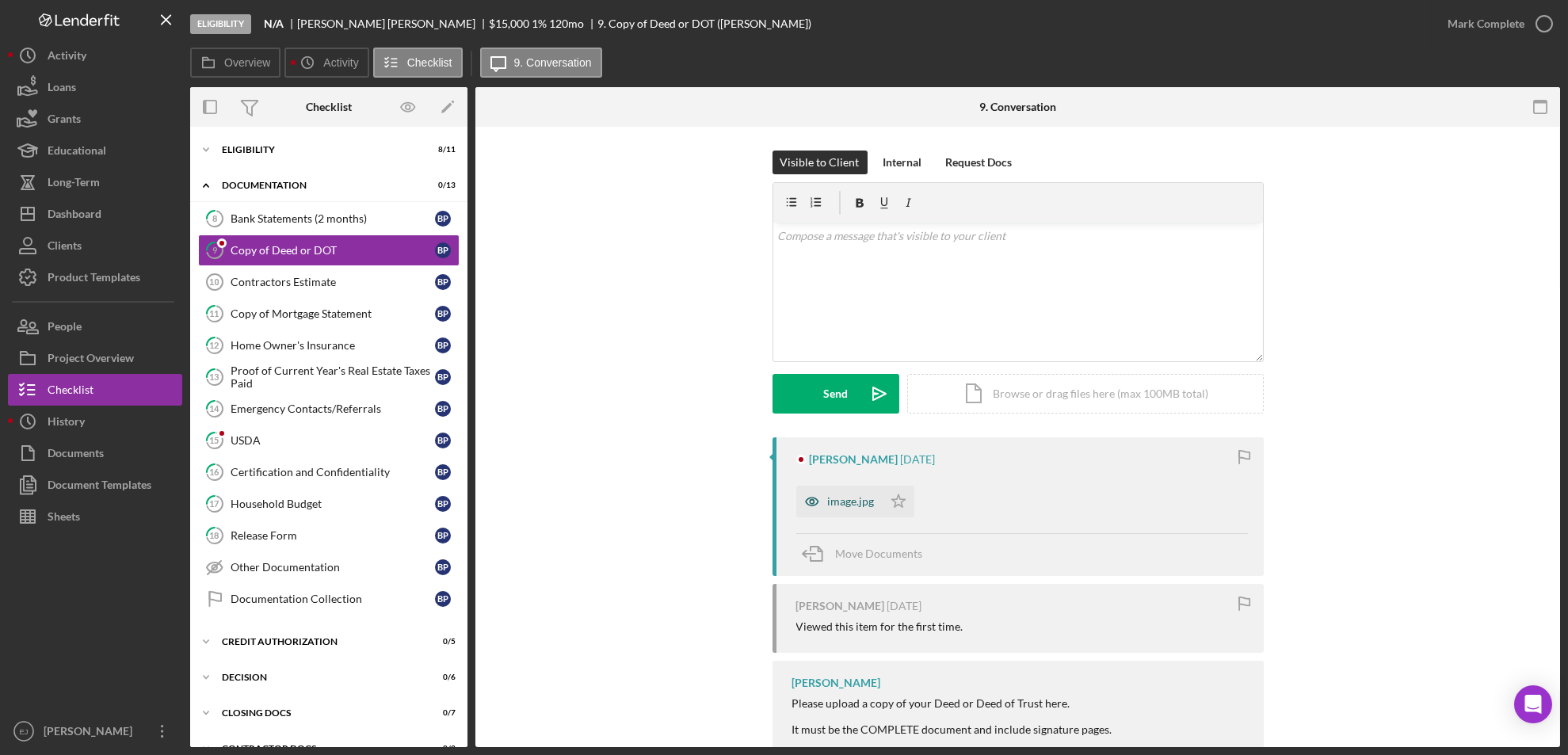
click at [837, 500] on div "image.jpg" at bounding box center [851, 501] width 47 height 13
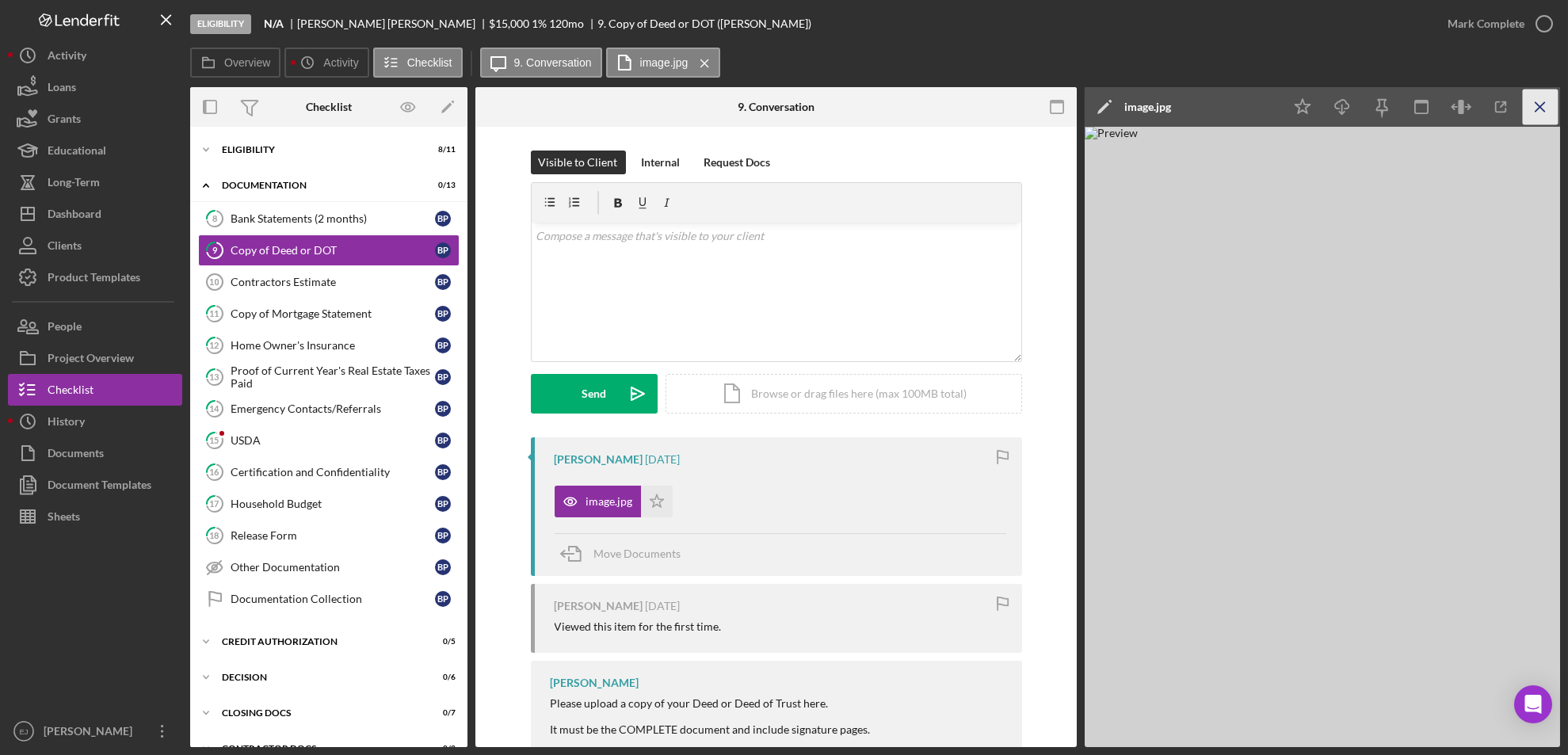
click at [1530, 108] on icon "Icon/Menu Close" at bounding box center [1540, 107] width 36 height 36
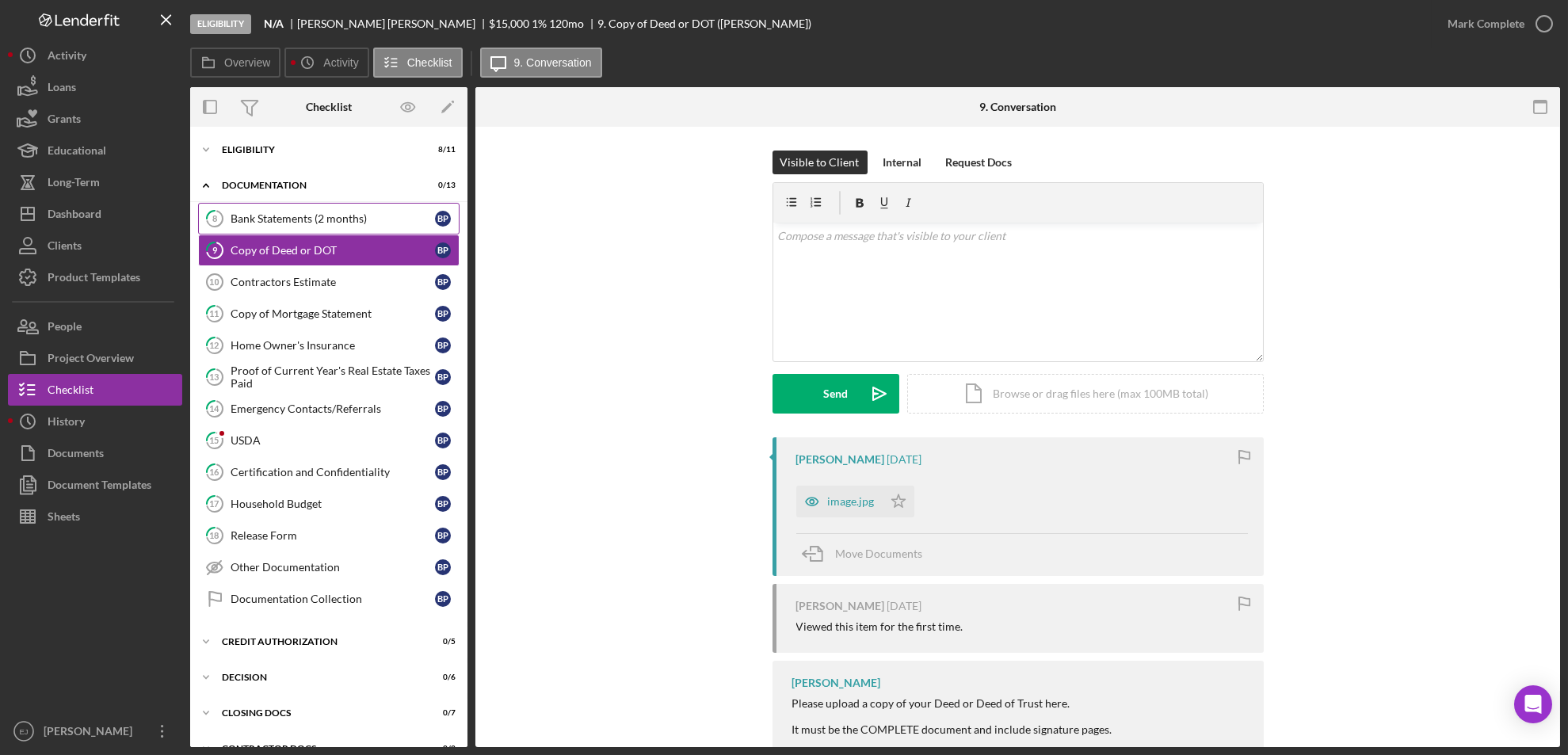
click at [246, 217] on div "Bank Statements (2 months)" at bounding box center [332, 218] width 204 height 13
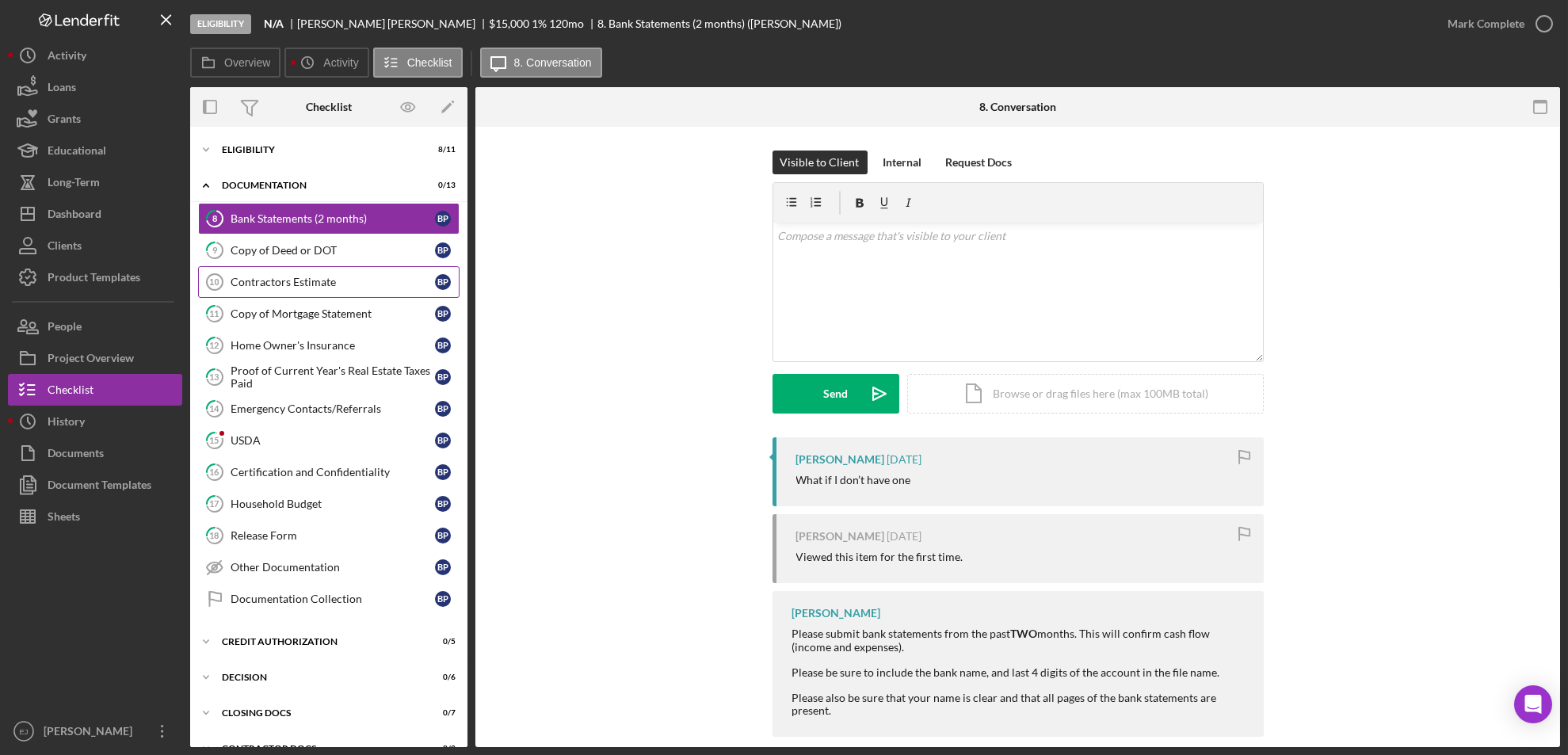
click at [251, 287] on div "Contractors Estimate" at bounding box center [332, 282] width 204 height 13
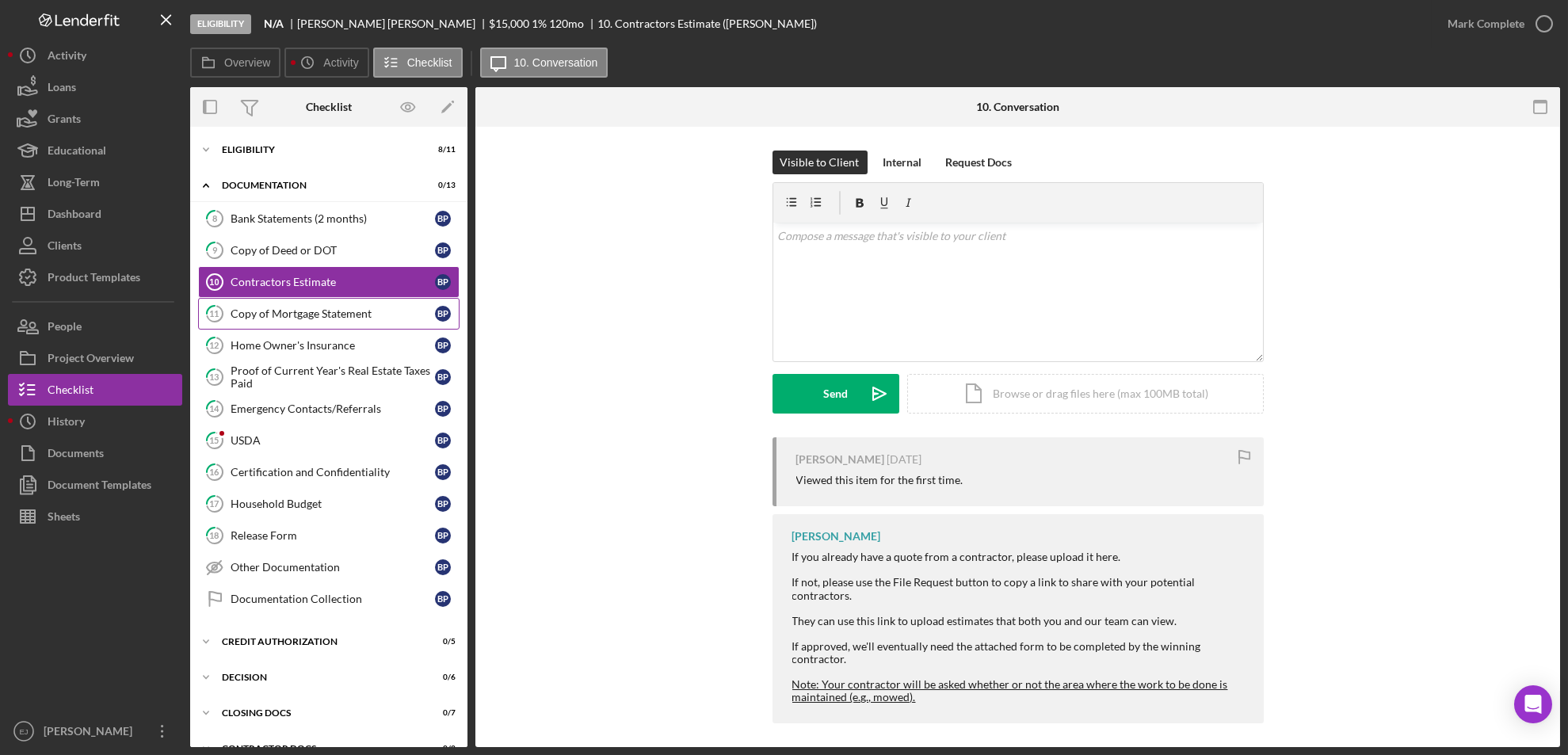
click at [297, 321] on link "11 Copy of Mortgage Statement B P" at bounding box center [329, 314] width 262 height 32
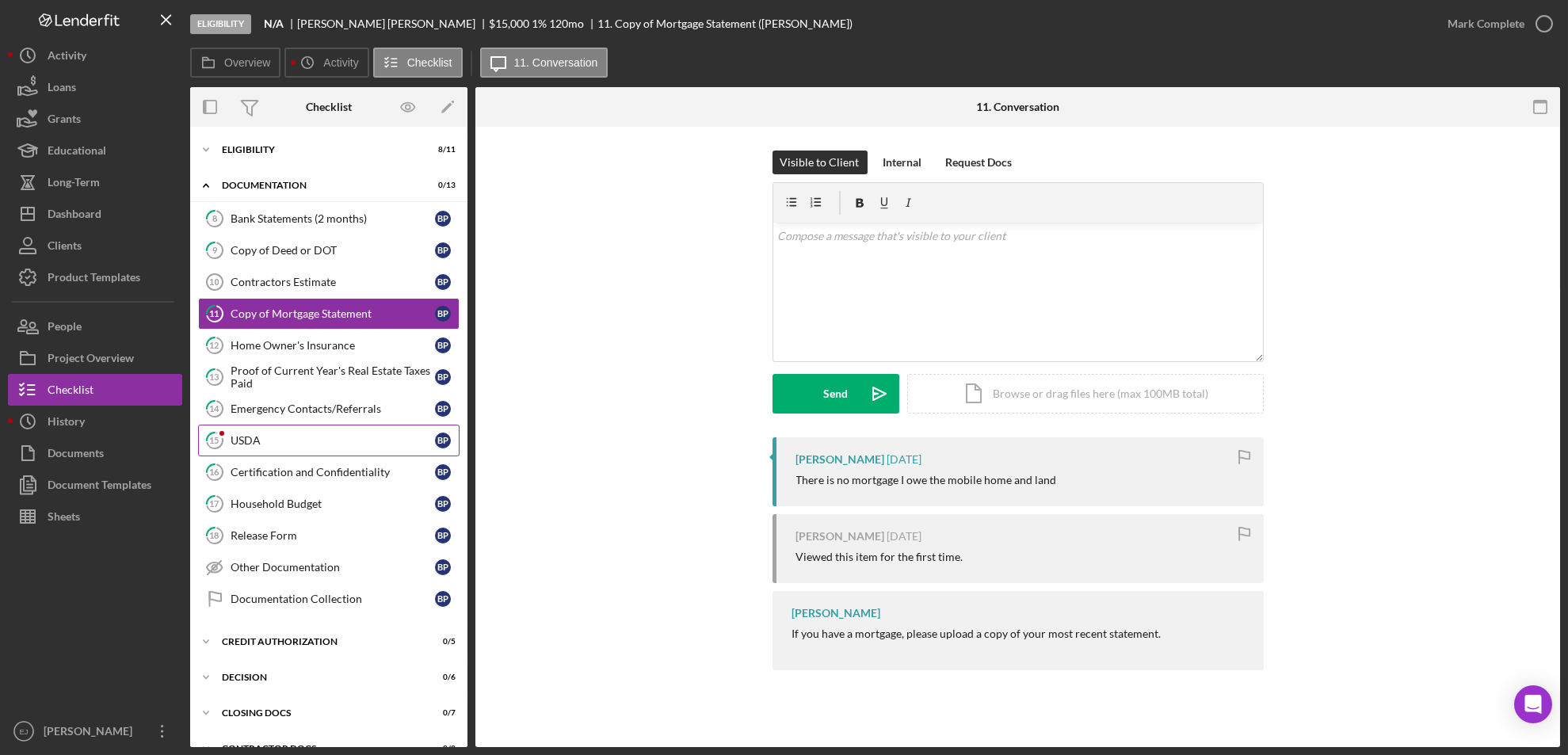
click at [301, 447] on link "15 USDA B P" at bounding box center [329, 440] width 262 height 32
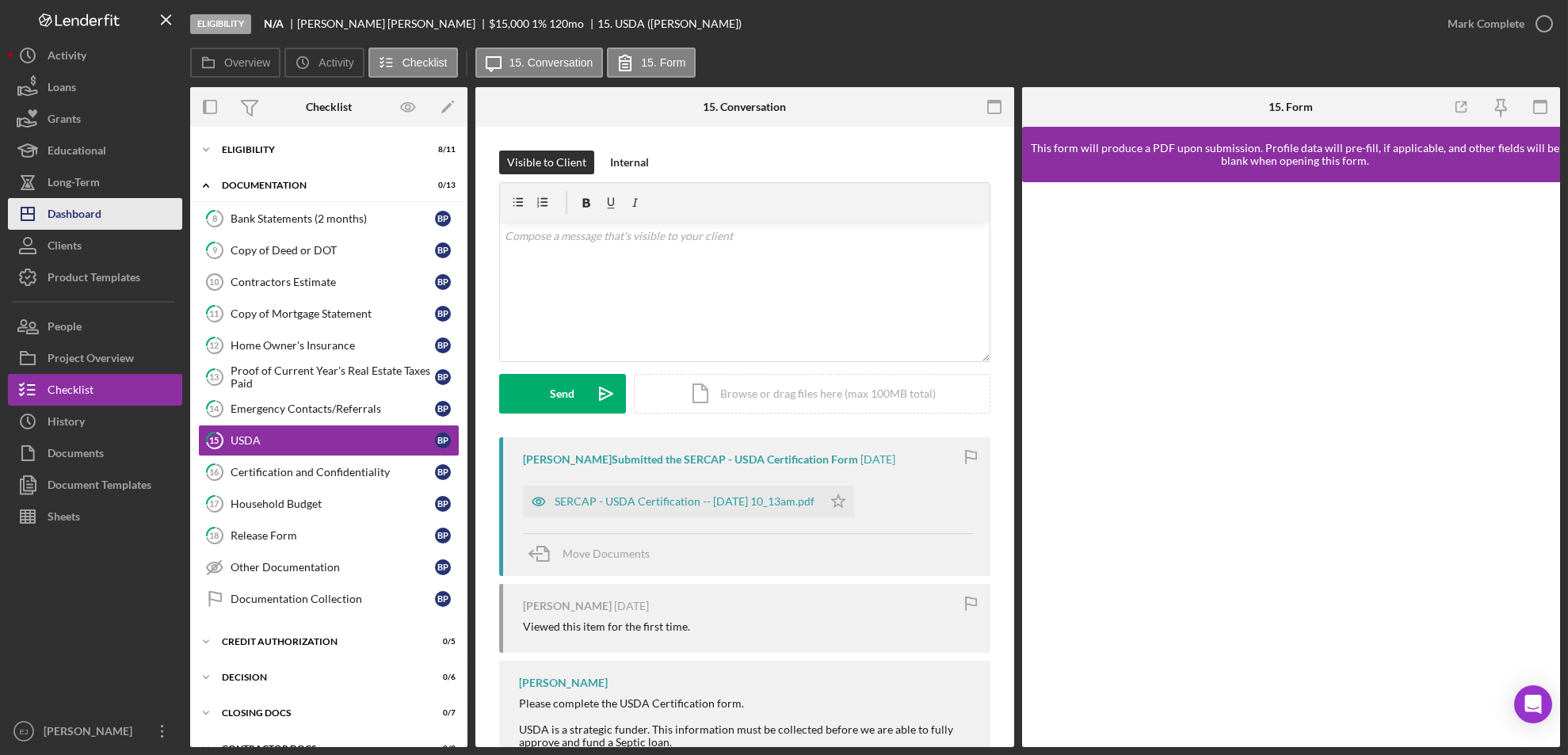
click at [123, 214] on button "Icon/Dashboard Dashboard" at bounding box center [95, 214] width 175 height 32
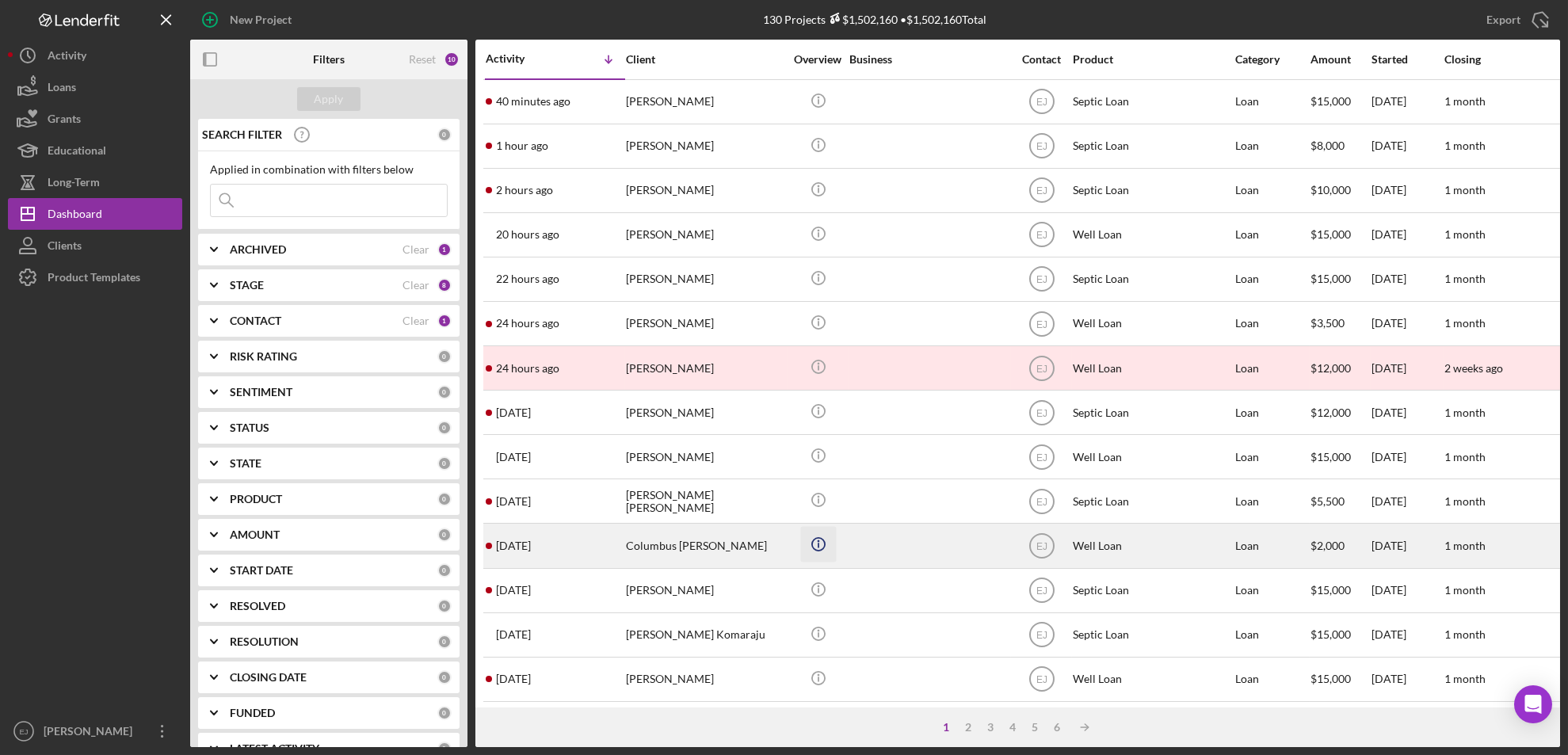
click at [832, 535] on icon "Icon/Info" at bounding box center [818, 545] width 36 height 36
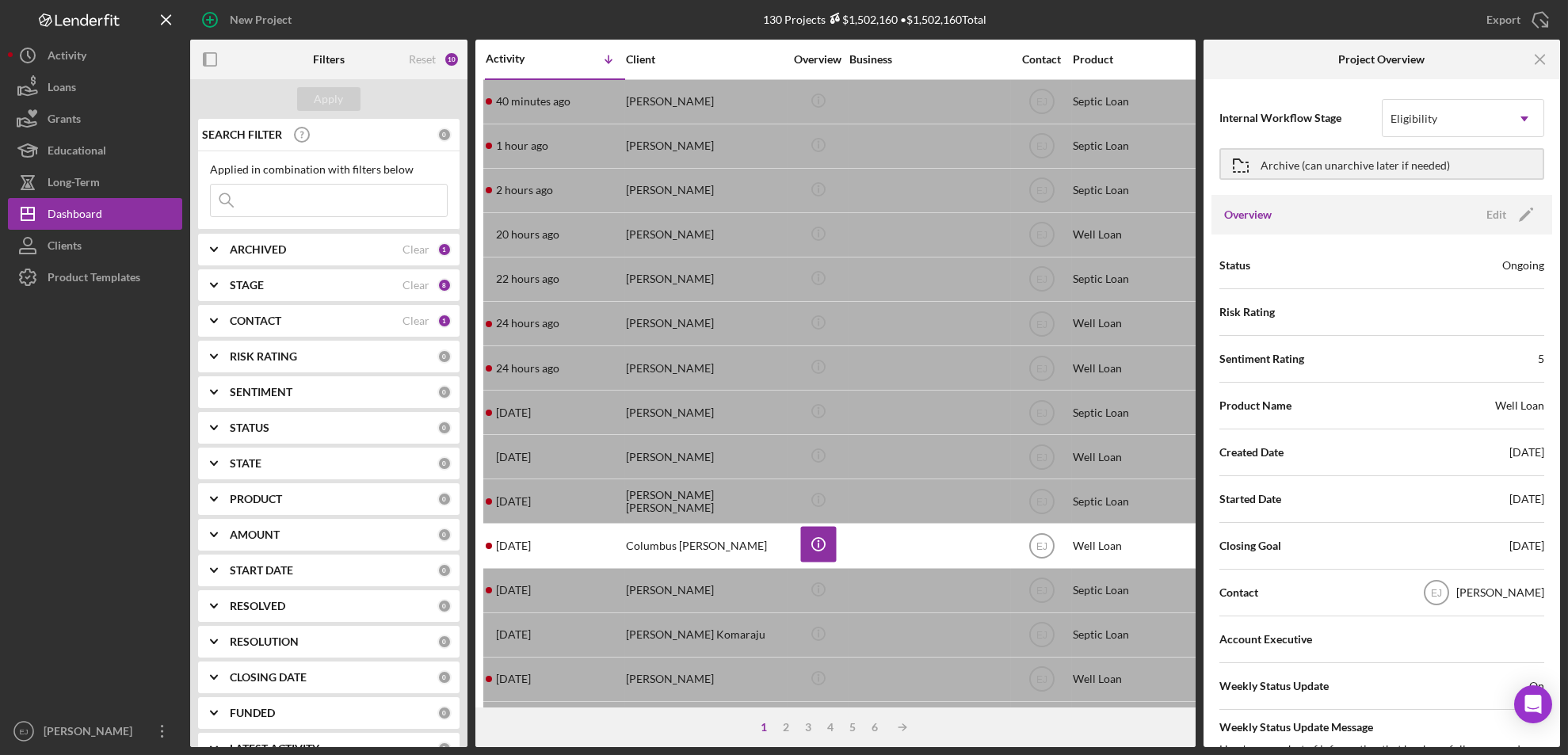
click at [132, 348] on div at bounding box center [95, 505] width 175 height 423
click at [131, 494] on div at bounding box center [95, 505] width 175 height 423
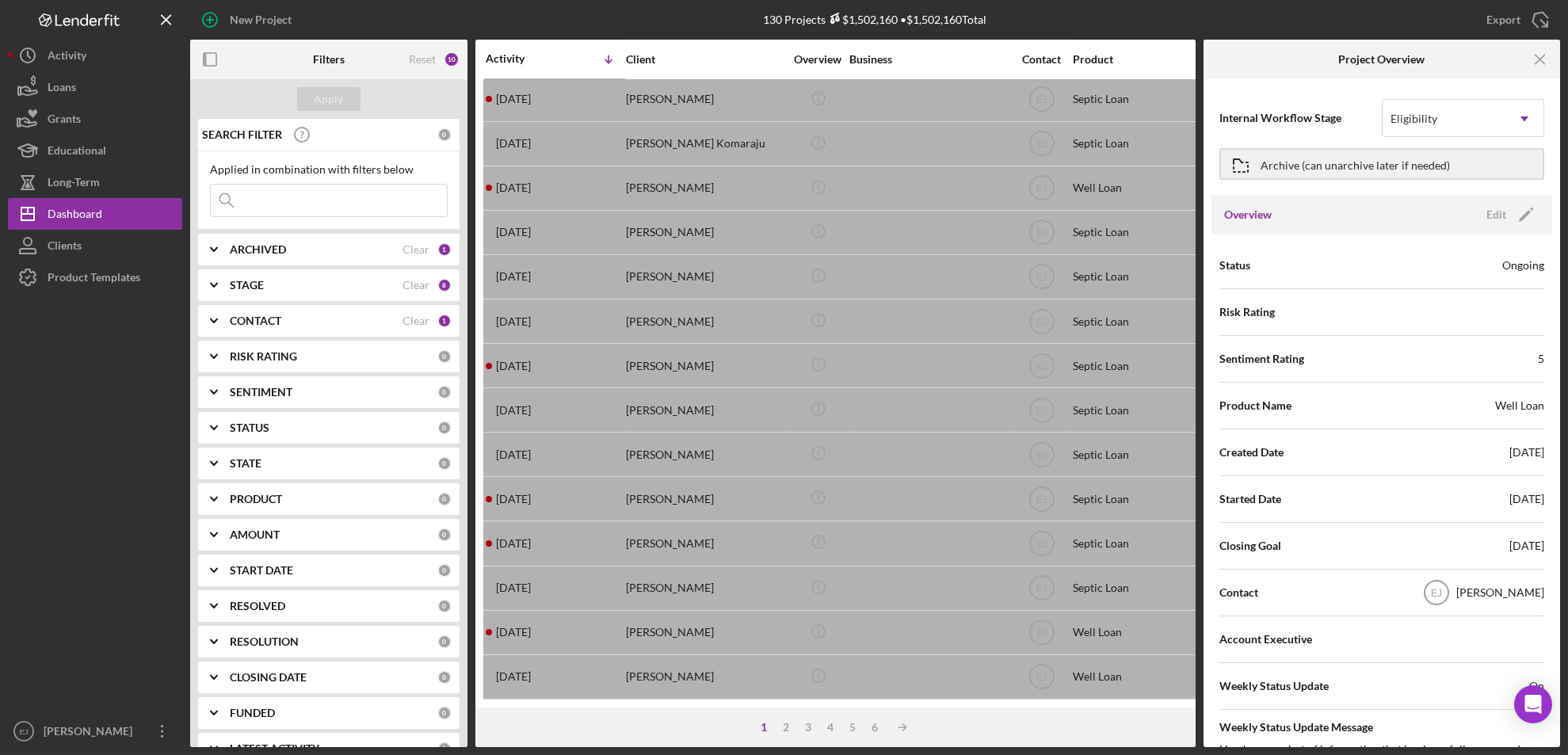
scroll to position [517, 0]
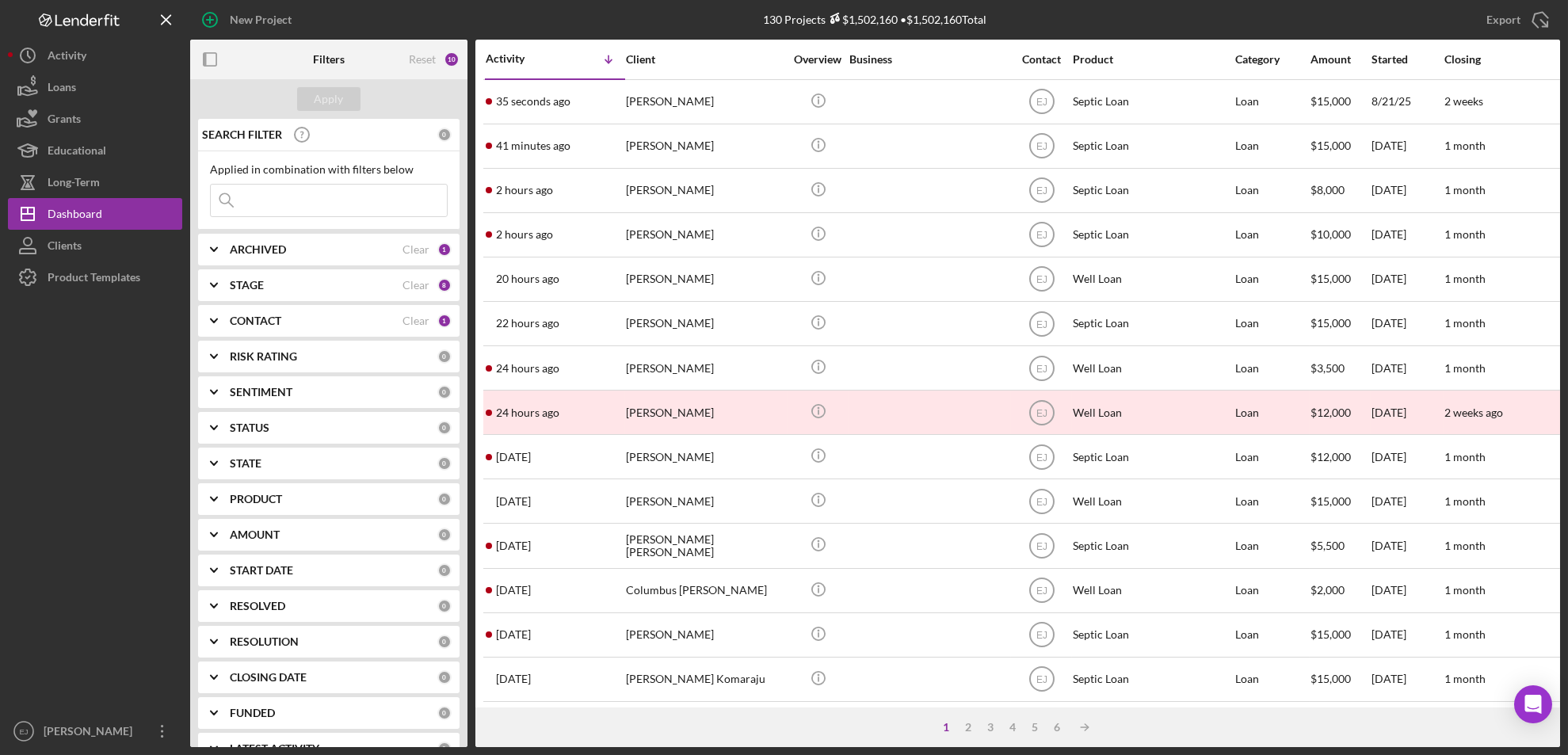
click at [309, 192] on input at bounding box center [328, 200] width 236 height 32
click at [313, 92] on button "Apply" at bounding box center [329, 99] width 63 height 24
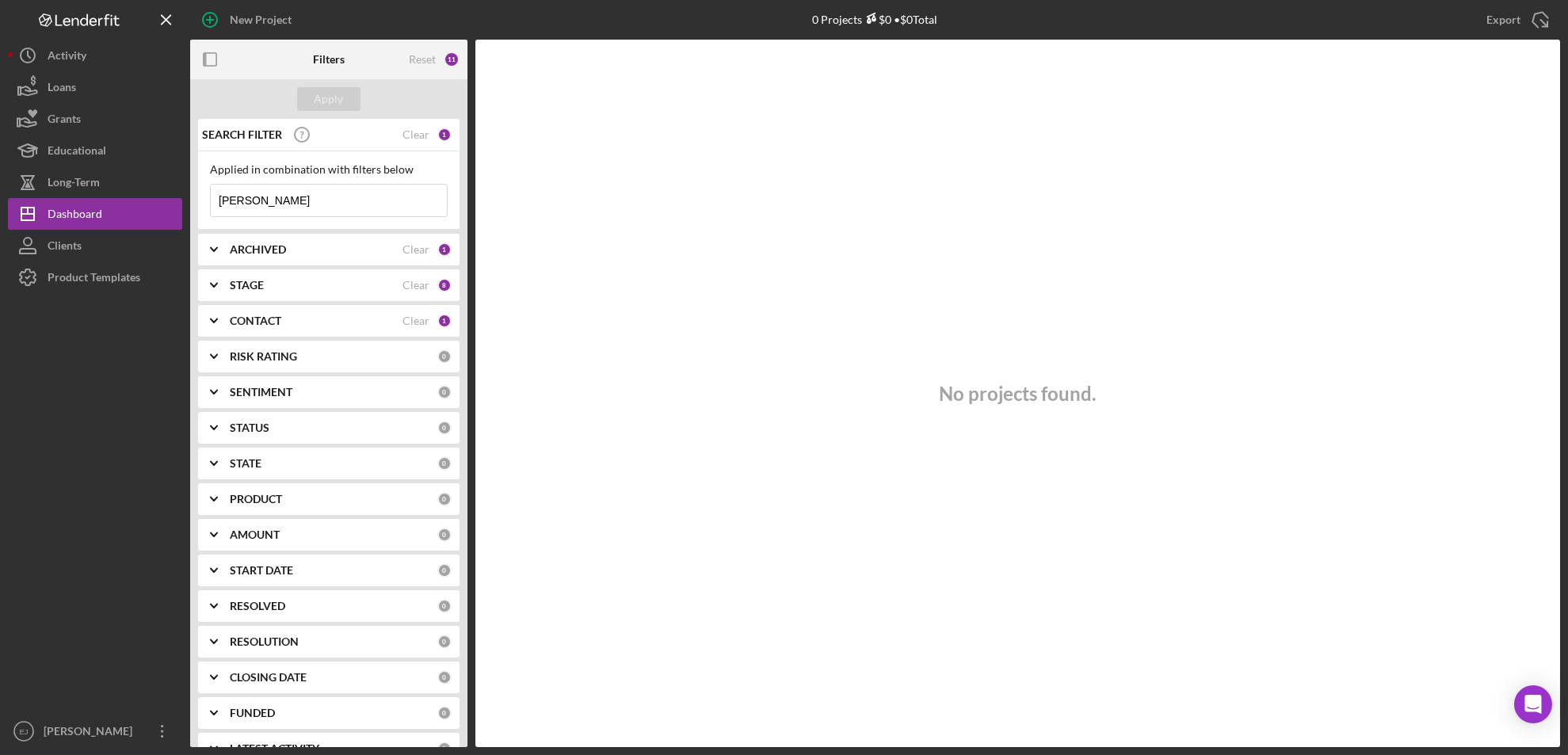
click at [573, 215] on div "No projects found." at bounding box center [1018, 393] width 1085 height 707
click at [158, 349] on div at bounding box center [95, 505] width 175 height 423
click at [275, 205] on input "[PERSON_NAME]" at bounding box center [328, 200] width 236 height 32
type input "l"
click at [216, 319] on polyline at bounding box center [213, 320] width 6 height 3
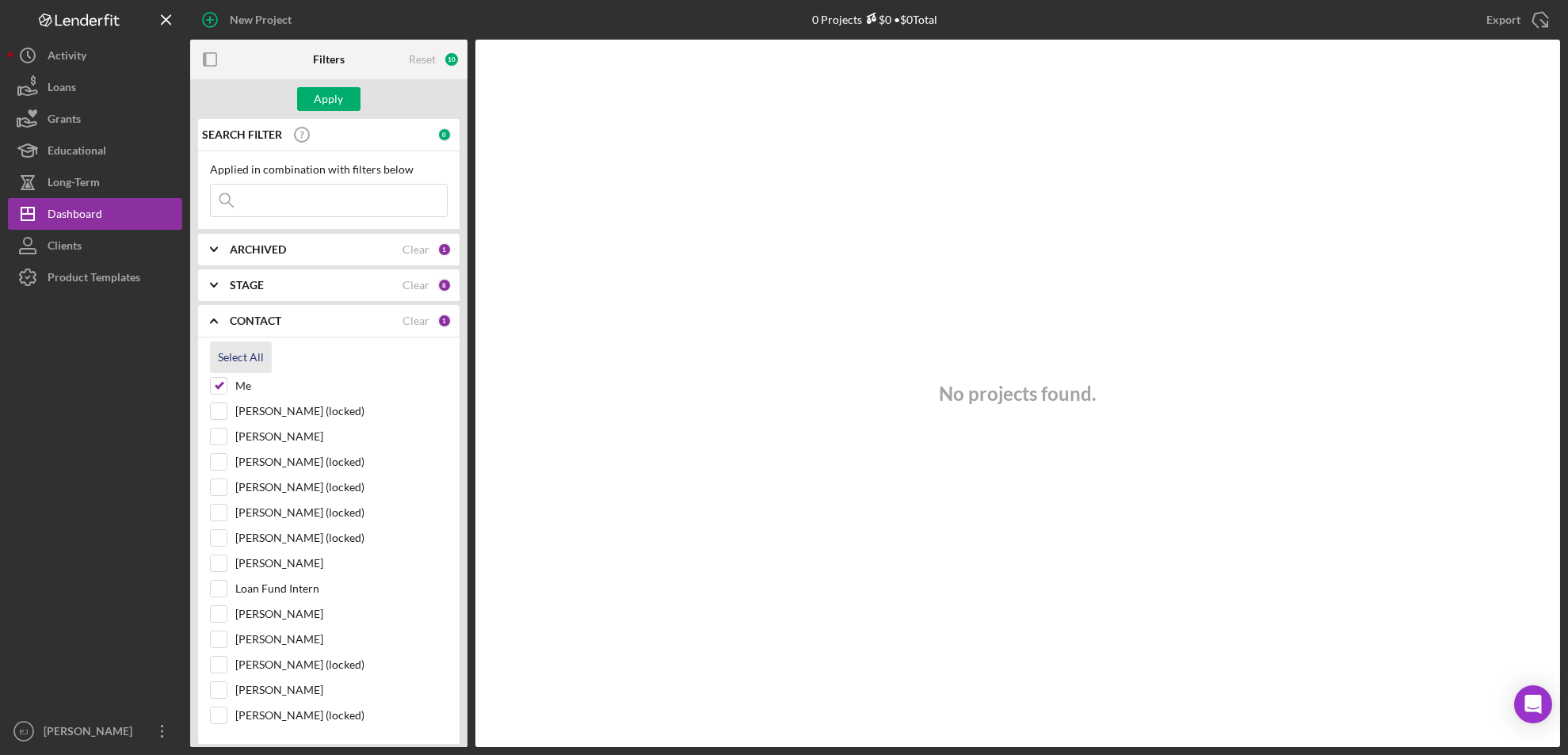
click at [236, 356] on div "Select All" at bounding box center [241, 357] width 46 height 32
checkbox input "true"
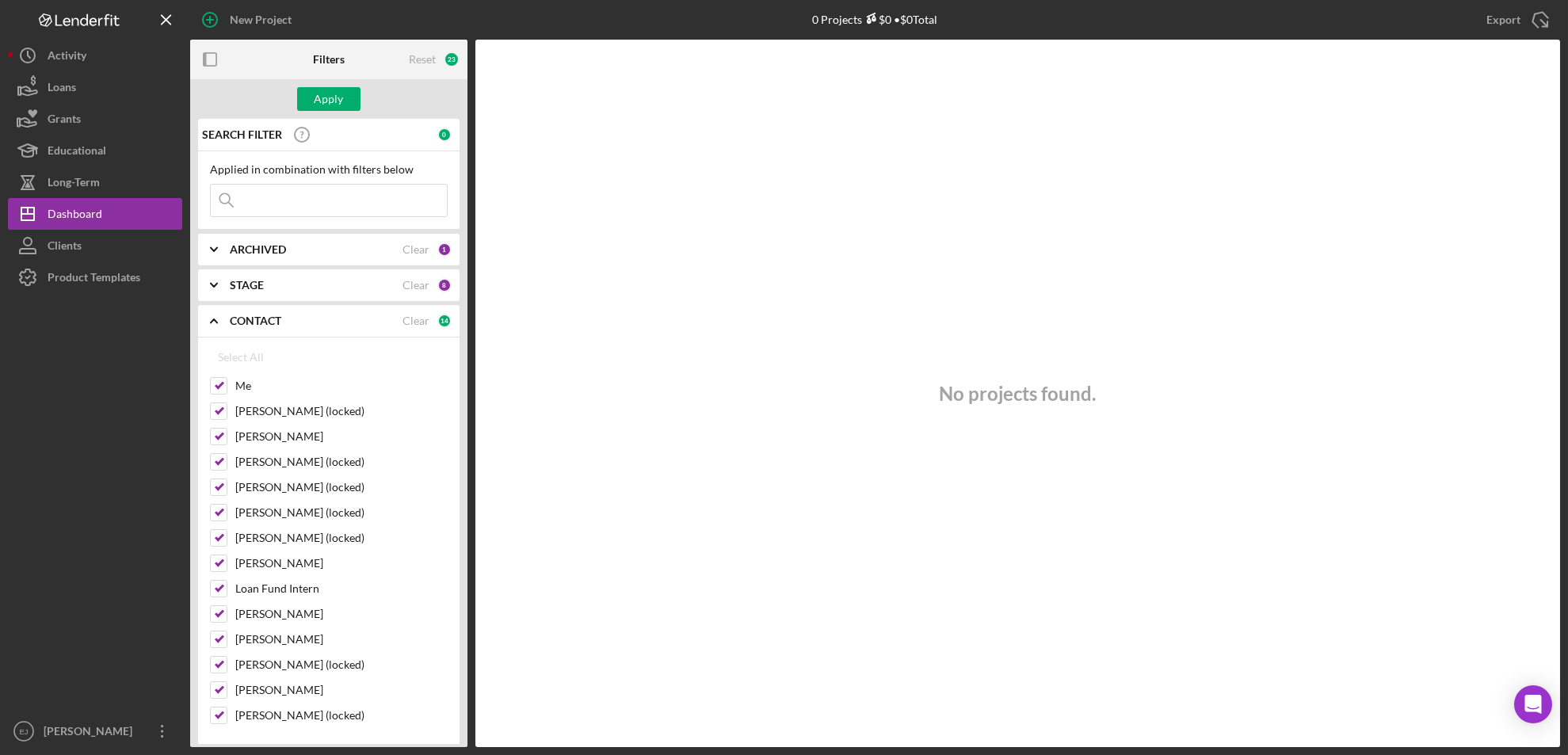
checkbox input "true"
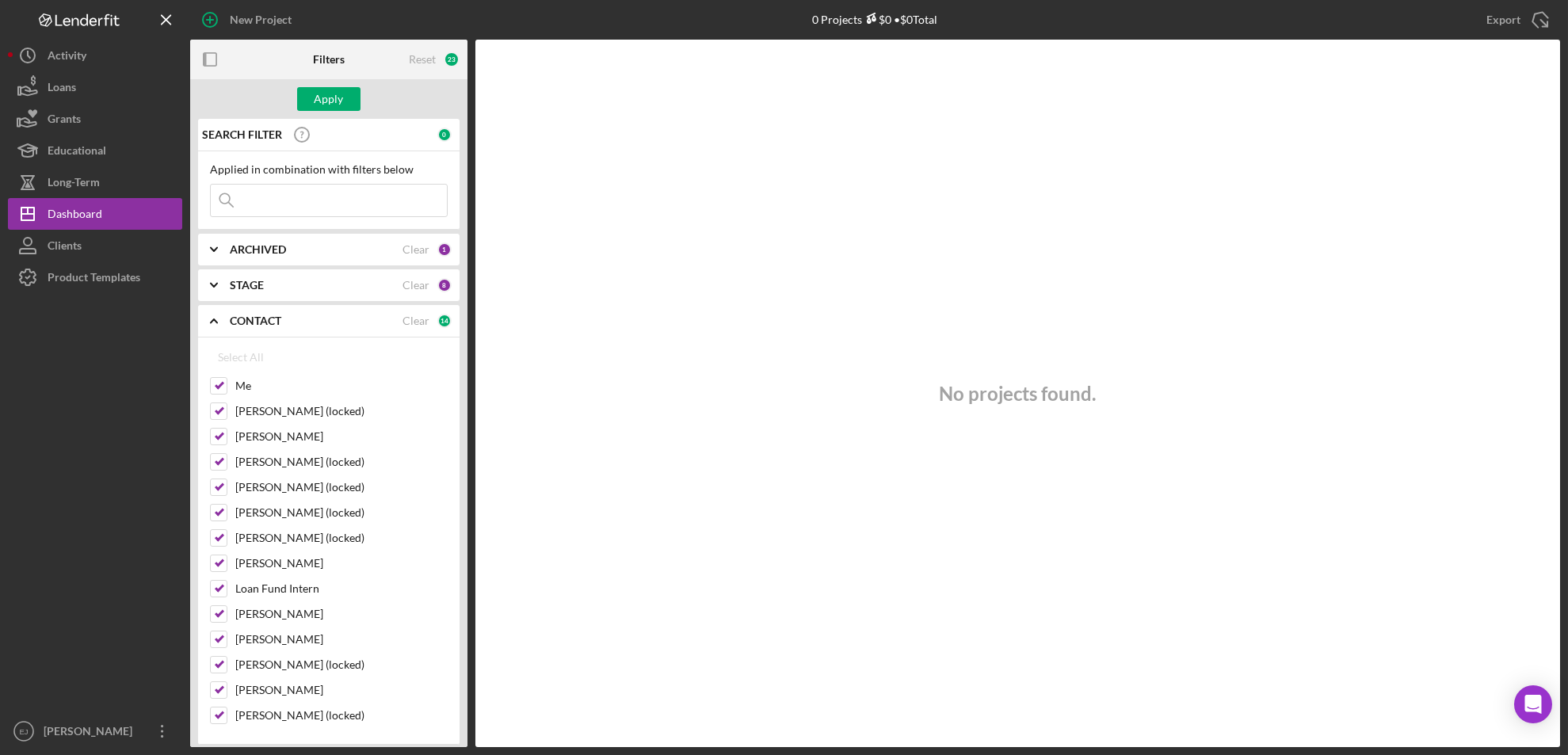
checkbox input "true"
click at [321, 99] on div "Apply" at bounding box center [329, 99] width 30 height 24
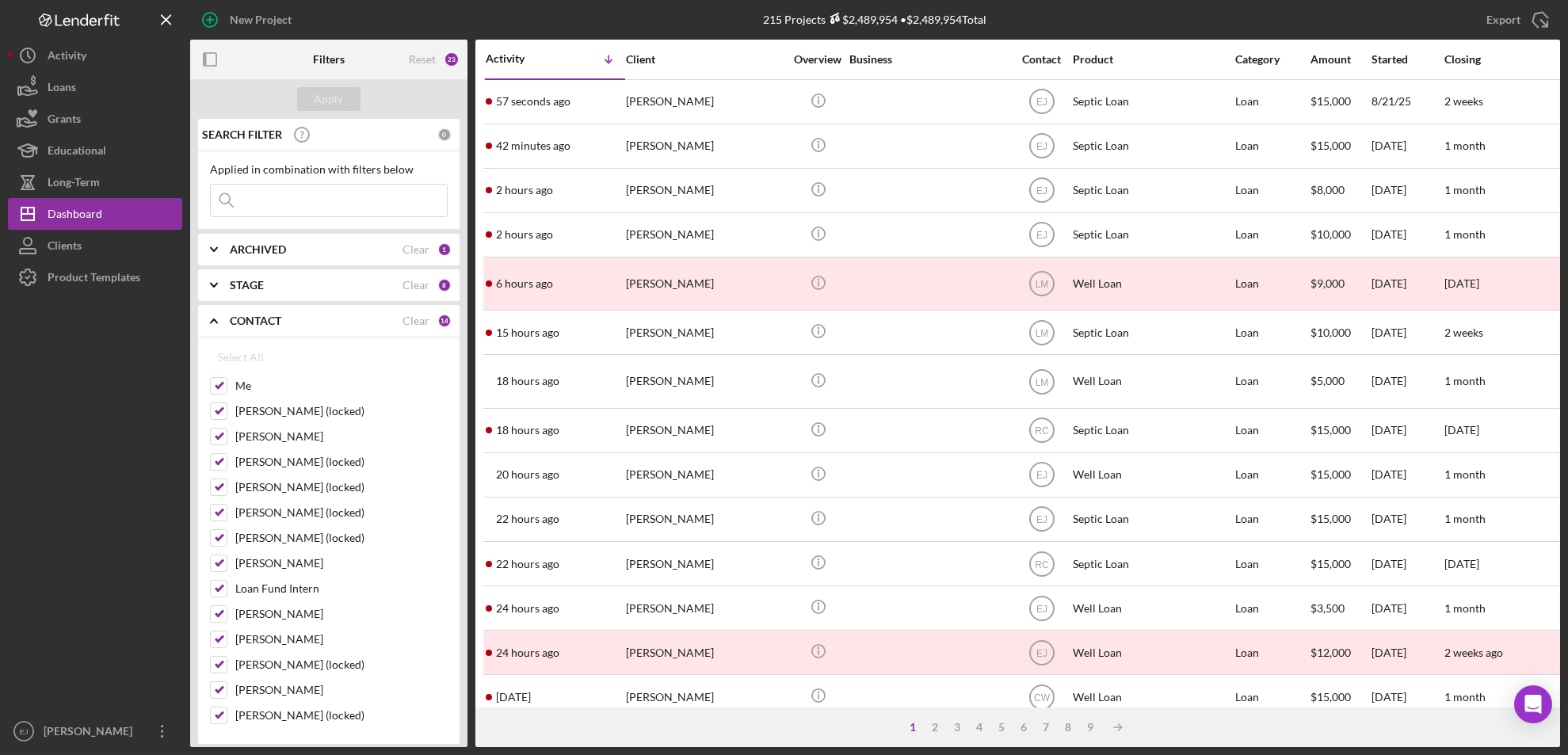
click at [344, 194] on input at bounding box center [328, 200] width 236 height 32
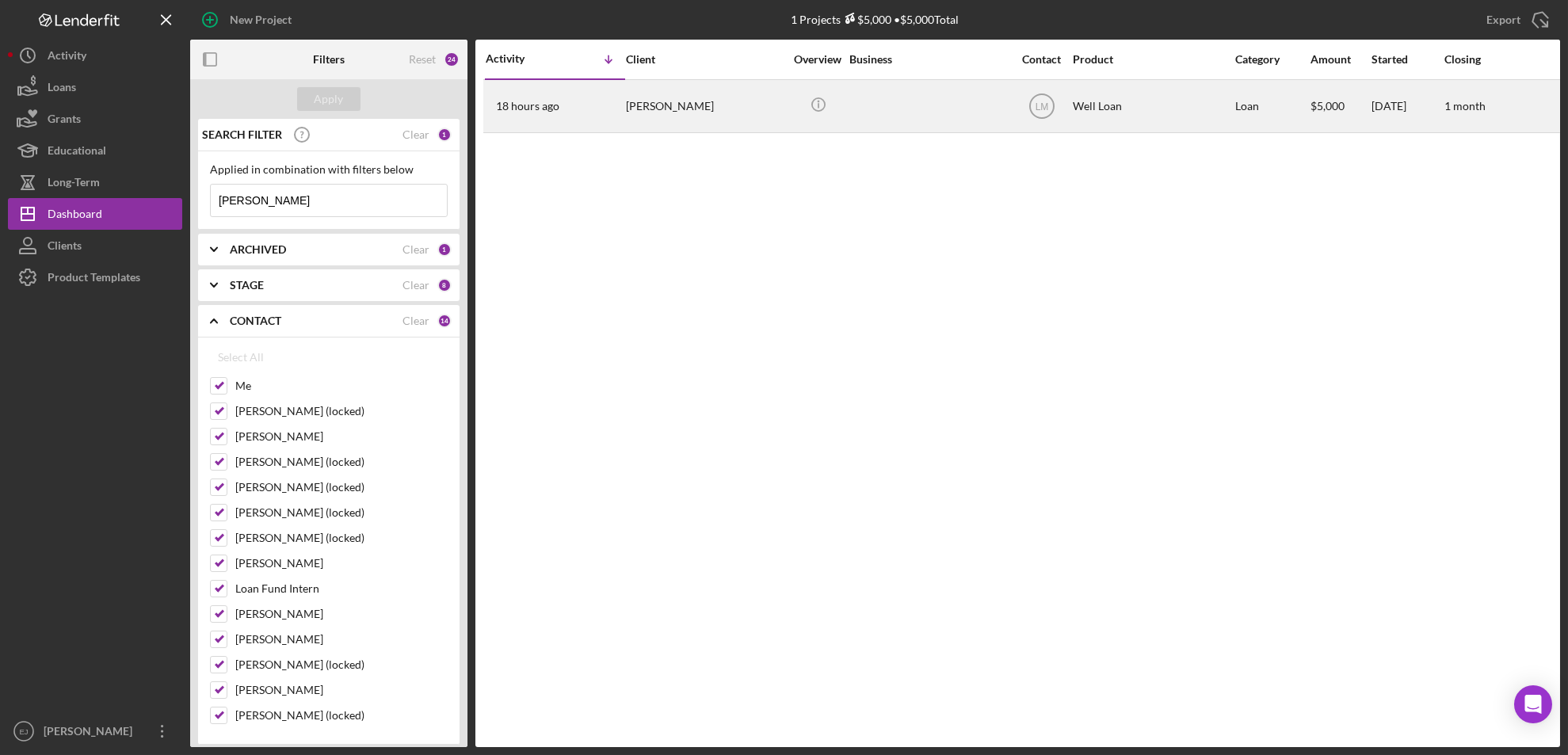
type input "[PERSON_NAME]"
click at [694, 97] on div "[PERSON_NAME]" at bounding box center [705, 105] width 159 height 51
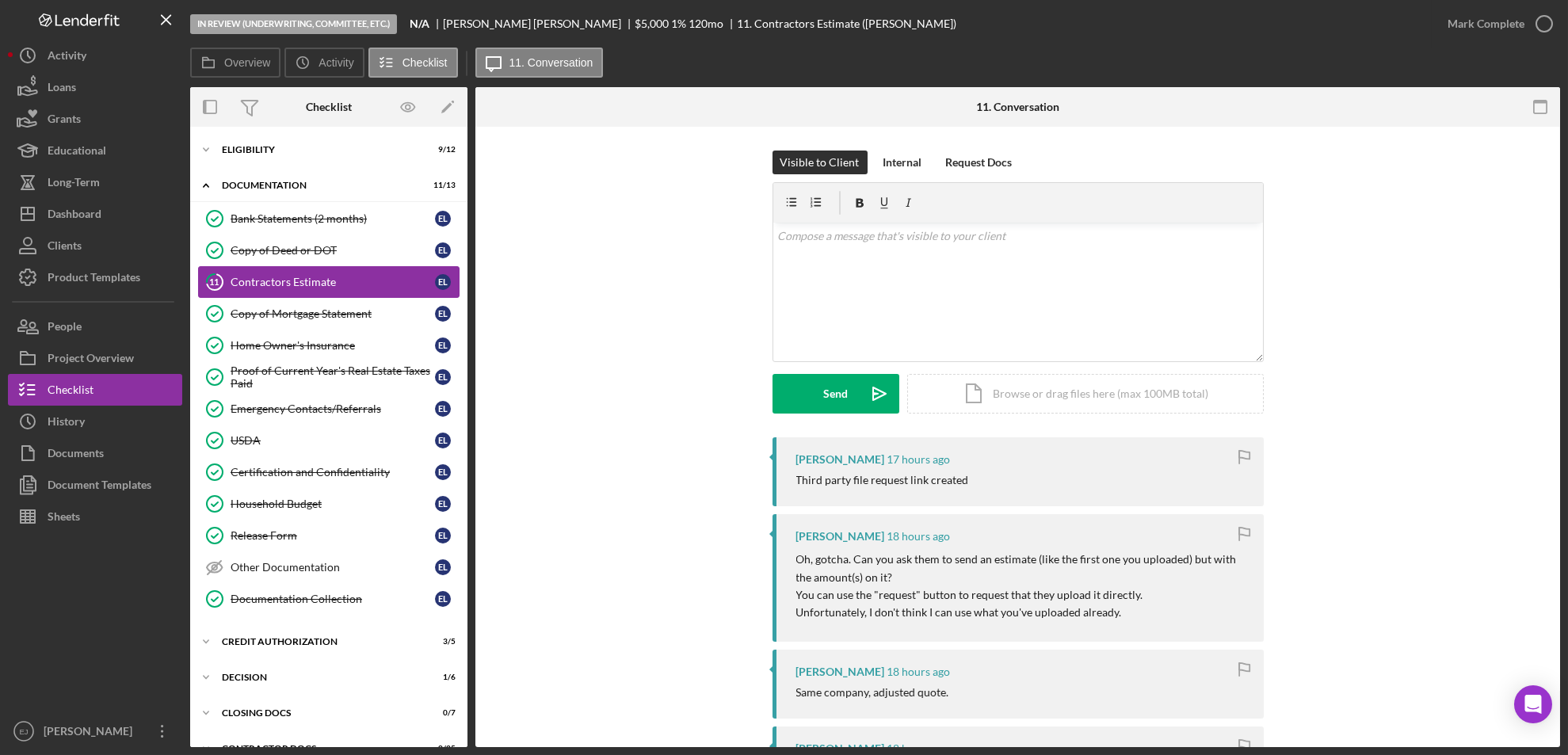
click at [305, 277] on div "Contractors Estimate" at bounding box center [332, 282] width 204 height 13
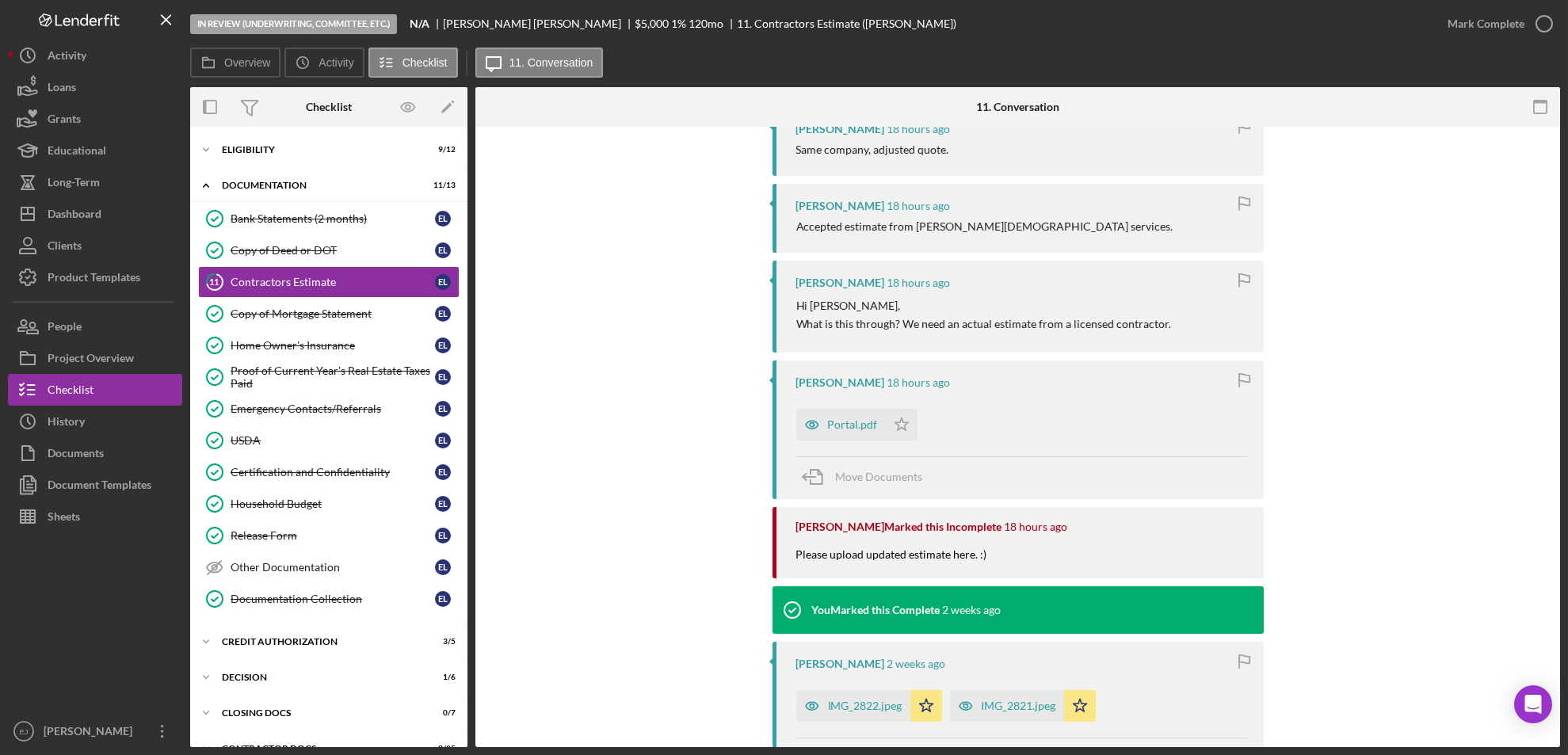
scroll to position [1180, 0]
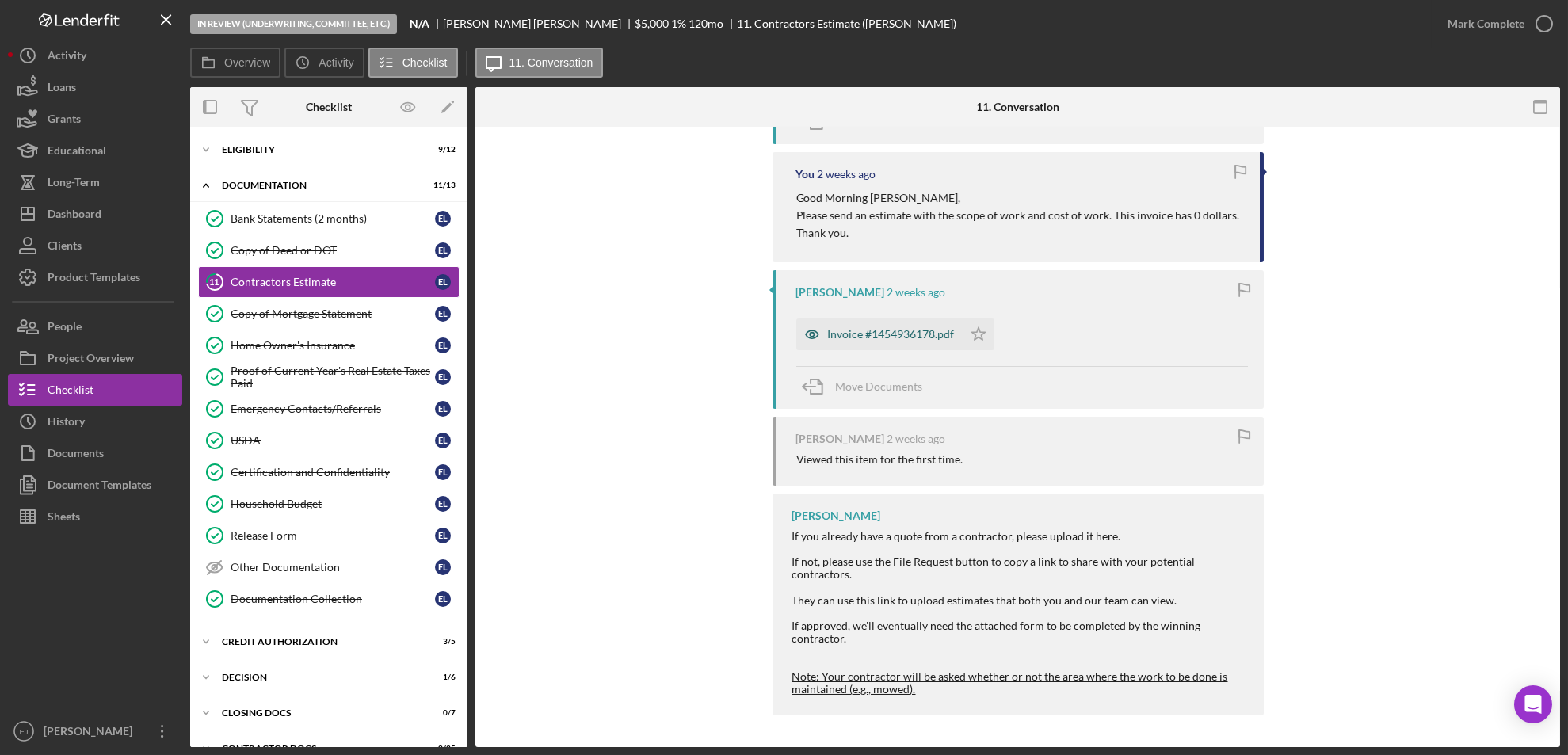
click at [859, 333] on div "Invoice #1454936178.pdf" at bounding box center [892, 334] width 127 height 13
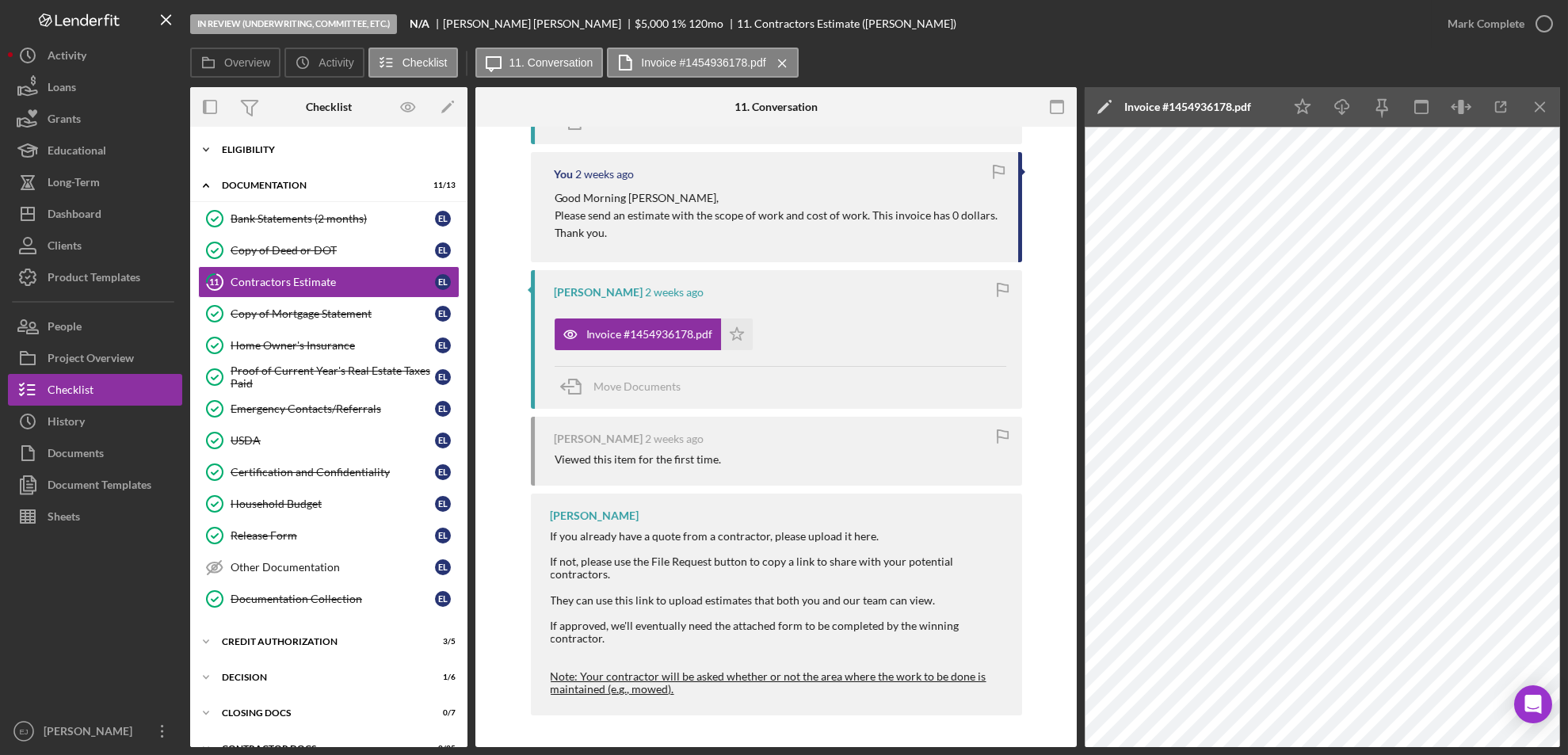
click at [206, 146] on icon "Icon/Expander" at bounding box center [206, 150] width 32 height 32
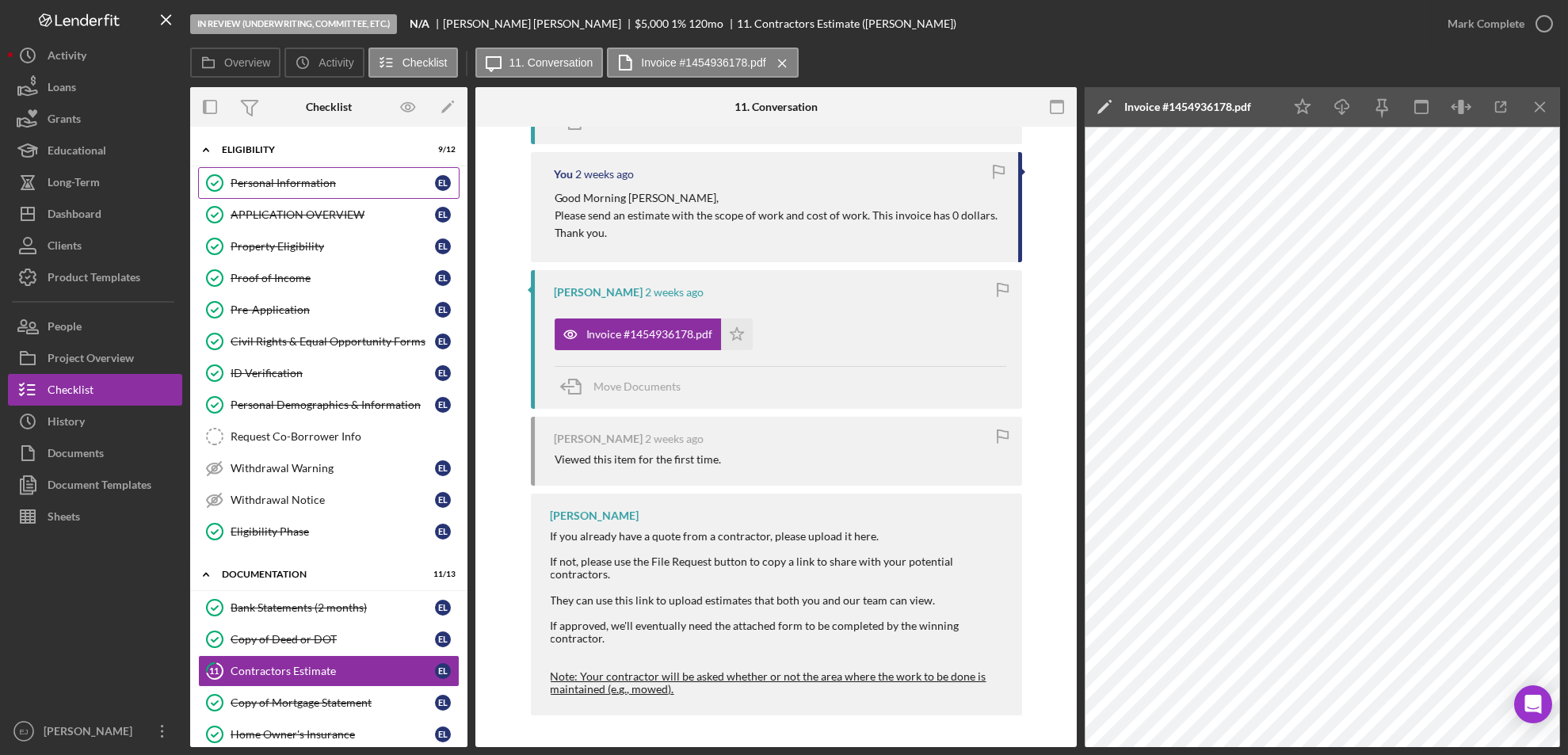
click at [289, 183] on div "Personal Information" at bounding box center [332, 183] width 204 height 13
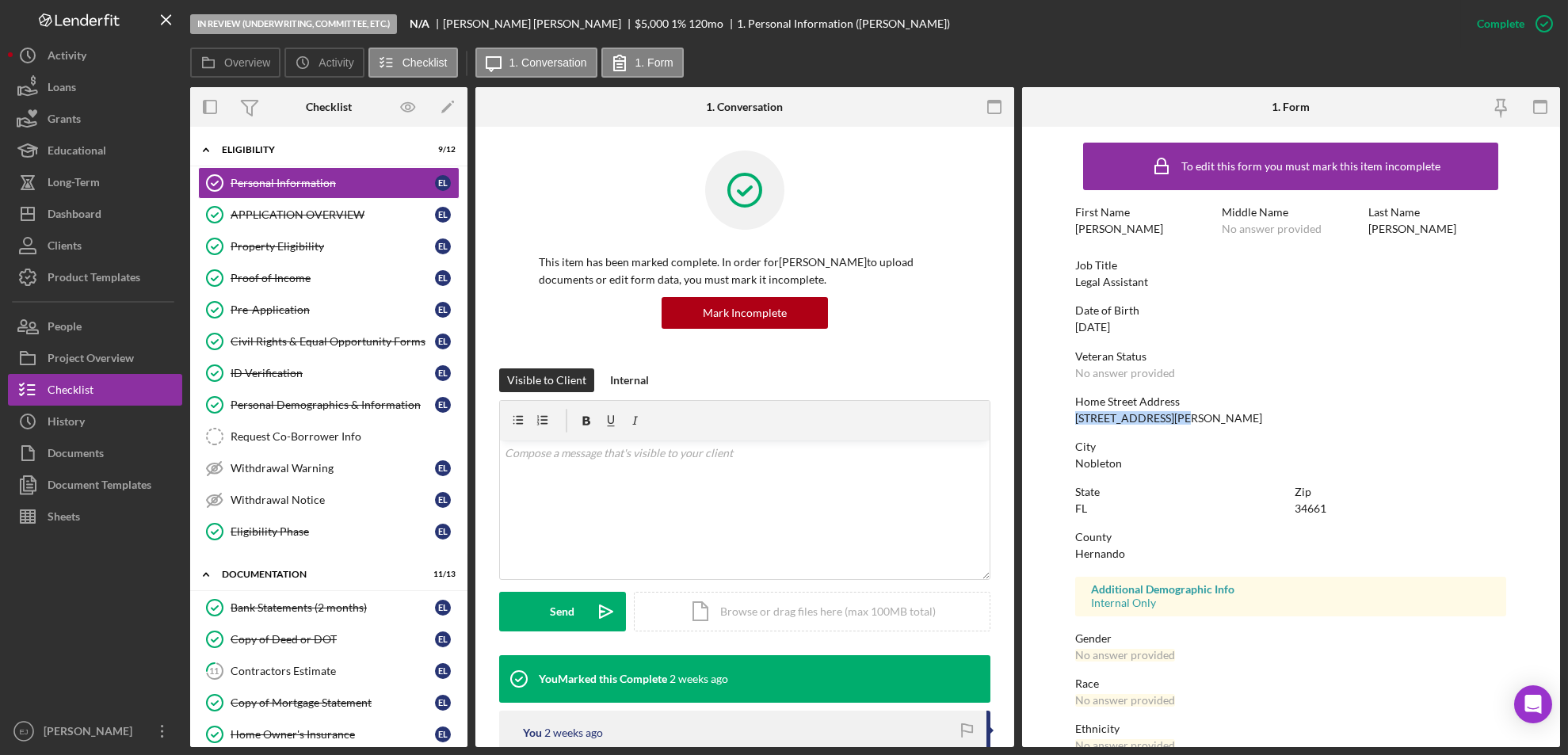
drag, startPoint x: 1062, startPoint y: 412, endPoint x: 1191, endPoint y: 420, distance: 129.2
click at [1191, 420] on form "To edit this form you must mark this item incomplete First Name [PERSON_NAME] M…" at bounding box center [1290, 437] width 539 height 620
click at [1191, 420] on div "Home Street Address [STREET_ADDRESS]" at bounding box center [1290, 411] width 431 height 30
copy div "[STREET_ADDRESS][PERSON_NAME]"
click at [308, 672] on div "Contractors Estimate" at bounding box center [332, 671] width 204 height 13
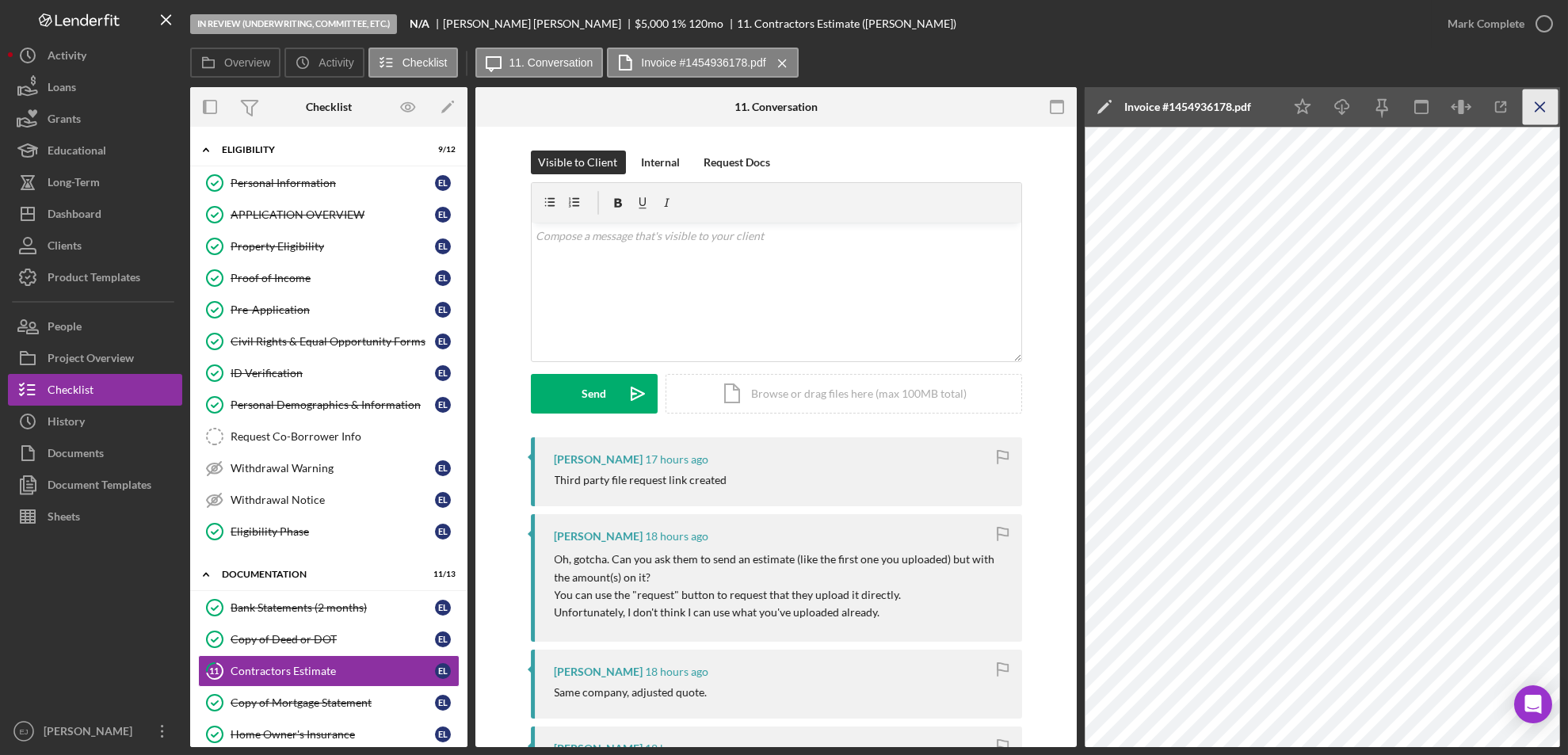
click at [1541, 103] on icon "Icon/Menu Close" at bounding box center [1540, 107] width 36 height 36
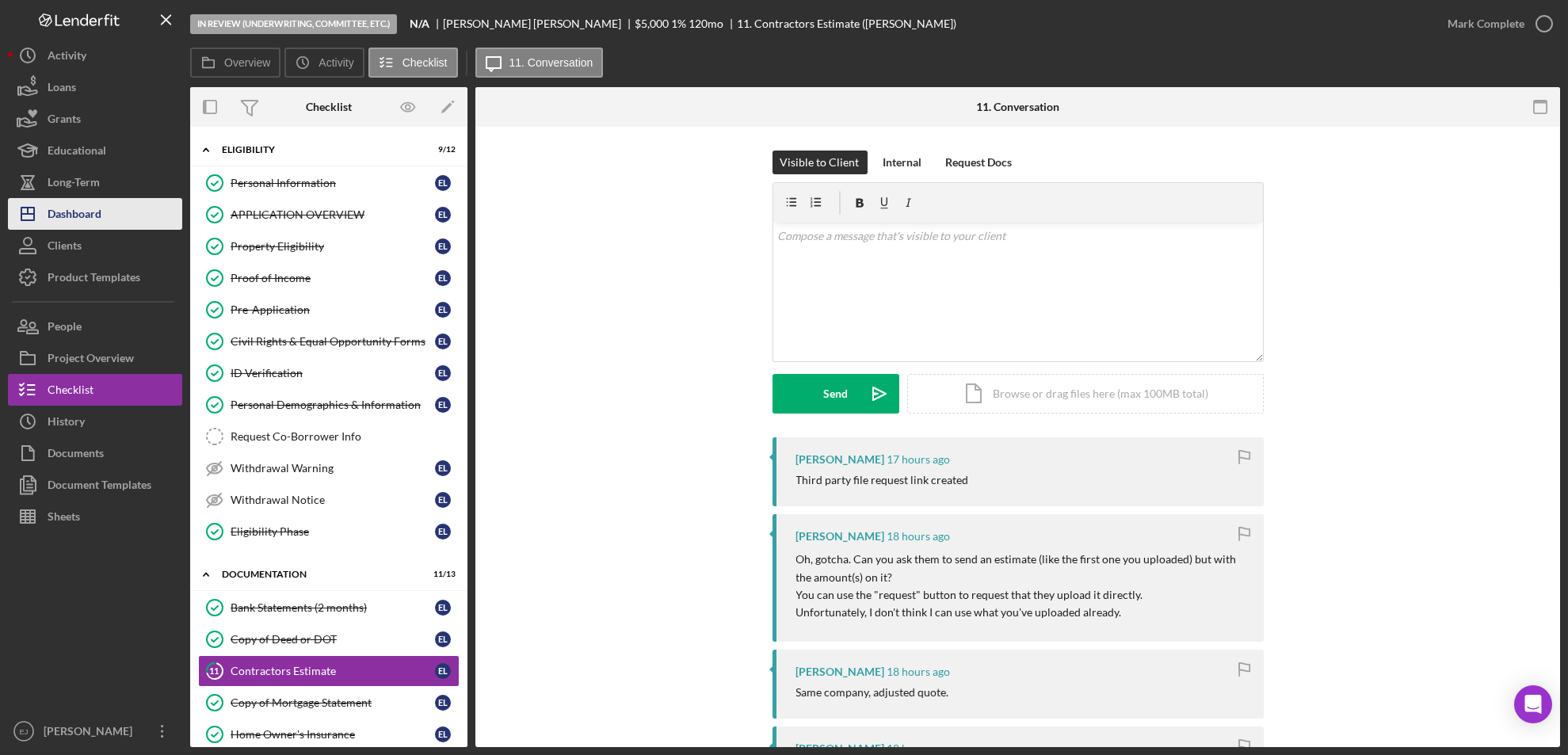
click at [92, 217] on div "Dashboard" at bounding box center [74, 216] width 54 height 36
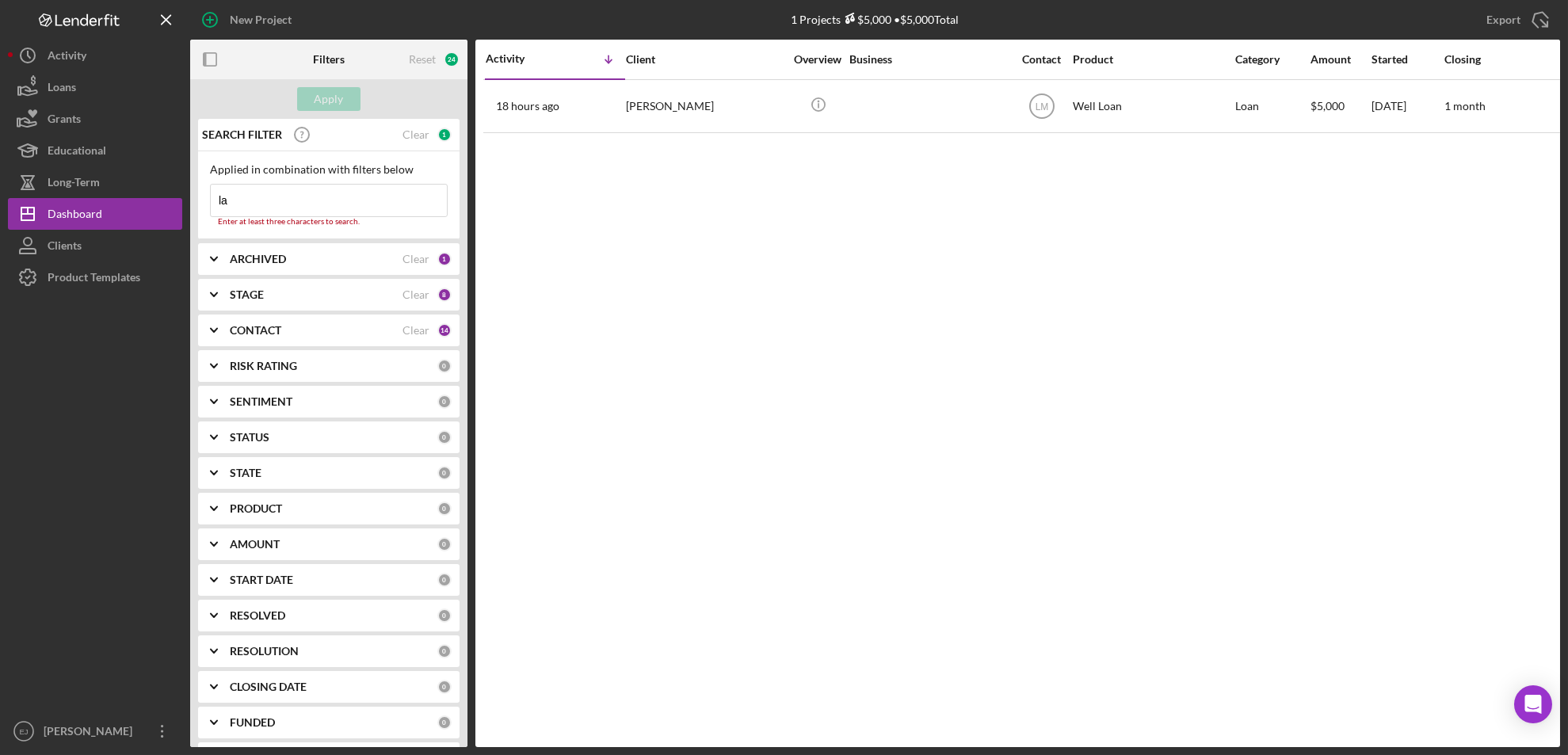
type input "l"
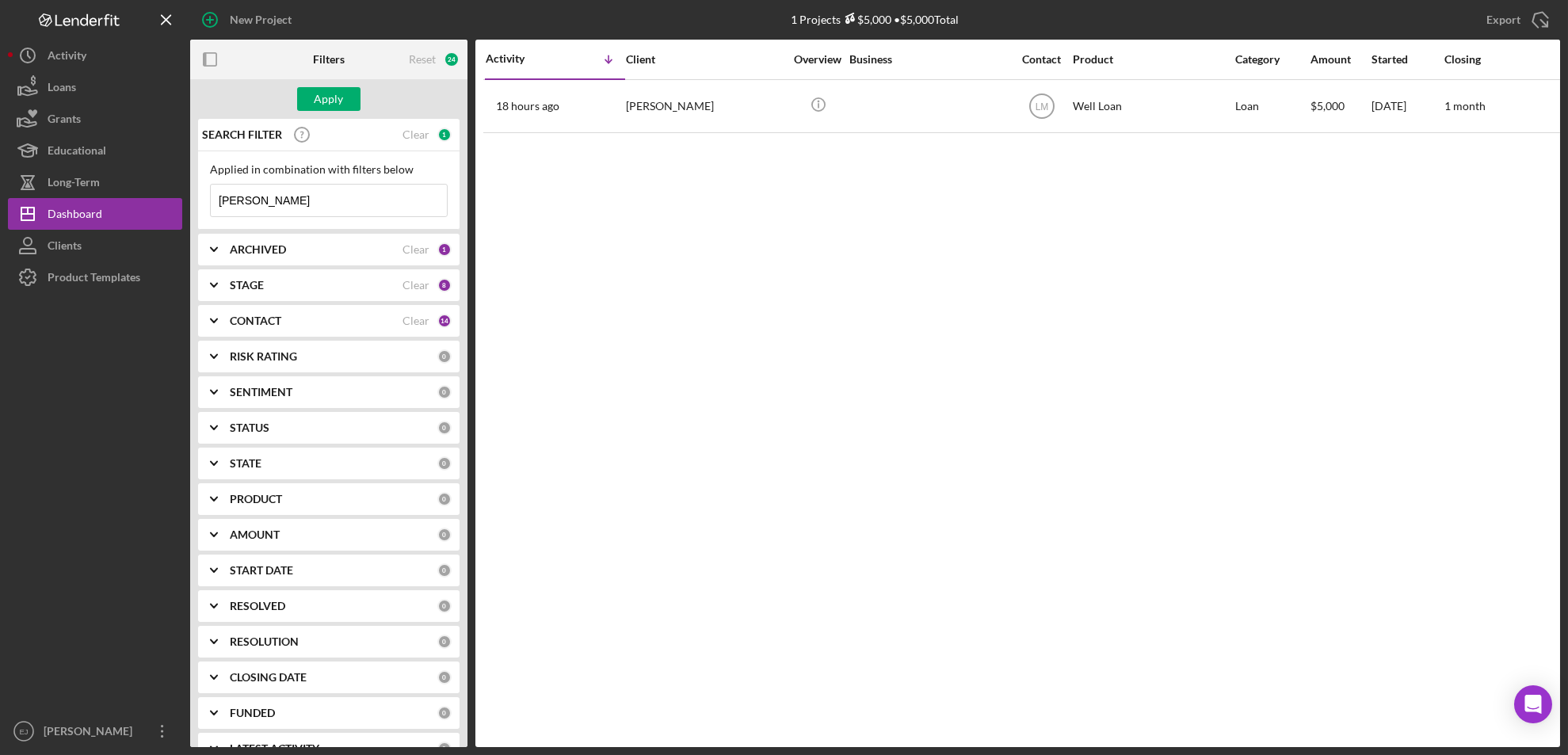
type input "[PERSON_NAME]"
click at [329, 85] on div "Apply" at bounding box center [329, 99] width 278 height 40
click at [321, 103] on div "Apply" at bounding box center [329, 99] width 30 height 24
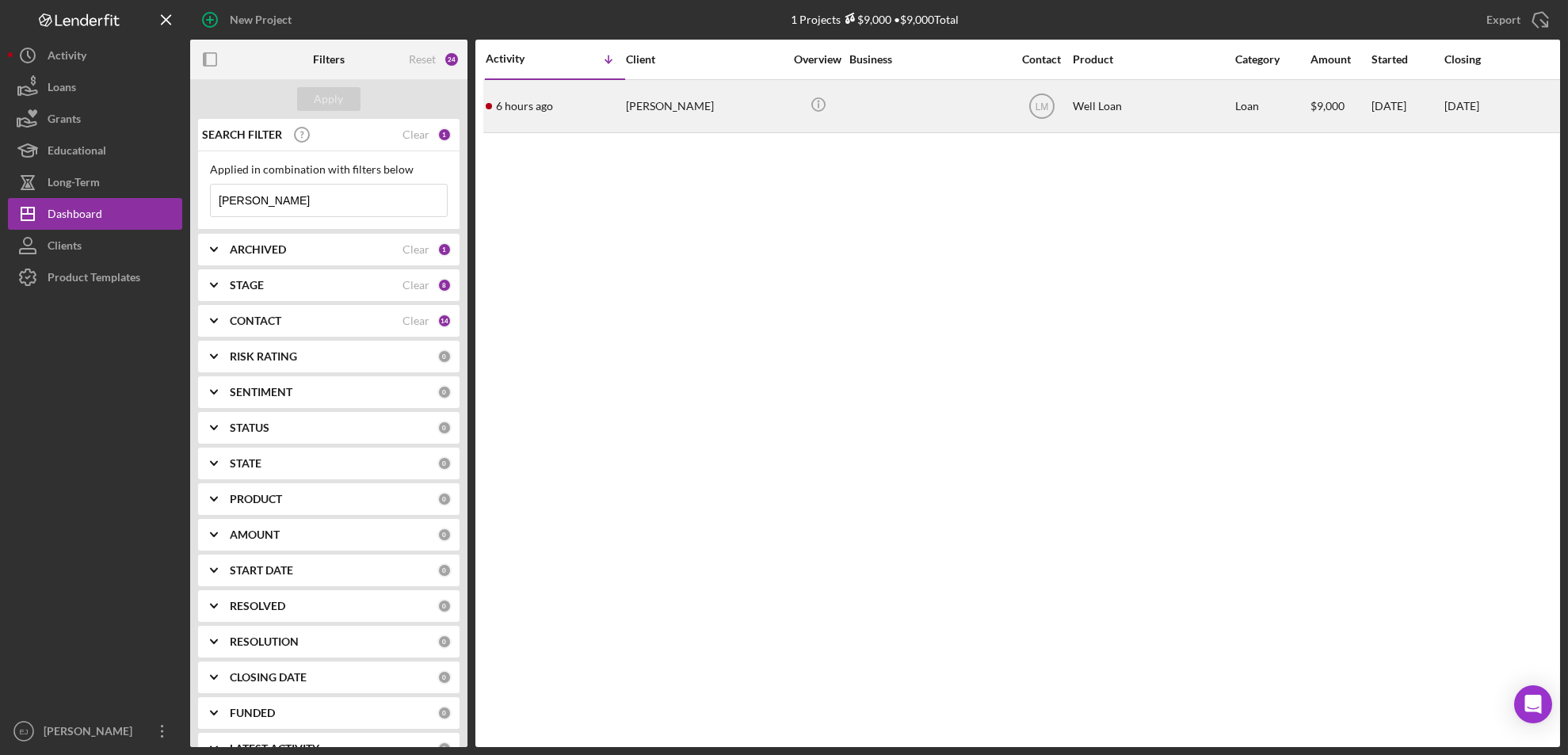
click at [683, 116] on div "[PERSON_NAME]" at bounding box center [705, 105] width 159 height 51
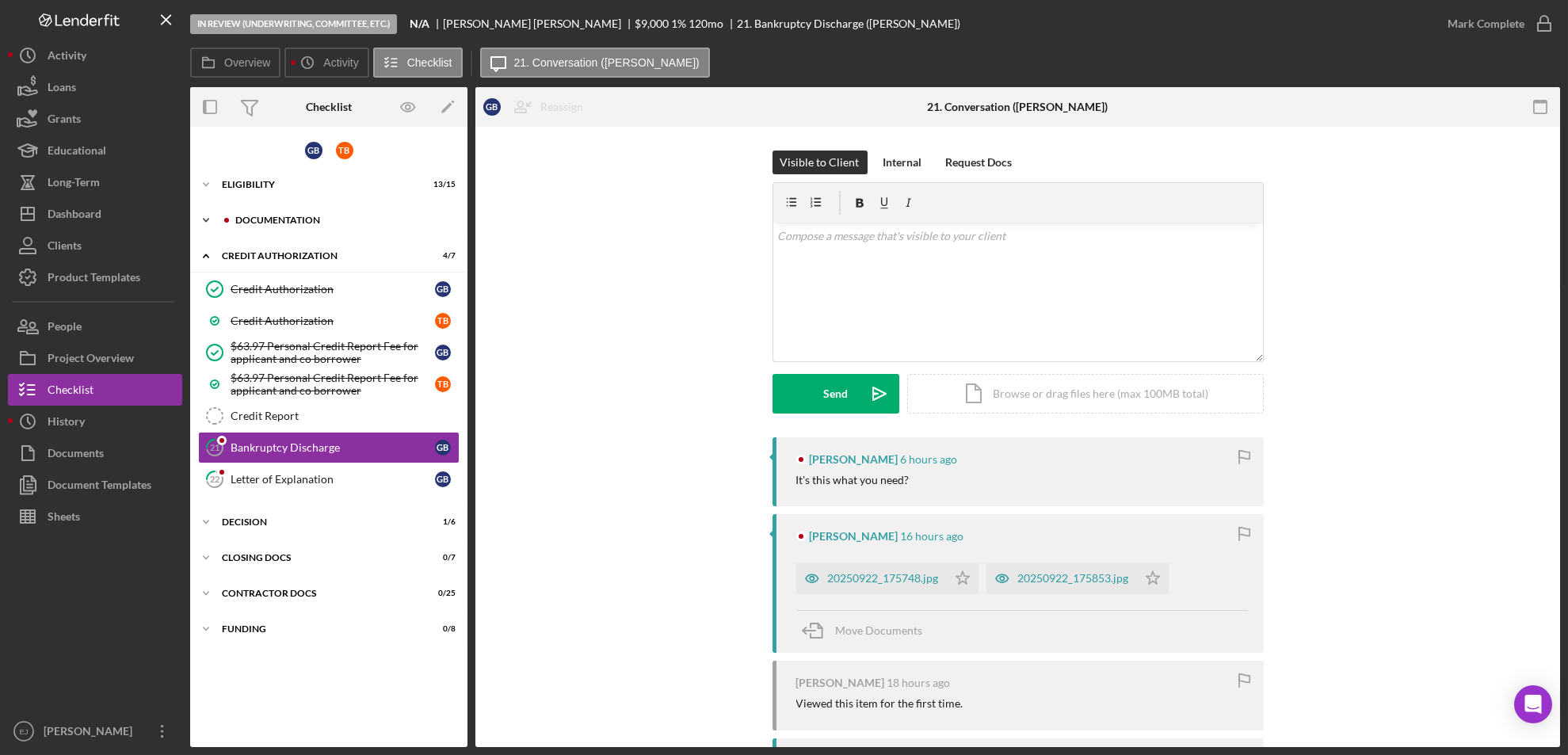
click at [213, 216] on icon "Icon/Expander" at bounding box center [206, 220] width 32 height 32
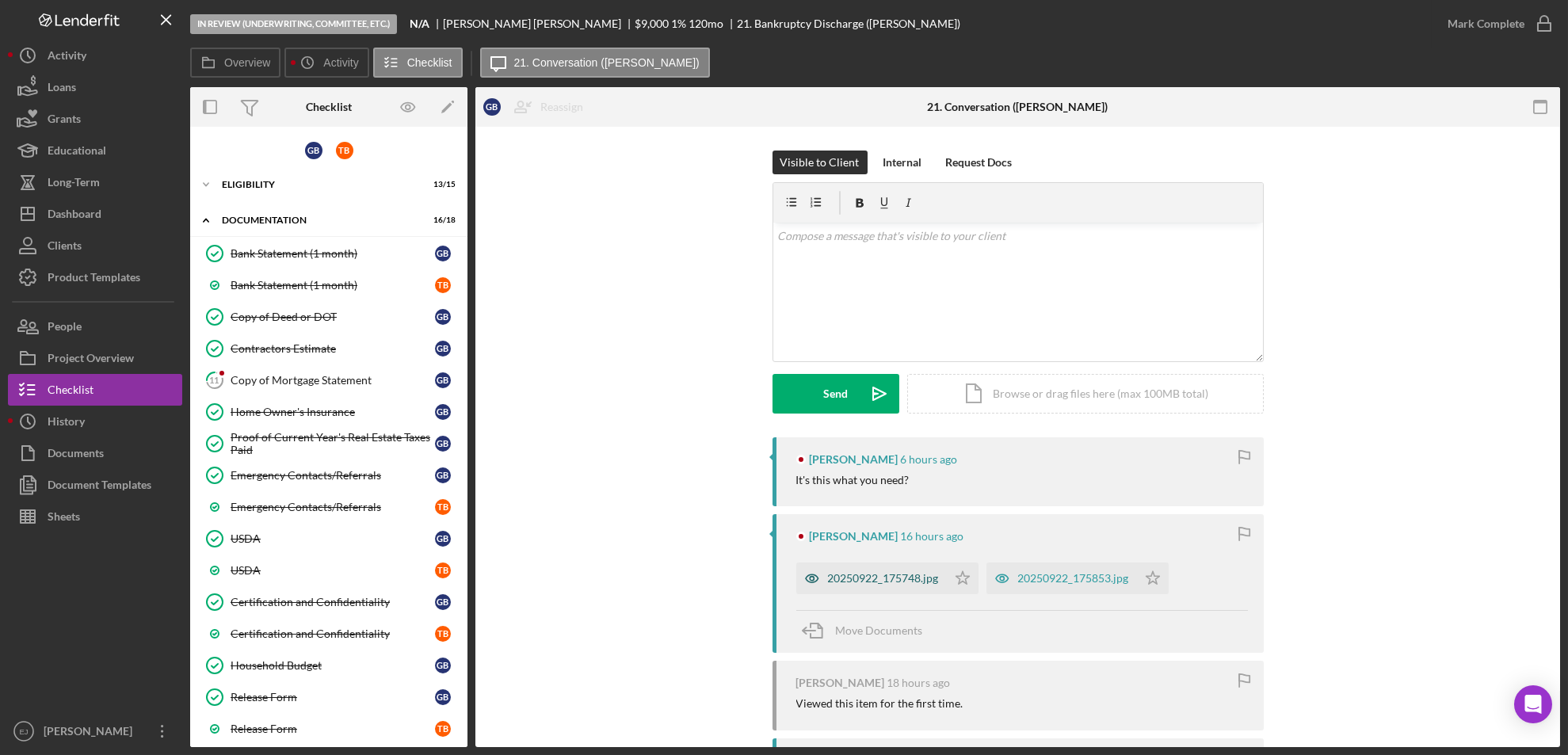
click at [840, 577] on div "20250922_175748.jpg" at bounding box center [884, 578] width 111 height 13
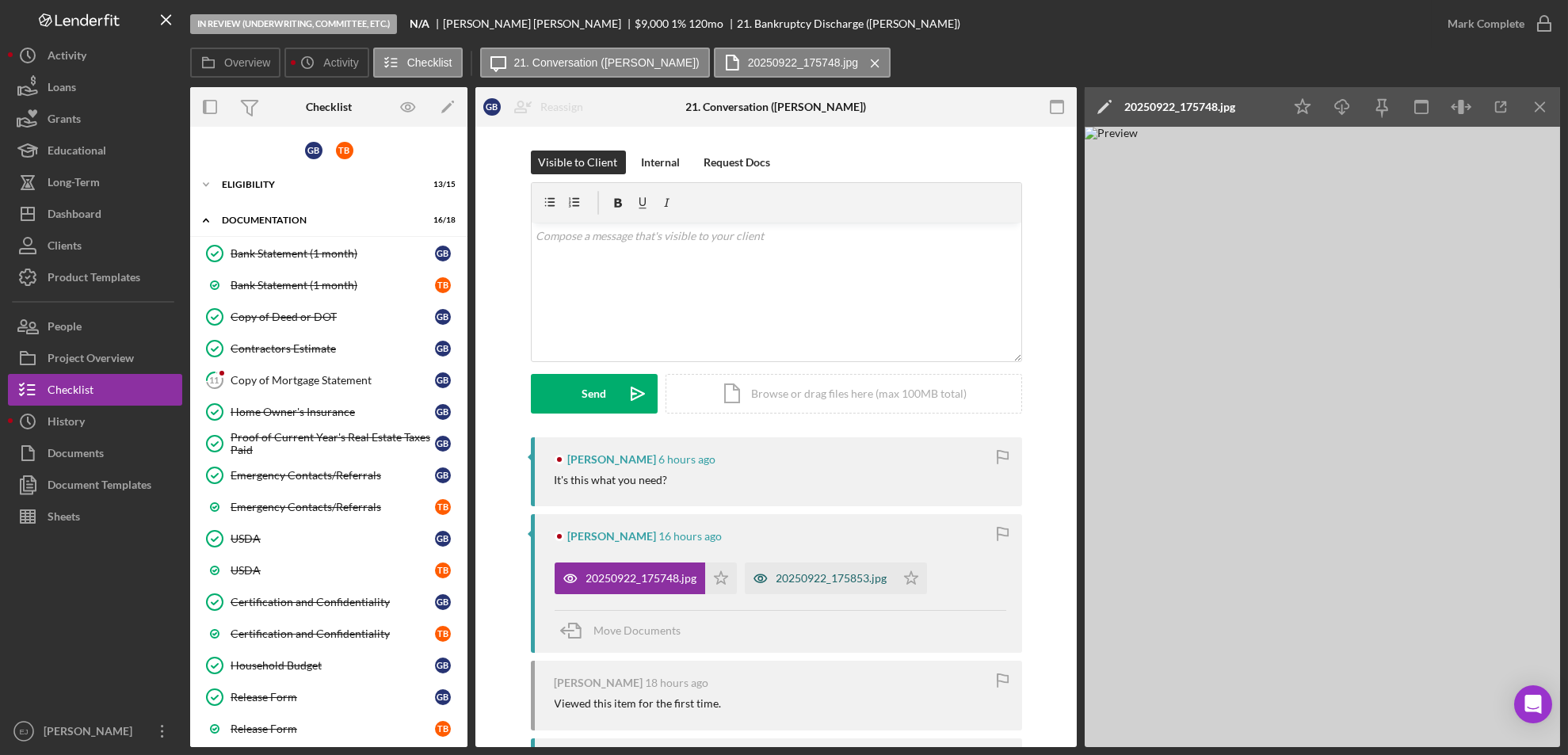
click at [827, 567] on div "20250922_175853.jpg" at bounding box center [820, 578] width 151 height 32
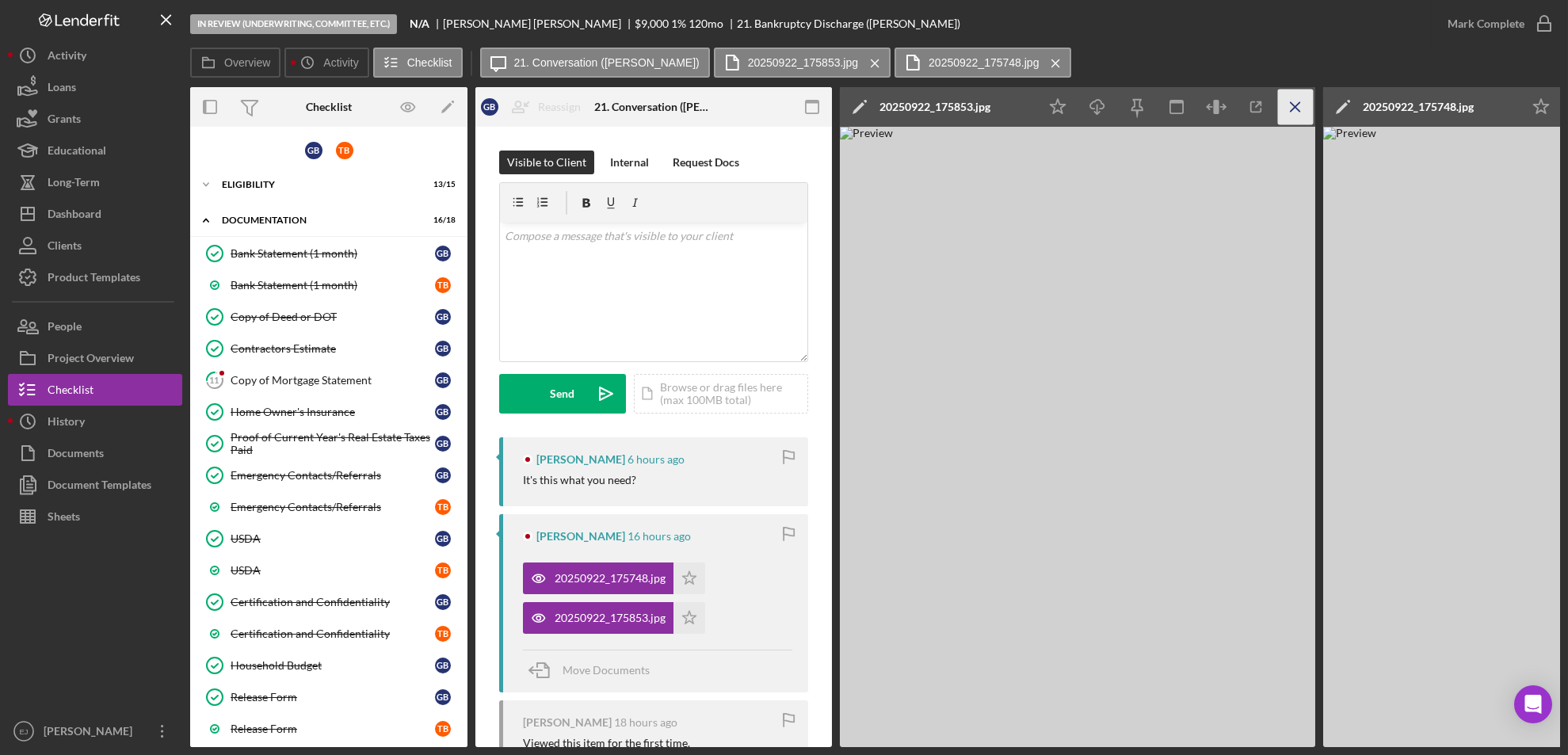
click at [1303, 112] on icon "Icon/Menu Close" at bounding box center [1296, 107] width 36 height 36
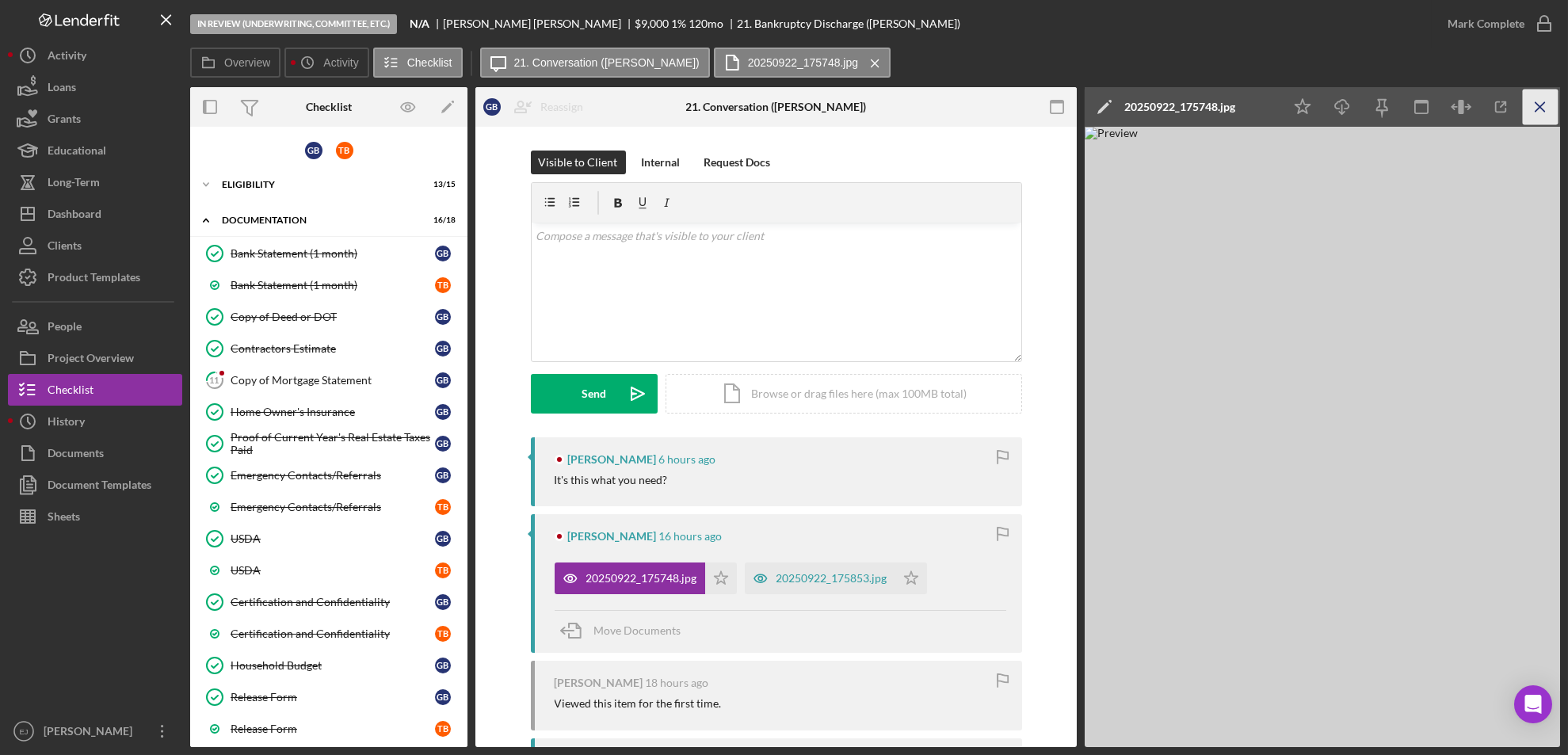
click at [1526, 108] on icon "Icon/Menu Close" at bounding box center [1540, 107] width 36 height 36
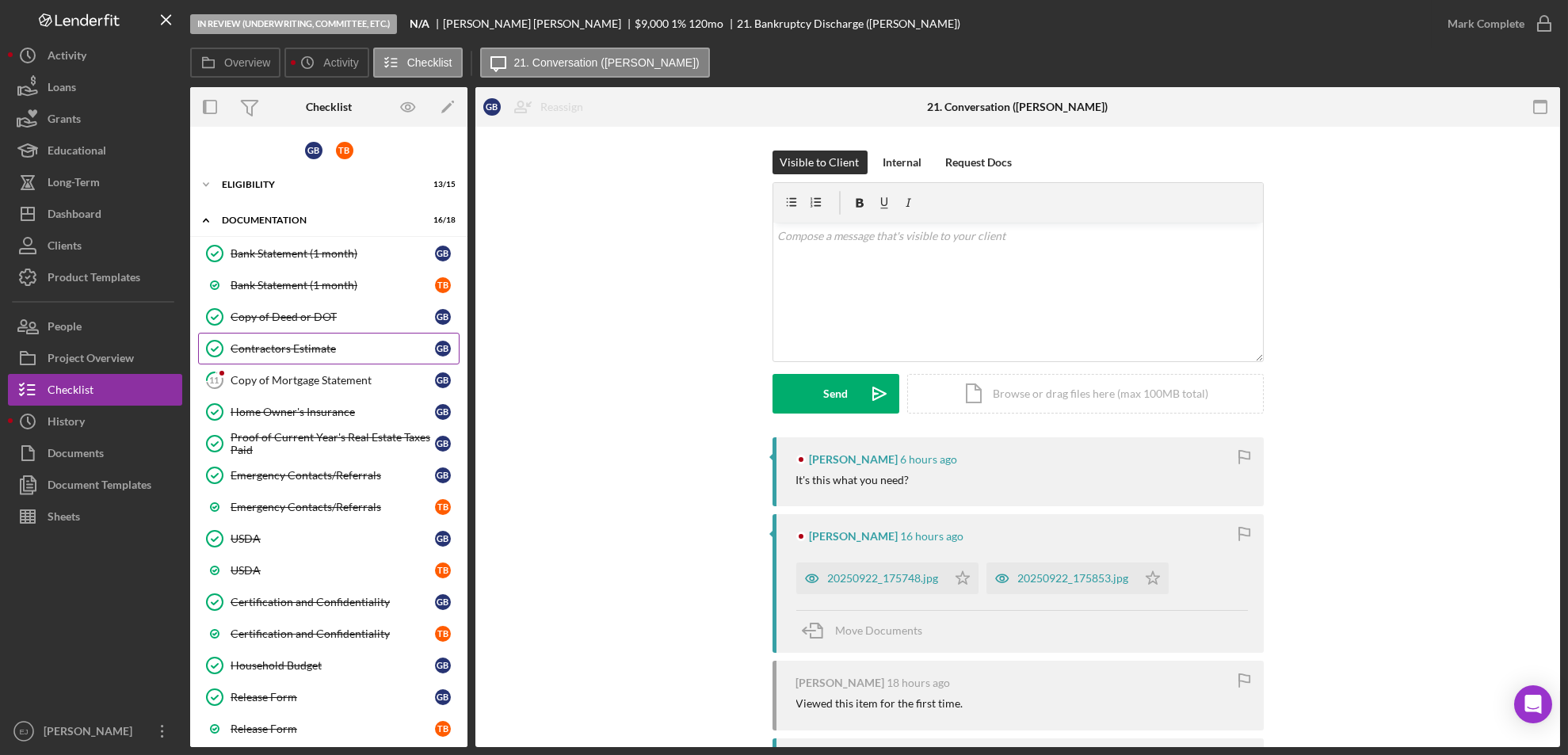
click at [274, 350] on div "Contractors Estimate" at bounding box center [332, 348] width 204 height 13
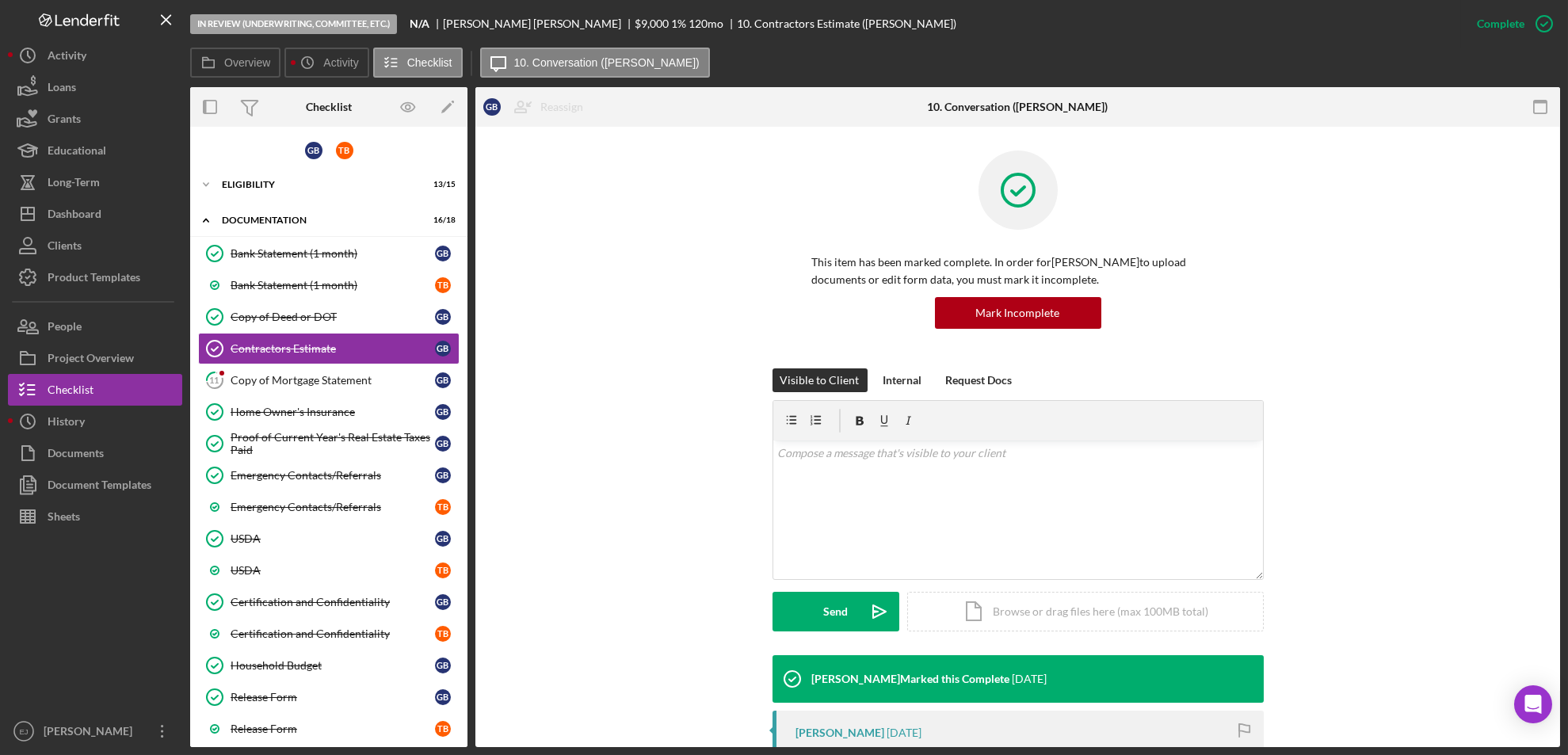
scroll to position [543, 0]
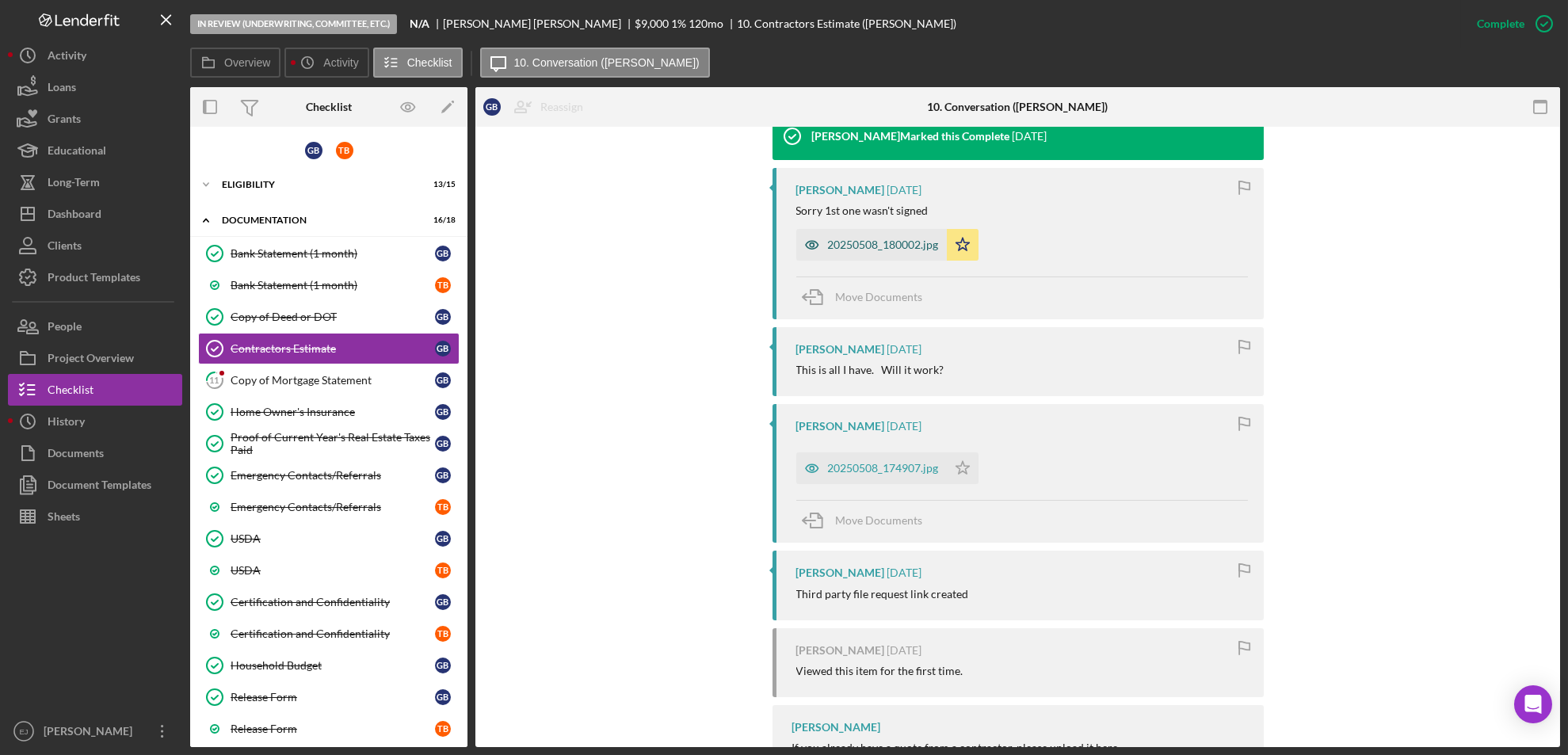
click at [877, 246] on div "20250508_180002.jpg" at bounding box center [884, 244] width 111 height 13
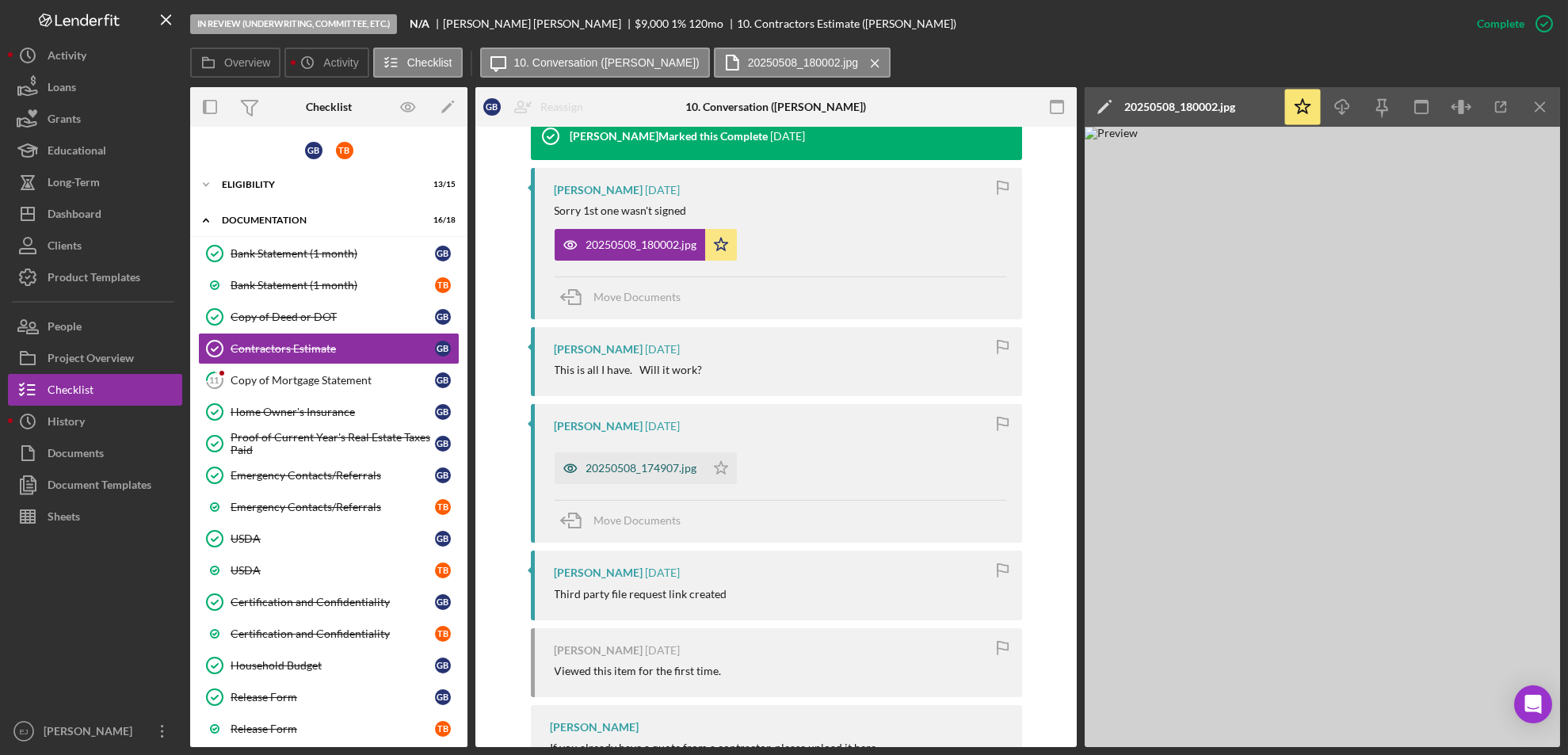
click at [675, 471] on div "20250508_174907.jpg" at bounding box center [642, 468] width 111 height 13
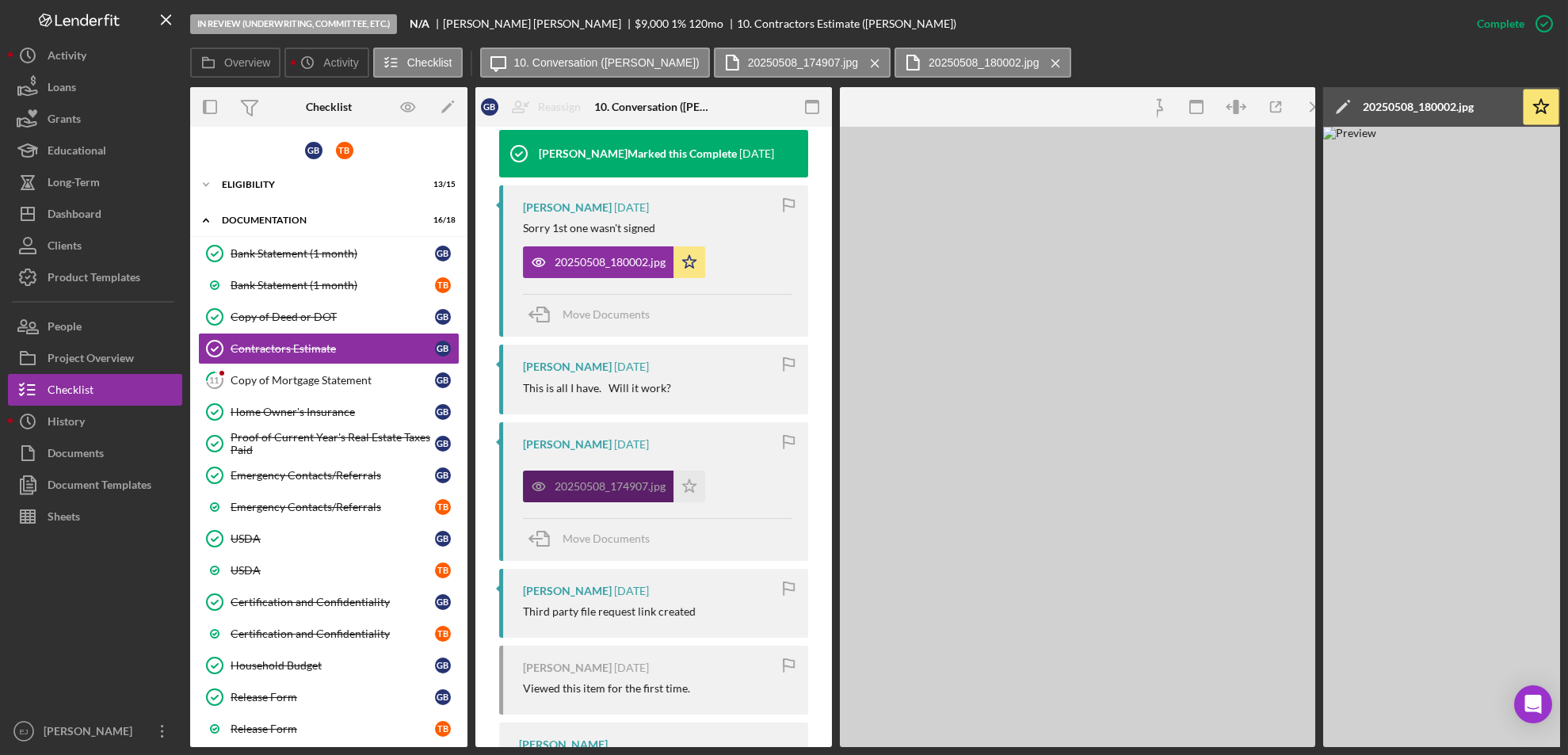
scroll to position [561, 0]
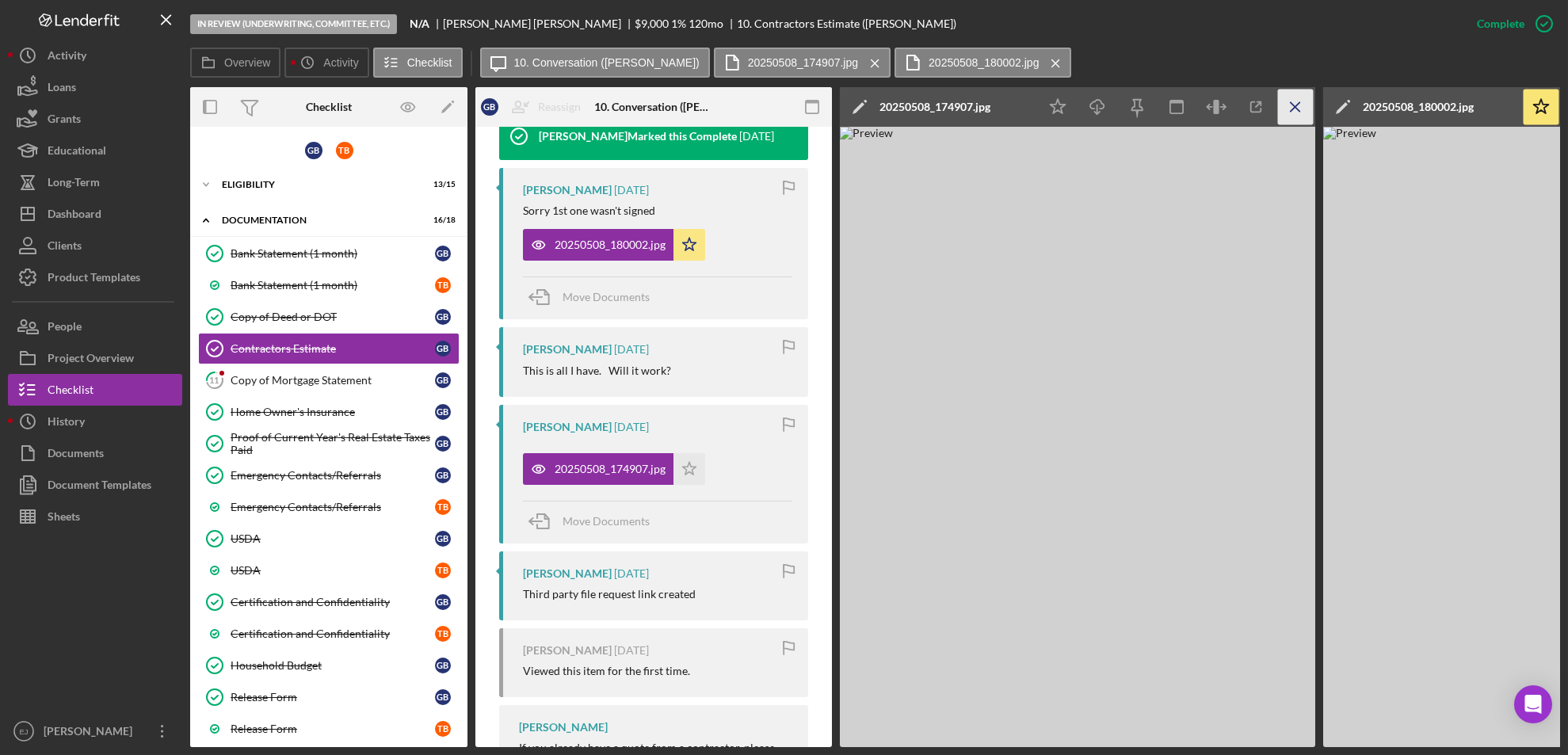
click at [1300, 95] on icon "Icon/Menu Close" at bounding box center [1296, 107] width 36 height 36
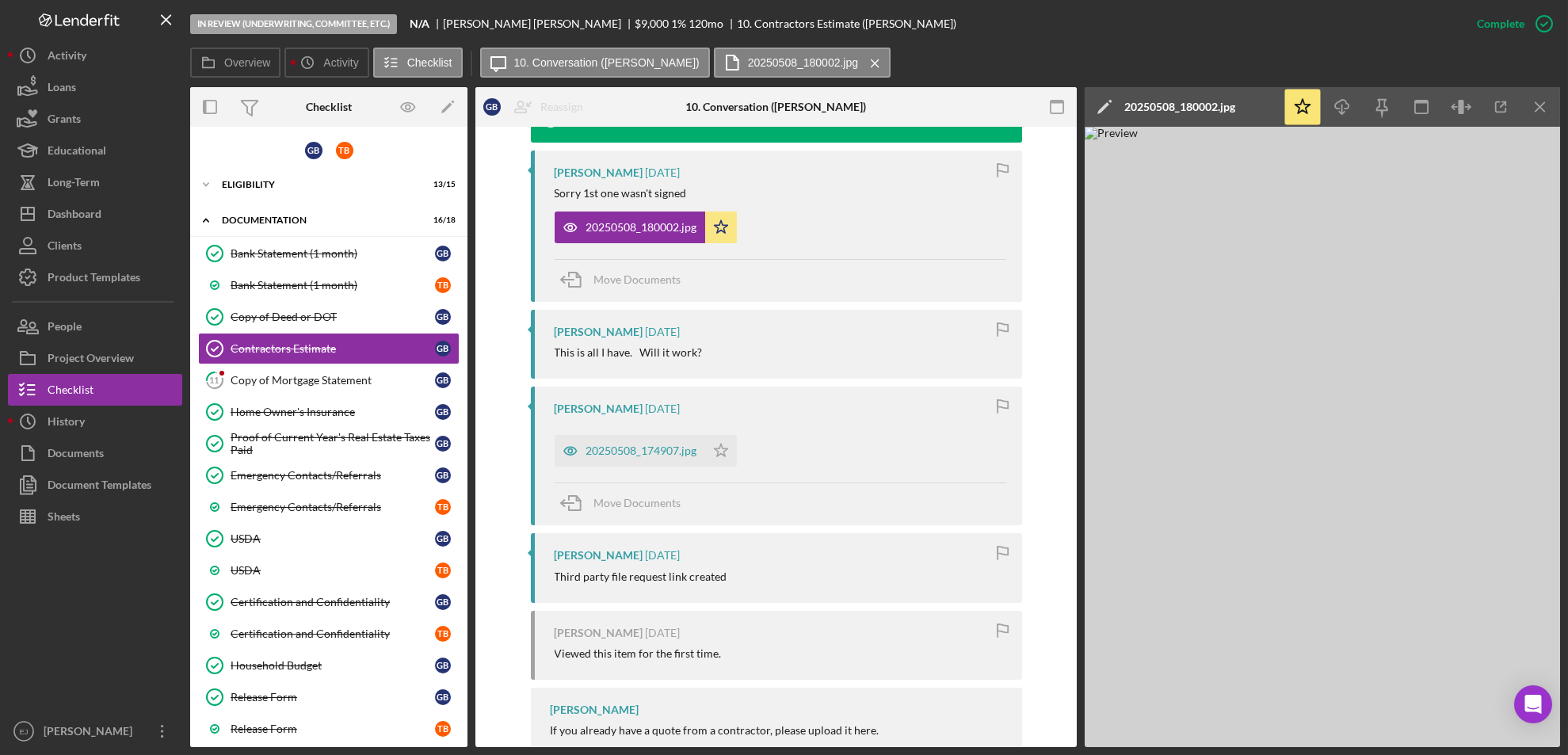
scroll to position [543, 0]
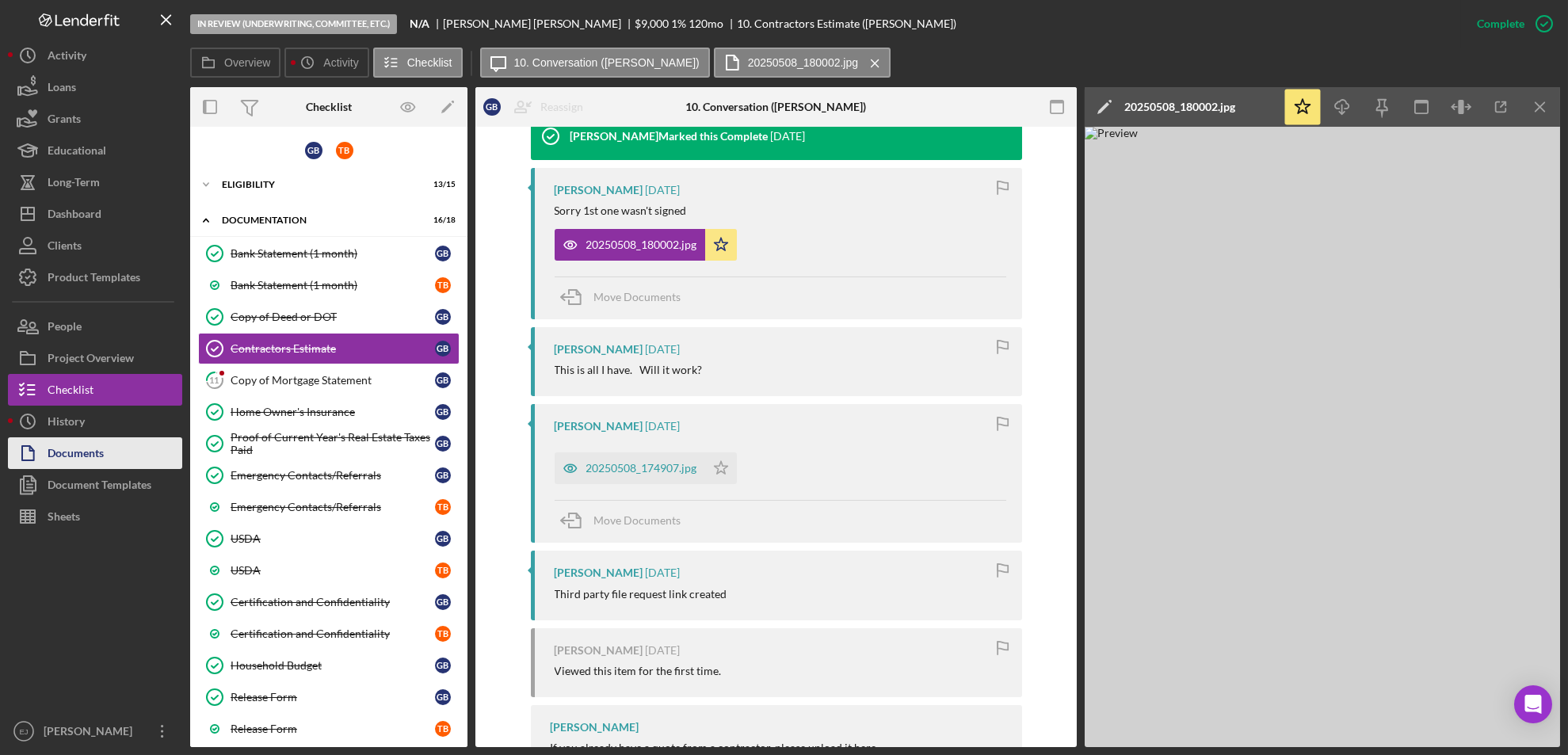
click at [111, 463] on button "Documents" at bounding box center [95, 453] width 175 height 32
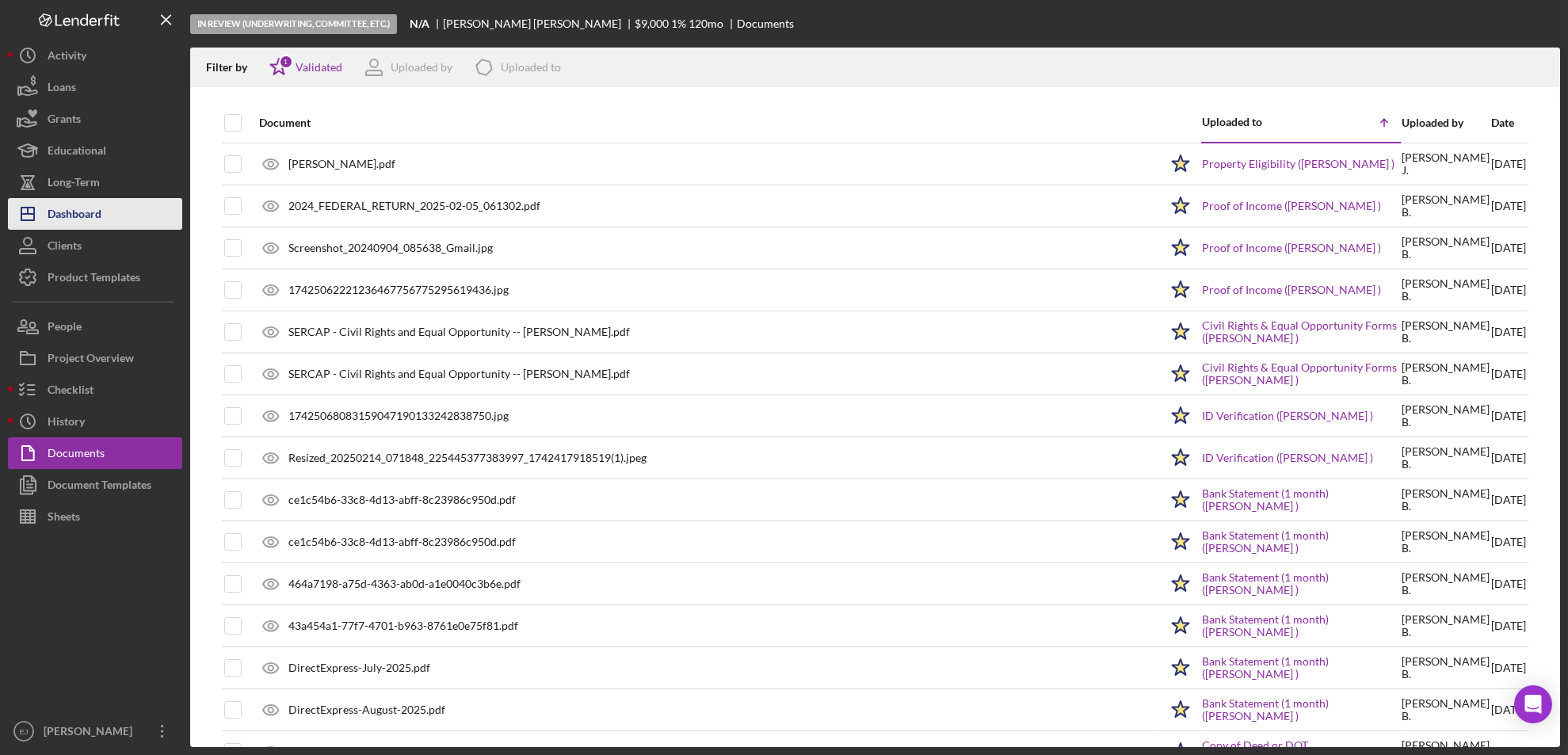
click at [122, 218] on button "Icon/Dashboard Dashboard" at bounding box center [95, 214] width 175 height 32
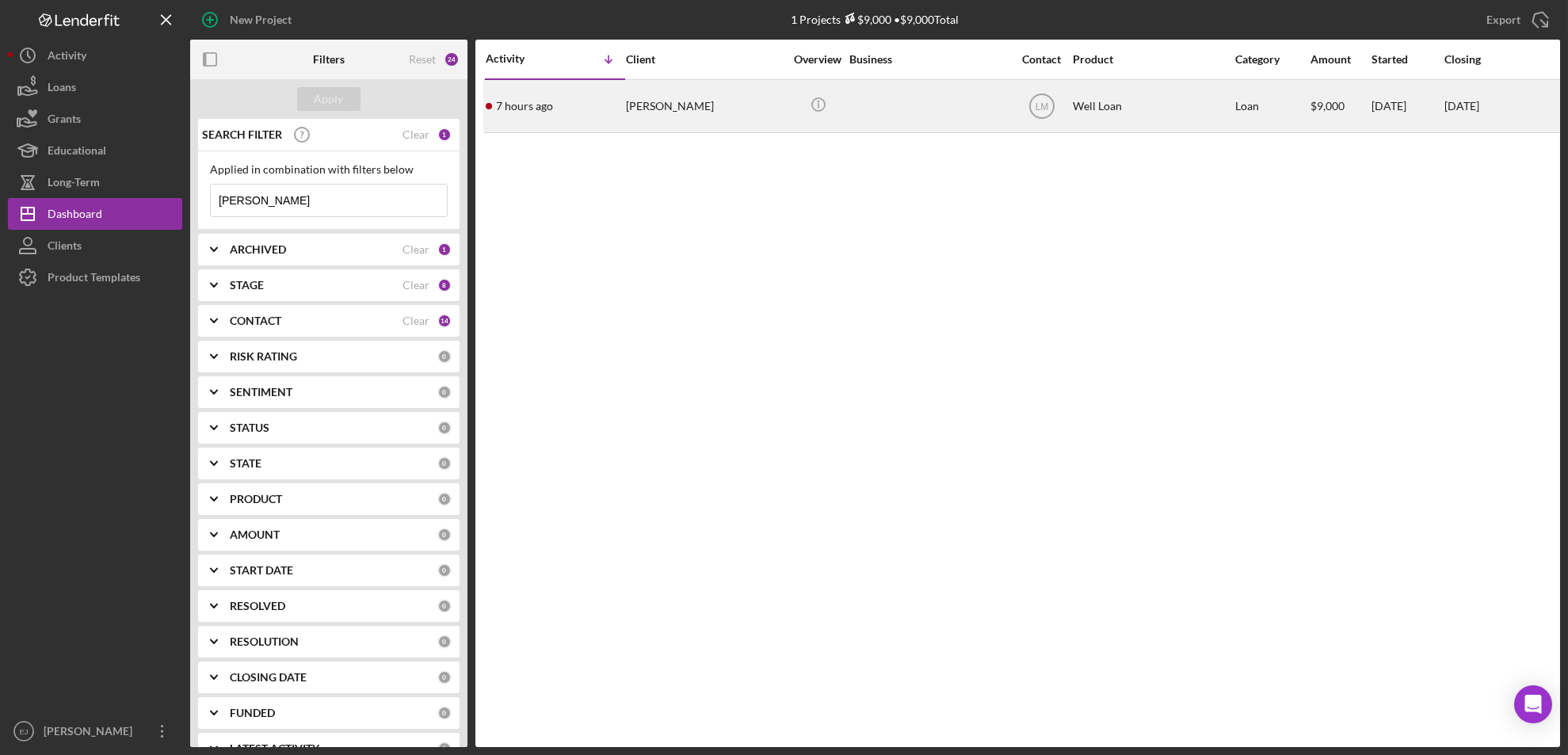
click at [684, 120] on div "[PERSON_NAME]" at bounding box center [705, 105] width 159 height 51
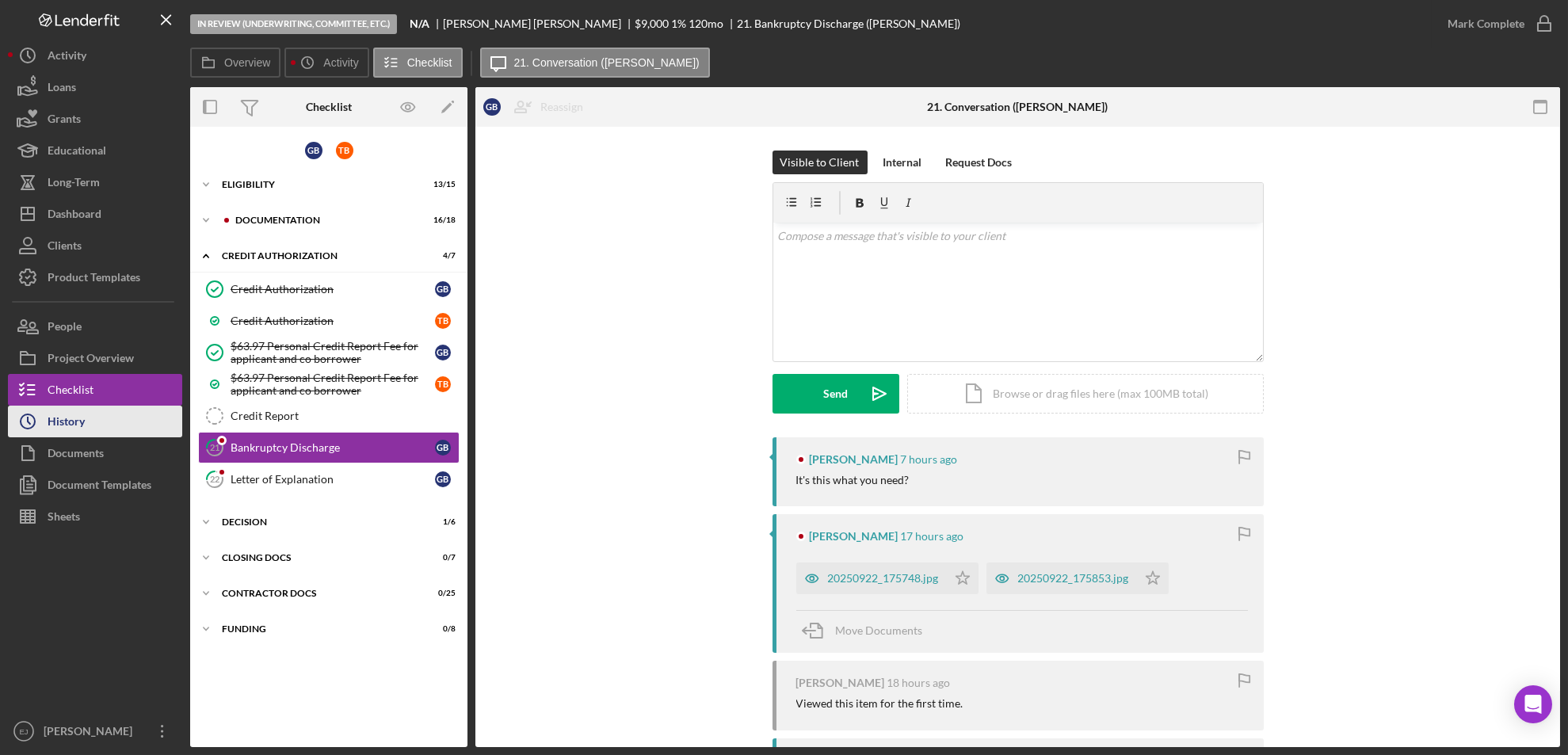
click at [139, 425] on button "Icon/History History" at bounding box center [95, 422] width 175 height 32
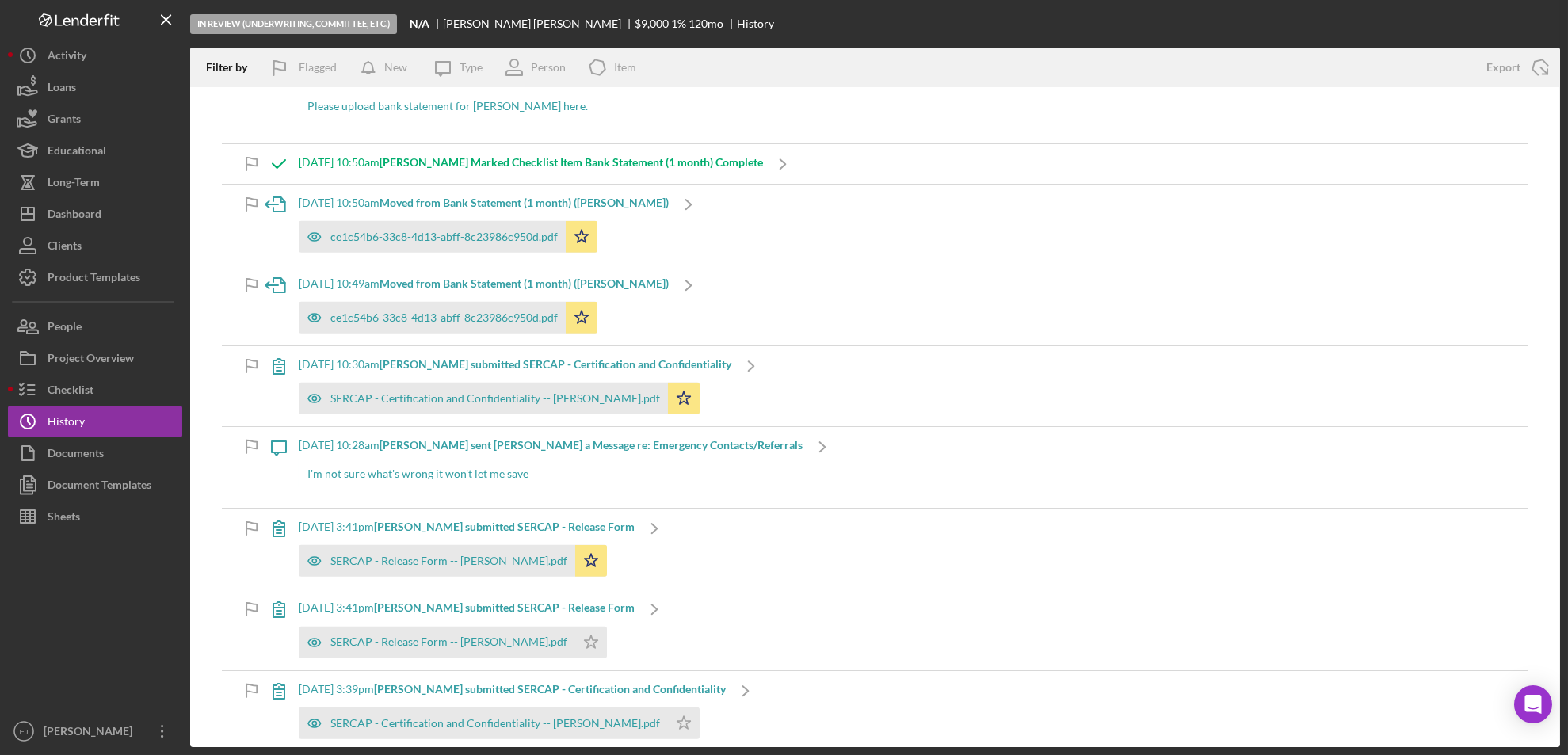
scroll to position [7819, 0]
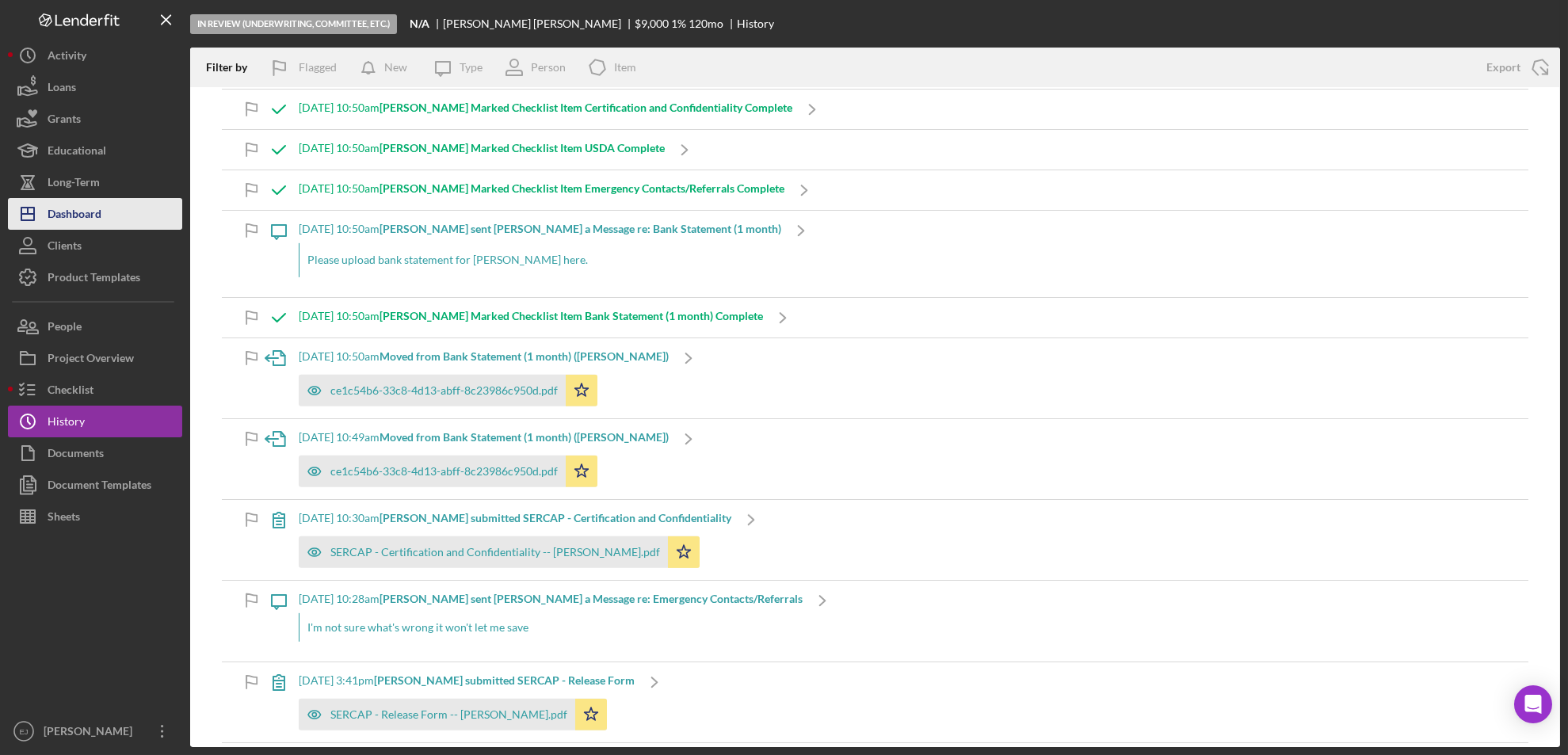
click at [129, 225] on button "Icon/Dashboard Dashboard" at bounding box center [95, 214] width 175 height 32
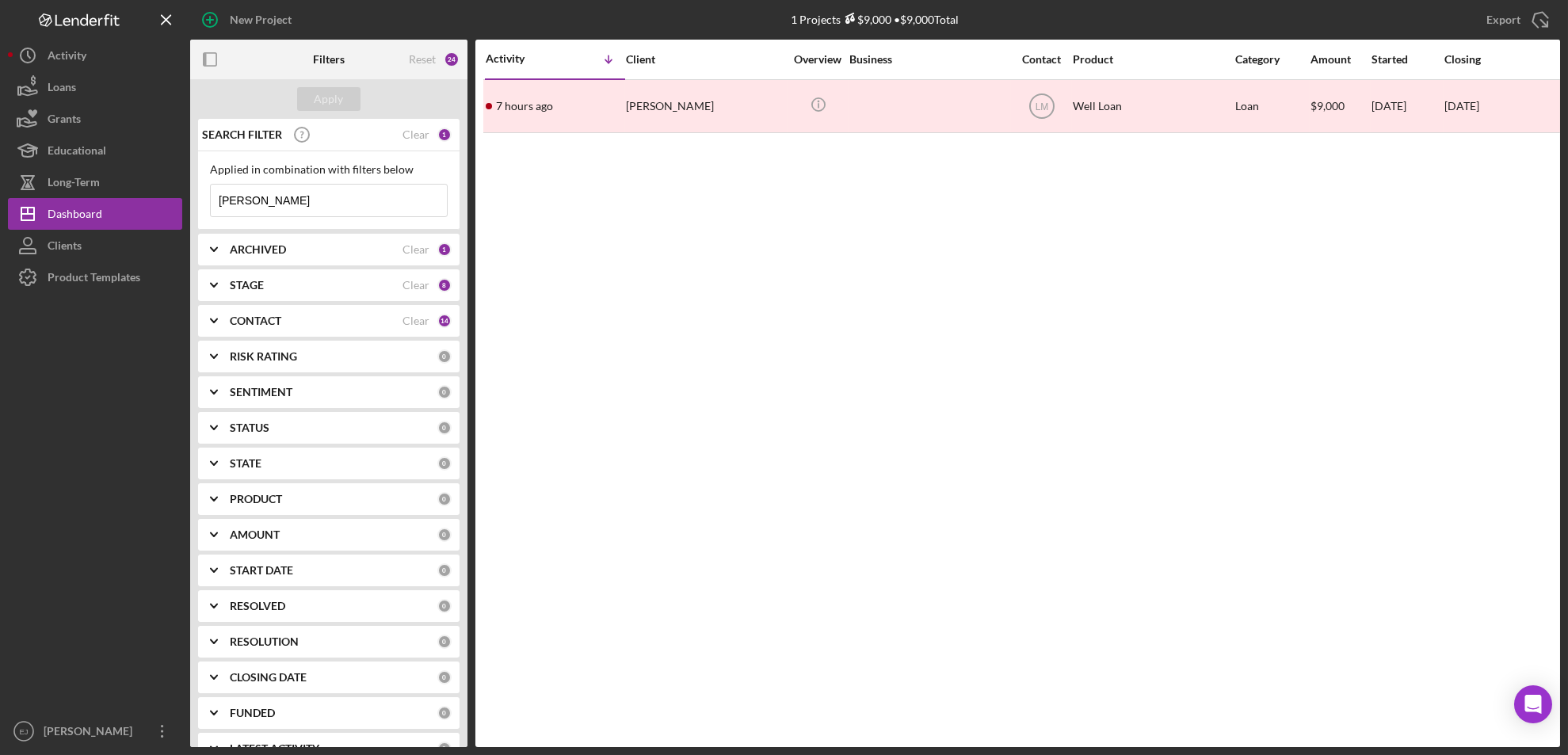
drag, startPoint x: 384, startPoint y: 199, endPoint x: 336, endPoint y: 200, distance: 48.0
click at [336, 200] on input "[PERSON_NAME]" at bounding box center [328, 200] width 236 height 32
type input "b"
click at [309, 95] on button "Apply" at bounding box center [329, 99] width 63 height 24
